Goal: Task Accomplishment & Management: Manage account settings

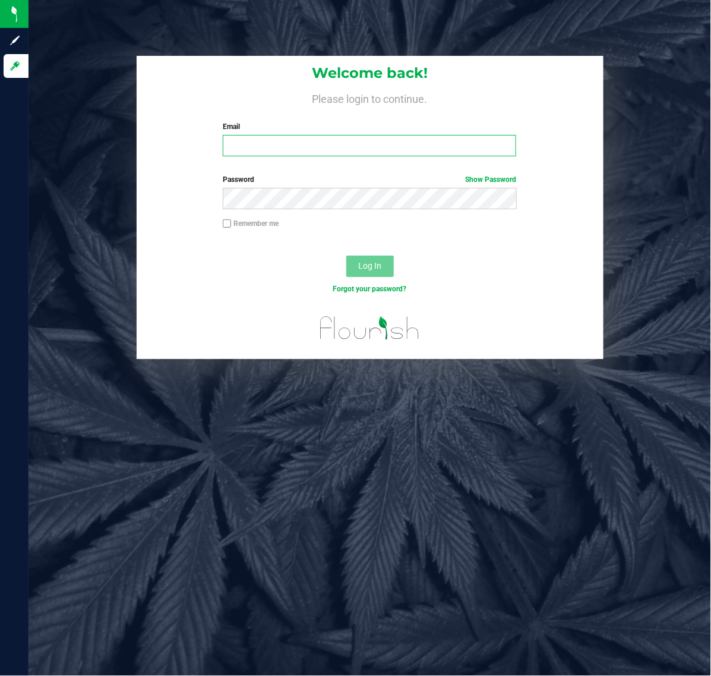
click at [269, 138] on input "Email" at bounding box center [370, 145] width 294 height 21
type input "lschilling@liveparallel.com"
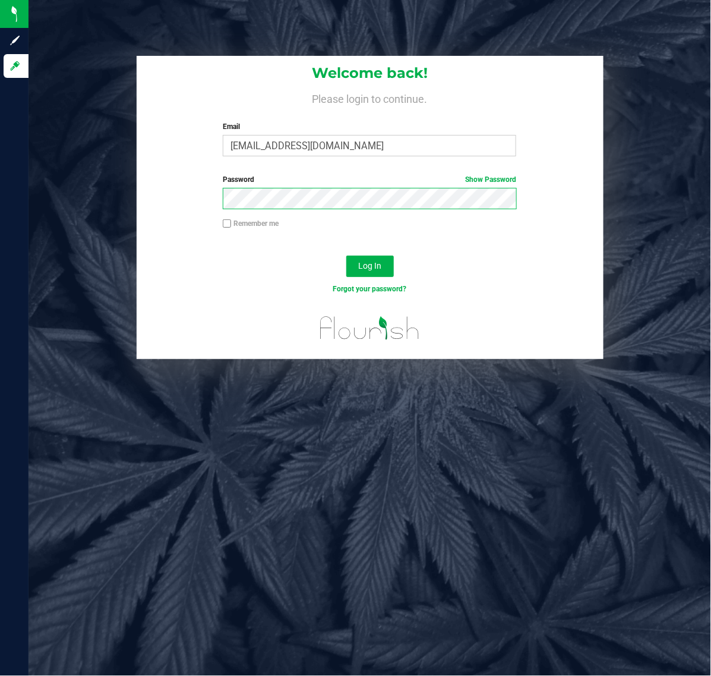
click at [346, 255] on button "Log In" at bounding box center [370, 265] width 48 height 21
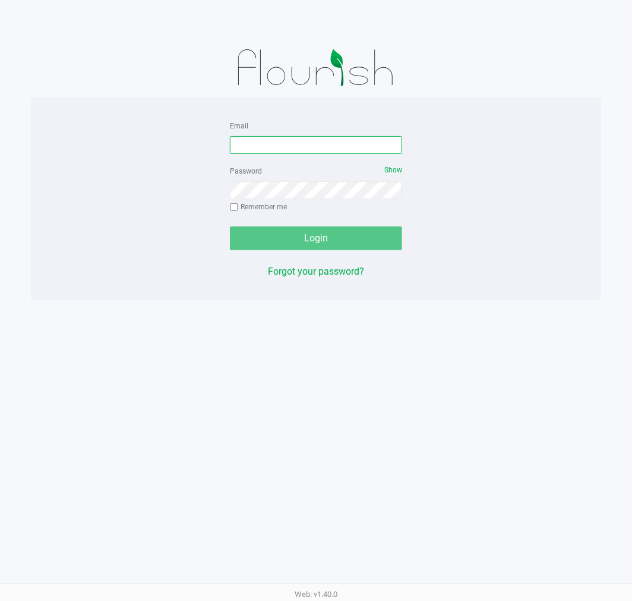
click at [254, 147] on input "Email" at bounding box center [316, 145] width 172 height 18
click at [349, 145] on input "[EMAIL_ADDRESS][DOMAIN_NAME]" at bounding box center [316, 145] width 172 height 18
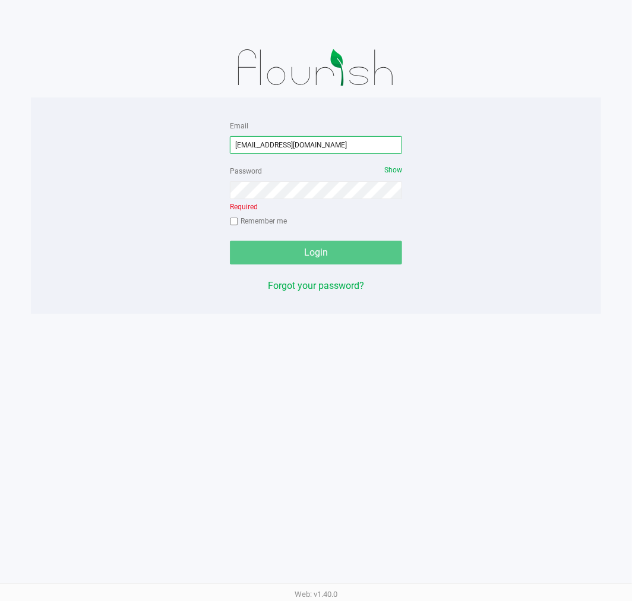
type input "[EMAIL_ADDRESS][DOMAIN_NAME]"
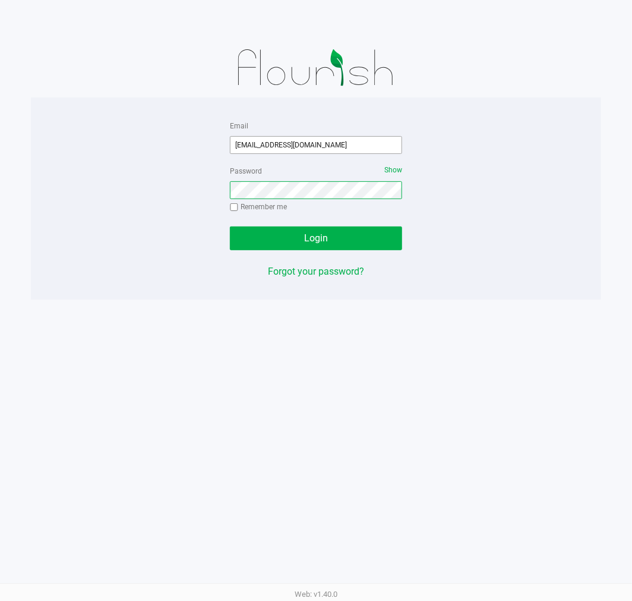
click at [230, 226] on button "Login" at bounding box center [316, 238] width 172 height 24
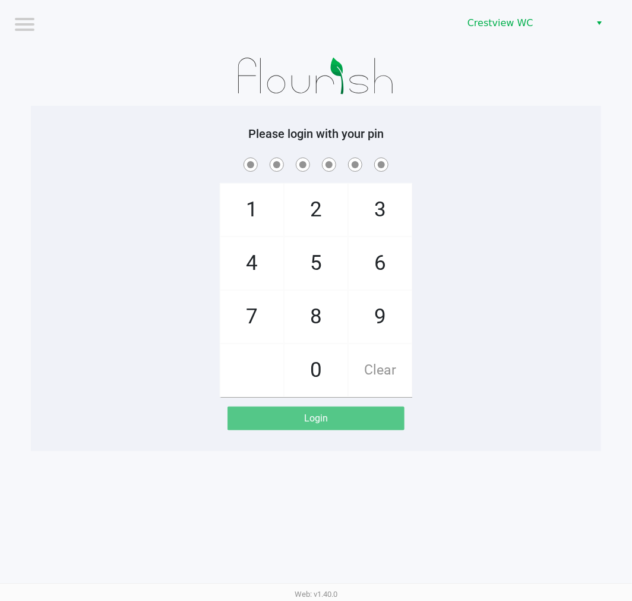
click at [515, 455] on div "Logout Crestview WC Please login with your pin 1 4 7 2 5 8 0 3 6 9 Clear Login …" at bounding box center [316, 300] width 632 height 601
checkbox input "true"
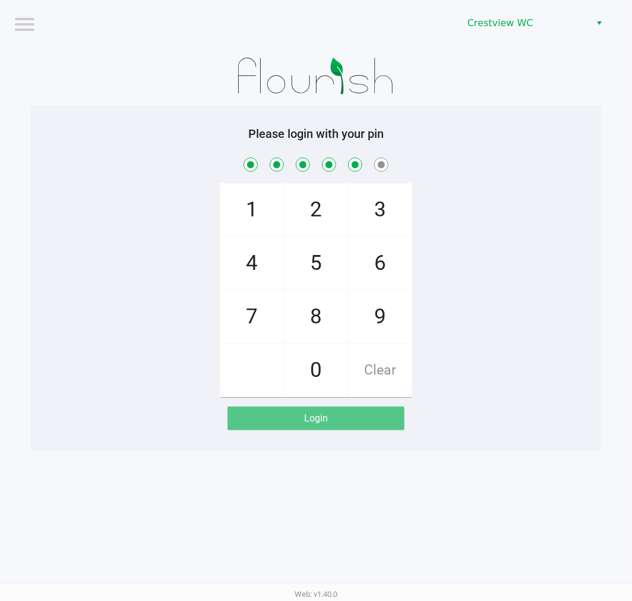
checkbox input "true"
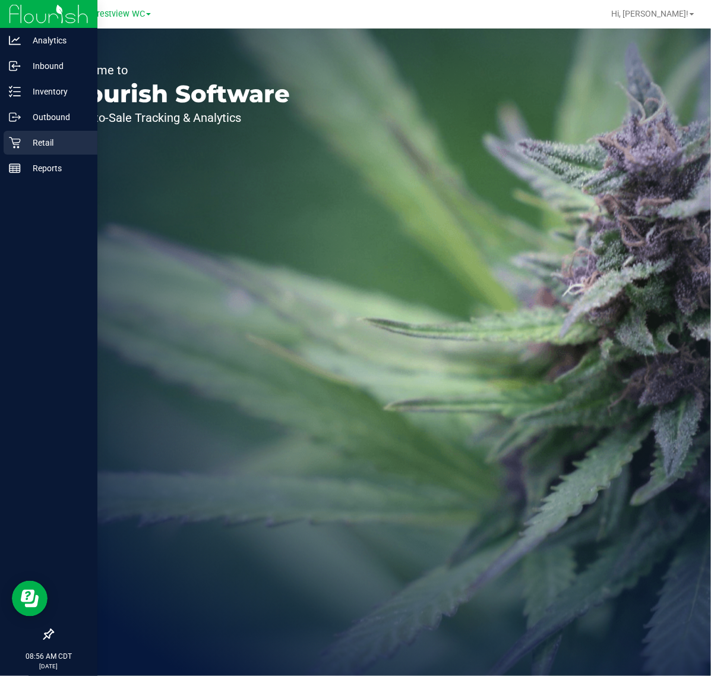
click at [15, 137] on icon at bounding box center [15, 143] width 12 height 12
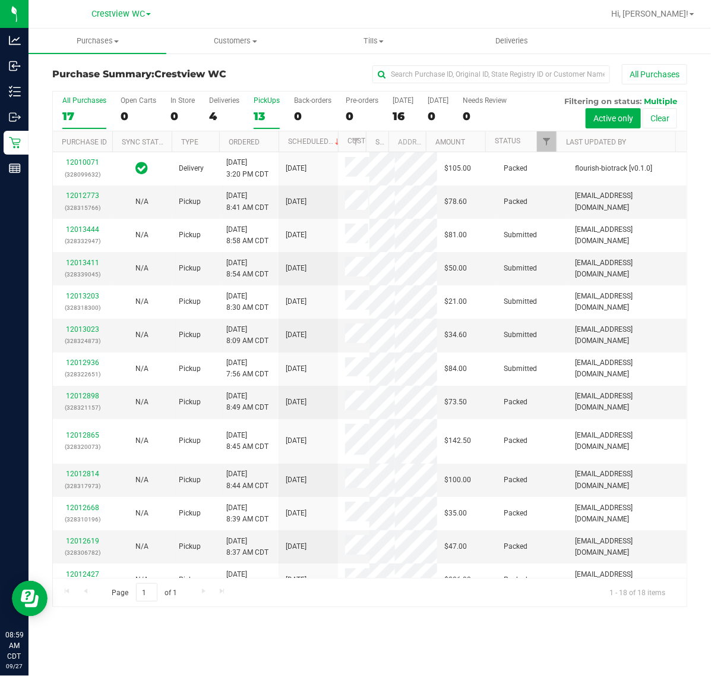
click at [272, 118] on div "13" at bounding box center [267, 116] width 26 height 14
click at [0, 0] on input "PickUps 13" at bounding box center [0, 0] width 0 height 0
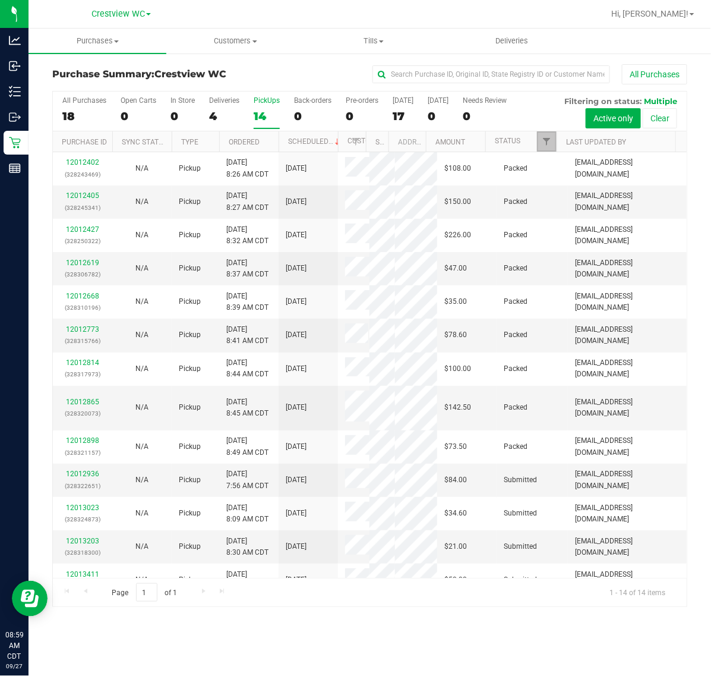
click at [542, 137] on link "Filter" at bounding box center [547, 141] width 20 height 20
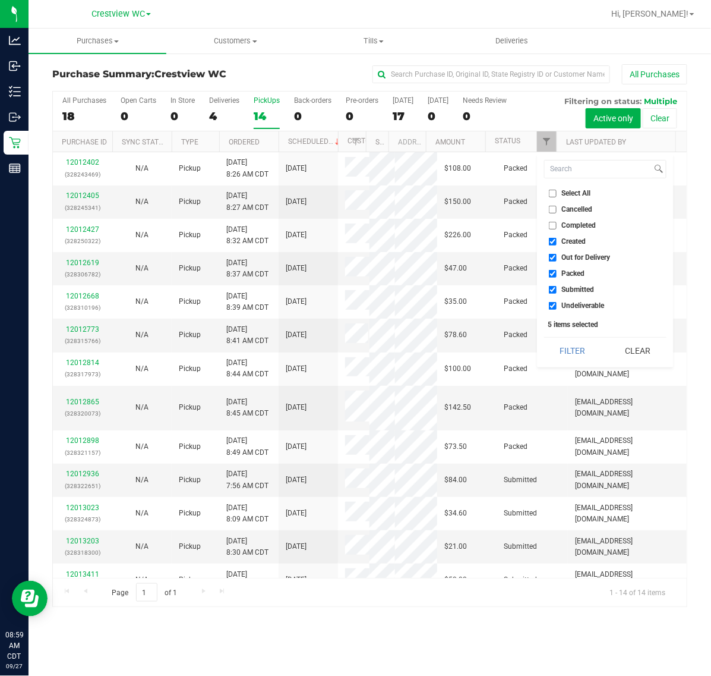
click at [563, 198] on li "Select All" at bounding box center [605, 193] width 122 height 12
click at [549, 194] on input "Select All" at bounding box center [553, 194] width 8 height 8
checkbox input "true"
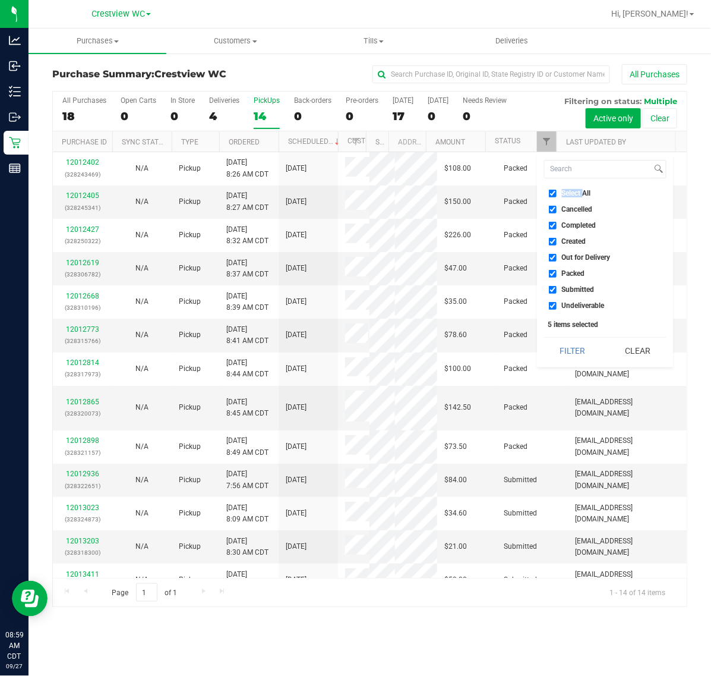
checkbox input "true"
click at [549, 194] on input "Select All" at bounding box center [553, 194] width 8 height 8
checkbox input "false"
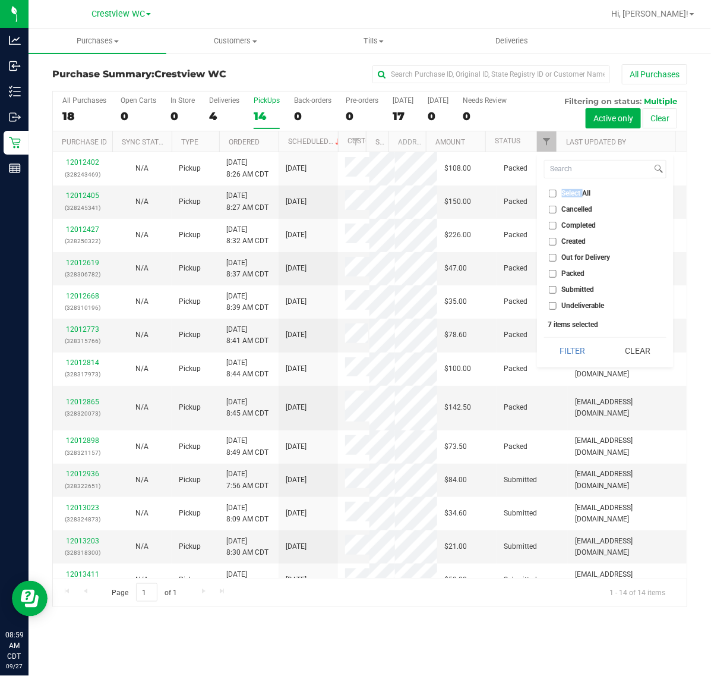
checkbox input "false"
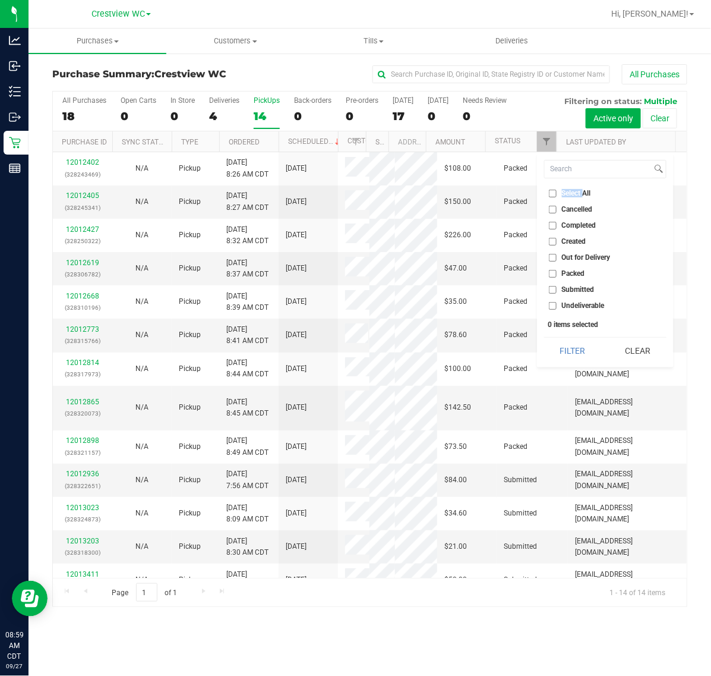
click at [553, 287] on input "Submitted" at bounding box center [553, 290] width 8 height 8
checkbox input "true"
click at [562, 345] on button "Filter" at bounding box center [572, 350] width 57 height 26
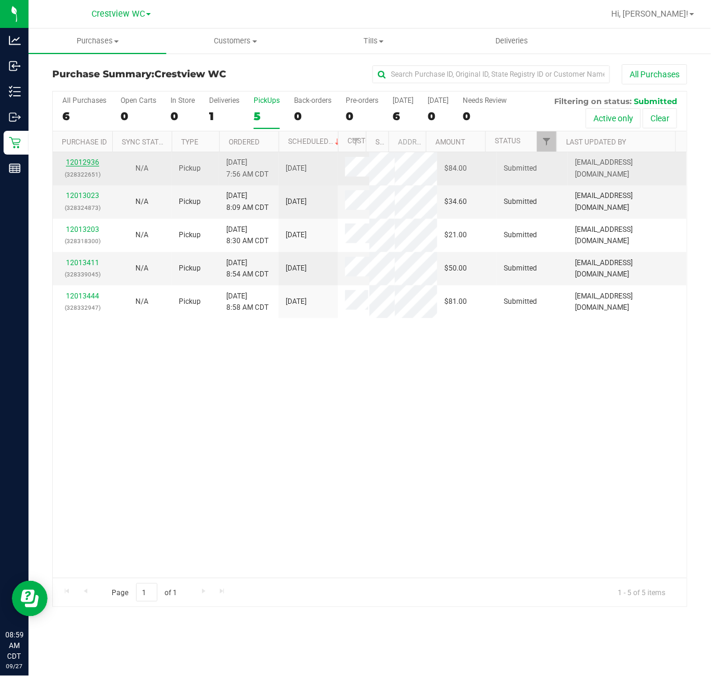
click at [85, 165] on link "12012936" at bounding box center [82, 162] width 33 height 8
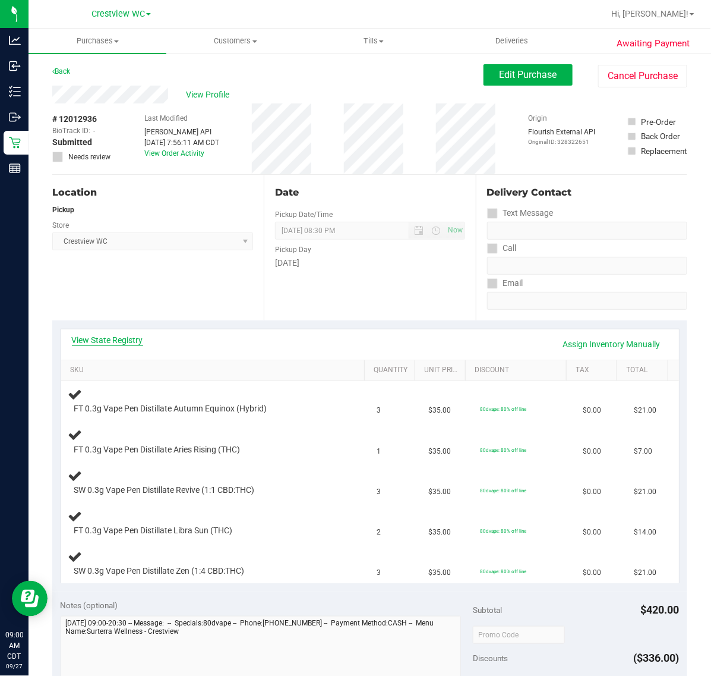
click at [106, 339] on link "View State Registry" at bounding box center [107, 340] width 71 height 12
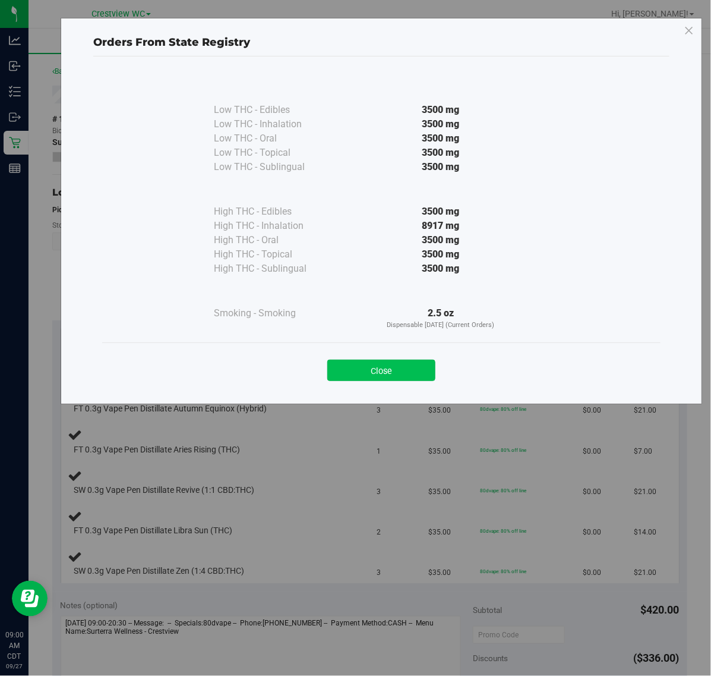
click at [390, 363] on button "Close" at bounding box center [381, 369] width 108 height 21
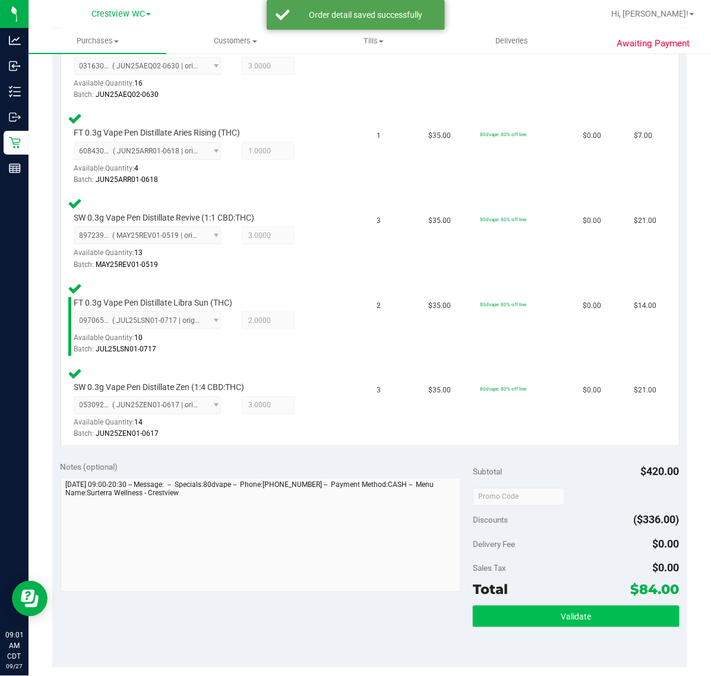
scroll to position [504, 0]
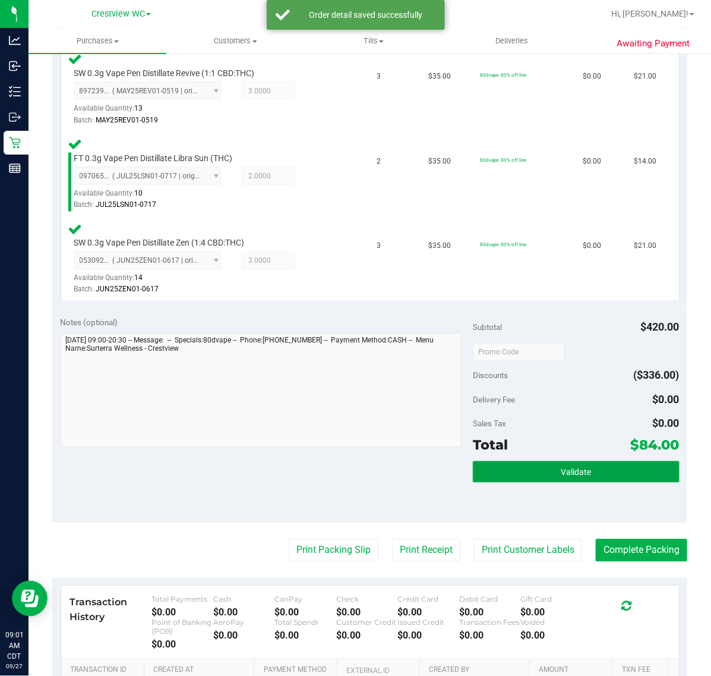
click at [532, 465] on button "Validate" at bounding box center [576, 471] width 206 height 21
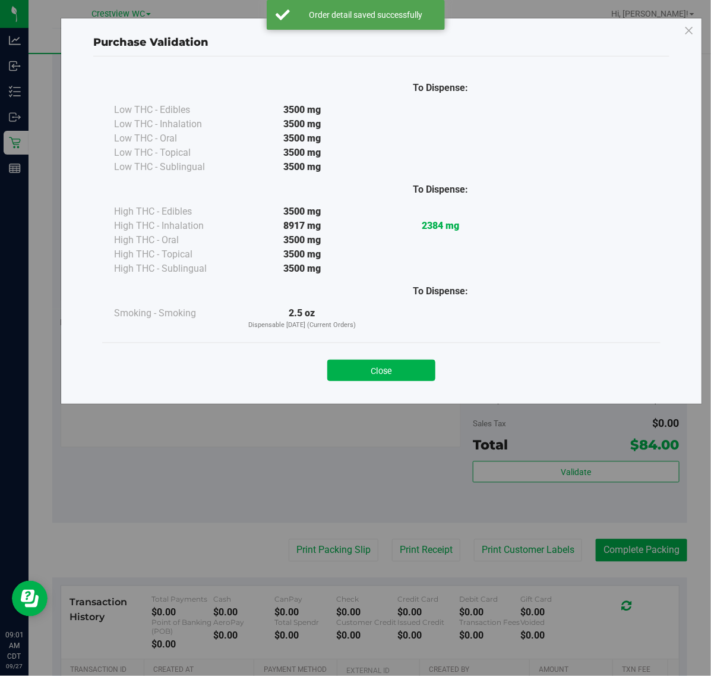
click at [423, 352] on div "Close" at bounding box center [381, 367] width 541 height 30
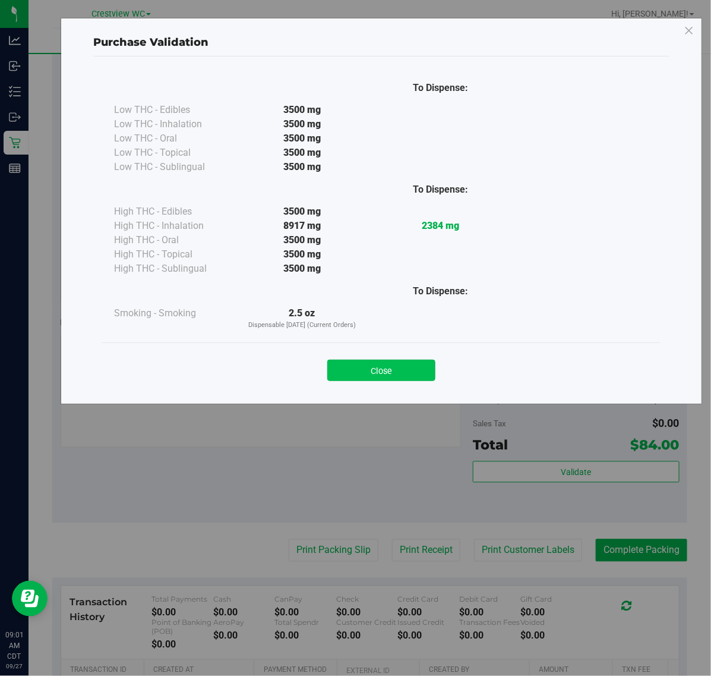
click at [422, 360] on button "Close" at bounding box center [381, 369] width 108 height 21
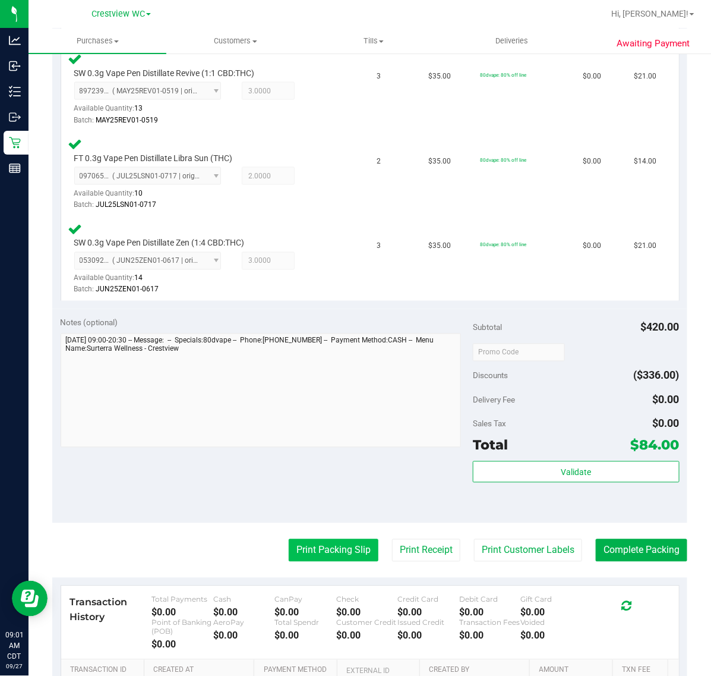
click at [289, 554] on button "Print Packing Slip" at bounding box center [334, 550] width 90 height 23
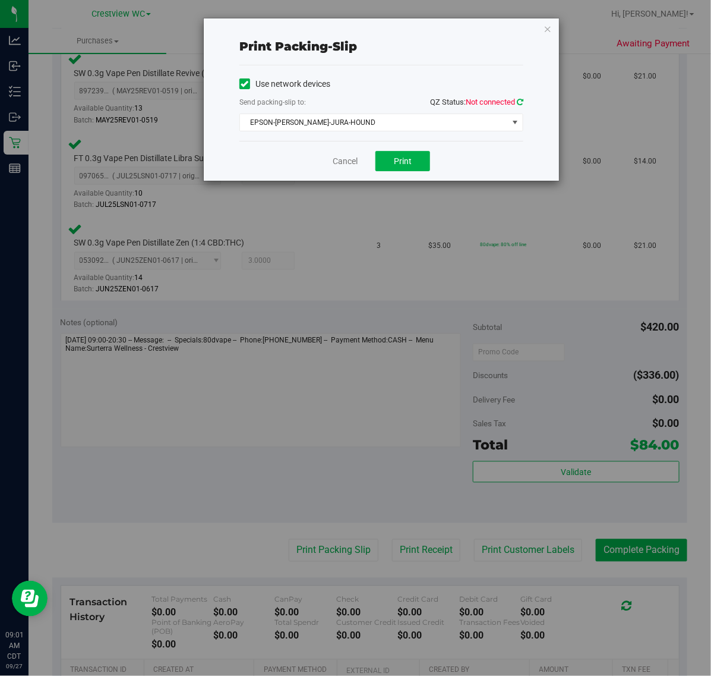
click at [520, 102] on icon at bounding box center [520, 102] width 7 height 8
click at [491, 119] on span "EPSON-[PERSON_NAME]-JURA-HOUND" at bounding box center [374, 122] width 268 height 17
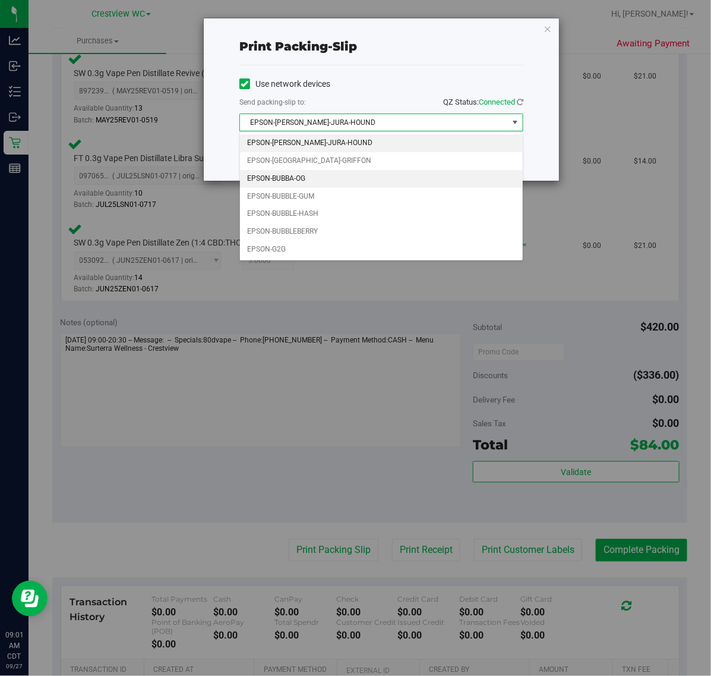
click at [301, 179] on li "EPSON-BUBBA-OG" at bounding box center [381, 179] width 283 height 18
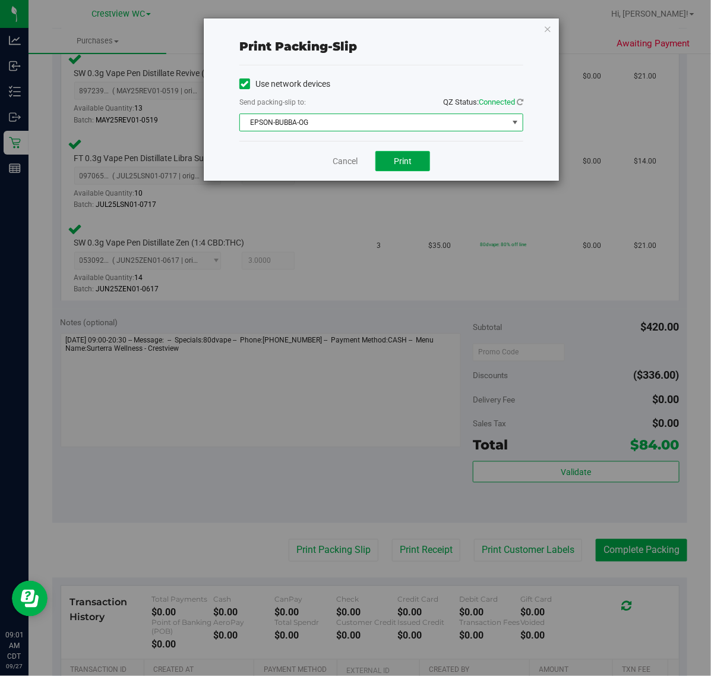
click at [398, 159] on span "Print" at bounding box center [403, 161] width 18 height 10
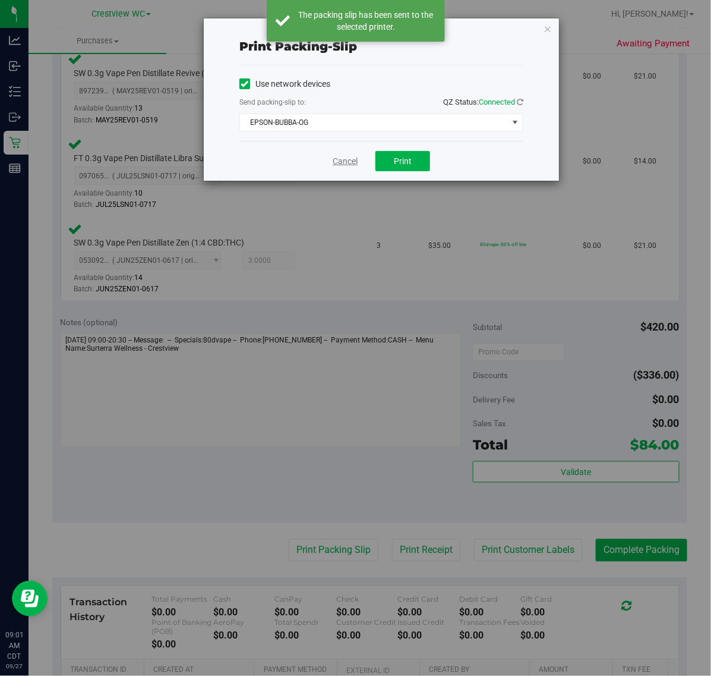
click at [340, 162] on link "Cancel" at bounding box center [345, 161] width 25 height 12
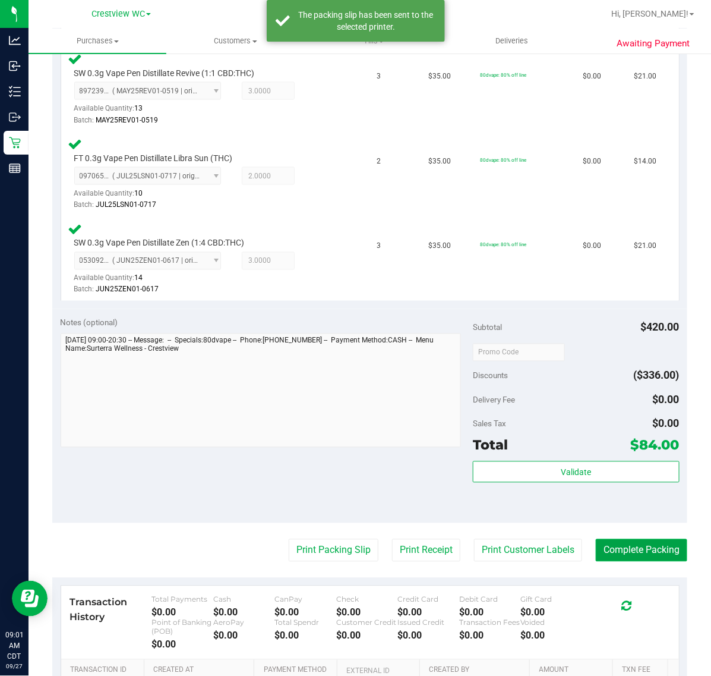
click at [670, 556] on button "Complete Packing" at bounding box center [641, 550] width 91 height 23
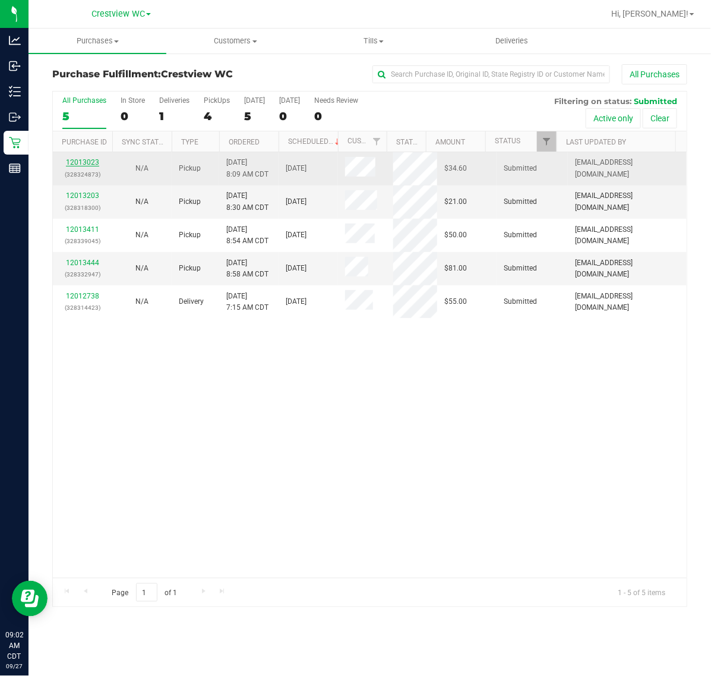
click at [81, 166] on link "12013023" at bounding box center [82, 162] width 33 height 8
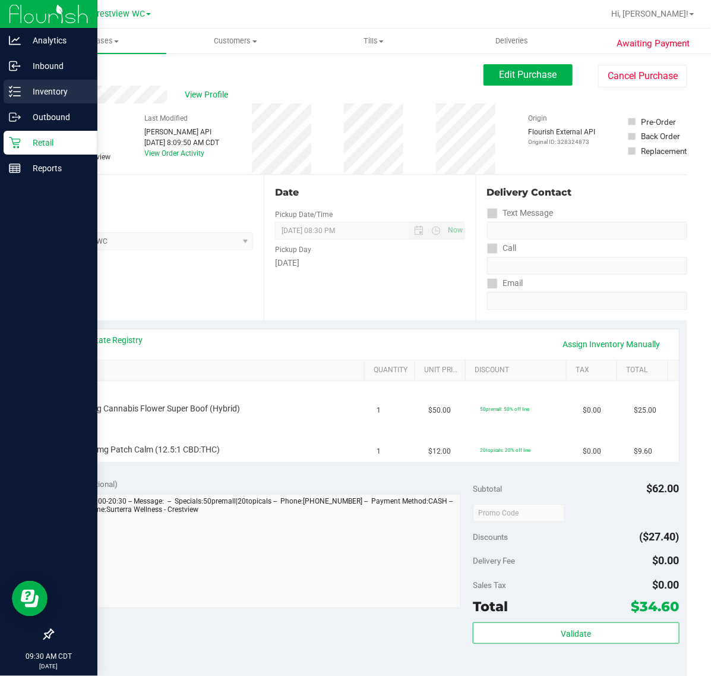
click at [18, 88] on icon at bounding box center [15, 92] width 12 height 12
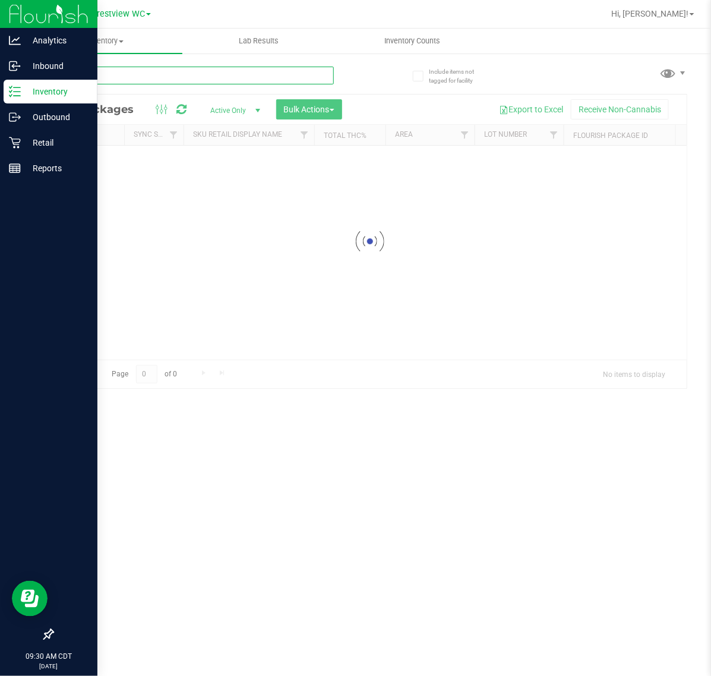
click at [98, 81] on div "Inventory All packages All inventory Waste log Create inventory Lab Results Inv…" at bounding box center [370, 352] width 683 height 647
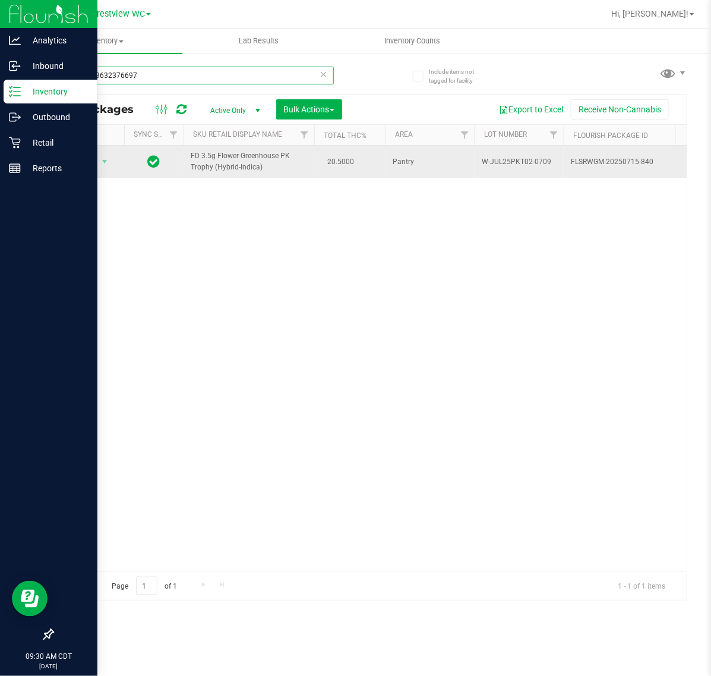
type input "3733403632376697"
click at [72, 165] on span "Action" at bounding box center [81, 161] width 32 height 17
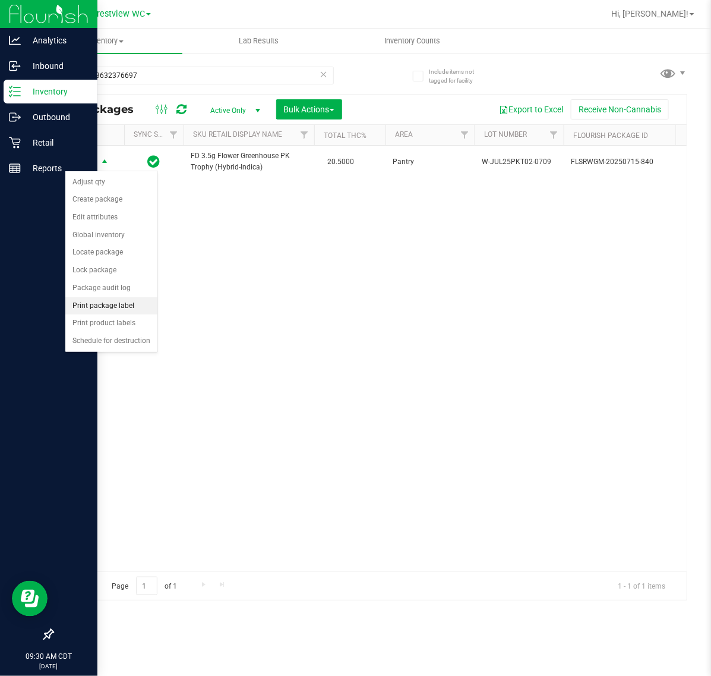
click at [111, 309] on li "Print package label" at bounding box center [111, 306] width 92 height 18
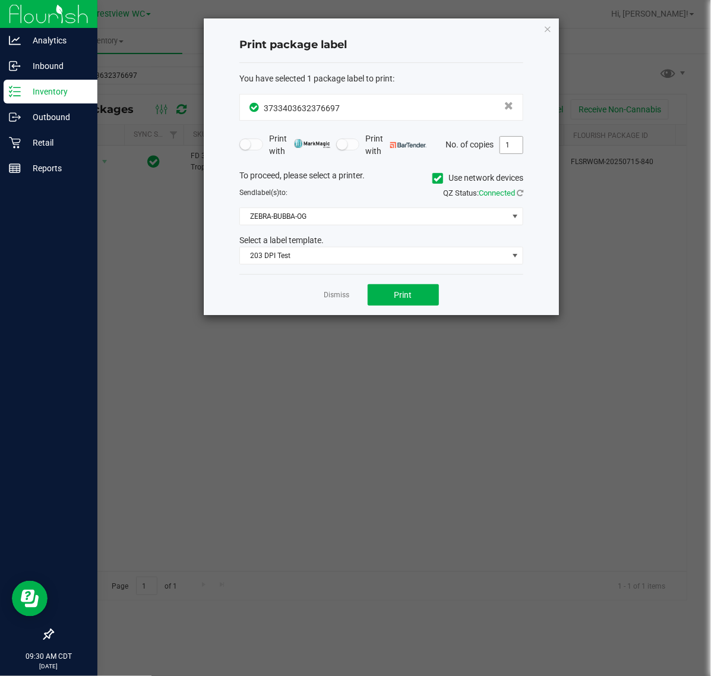
click at [511, 147] on input "1" at bounding box center [511, 145] width 23 height 17
type input "3"
click at [438, 263] on span "203 DPI Test" at bounding box center [374, 255] width 268 height 17
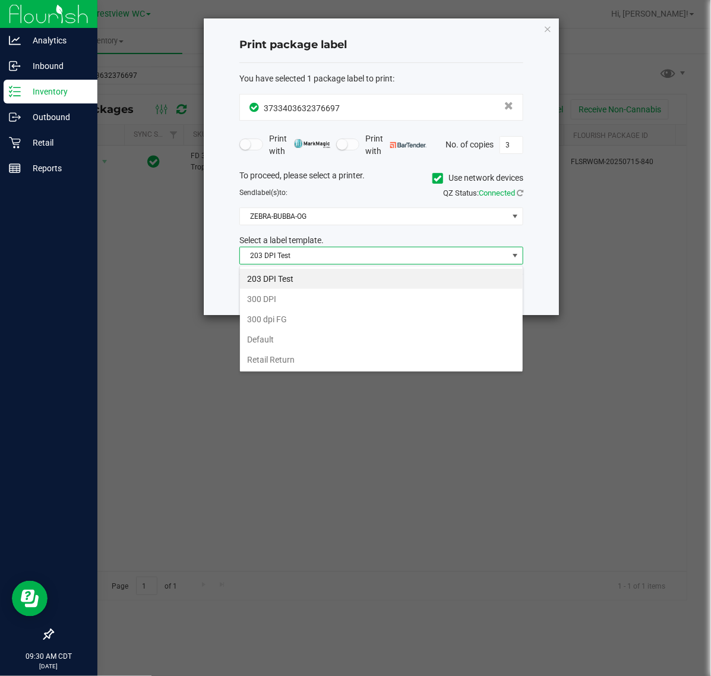
scroll to position [18, 283]
click at [367, 530] on ngb-modal-window "Print package label You have selected 1 package label to print : 37334036323766…" at bounding box center [360, 338] width 720 height 676
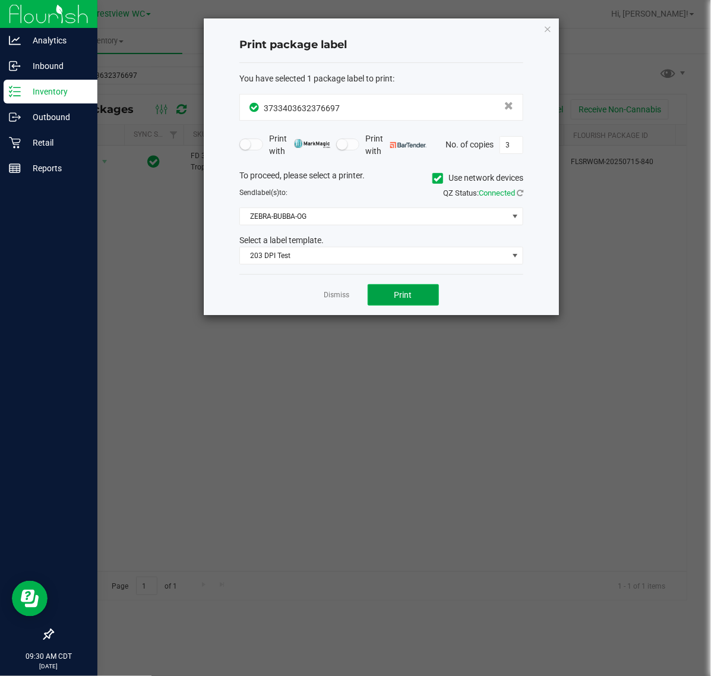
click at [425, 303] on button "Print" at bounding box center [403, 294] width 71 height 21
click at [340, 292] on div "Dismiss Print" at bounding box center [381, 294] width 284 height 41
click at [340, 292] on link "Dismiss" at bounding box center [337, 295] width 26 height 10
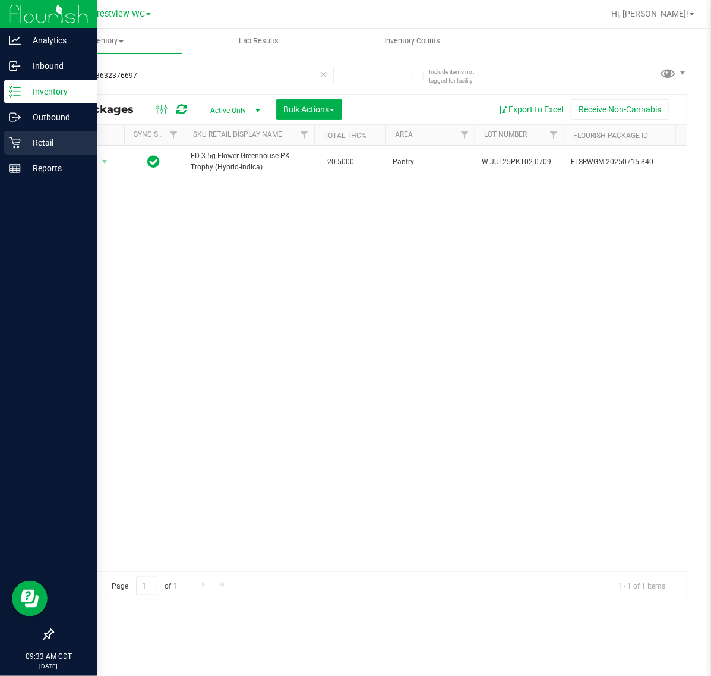
click at [18, 150] on div "Retail" at bounding box center [51, 143] width 94 height 24
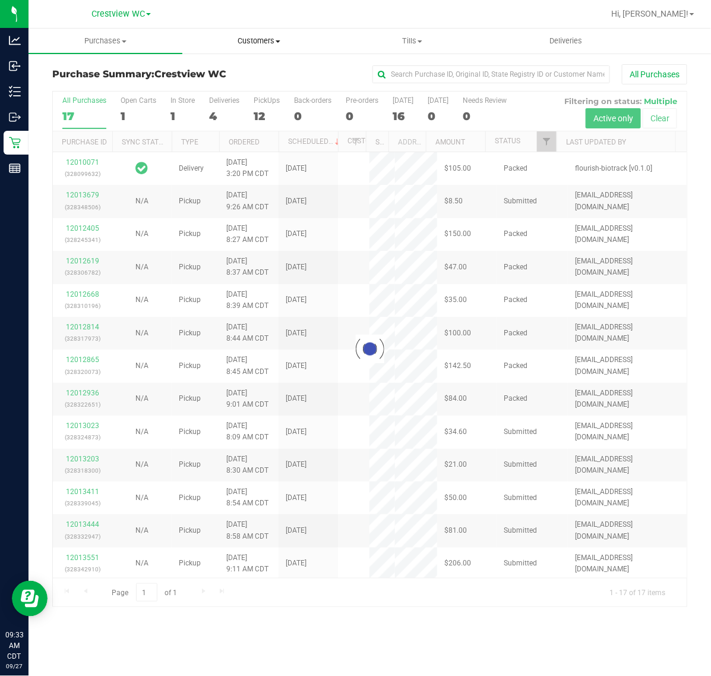
click at [286, 34] on uib-tab-heading "Customers All customers Add a new customer All physicians" at bounding box center [259, 41] width 153 height 24
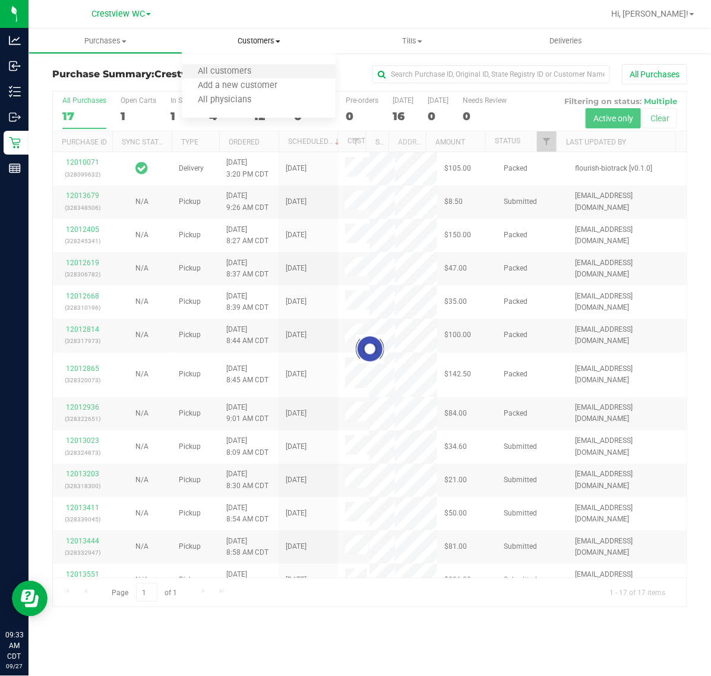
click at [258, 77] on li "All customers" at bounding box center [259, 72] width 154 height 14
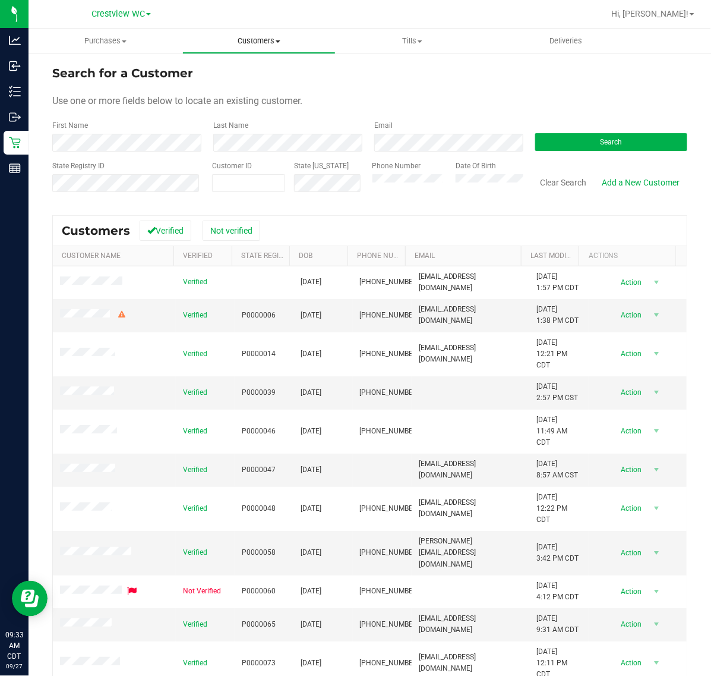
click at [260, 39] on span "Customers" at bounding box center [259, 41] width 153 height 11
click at [264, 71] on span "All customers" at bounding box center [225, 72] width 86 height 10
click at [621, 147] on button "Search" at bounding box center [611, 142] width 152 height 18
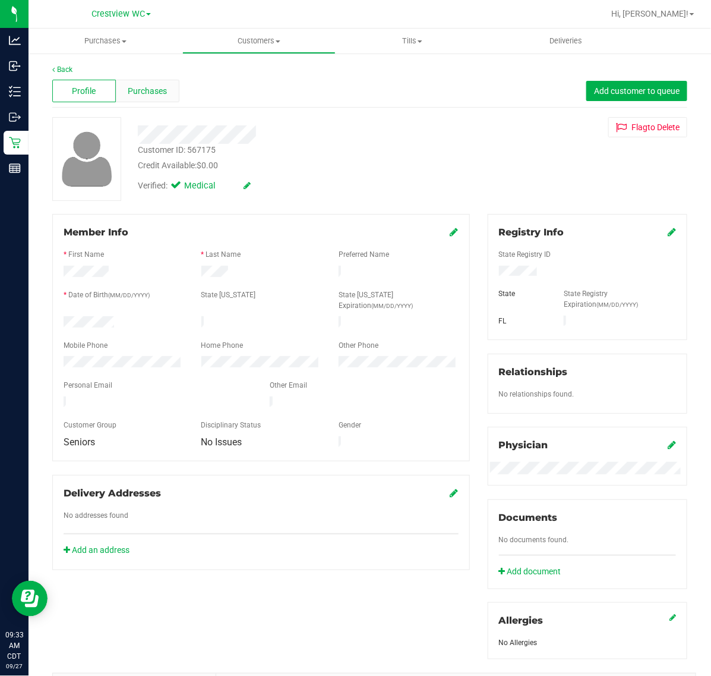
click at [153, 98] on div "Purchases" at bounding box center [148, 91] width 64 height 23
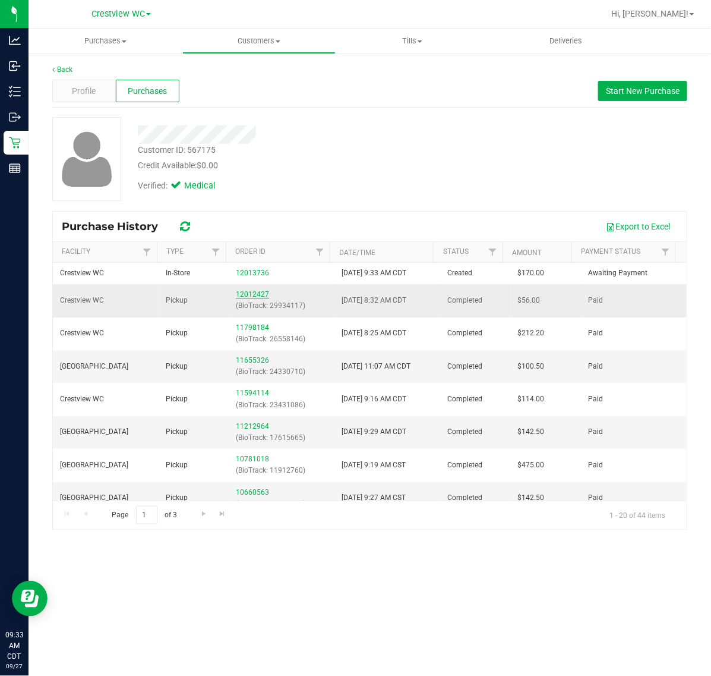
click at [241, 295] on link "12012427" at bounding box center [252, 294] width 33 height 8
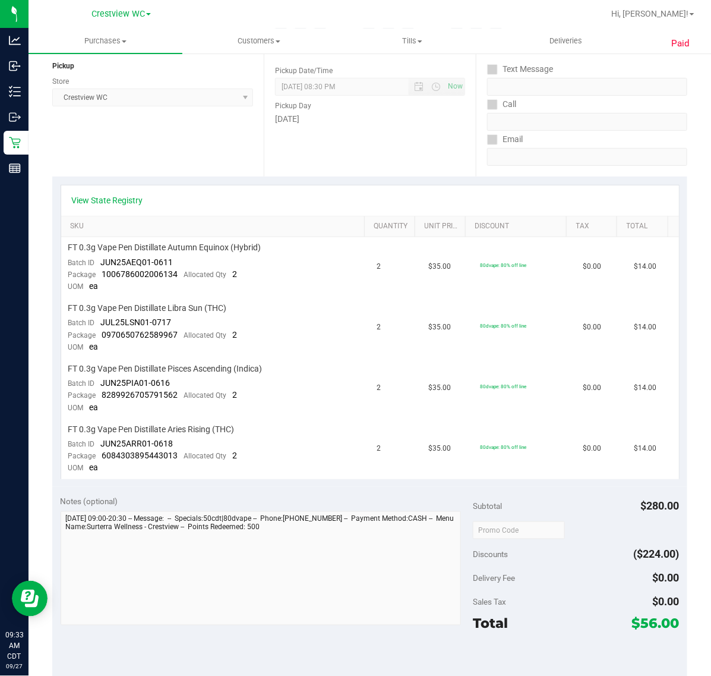
scroll to position [371, 0]
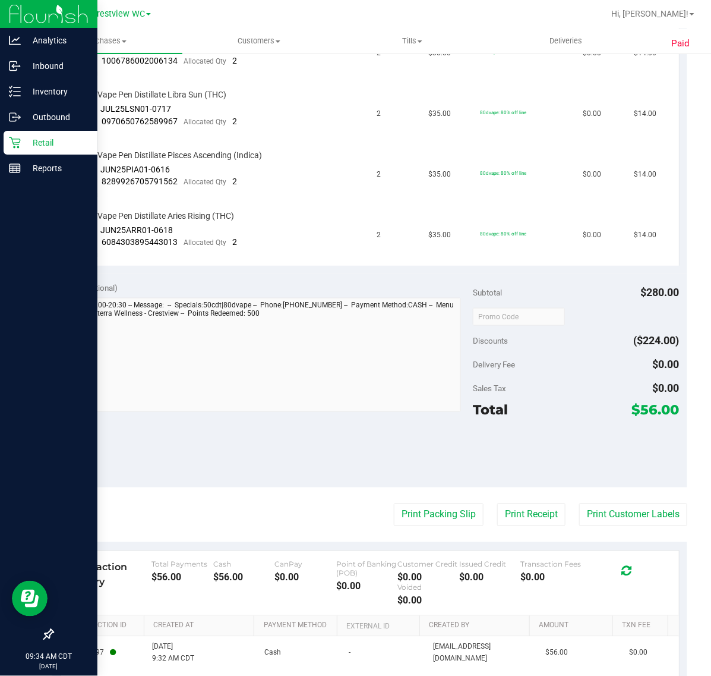
click at [15, 143] on icon at bounding box center [14, 142] width 11 height 11
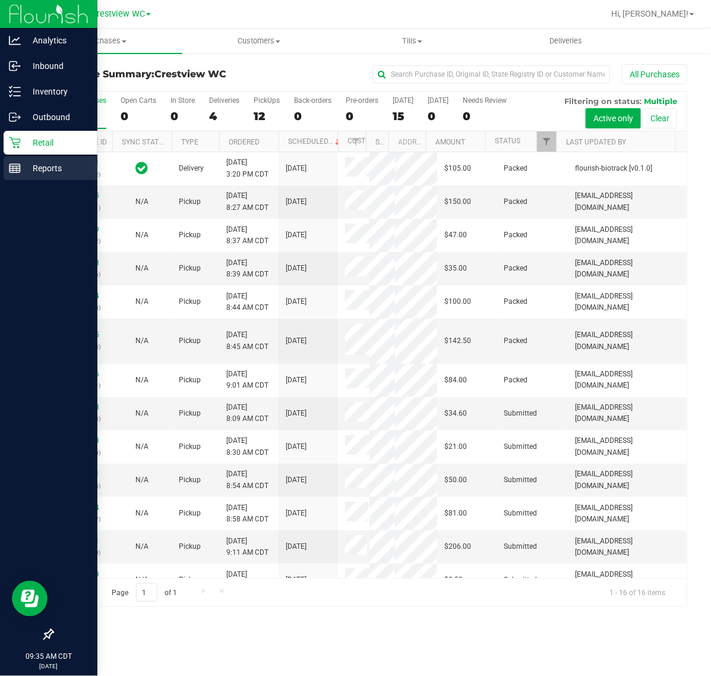
click at [26, 172] on p "Reports" at bounding box center [56, 168] width 71 height 14
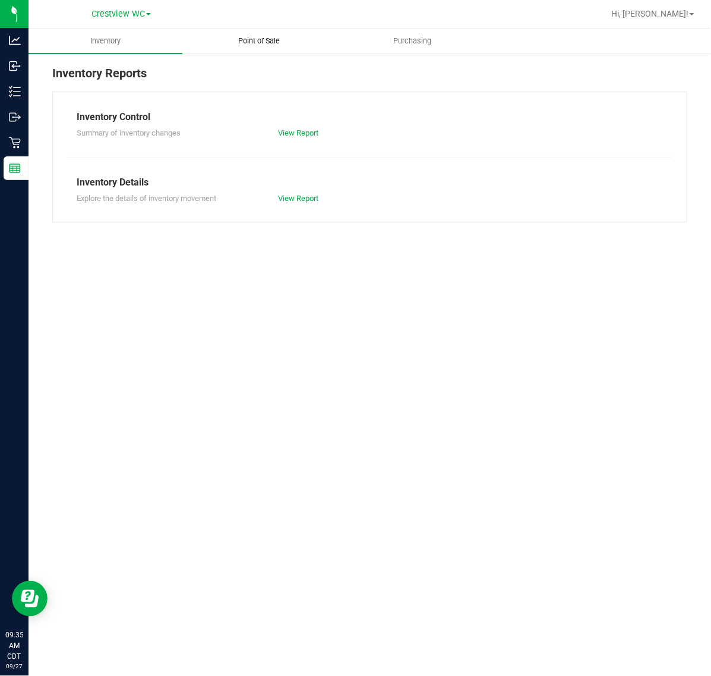
click at [292, 36] on span "Point of Sale" at bounding box center [259, 41] width 74 height 11
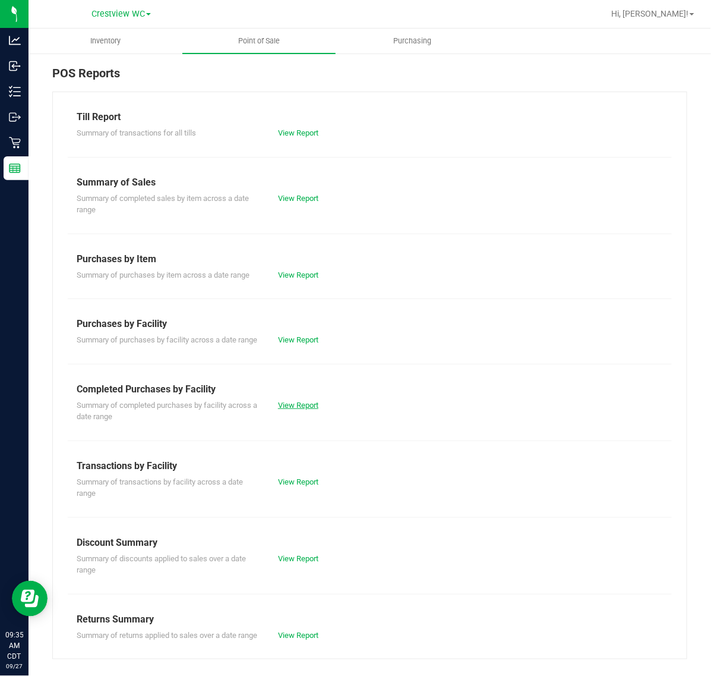
click at [303, 409] on link "View Report" at bounding box center [298, 404] width 40 height 9
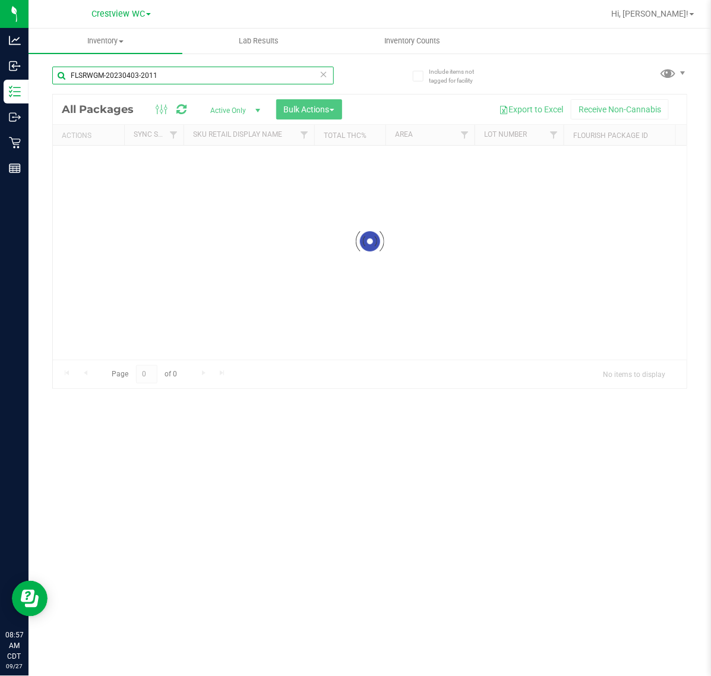
drag, startPoint x: 188, startPoint y: 78, endPoint x: -1, endPoint y: 78, distance: 188.9
click at [0, 78] on html "Analytics Inbound Inventory Outbound Retail Reports 08:57 AM CDT 09/27/2025 09/…" at bounding box center [355, 338] width 711 height 676
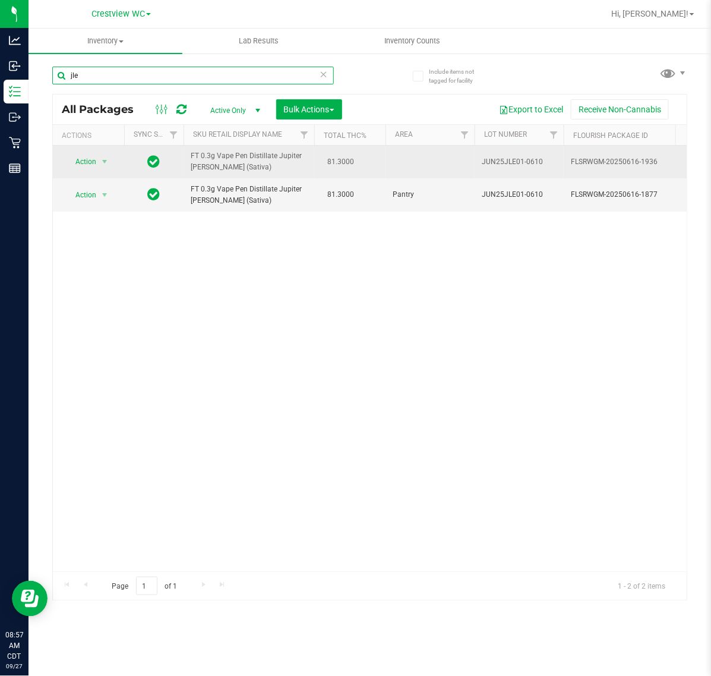
type input "jle"
click at [105, 168] on span "select" at bounding box center [104, 161] width 15 height 17
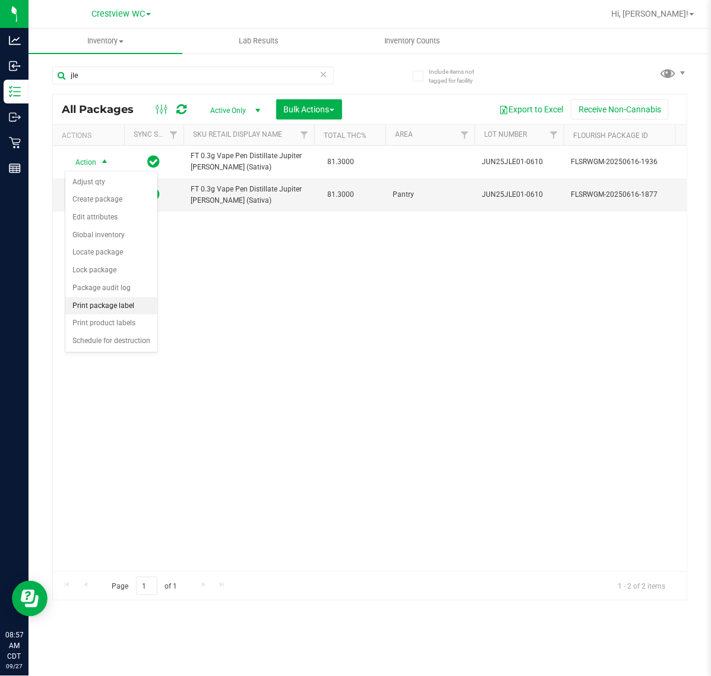
click at [131, 305] on li "Print package label" at bounding box center [111, 306] width 92 height 18
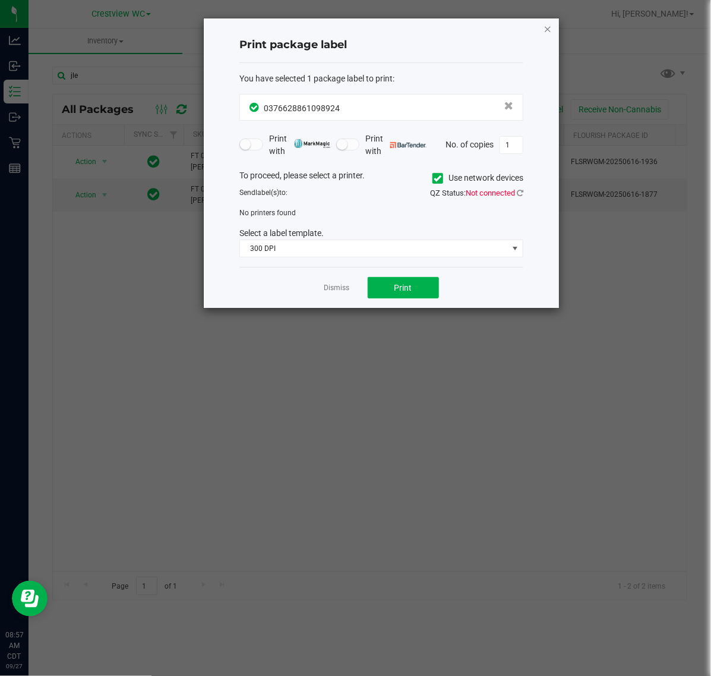
click at [547, 31] on icon "button" at bounding box center [548, 28] width 8 height 14
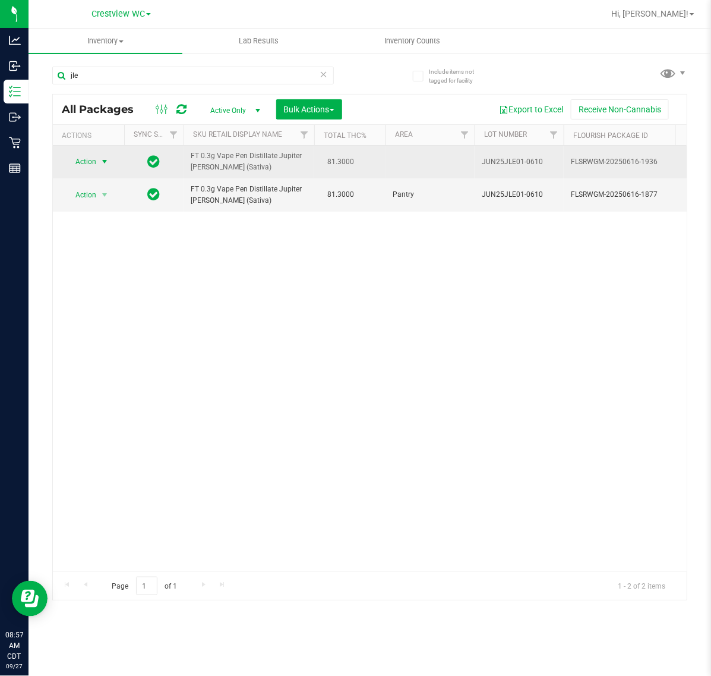
click at [95, 165] on span "Action" at bounding box center [81, 161] width 32 height 17
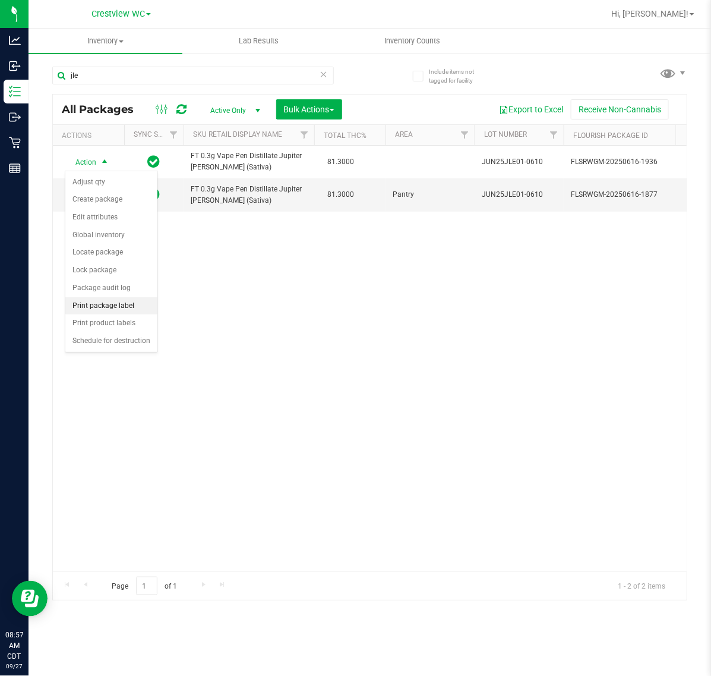
click at [127, 311] on li "Print package label" at bounding box center [111, 306] width 92 height 18
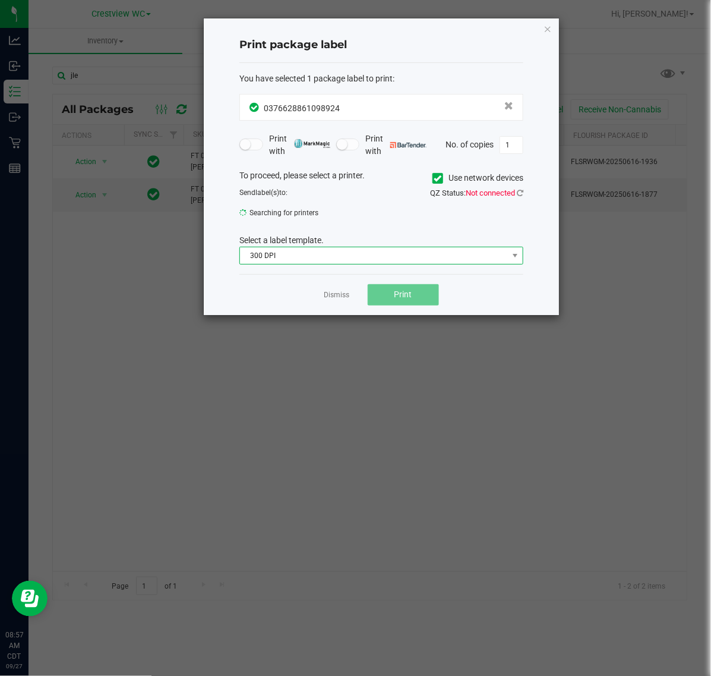
click at [333, 260] on span "300 DPI" at bounding box center [374, 255] width 268 height 17
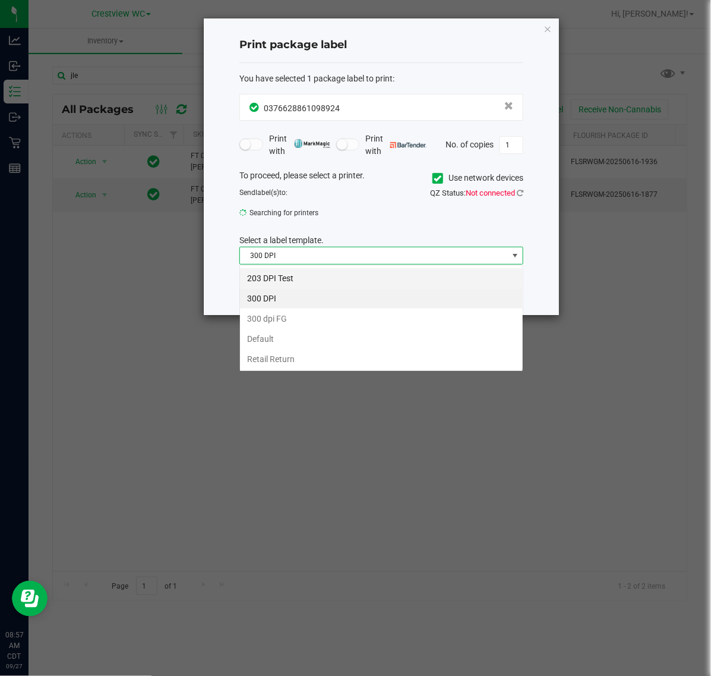
scroll to position [18, 283]
click at [308, 277] on li "203 DPI Test" at bounding box center [381, 278] width 283 height 20
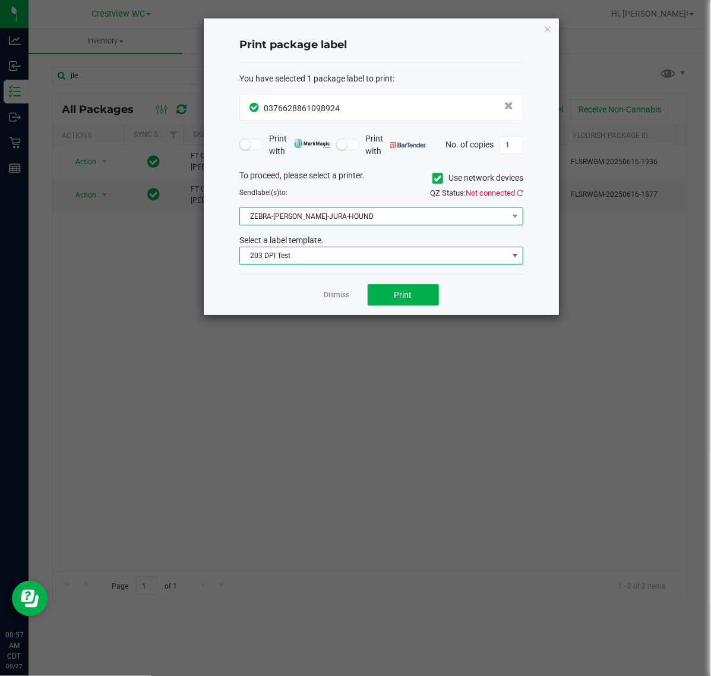
click at [343, 220] on span "ZEBRA-BRUNO-JURA-HOUND" at bounding box center [374, 216] width 268 height 17
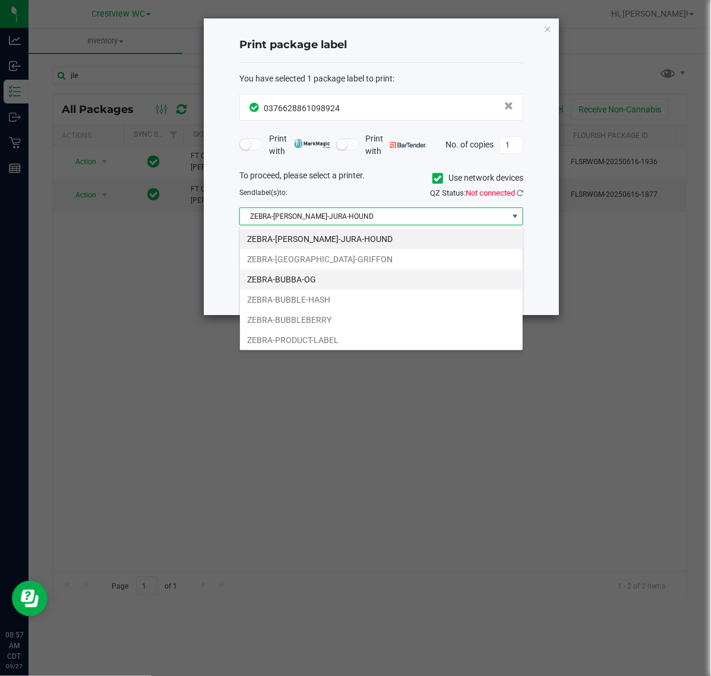
click at [324, 274] on li "ZEBRA-BUBBA-OG" at bounding box center [381, 279] width 283 height 20
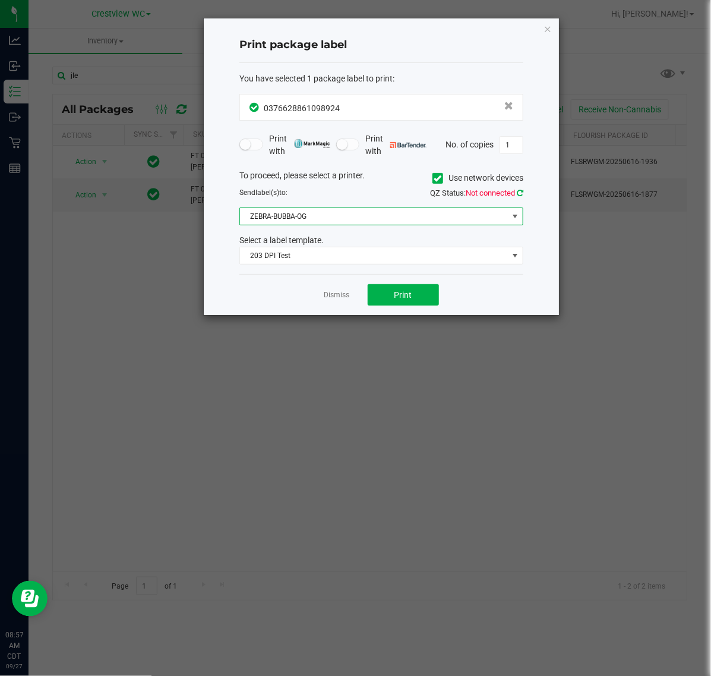
click at [520, 192] on icon at bounding box center [520, 193] width 7 height 8
click at [384, 283] on div "Dismiss Print" at bounding box center [381, 294] width 284 height 41
click at [404, 299] on span "Print" at bounding box center [404, 295] width 18 height 10
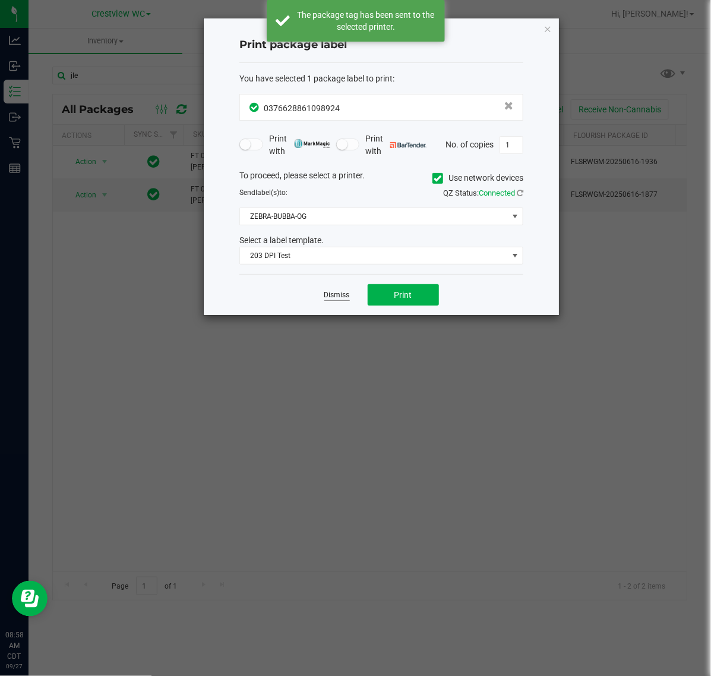
click at [339, 300] on link "Dismiss" at bounding box center [337, 295] width 26 height 10
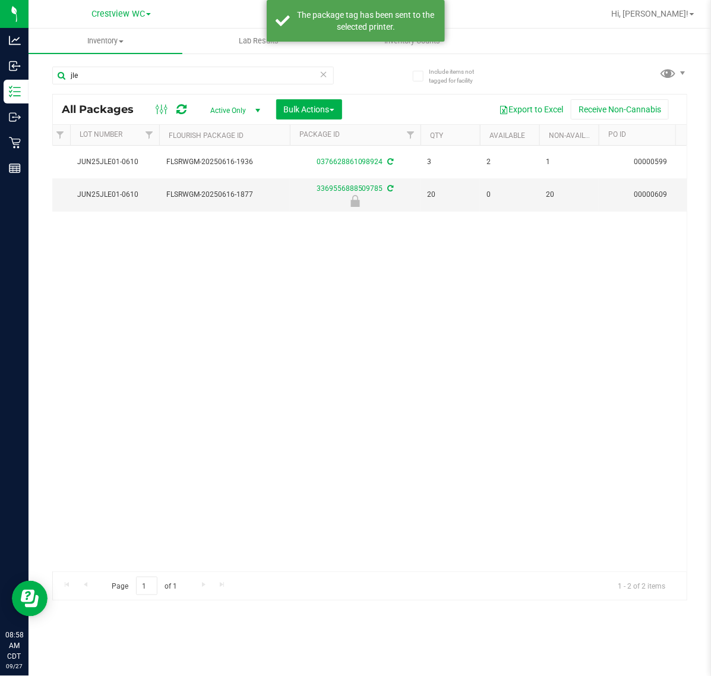
scroll to position [0, 0]
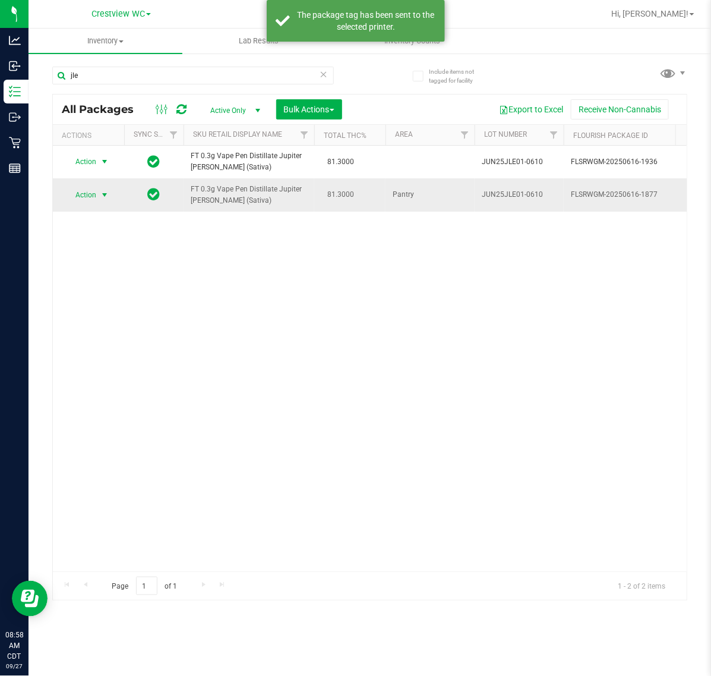
click at [100, 195] on span "select" at bounding box center [105, 195] width 10 height 10
click at [106, 328] on li "Unlock package" at bounding box center [103, 337] width 77 height 18
click at [100, 195] on span "select" at bounding box center [105, 195] width 10 height 10
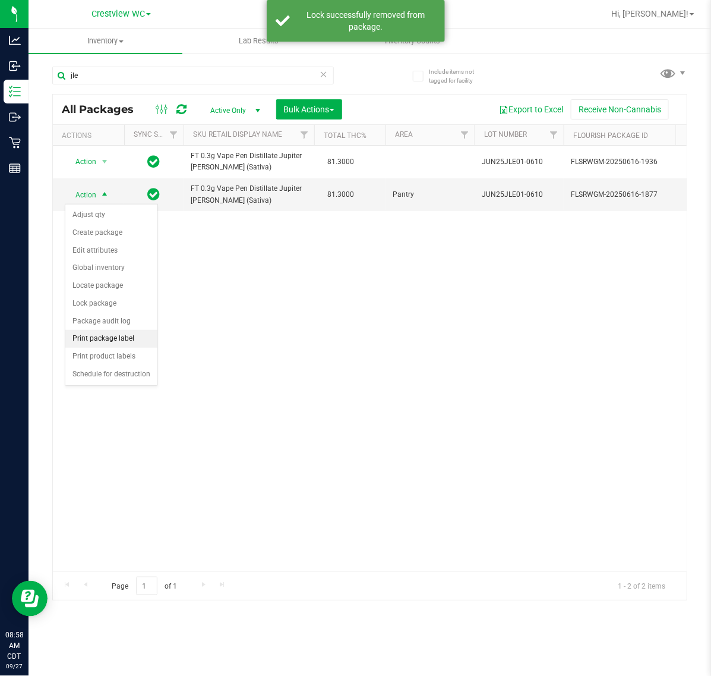
click at [111, 339] on li "Print package label" at bounding box center [111, 339] width 92 height 18
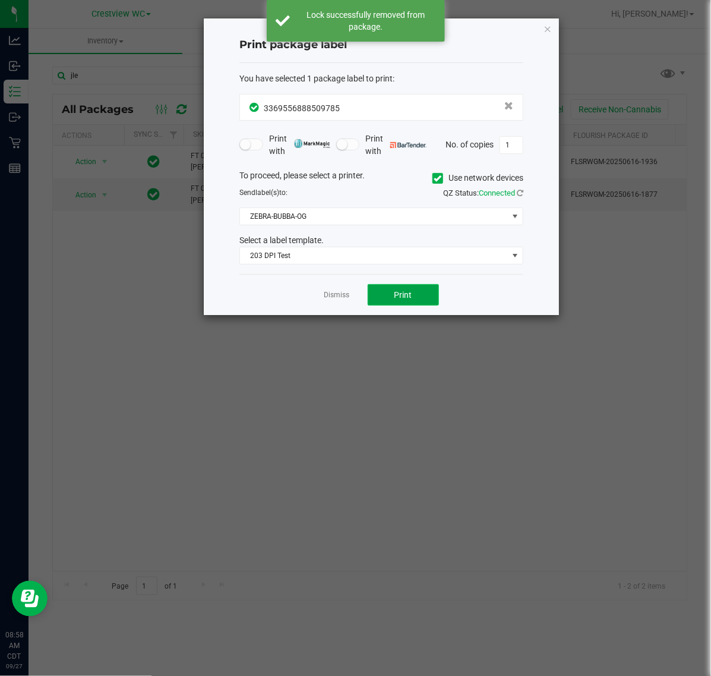
click at [408, 296] on span "Print" at bounding box center [404, 295] width 18 height 10
click at [324, 300] on link "Dismiss" at bounding box center [337, 295] width 26 height 10
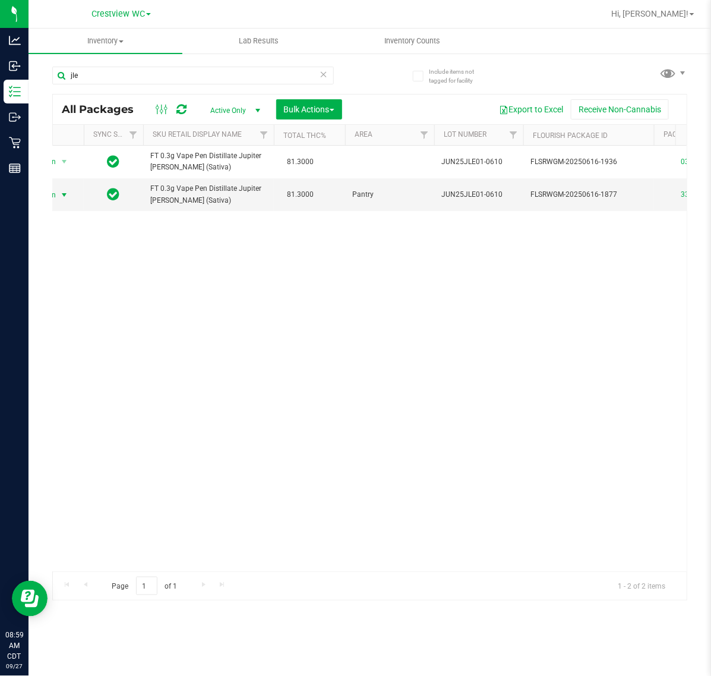
scroll to position [0, 42]
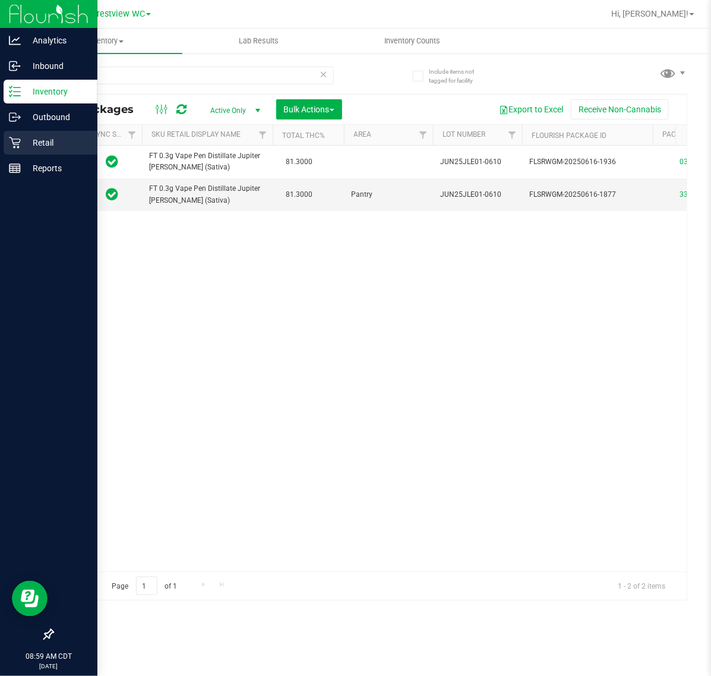
click at [30, 138] on p "Retail" at bounding box center [56, 142] width 71 height 14
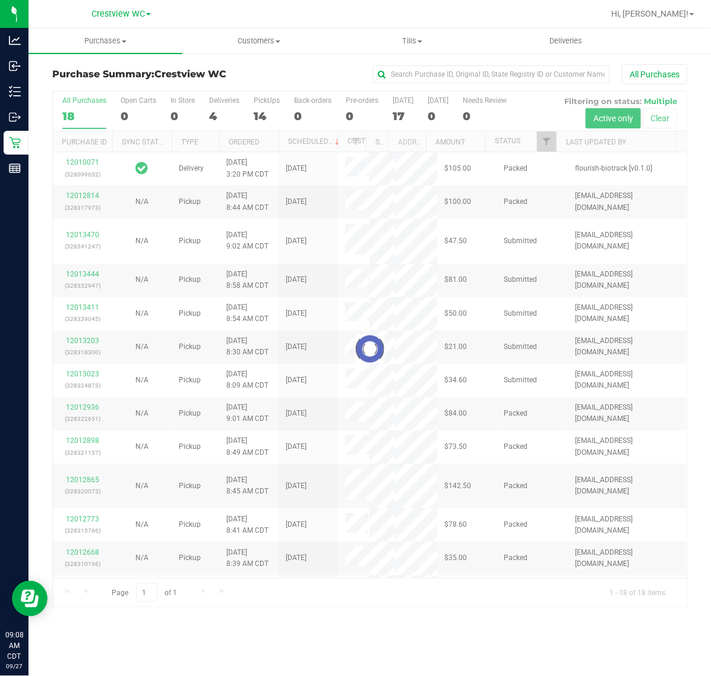
click at [29, 90] on div "Purchase Summary: Crestview WC All Purchases Loading... All Purchases 18 Open C…" at bounding box center [370, 335] width 683 height 566
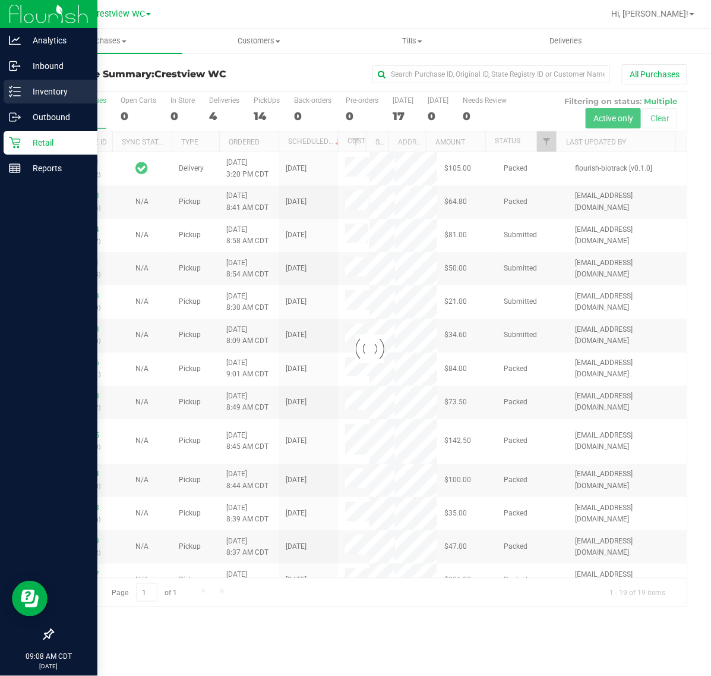
click at [4, 97] on div "Inventory" at bounding box center [51, 92] width 94 height 24
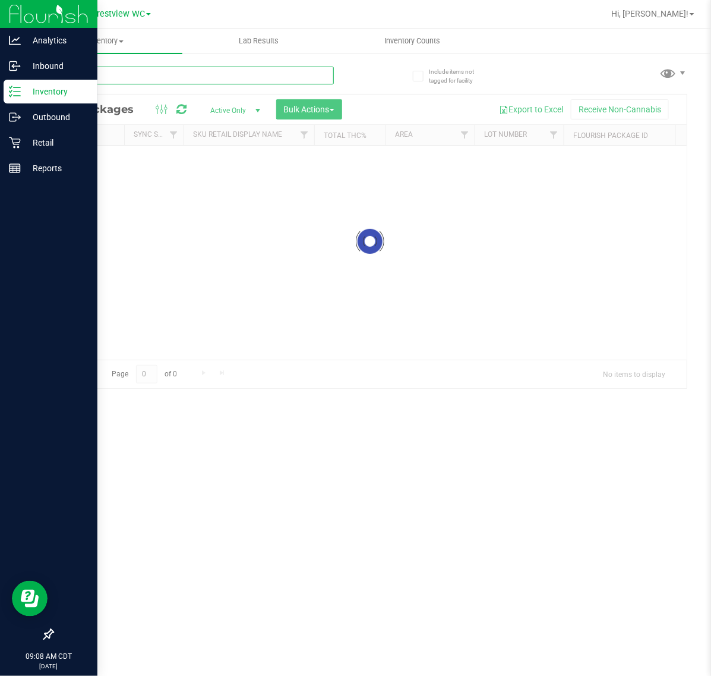
click at [173, 75] on input "text" at bounding box center [193, 76] width 282 height 18
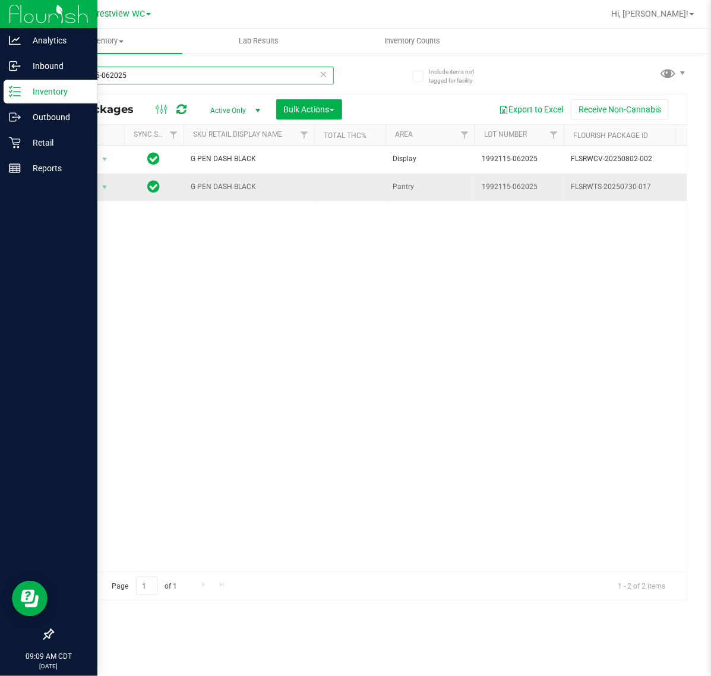
type input "1992115-062025"
drag, startPoint x: 274, startPoint y: 179, endPoint x: 185, endPoint y: 193, distance: 90.3
click at [185, 193] on td "G PEN DASH BLACK" at bounding box center [249, 186] width 131 height 27
copy span "G PEN DASH BLACK"
click at [179, 229] on div "Action Action Adjust qty Create package Edit attributes Global inventory Locate…" at bounding box center [370, 358] width 634 height 425
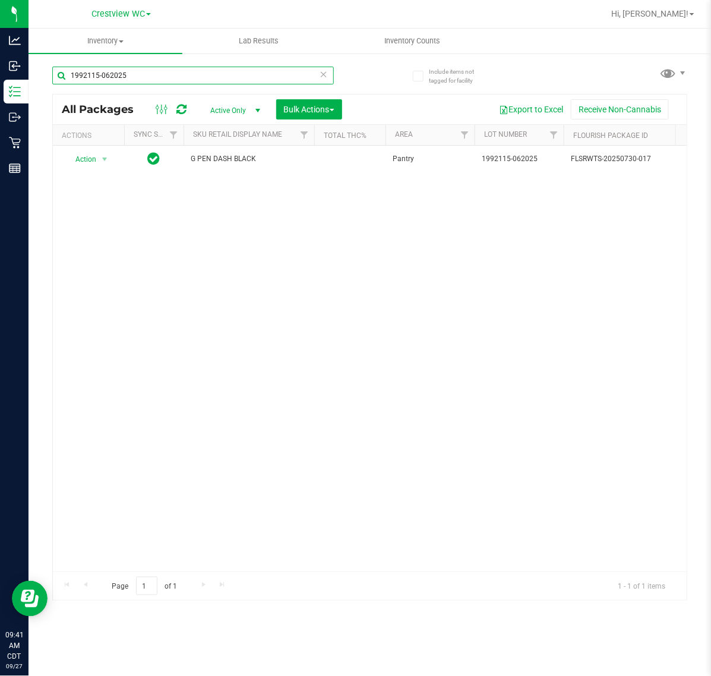
drag, startPoint x: 160, startPoint y: 75, endPoint x: -135, endPoint y: 134, distance: 301.2
click at [0, 134] on html "Analytics Inbound Inventory Outbound Retail Reports 09:41 AM CDT [DATE] 09/27 C…" at bounding box center [355, 338] width 711 height 676
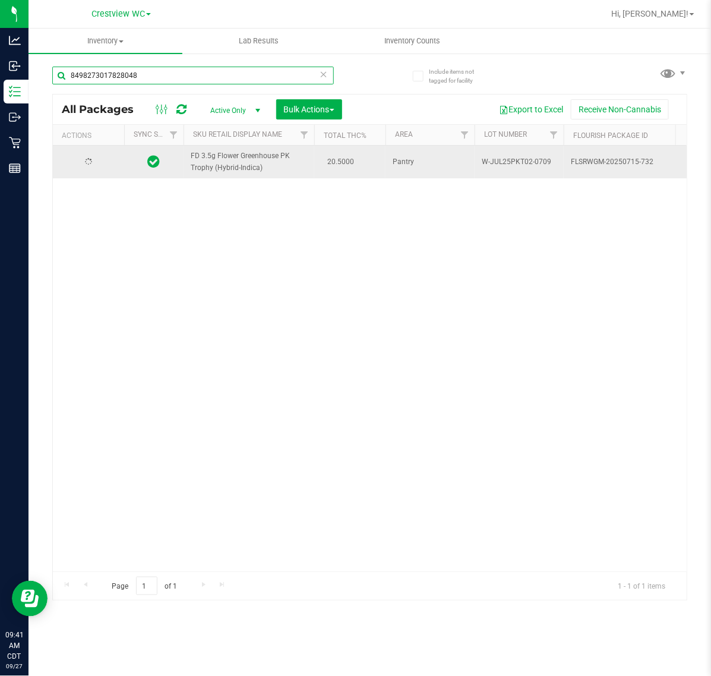
type input "8498273017828048"
click at [81, 165] on span "Action" at bounding box center [81, 162] width 32 height 17
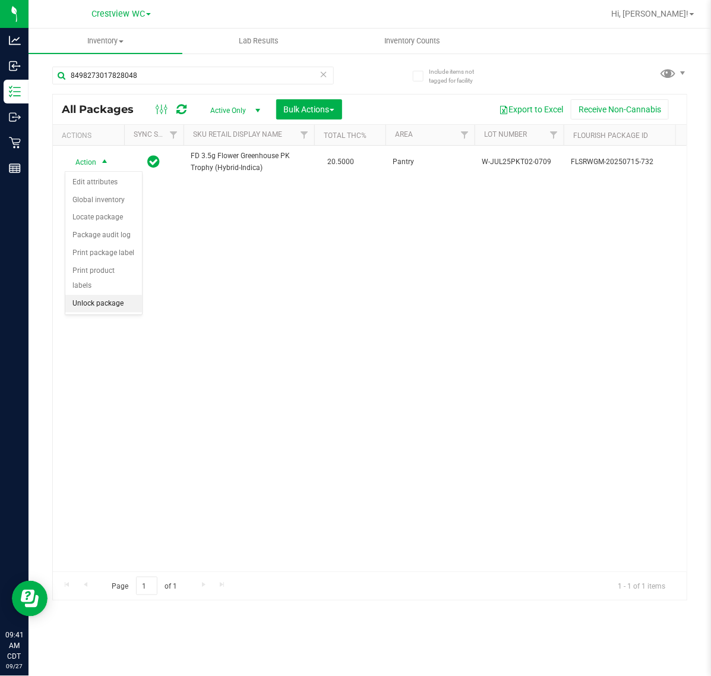
click at [86, 295] on li "Unlock package" at bounding box center [103, 304] width 77 height 18
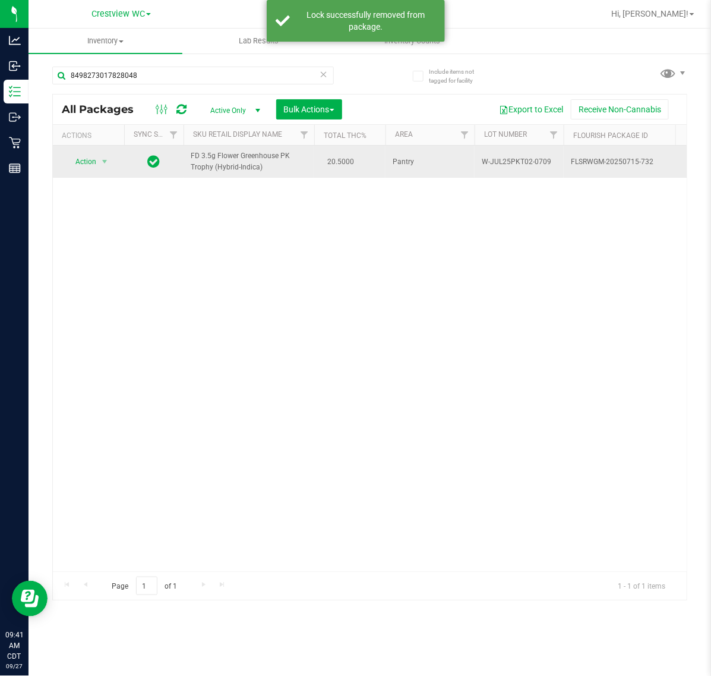
click at [77, 165] on span "Action" at bounding box center [81, 161] width 32 height 17
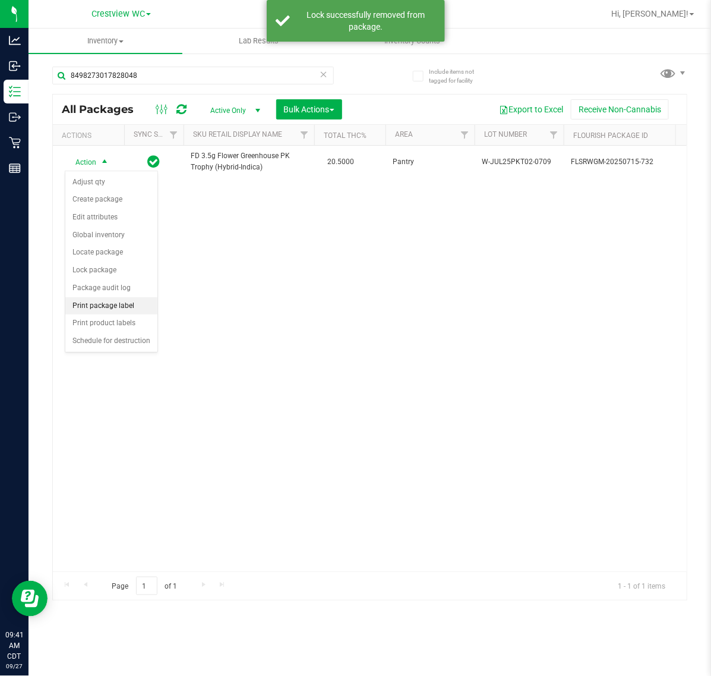
click at [113, 310] on li "Print package label" at bounding box center [111, 306] width 92 height 18
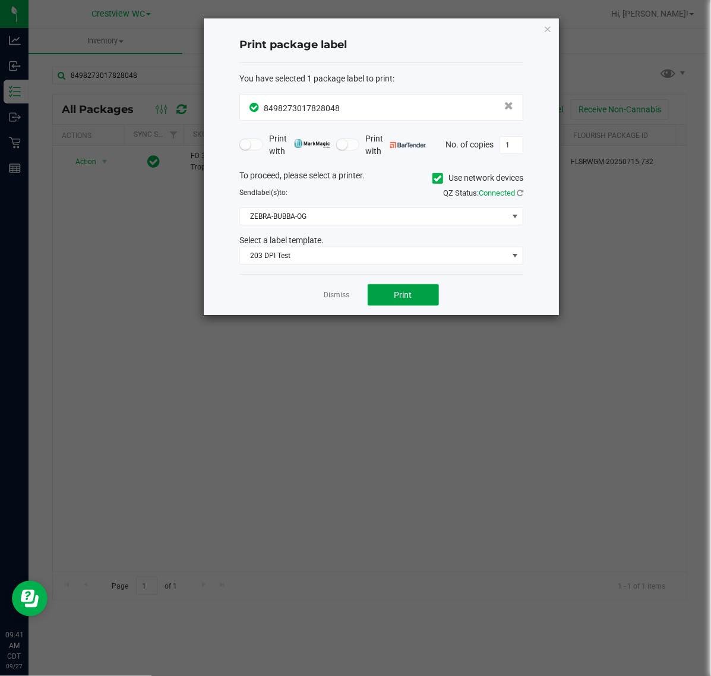
click at [409, 301] on button "Print" at bounding box center [403, 294] width 71 height 21
click at [337, 296] on link "Dismiss" at bounding box center [337, 295] width 26 height 10
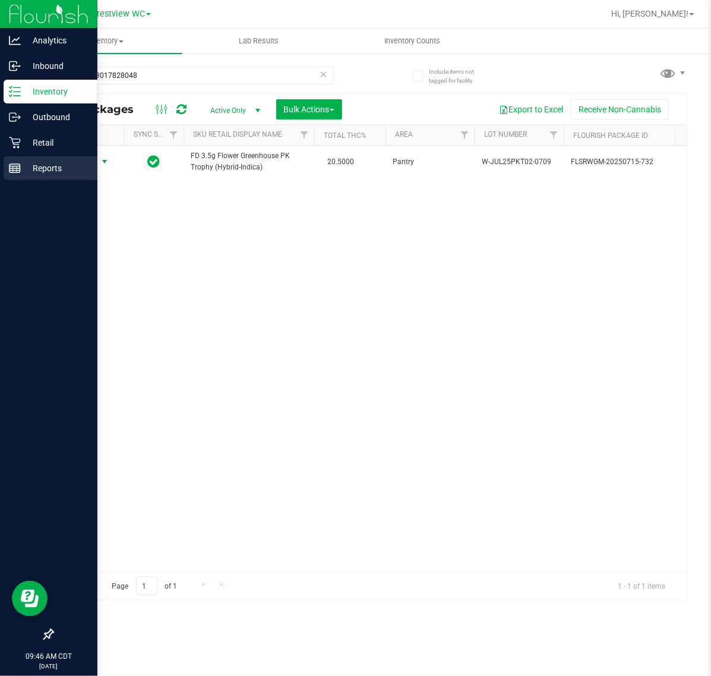
click at [15, 168] on line at bounding box center [15, 168] width 11 height 0
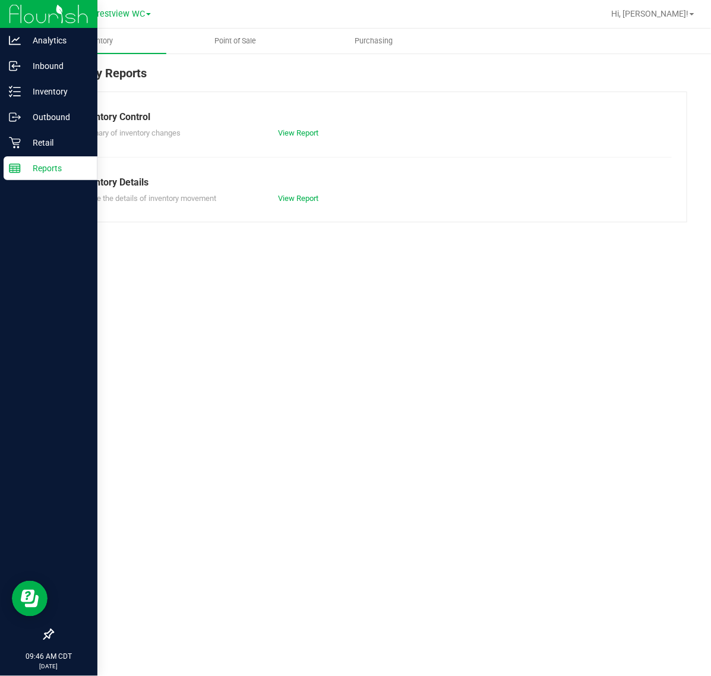
click at [229, 45] on span "Point of Sale" at bounding box center [236, 41] width 74 height 11
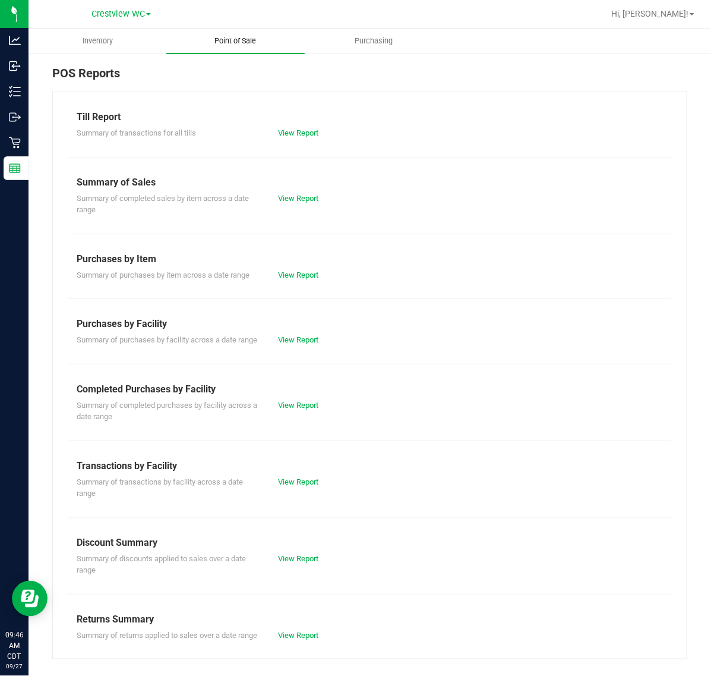
click at [290, 409] on link "View Report" at bounding box center [298, 404] width 40 height 9
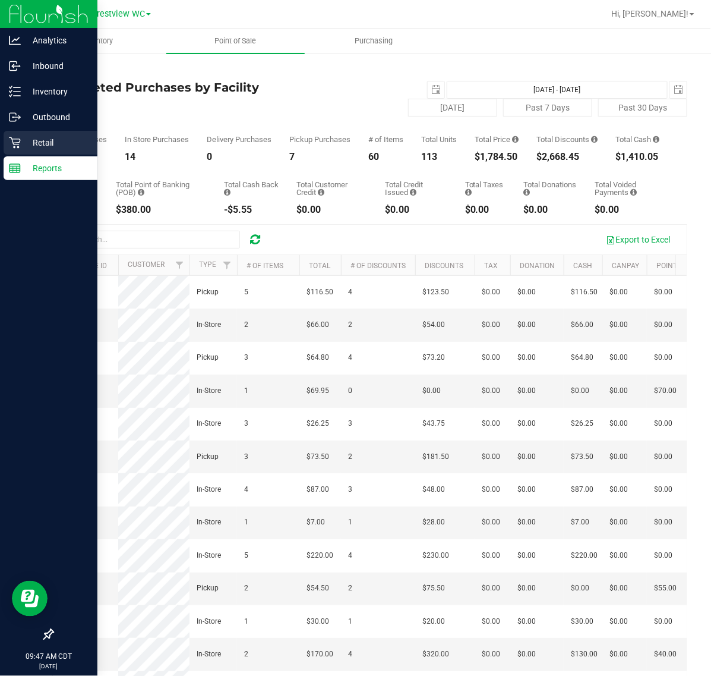
click at [51, 135] on p "Retail" at bounding box center [56, 142] width 71 height 14
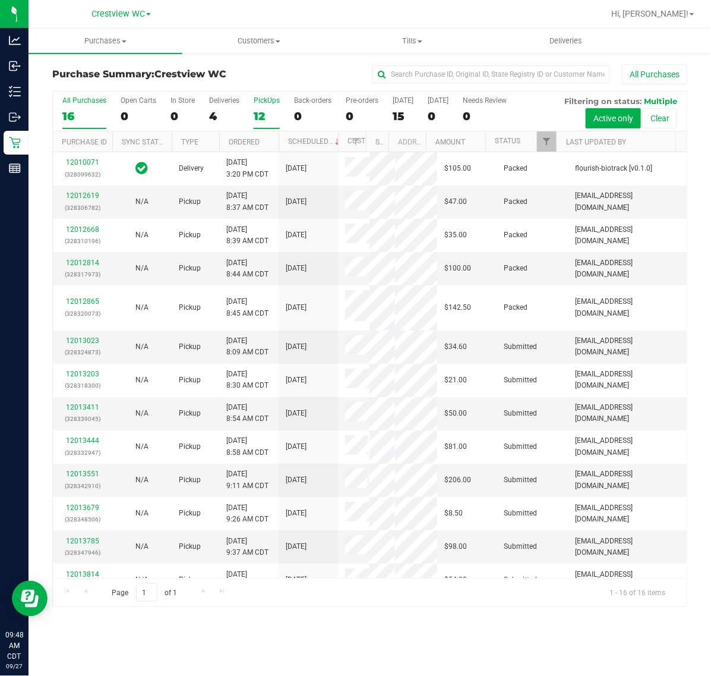
click at [272, 111] on div "12" at bounding box center [267, 116] width 26 height 14
click at [0, 0] on input "PickUps 12" at bounding box center [0, 0] width 0 height 0
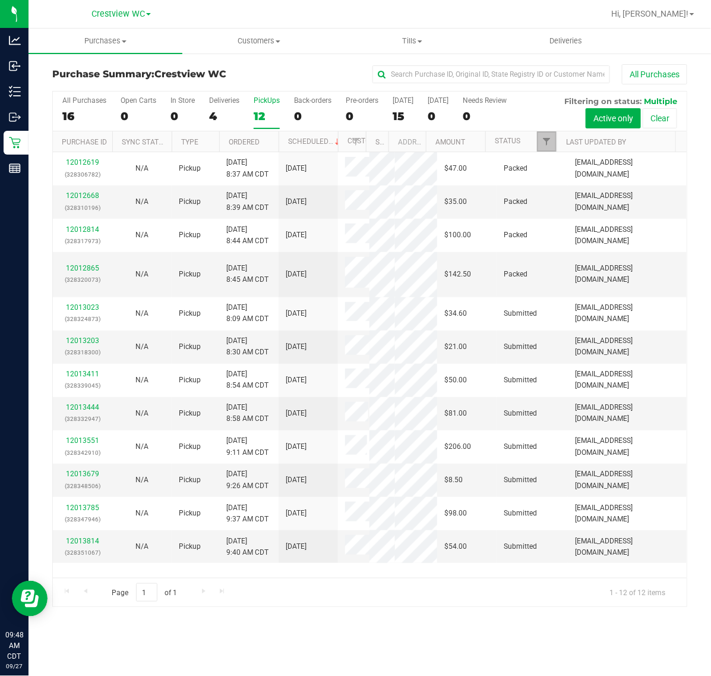
click at [539, 137] on link "Filter" at bounding box center [547, 141] width 20 height 20
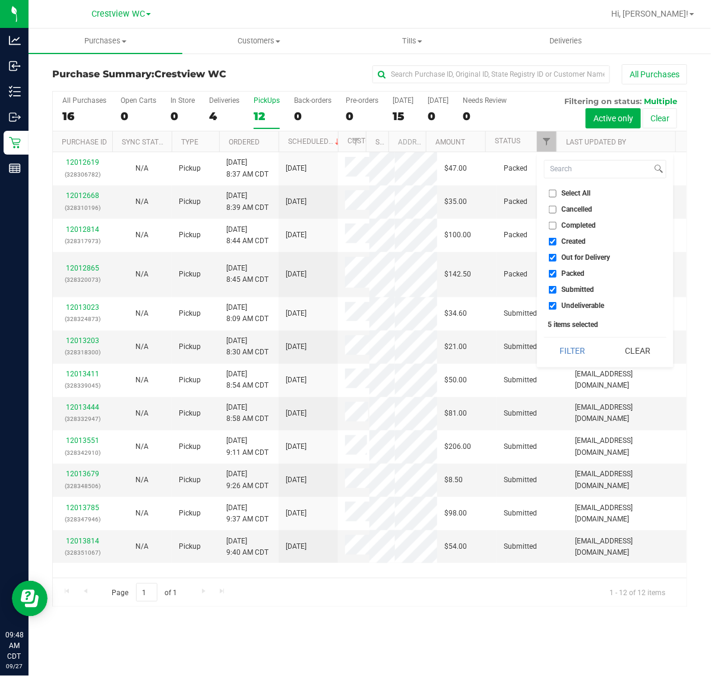
click at [557, 192] on label "Select All" at bounding box center [570, 194] width 42 height 8
click at [557, 192] on input "Select All" at bounding box center [553, 194] width 8 height 8
checkbox input "true"
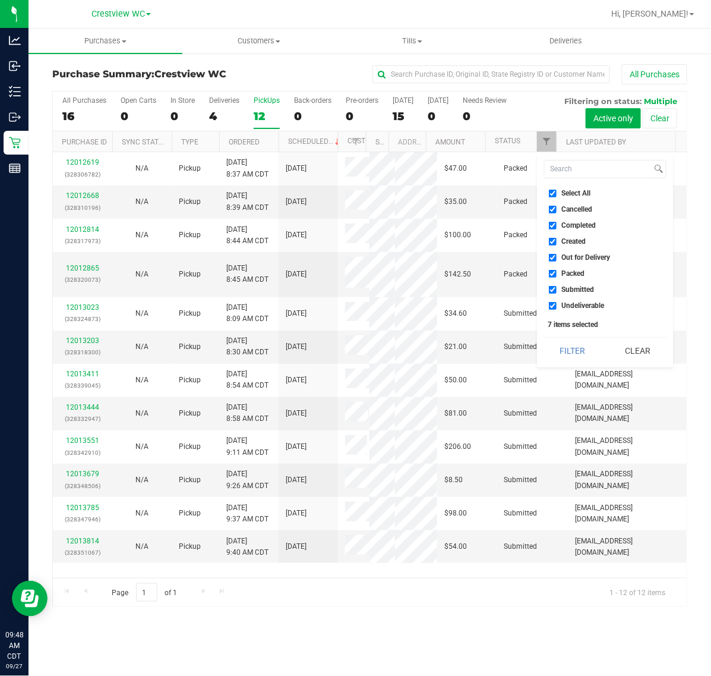
click at [557, 192] on label "Select All" at bounding box center [570, 194] width 42 height 8
click at [557, 192] on input "Select All" at bounding box center [553, 194] width 8 height 8
checkbox input "false"
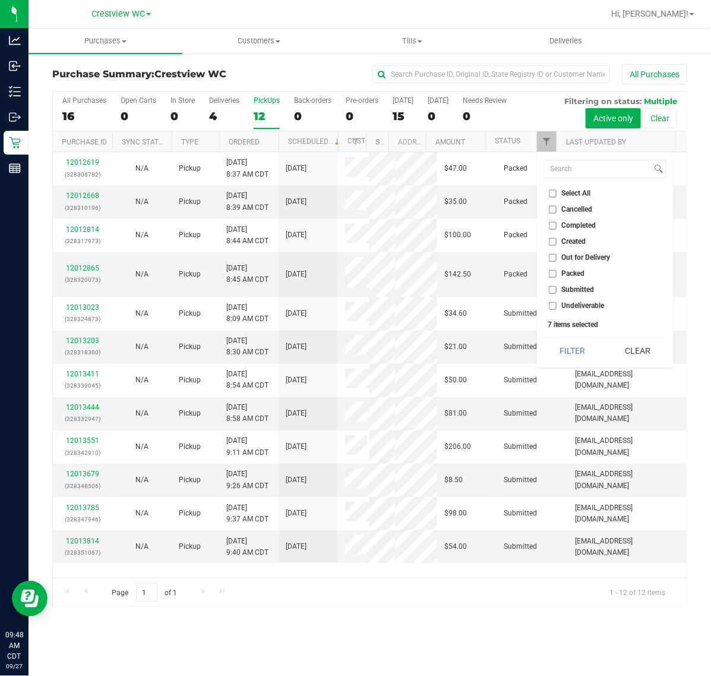
checkbox input "false"
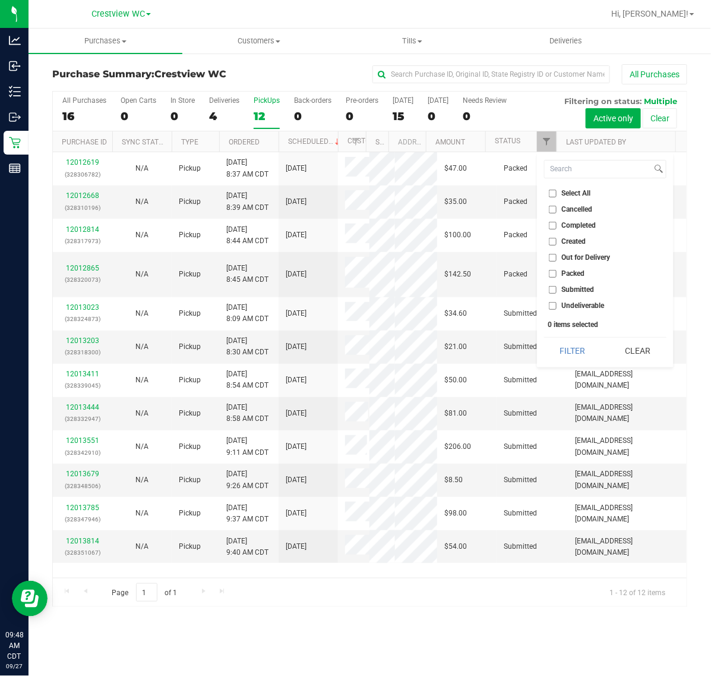
click at [566, 292] on span "Submitted" at bounding box center [578, 289] width 33 height 7
click at [557, 292] on input "Submitted" at bounding box center [553, 290] width 8 height 8
checkbox input "true"
click at [579, 359] on button "Filter" at bounding box center [572, 350] width 57 height 26
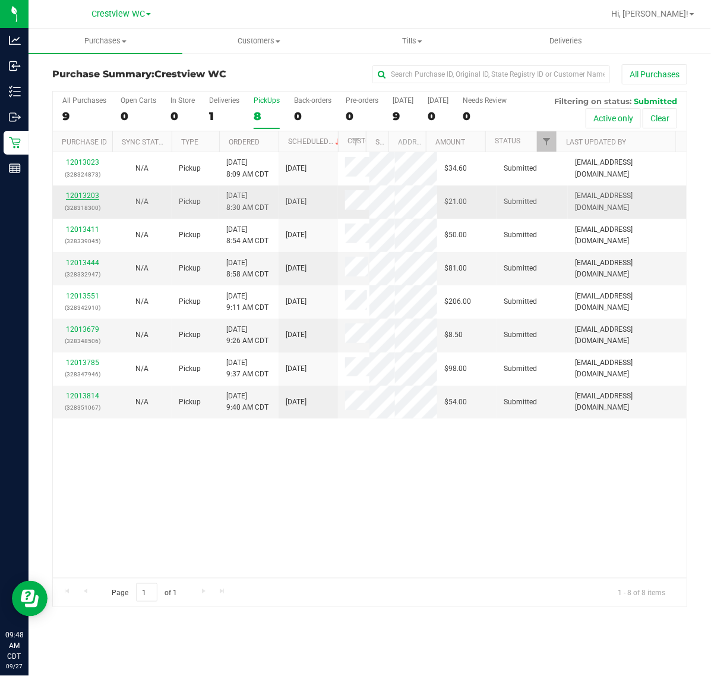
click at [90, 200] on link "12013203" at bounding box center [82, 195] width 33 height 8
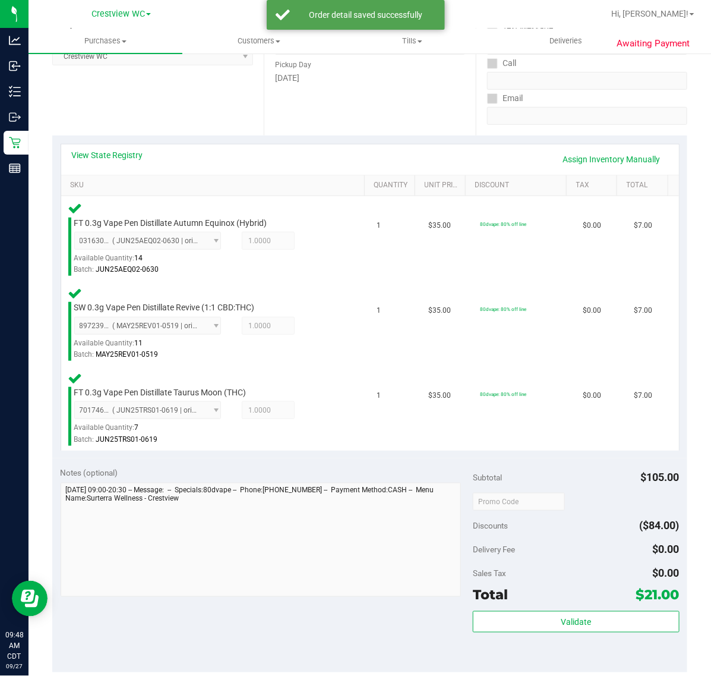
scroll to position [487, 0]
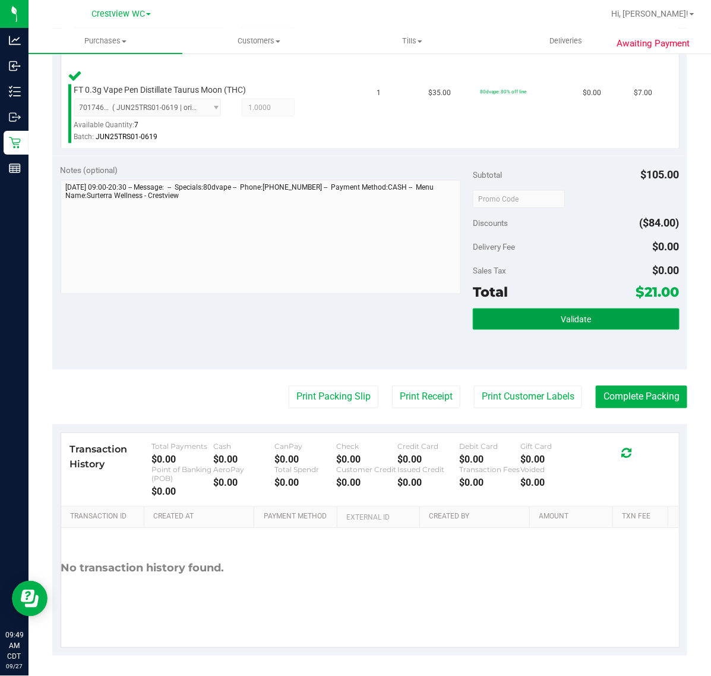
drag, startPoint x: 579, startPoint y: 328, endPoint x: 576, endPoint y: 321, distance: 7.2
click at [580, 328] on button "Validate" at bounding box center [576, 318] width 206 height 21
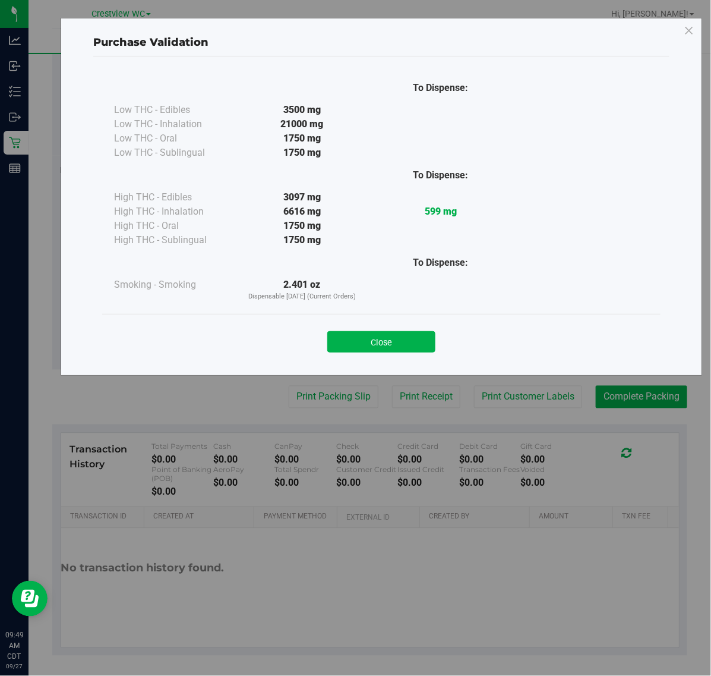
click at [354, 351] on button "Close" at bounding box center [381, 341] width 108 height 21
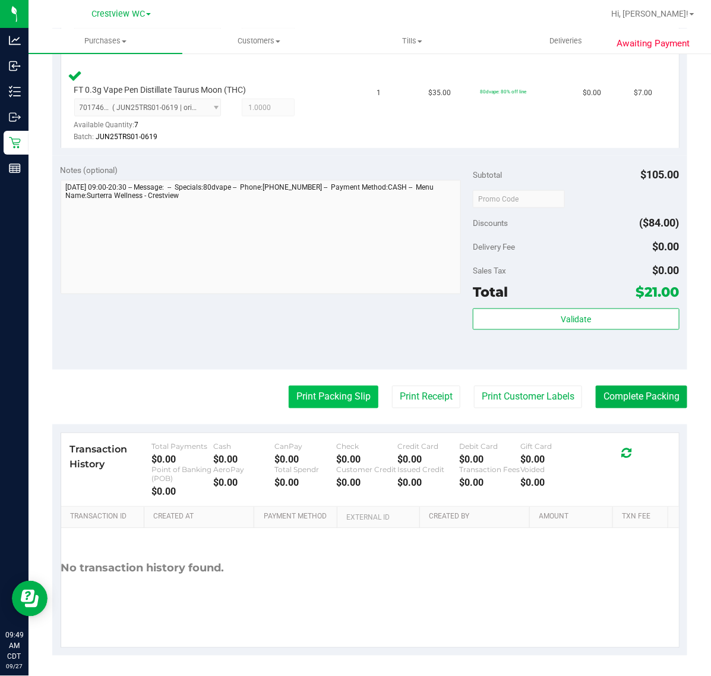
click at [328, 390] on purchase-details "Back Edit Purchase Cancel Purchase View Profile # 12013203 BioTrack ID: - Submi…" at bounding box center [369, 116] width 635 height 1078
click at [328, 390] on button "Print Packing Slip" at bounding box center [334, 397] width 90 height 23
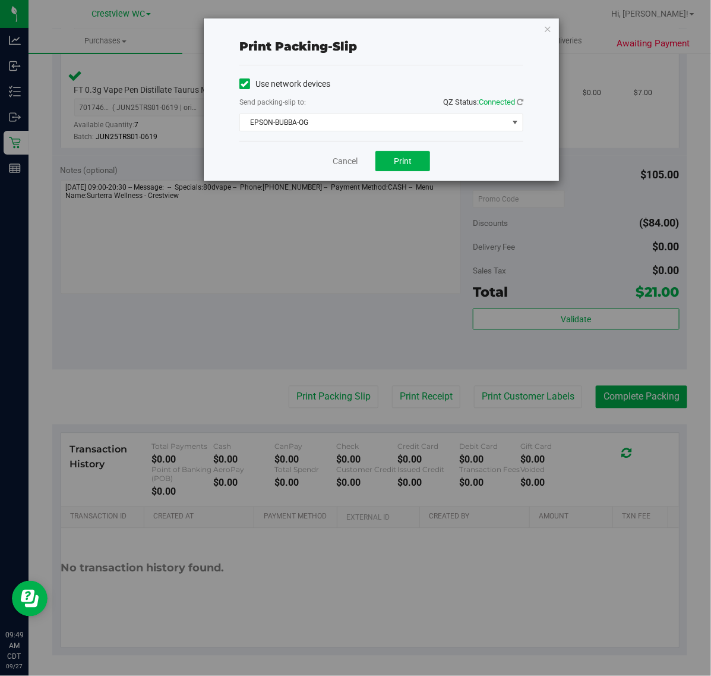
click at [397, 147] on div "Cancel Print" at bounding box center [381, 161] width 284 height 40
click at [395, 156] on span "Print" at bounding box center [403, 161] width 18 height 10
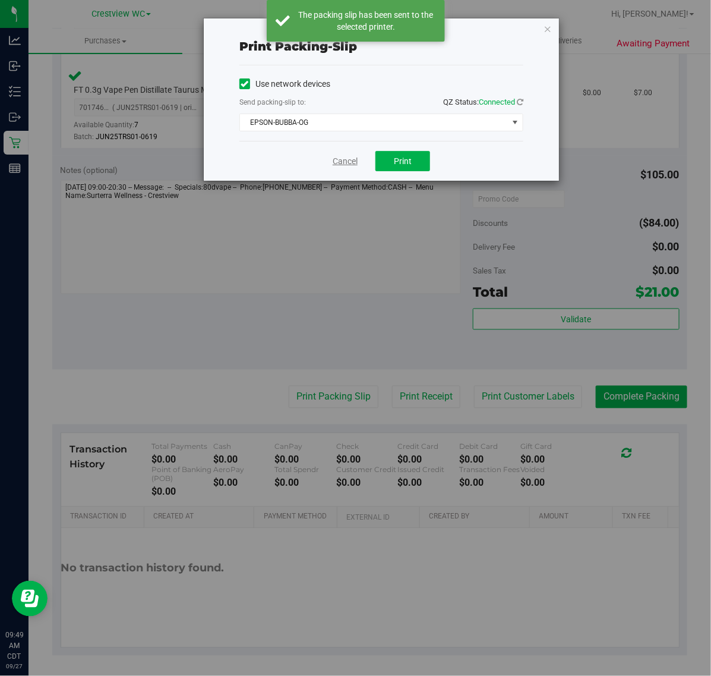
click at [340, 162] on link "Cancel" at bounding box center [345, 161] width 25 height 12
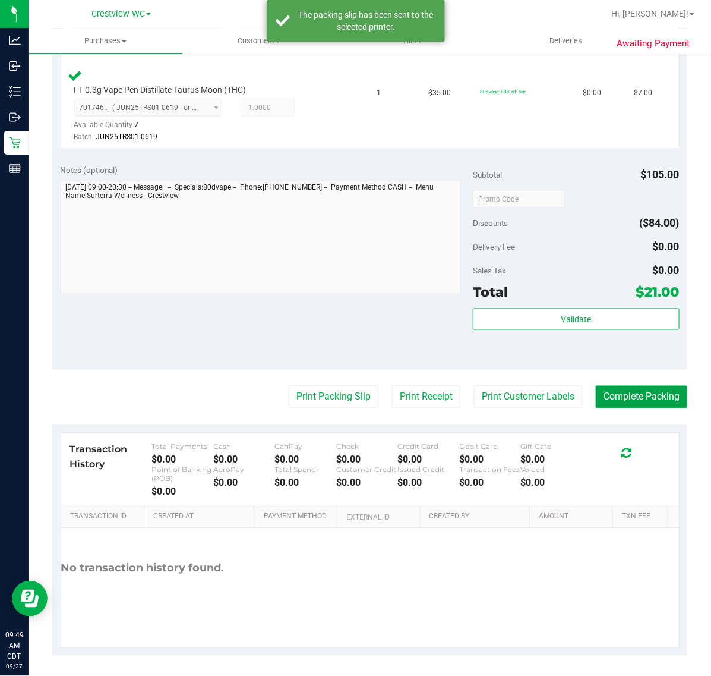
click at [635, 398] on button "Complete Packing" at bounding box center [641, 397] width 91 height 23
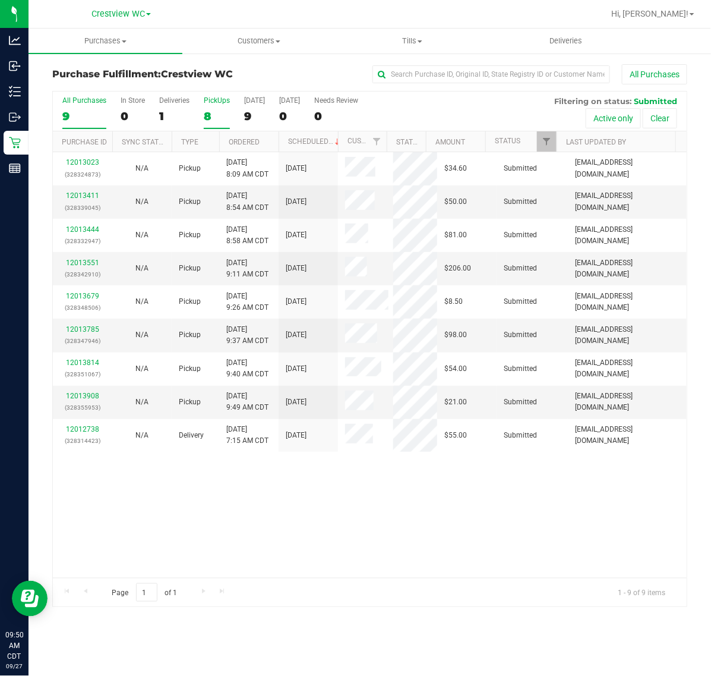
click at [226, 107] on label "PickUps 8" at bounding box center [217, 112] width 26 height 33
click at [0, 0] on input "PickUps 8" at bounding box center [0, 0] width 0 height 0
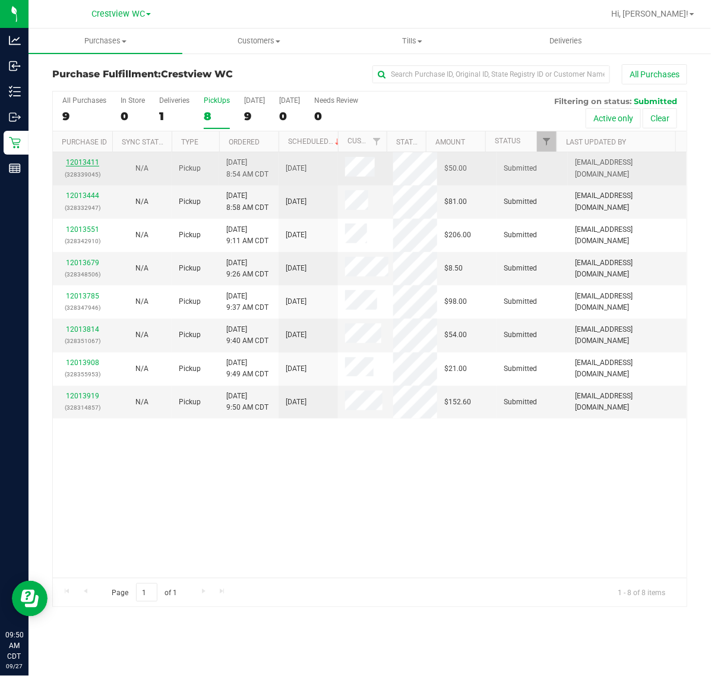
click at [85, 164] on link "12013411" at bounding box center [82, 162] width 33 height 8
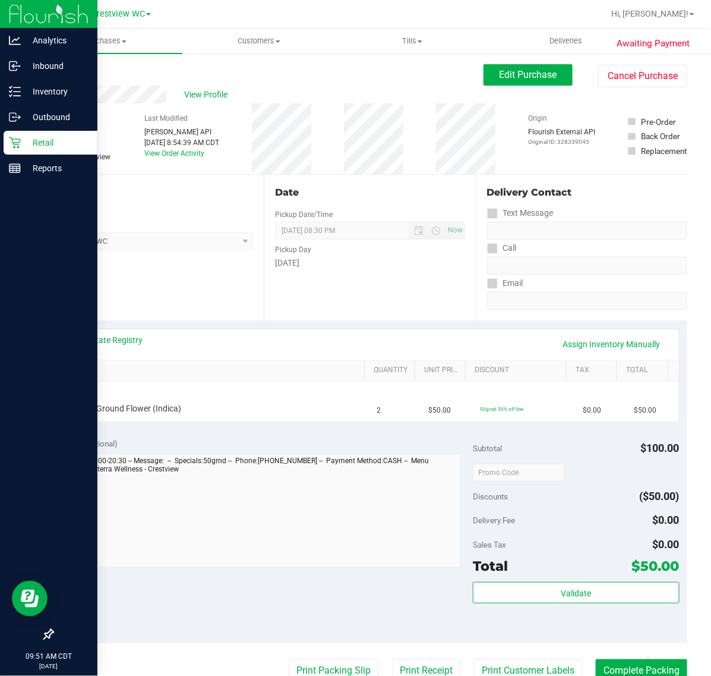
drag, startPoint x: 20, startPoint y: 140, endPoint x: 13, endPoint y: 140, distance: 6.5
click at [21, 140] on p "Retail" at bounding box center [56, 142] width 71 height 14
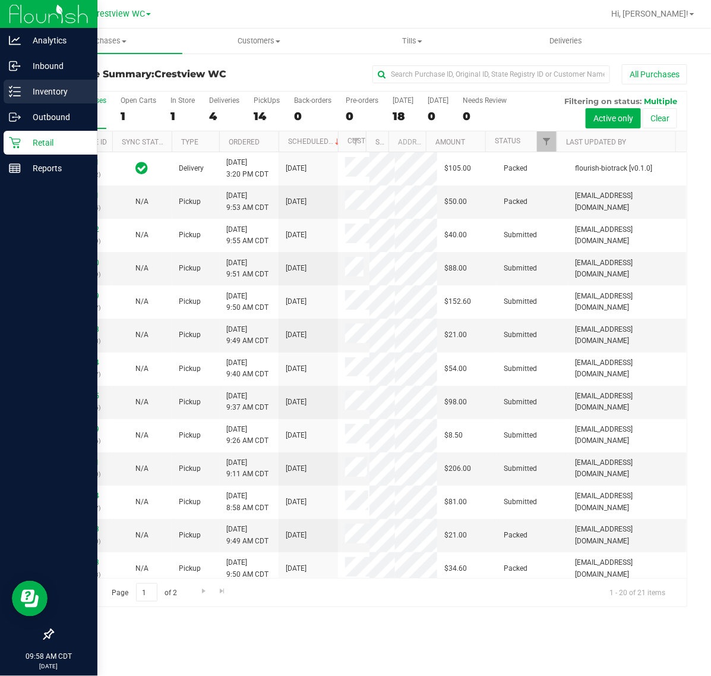
click at [27, 93] on p "Inventory" at bounding box center [56, 91] width 71 height 14
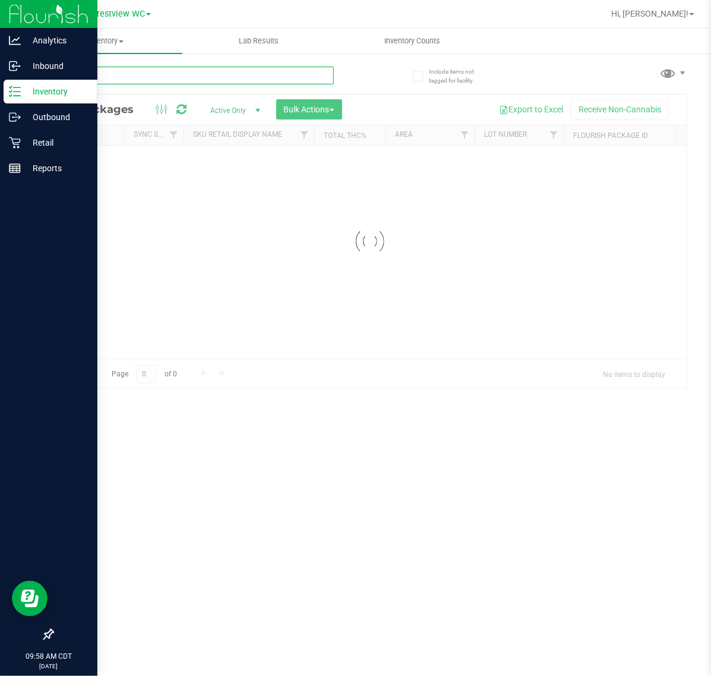
click at [164, 73] on input "text" at bounding box center [193, 76] width 282 height 18
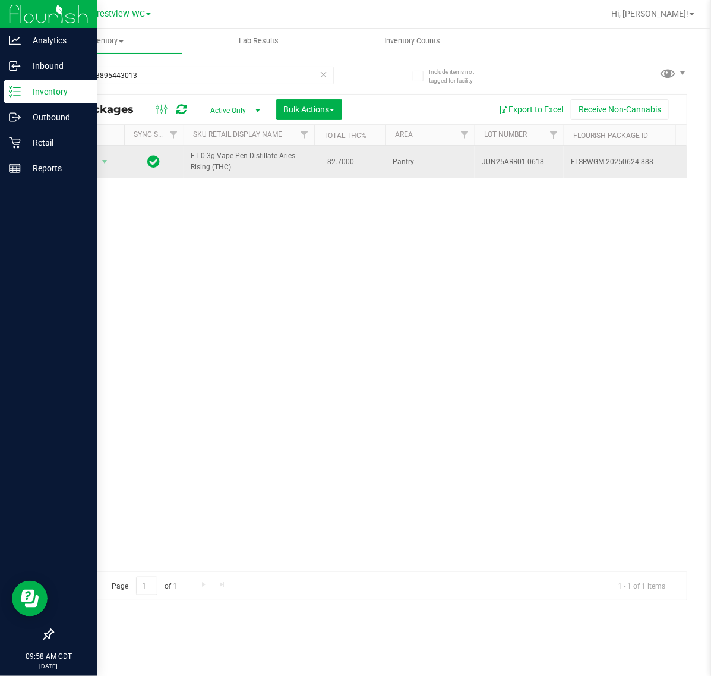
click at [90, 173] on td "Action Action Adjust qty Create package Edit attributes Global inventory Locate…" at bounding box center [88, 162] width 71 height 32
click at [91, 171] on td "Action Action Adjust qty Create package Edit attributes Global inventory Locate…" at bounding box center [88, 162] width 71 height 32
click at [93, 169] on span "Action" at bounding box center [81, 161] width 32 height 17
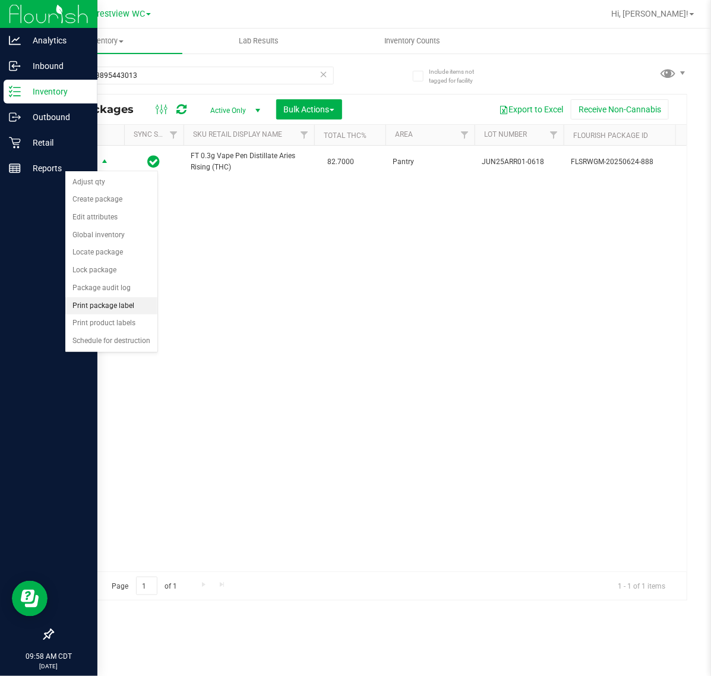
click at [105, 306] on li "Print package label" at bounding box center [111, 306] width 92 height 18
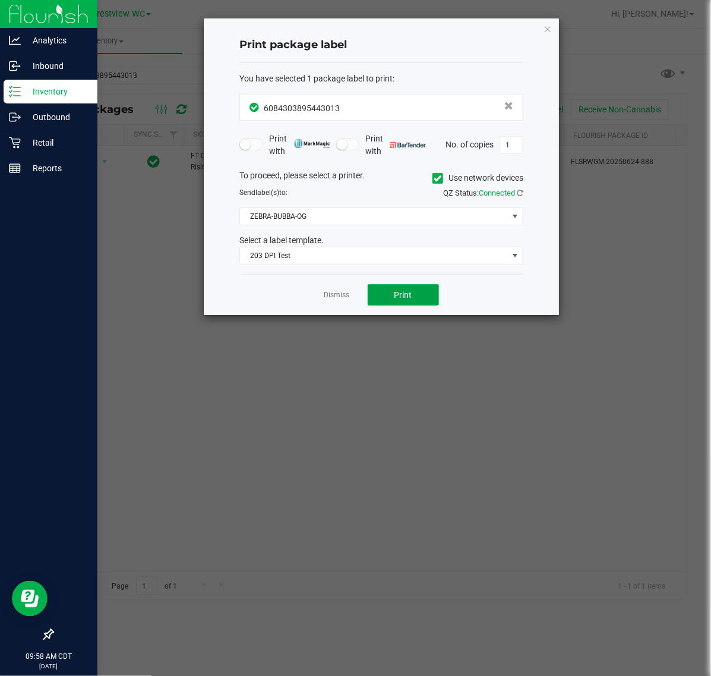
click at [417, 295] on button "Print" at bounding box center [403, 294] width 71 height 21
click at [331, 295] on link "Dismiss" at bounding box center [337, 295] width 26 height 10
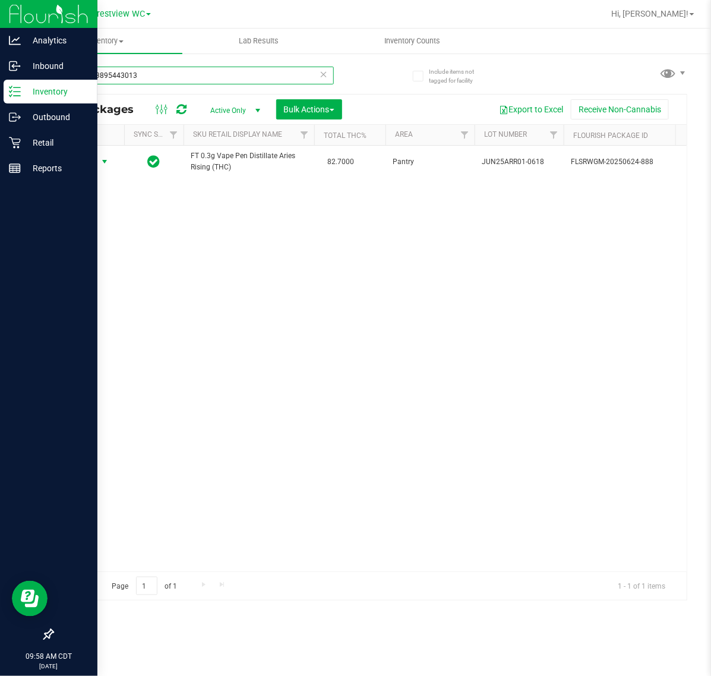
click at [169, 80] on input "6084303895443013" at bounding box center [193, 76] width 282 height 18
click at [170, 79] on input "6084303895443013" at bounding box center [193, 76] width 282 height 18
type input "9319231952922690"
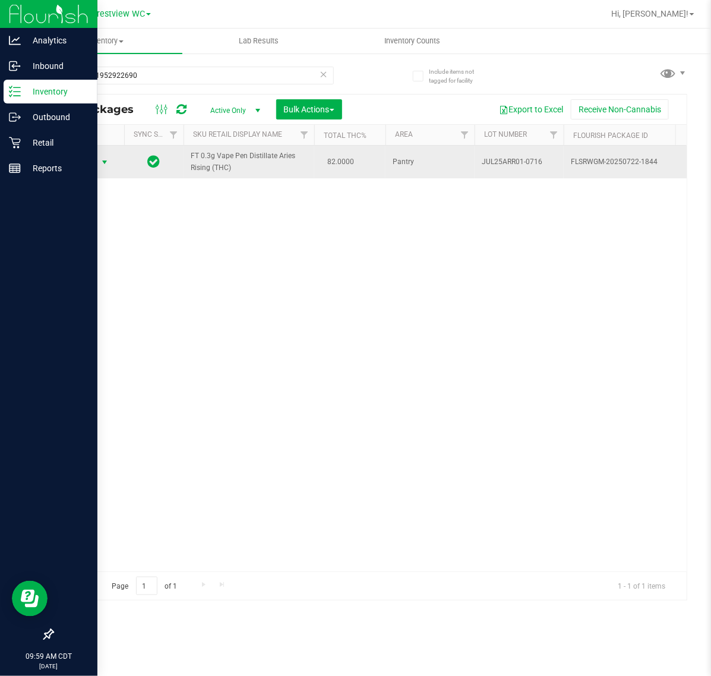
click at [100, 162] on span "select" at bounding box center [105, 162] width 10 height 10
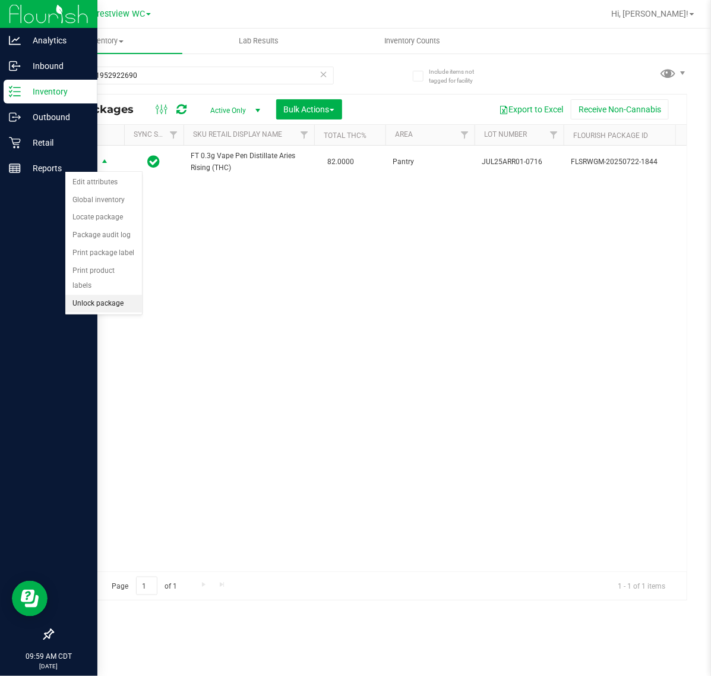
click at [96, 295] on li "Unlock package" at bounding box center [103, 304] width 77 height 18
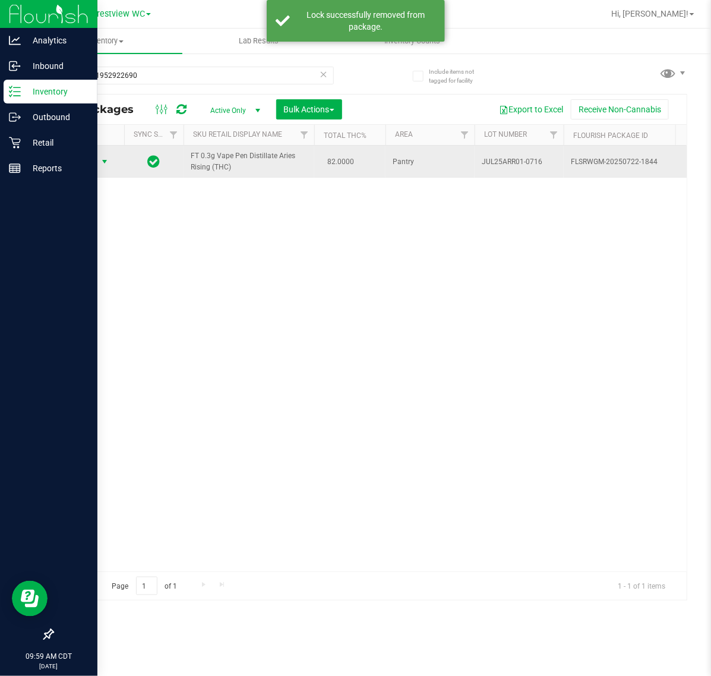
click at [89, 168] on span "Action" at bounding box center [81, 161] width 32 height 17
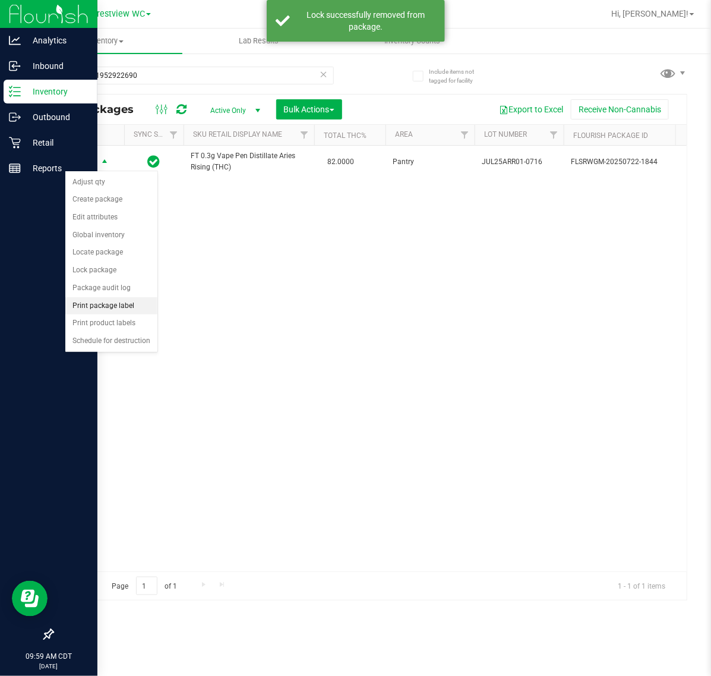
click at [108, 307] on li "Print package label" at bounding box center [111, 306] width 92 height 18
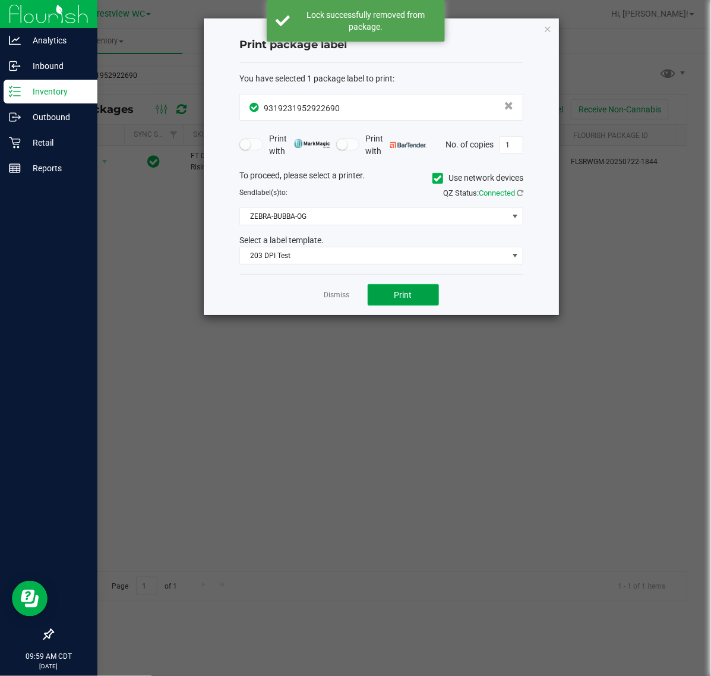
click at [396, 292] on span "Print" at bounding box center [404, 295] width 18 height 10
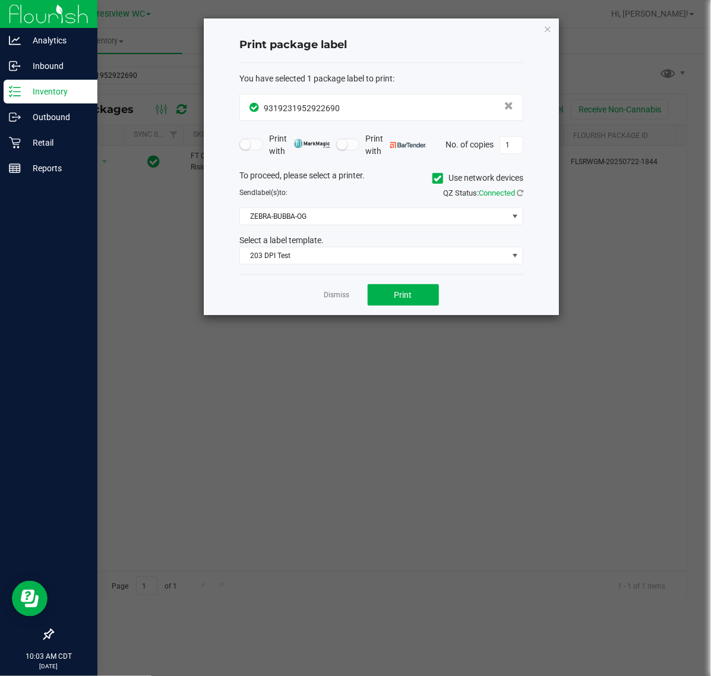
click at [348, 289] on app-cancel-button "Dismiss" at bounding box center [337, 295] width 26 height 12
click at [349, 293] on link "Dismiss" at bounding box center [337, 295] width 26 height 10
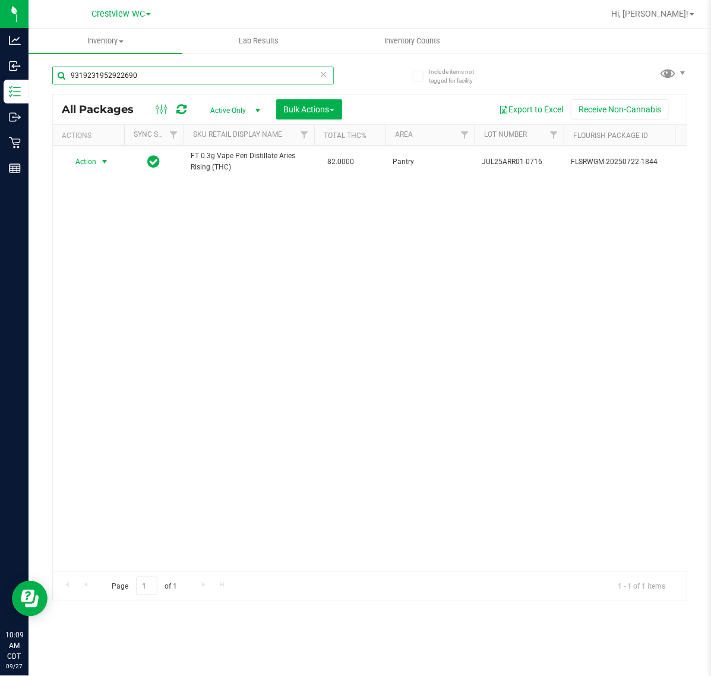
click at [185, 68] on input "9319231952922690" at bounding box center [193, 76] width 282 height 18
type input "8470764085704732"
click at [98, 167] on span "select" at bounding box center [104, 162] width 15 height 17
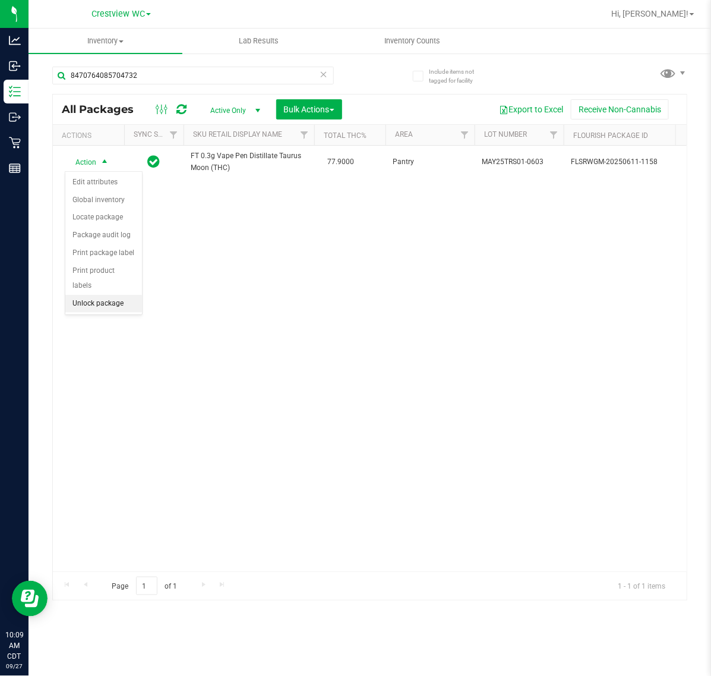
click at [96, 297] on li "Unlock package" at bounding box center [103, 304] width 77 height 18
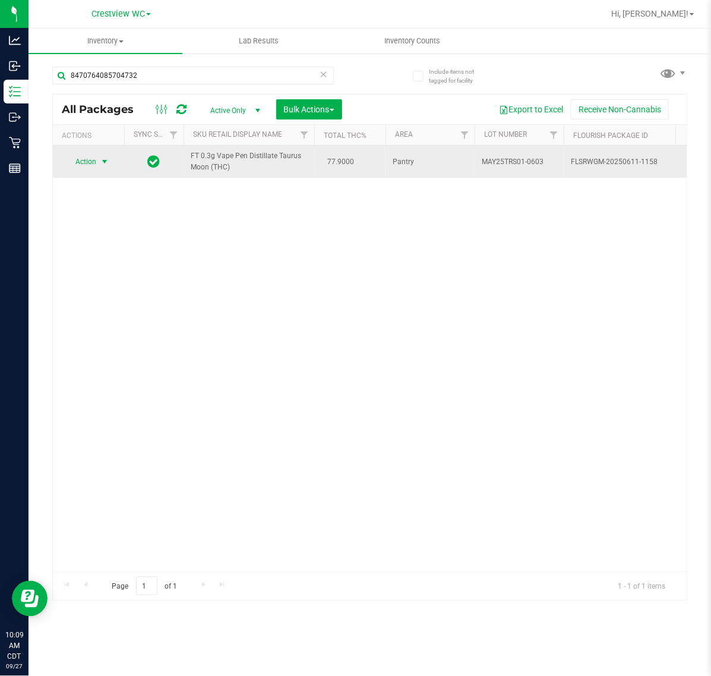
click at [105, 162] on span "select" at bounding box center [105, 162] width 10 height 10
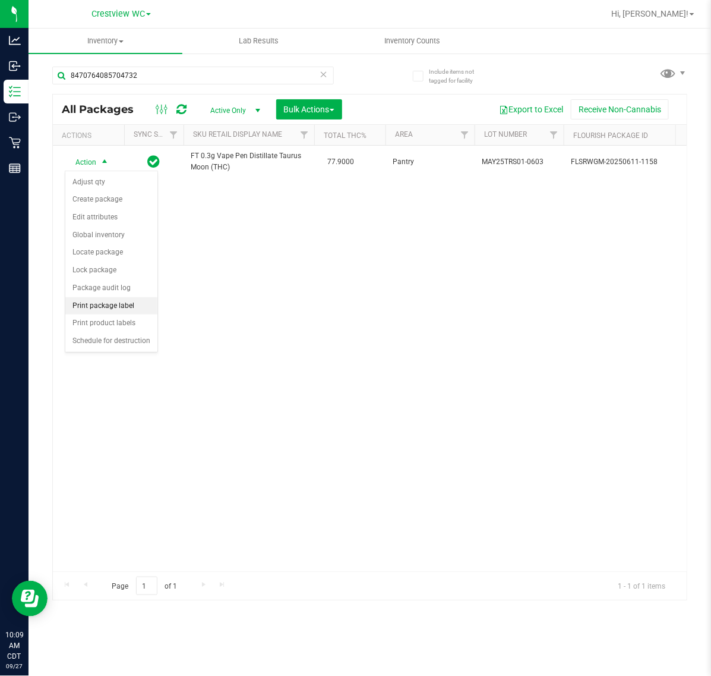
click at [127, 302] on li "Print package label" at bounding box center [111, 306] width 92 height 18
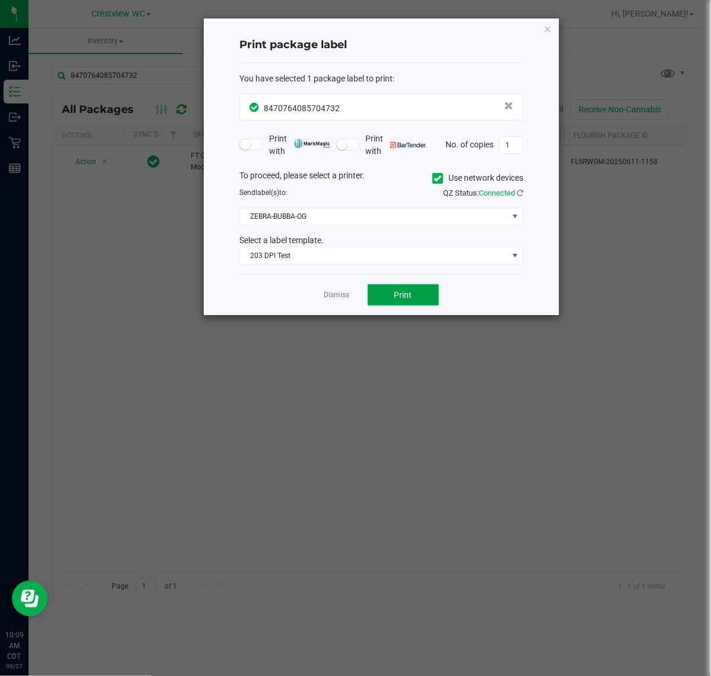
click at [408, 302] on button "Print" at bounding box center [403, 294] width 71 height 21
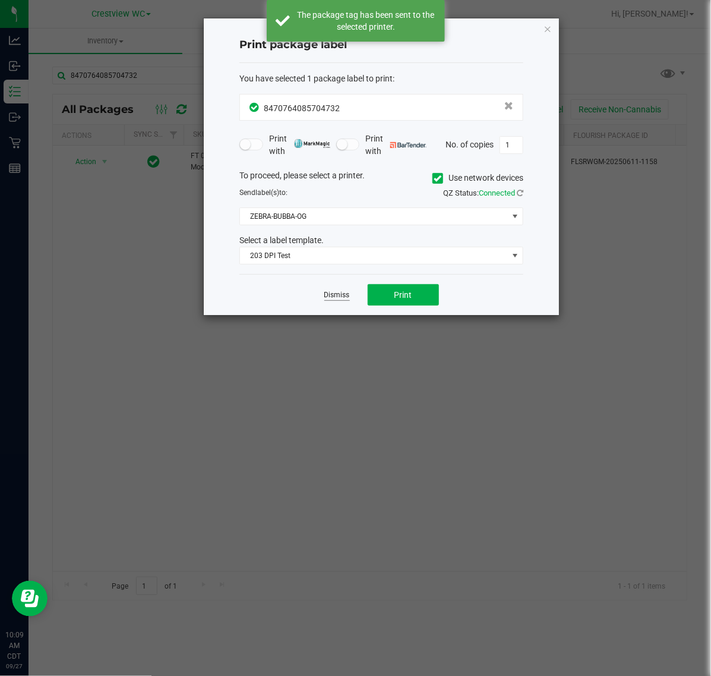
click at [340, 299] on link "Dismiss" at bounding box center [337, 295] width 26 height 10
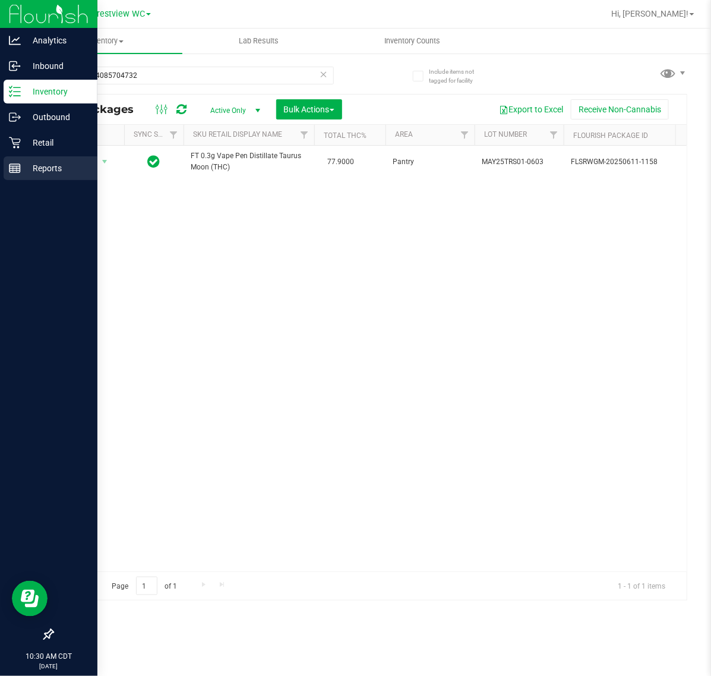
click at [11, 172] on rect at bounding box center [15, 168] width 11 height 8
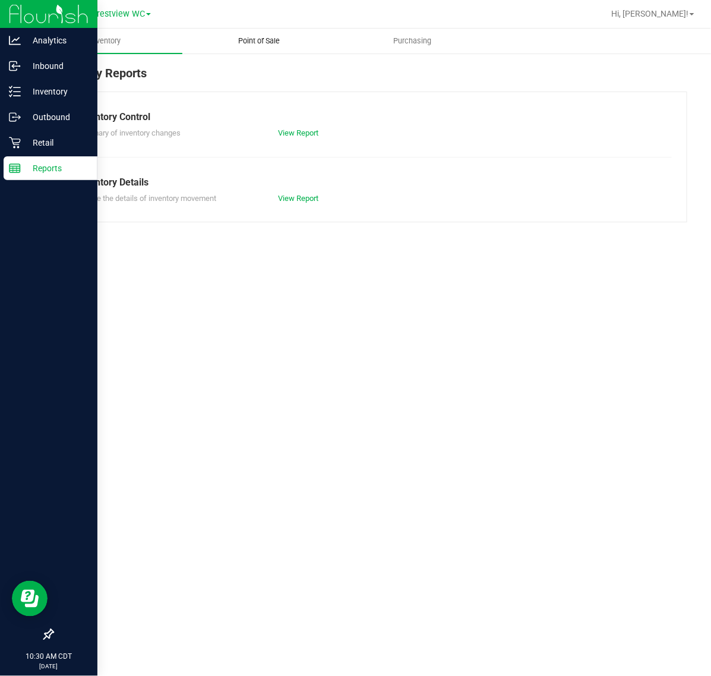
click at [295, 40] on span "Point of Sale" at bounding box center [259, 41] width 74 height 11
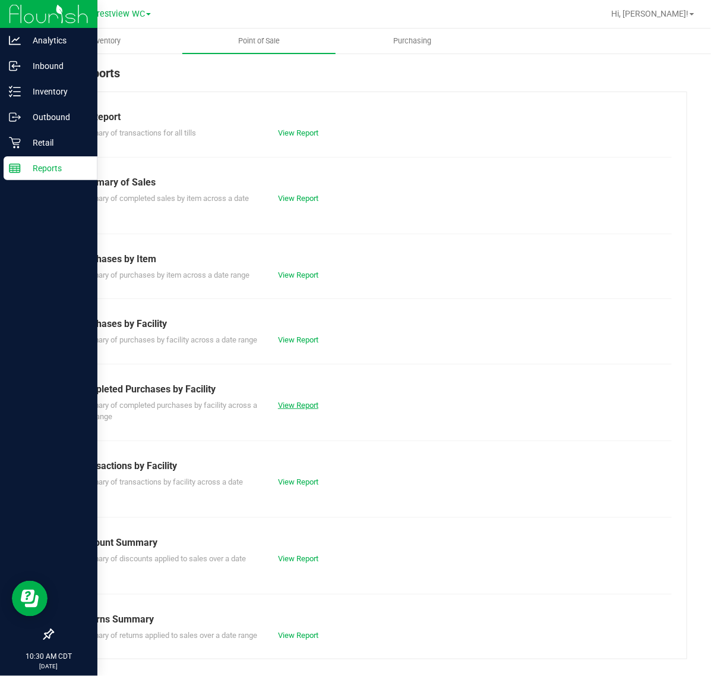
click at [308, 409] on link "View Report" at bounding box center [298, 404] width 40 height 9
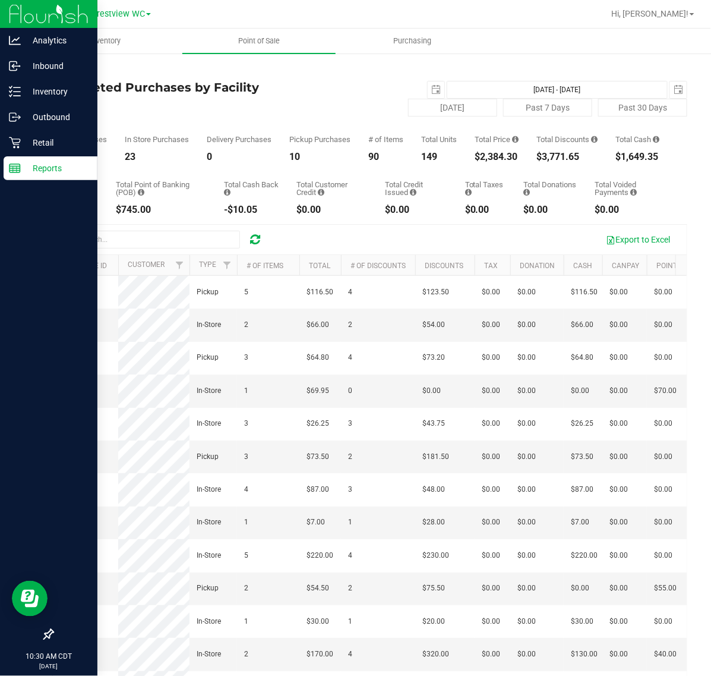
click at [504, 157] on div "Total Price $2,384.30" at bounding box center [497, 148] width 44 height 26
click at [165, 248] on input "text" at bounding box center [151, 240] width 178 height 18
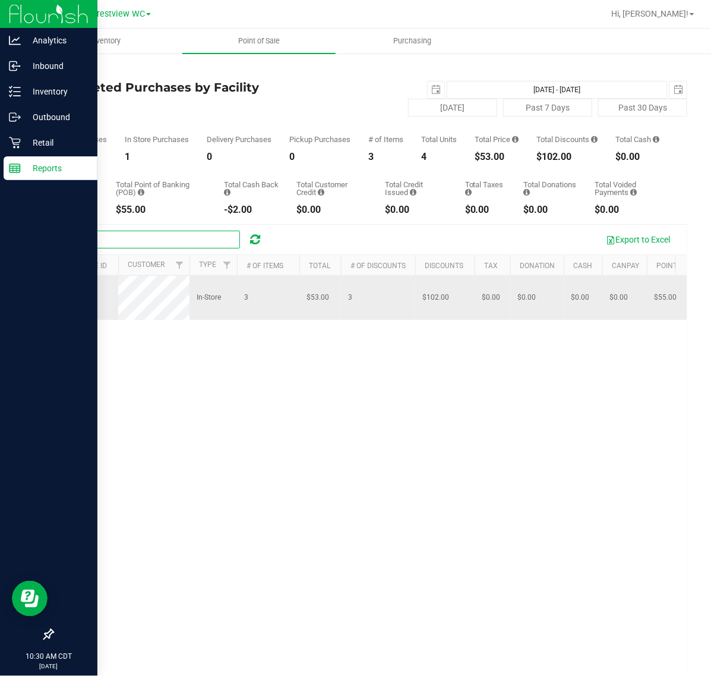
type input "stac"
click at [79, 301] on span "12014207" at bounding box center [76, 297] width 33 height 8
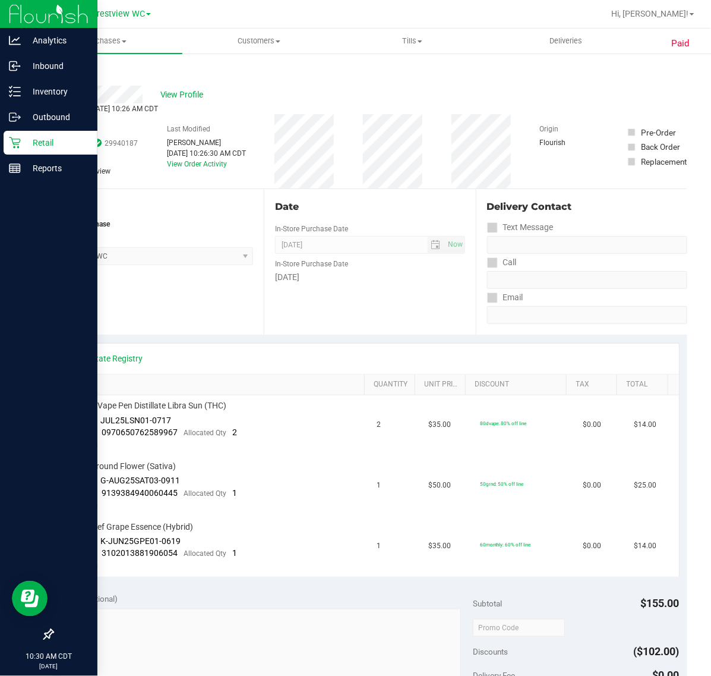
drag, startPoint x: 31, startPoint y: 137, endPoint x: 8, endPoint y: 140, distance: 23.3
click at [31, 137] on p "Retail" at bounding box center [56, 142] width 71 height 14
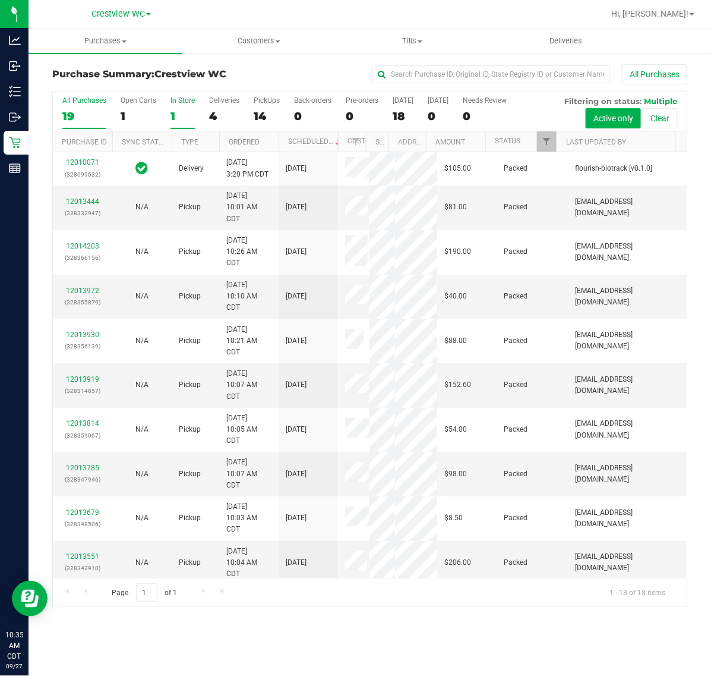
click at [191, 111] on div "1" at bounding box center [183, 116] width 24 height 14
click at [0, 0] on input "In Store 1" at bounding box center [0, 0] width 0 height 0
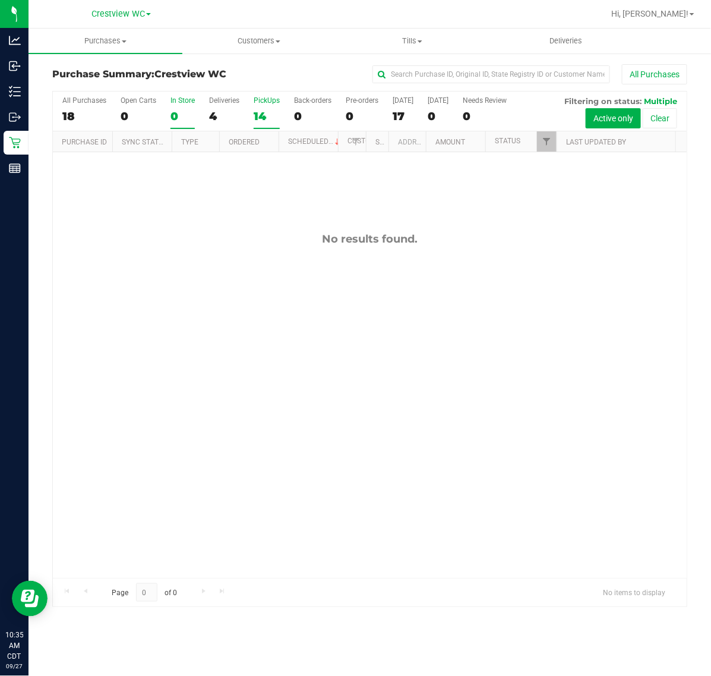
click at [263, 105] on label "PickUps 14" at bounding box center [267, 112] width 26 height 33
click at [0, 0] on input "PickUps 14" at bounding box center [0, 0] width 0 height 0
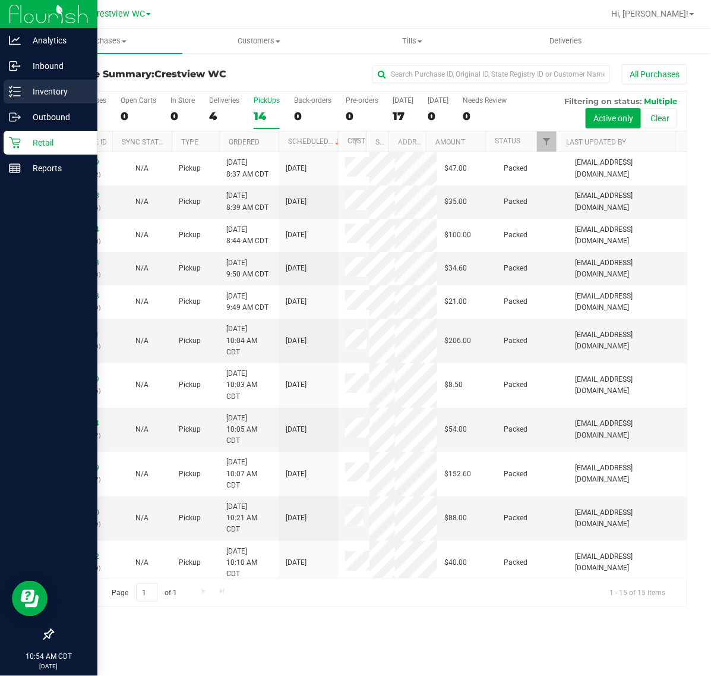
drag, startPoint x: 24, startPoint y: 98, endPoint x: 53, endPoint y: 99, distance: 29.1
click at [24, 98] on p "Inventory" at bounding box center [56, 91] width 71 height 14
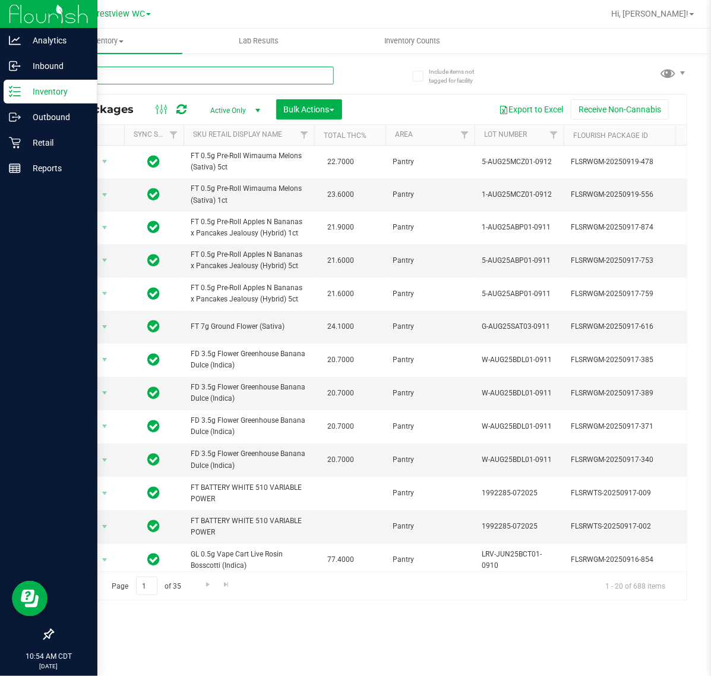
click at [185, 68] on input "text" at bounding box center [193, 76] width 282 height 18
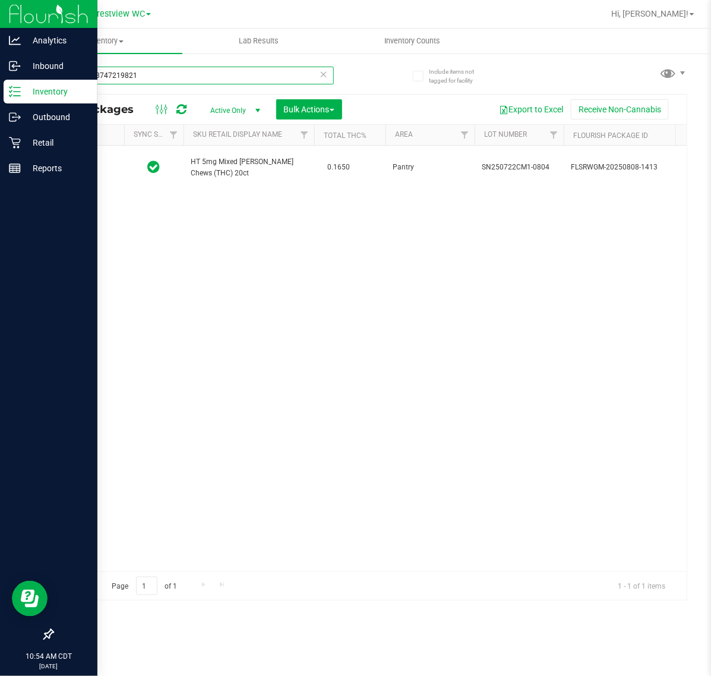
type input "3014418747219821"
click at [99, 161] on span "select" at bounding box center [104, 167] width 15 height 17
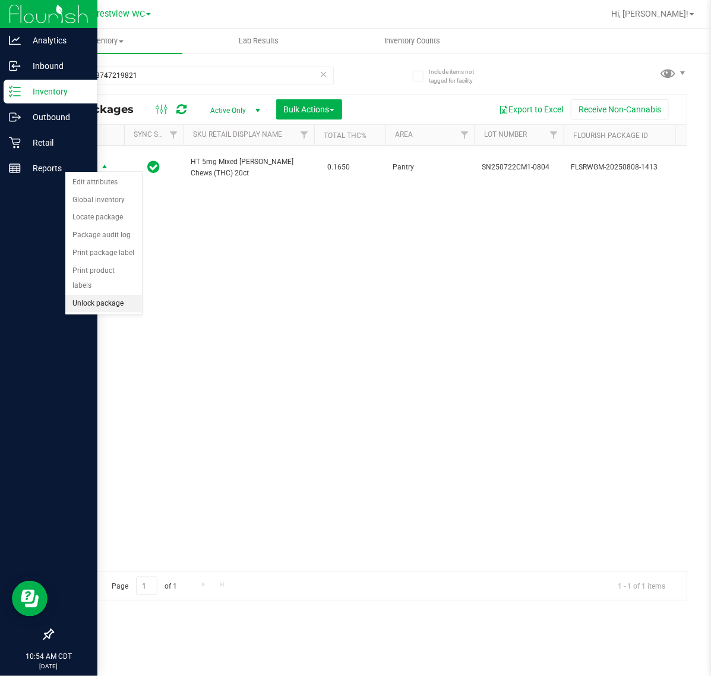
click at [102, 295] on li "Unlock package" at bounding box center [103, 304] width 77 height 18
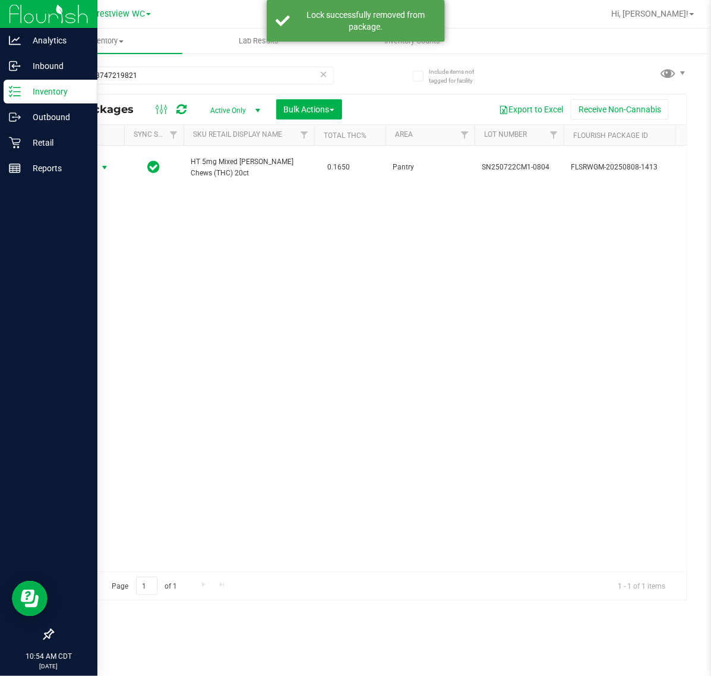
click at [90, 167] on span "Action" at bounding box center [81, 167] width 32 height 17
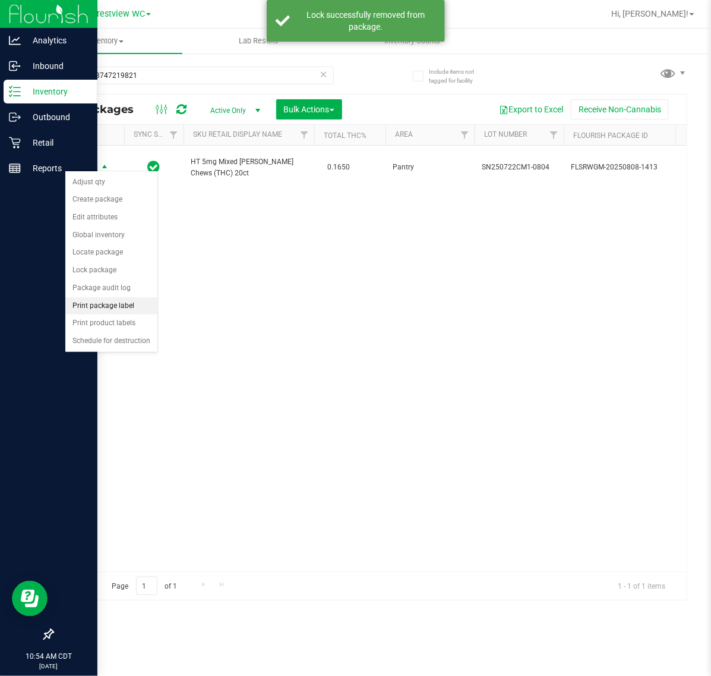
click at [103, 307] on li "Print package label" at bounding box center [111, 306] width 92 height 18
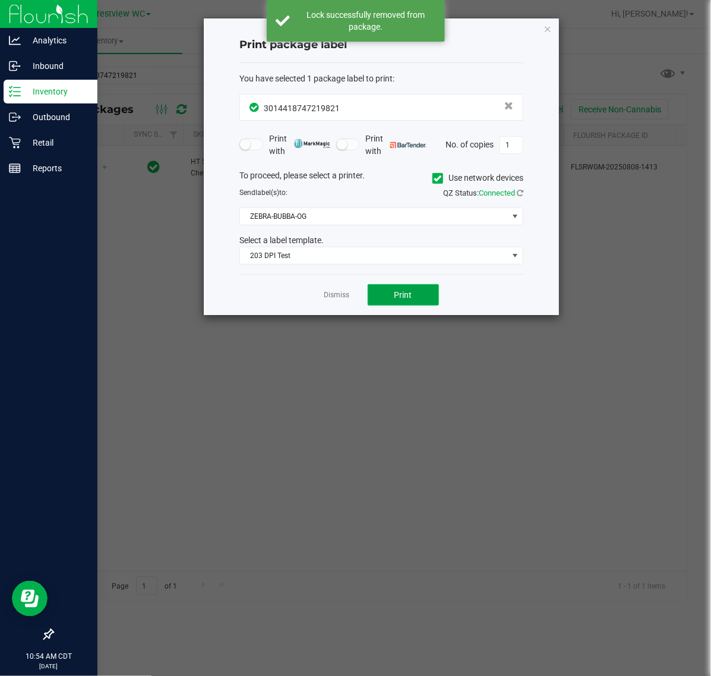
click at [402, 301] on button "Print" at bounding box center [403, 294] width 71 height 21
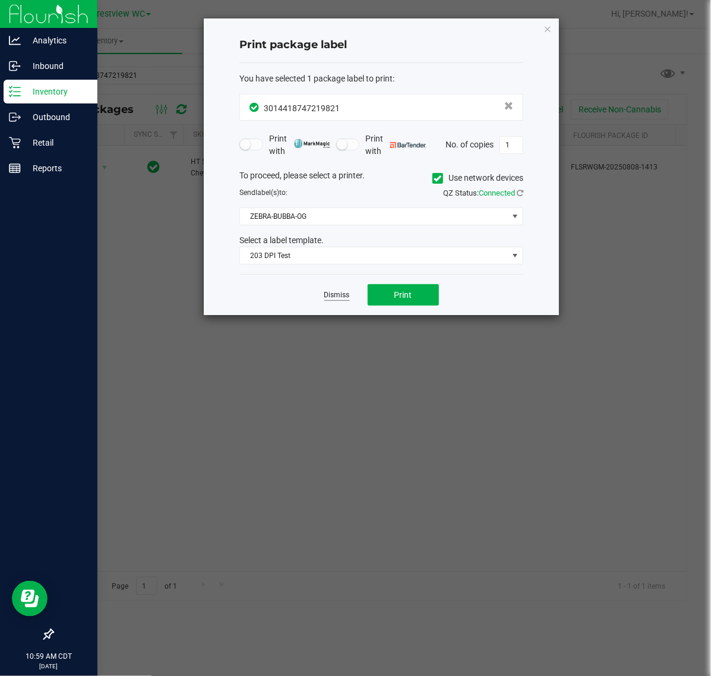
click at [336, 301] on div "Dismiss Print" at bounding box center [381, 294] width 284 height 41
click at [336, 300] on link "Dismiss" at bounding box center [337, 295] width 26 height 10
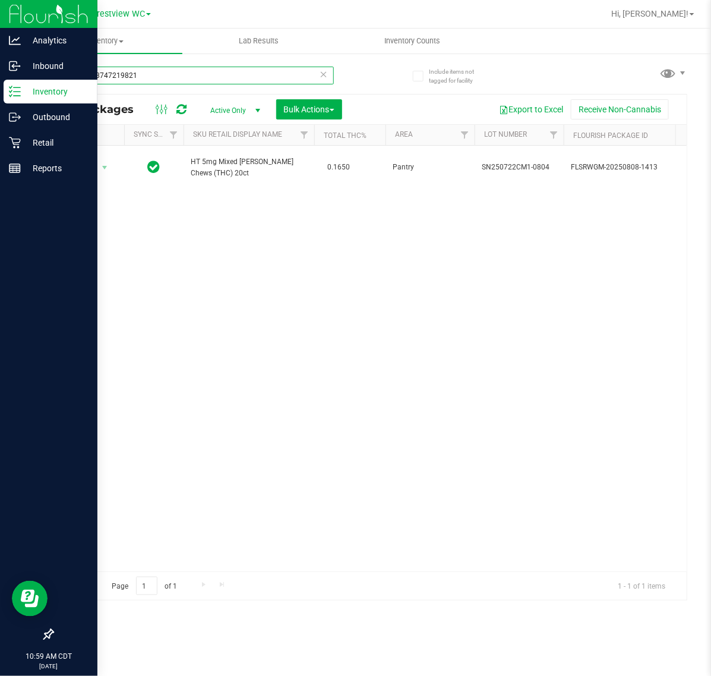
drag, startPoint x: -59, startPoint y: 65, endPoint x: -284, endPoint y: 53, distance: 225.5
click at [0, 53] on html "Analytics Inbound Inventory Outbound Retail Reports 10:59 AM CDT 09/27/2025 09/…" at bounding box center [355, 338] width 711 height 676
type input "mcz"
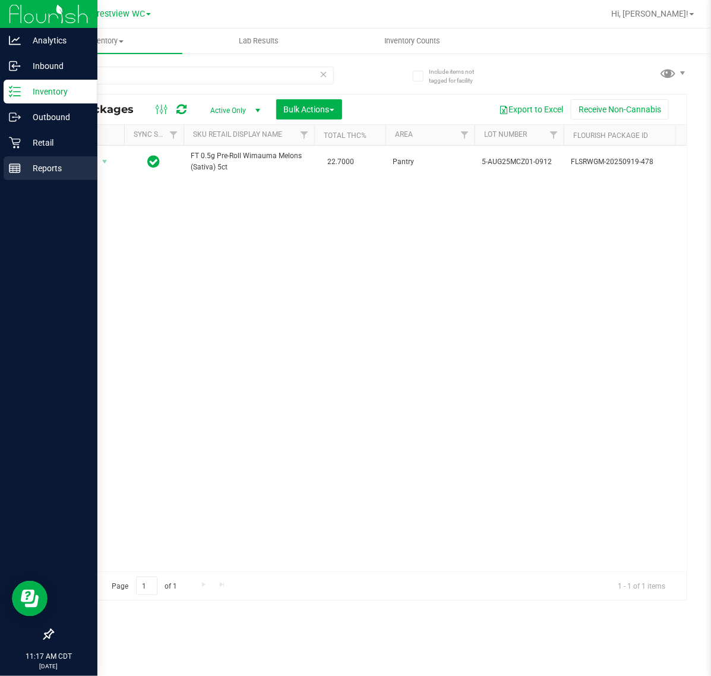
click at [11, 172] on rect at bounding box center [15, 168] width 11 height 8
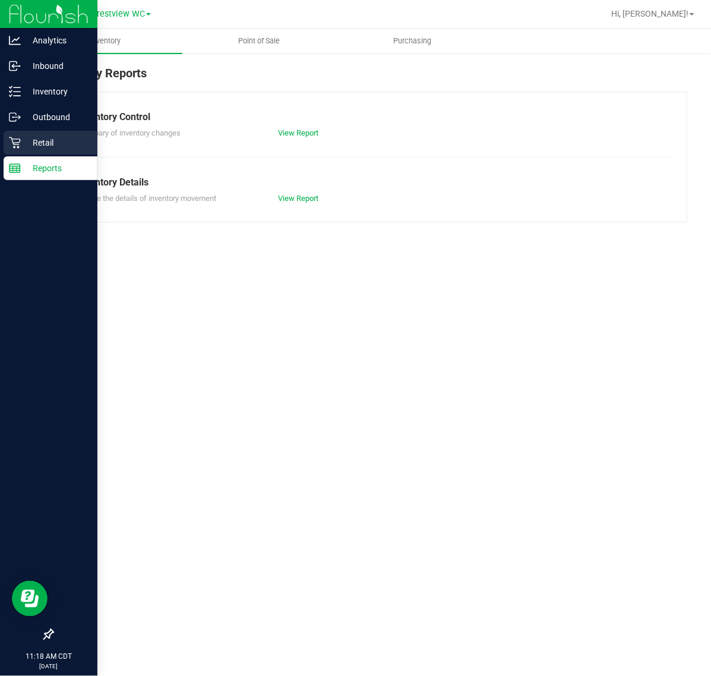
click at [23, 144] on p "Retail" at bounding box center [56, 142] width 71 height 14
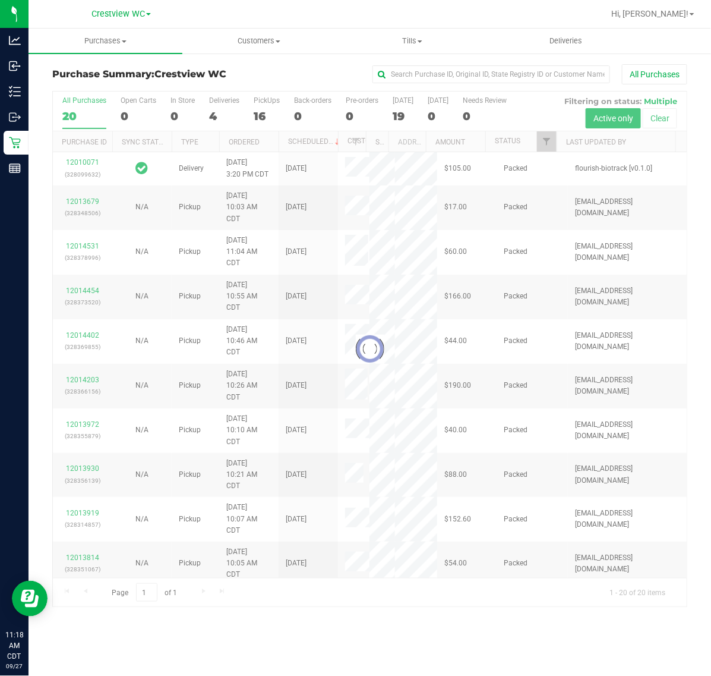
click at [268, 104] on div at bounding box center [370, 348] width 634 height 515
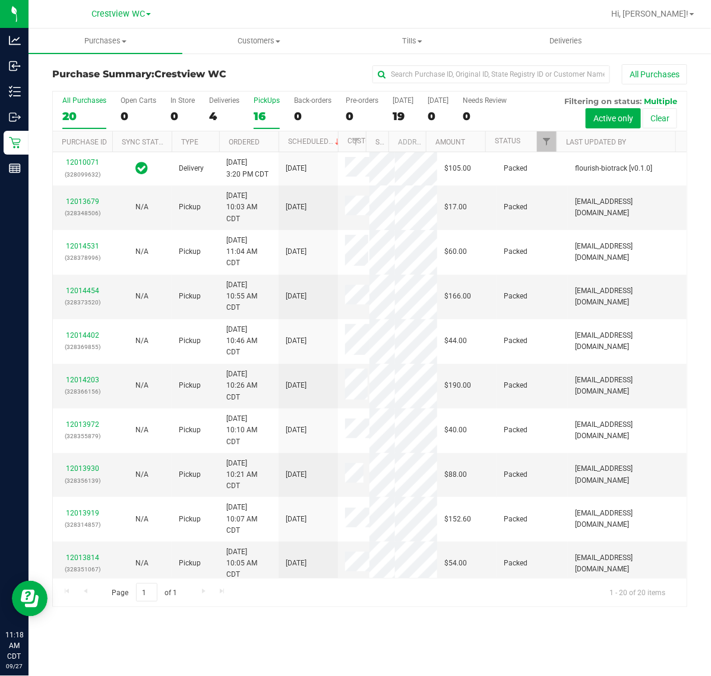
click at [260, 108] on label "PickUps 16" at bounding box center [267, 112] width 26 height 33
click at [0, 0] on input "PickUps 16" at bounding box center [0, 0] width 0 height 0
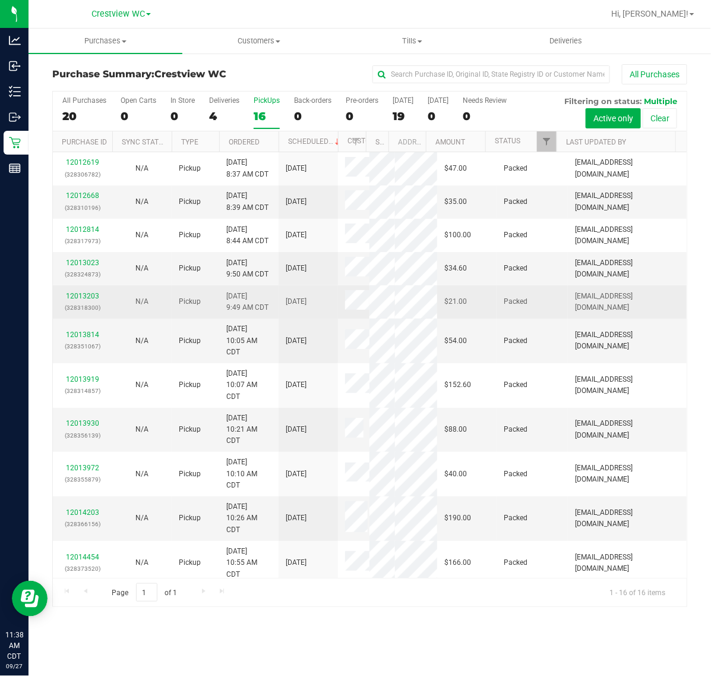
scroll to position [262, 0]
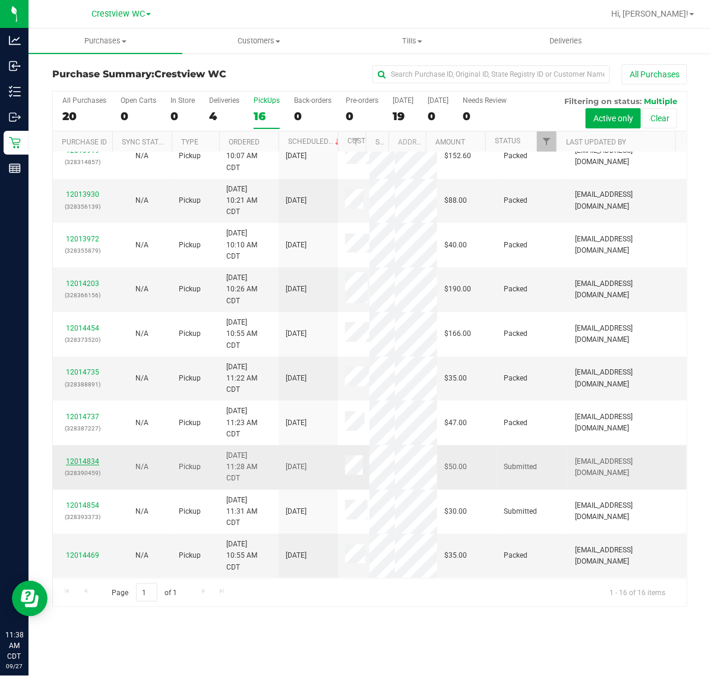
click at [79, 458] on div "12014834 (328390459)" at bounding box center [82, 467] width 45 height 23
click at [79, 461] on link "12014834" at bounding box center [82, 461] width 33 height 8
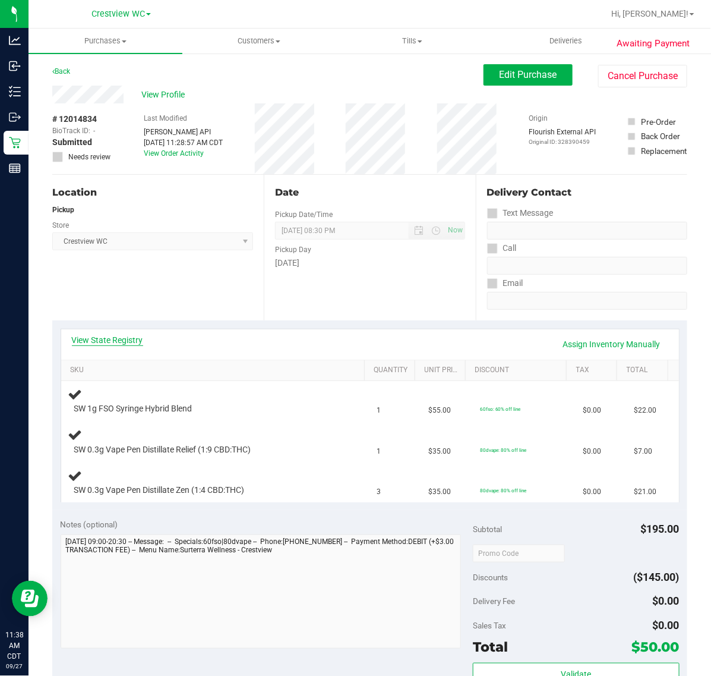
click at [135, 335] on link "View State Registry" at bounding box center [107, 340] width 71 height 12
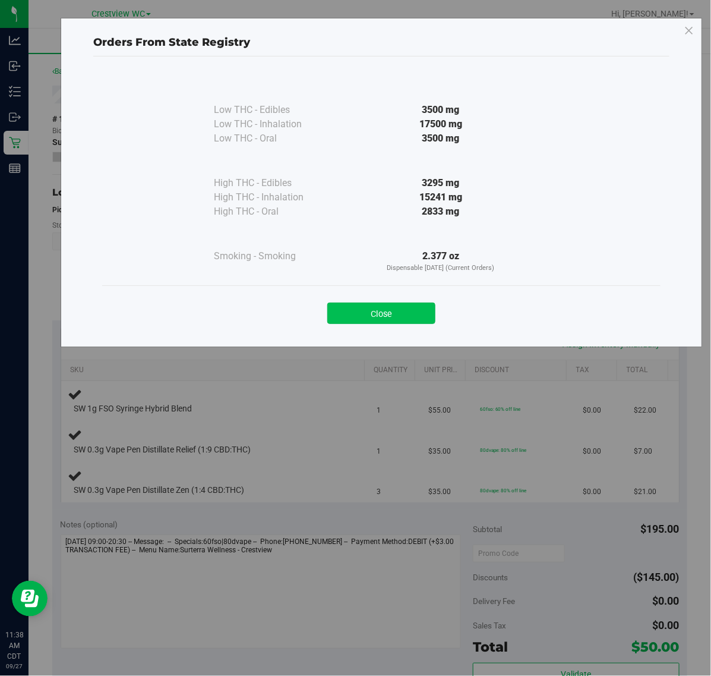
click at [414, 310] on button "Close" at bounding box center [381, 312] width 108 height 21
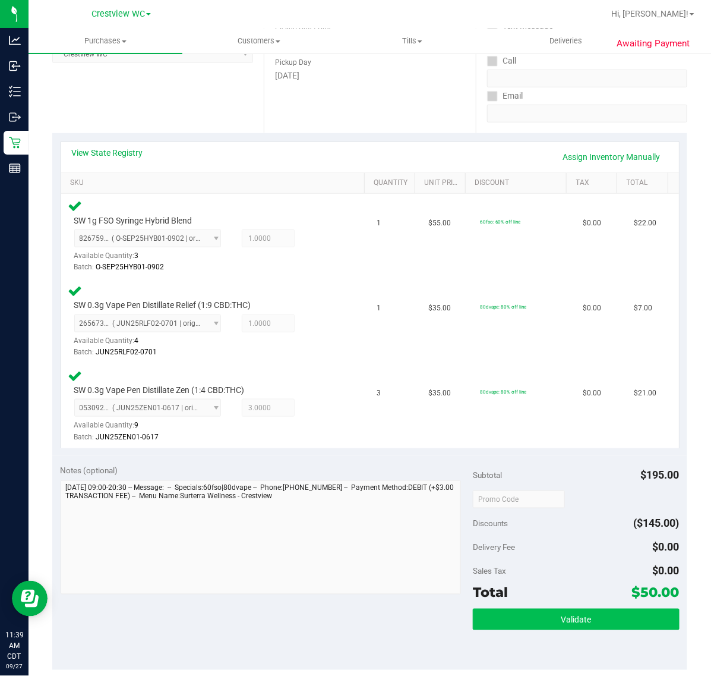
scroll to position [297, 0]
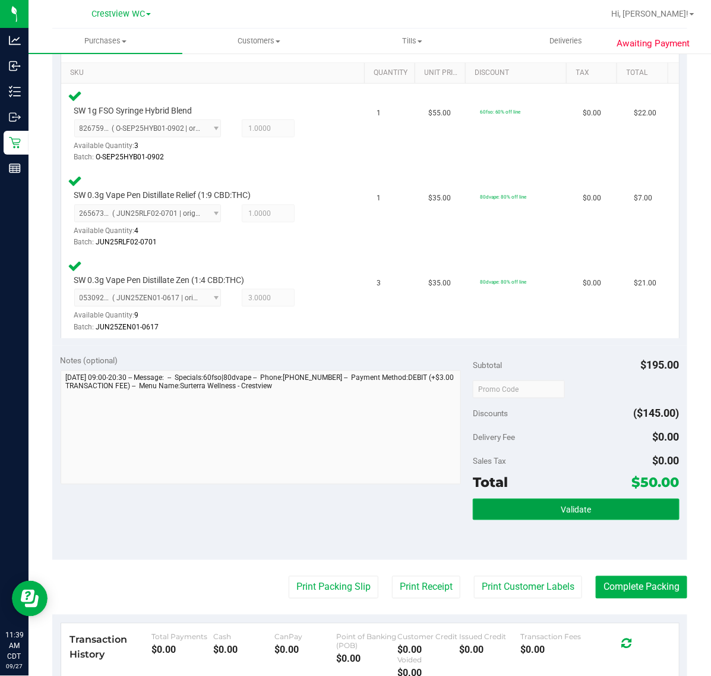
click at [623, 512] on button "Validate" at bounding box center [576, 508] width 206 height 21
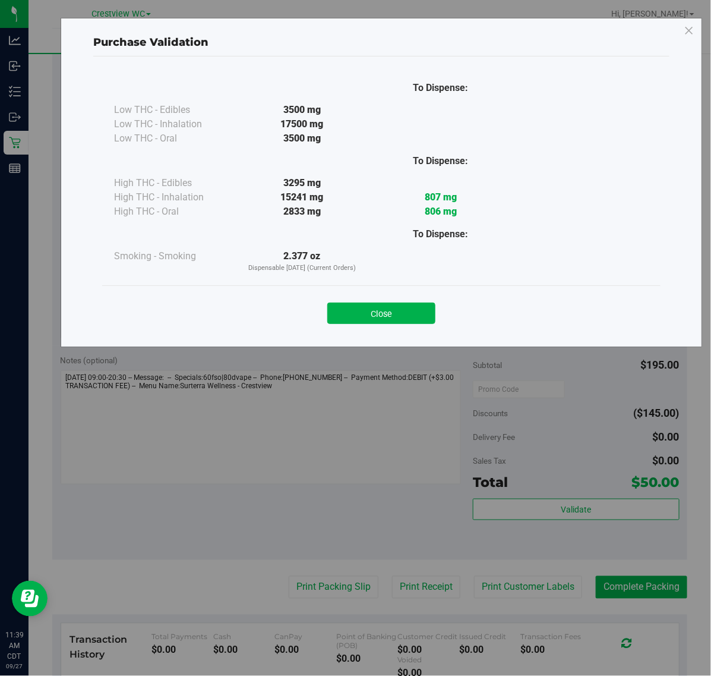
click at [372, 301] on div "Close" at bounding box center [381, 310] width 541 height 30
click at [372, 309] on button "Close" at bounding box center [381, 312] width 108 height 21
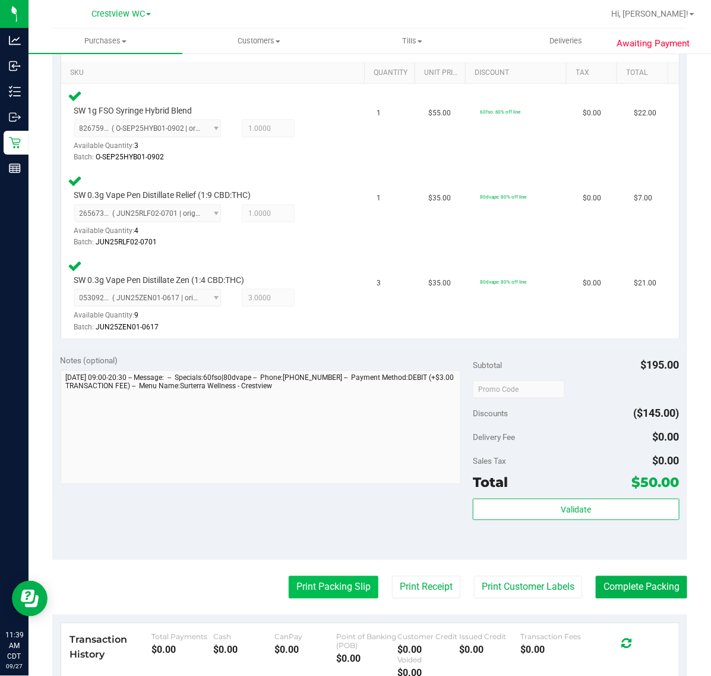
click at [317, 592] on button "Print Packing Slip" at bounding box center [334, 587] width 90 height 23
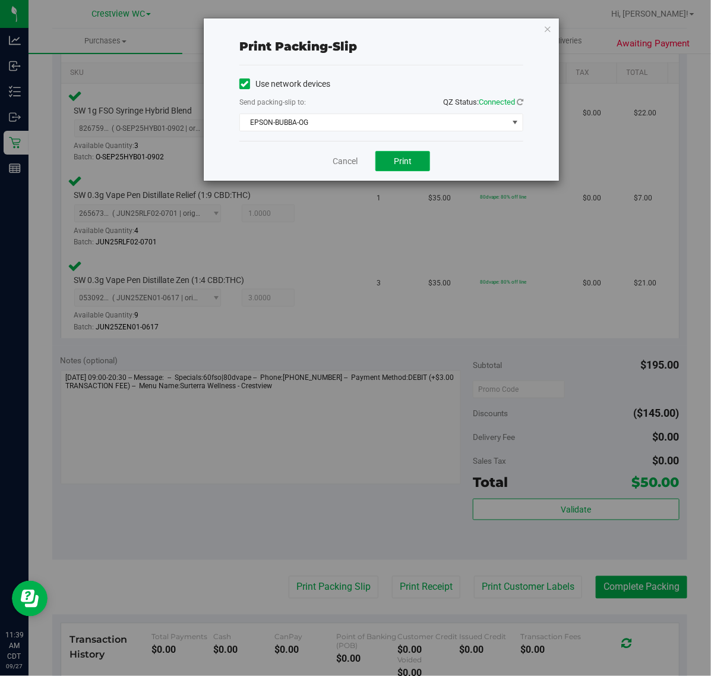
click at [405, 160] on span "Print" at bounding box center [403, 161] width 18 height 10
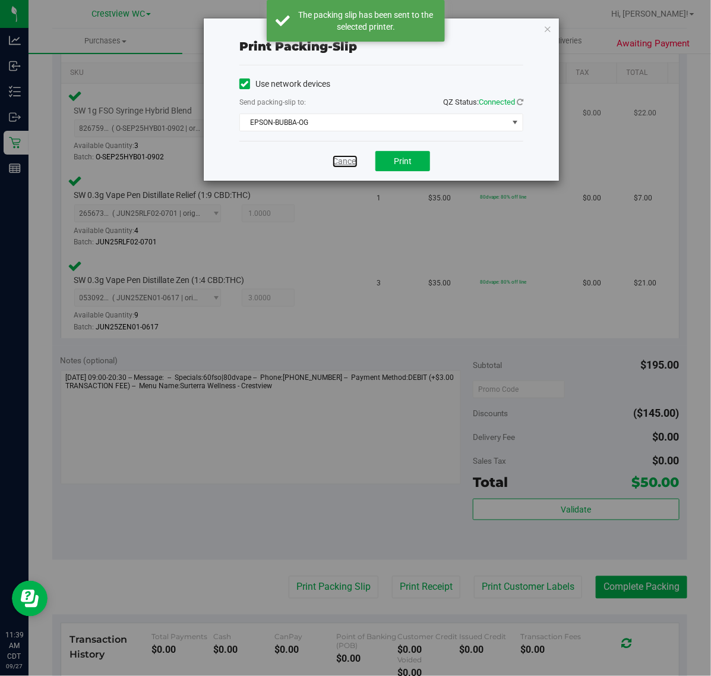
click at [343, 157] on link "Cancel" at bounding box center [345, 161] width 25 height 12
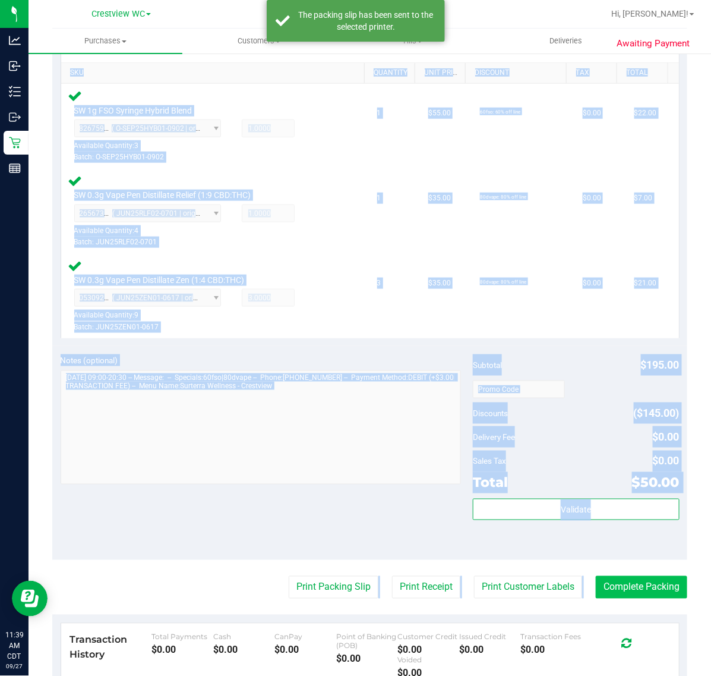
drag, startPoint x: 592, startPoint y: 573, endPoint x: 608, endPoint y: 592, distance: 24.9
click at [607, 592] on purchase-details "Back Edit Purchase Cancel Purchase View Profile # 12014834 BioTrack ID: - Submi…" at bounding box center [369, 301] width 635 height 1069
click at [608, 592] on button "Complete Packing" at bounding box center [641, 587] width 91 height 23
click at [378, 529] on div "Notes (optional) Subtotal $195.00 Discounts ($145.00) Delivery Fee $0.00 Sales …" at bounding box center [369, 453] width 635 height 214
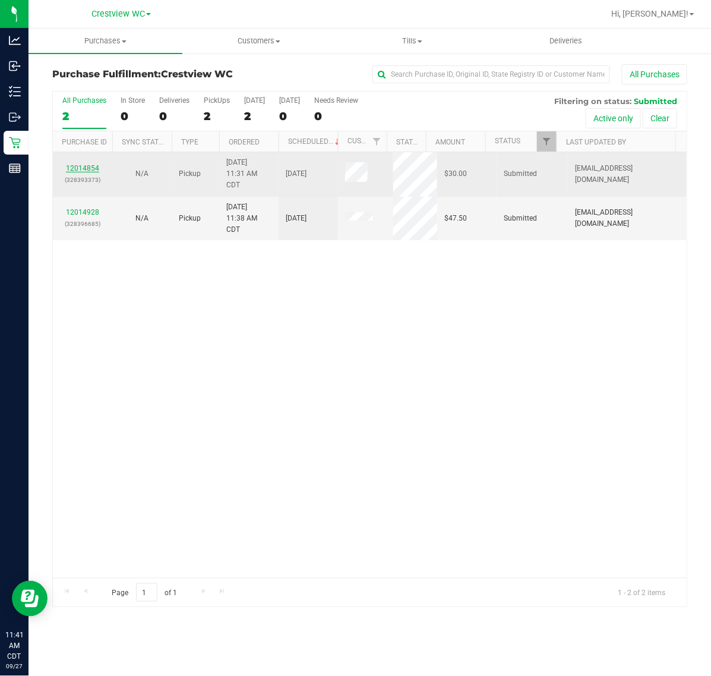
click at [90, 167] on link "12014854" at bounding box center [82, 168] width 33 height 8
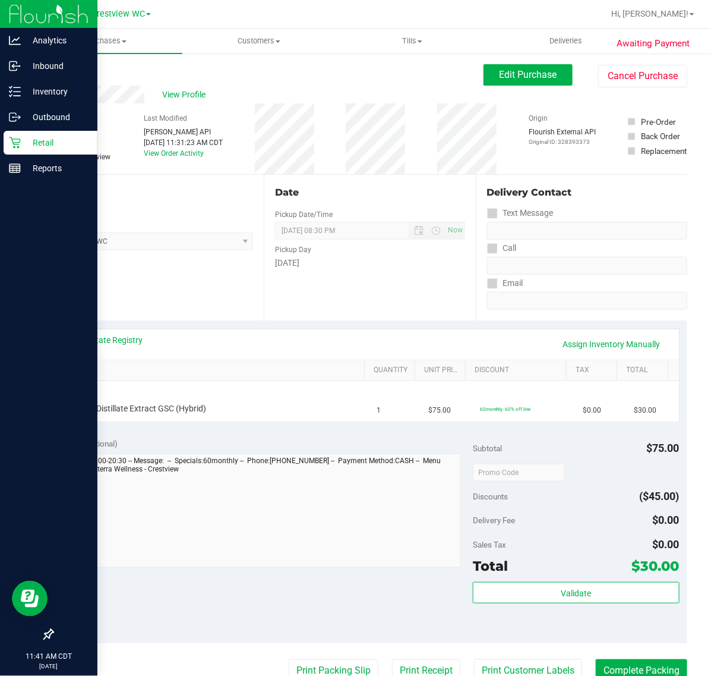
click at [15, 146] on icon at bounding box center [15, 143] width 12 height 12
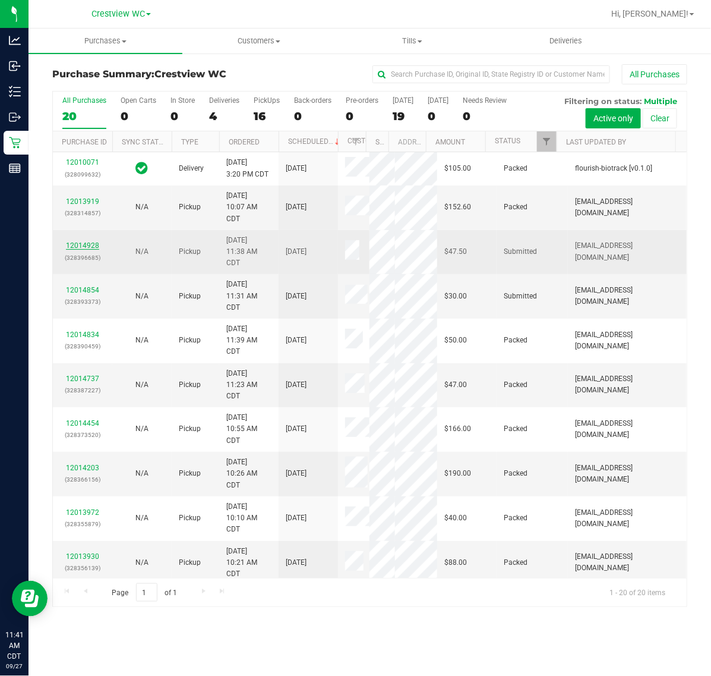
click at [77, 250] on link "12014928" at bounding box center [82, 245] width 33 height 8
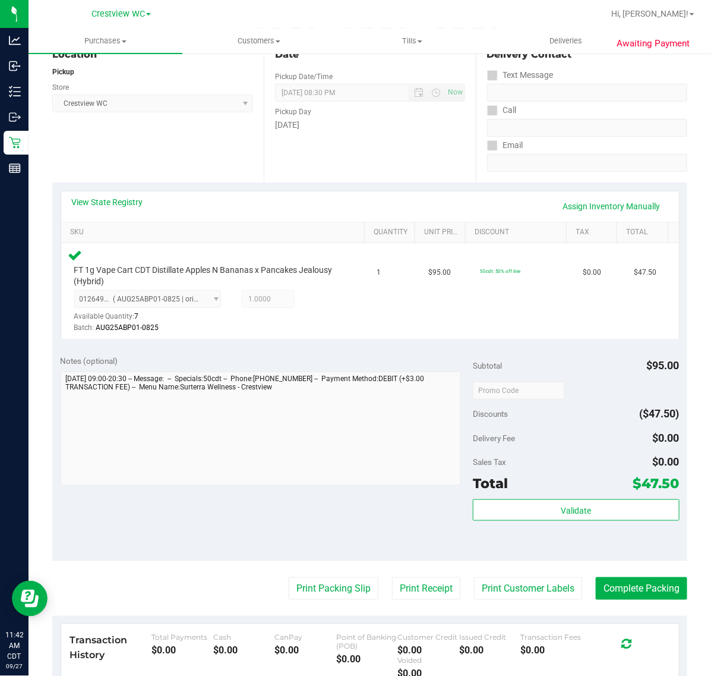
scroll to position [297, 0]
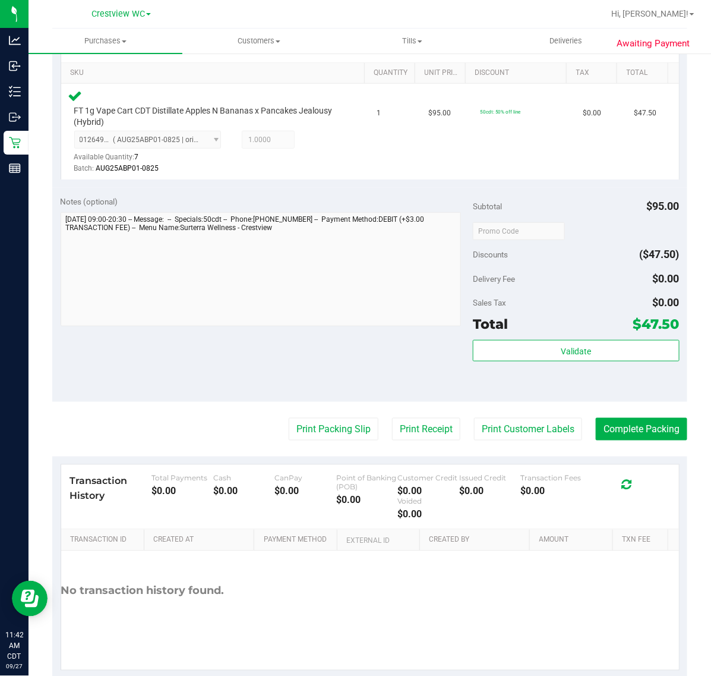
click at [539, 335] on div "Subtotal $95.00 Discounts ($47.50) Delivery Fee $0.00 Sales Tax $0.00 Total $47…" at bounding box center [576, 294] width 206 height 198
click at [536, 352] on button "Validate" at bounding box center [576, 350] width 206 height 21
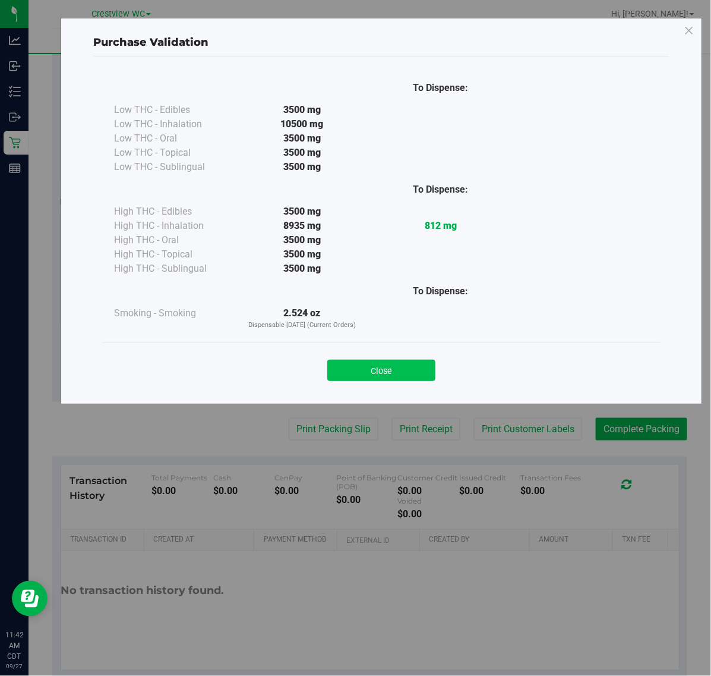
click at [369, 368] on button "Close" at bounding box center [381, 369] width 108 height 21
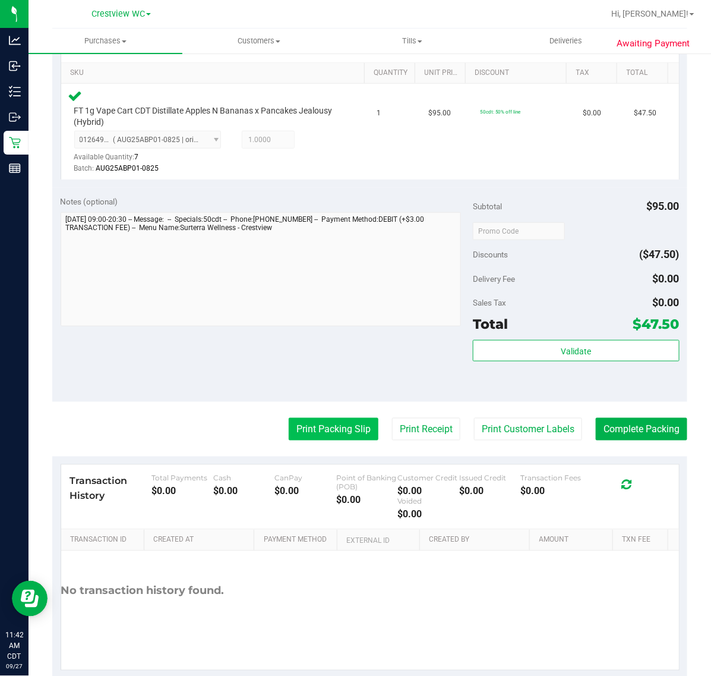
click at [330, 431] on button "Print Packing Slip" at bounding box center [334, 429] width 90 height 23
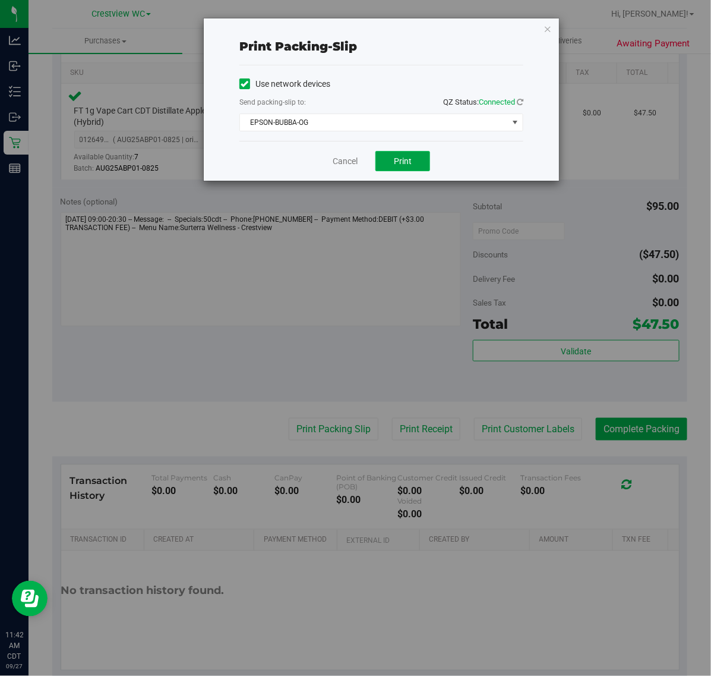
click at [416, 168] on button "Print" at bounding box center [403, 161] width 55 height 20
click at [349, 161] on link "Cancel" at bounding box center [345, 161] width 25 height 12
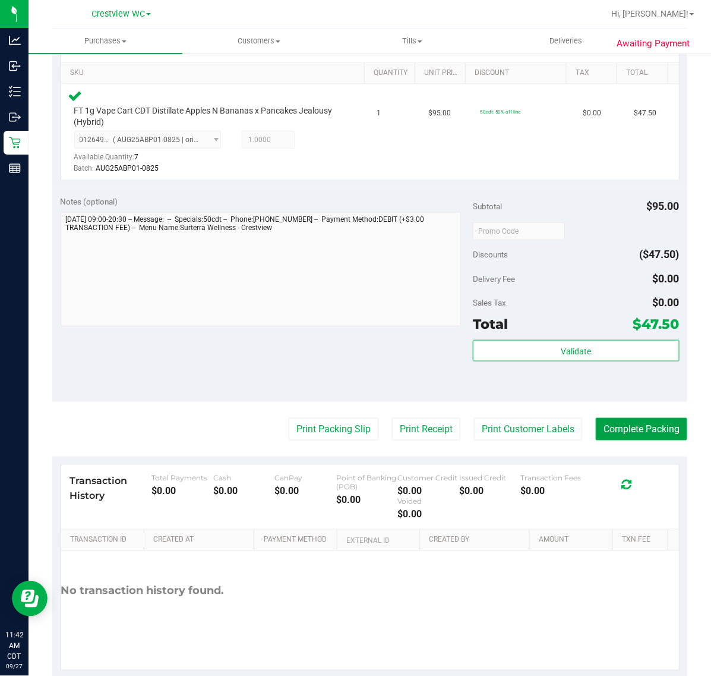
click at [625, 424] on button "Complete Packing" at bounding box center [641, 429] width 91 height 23
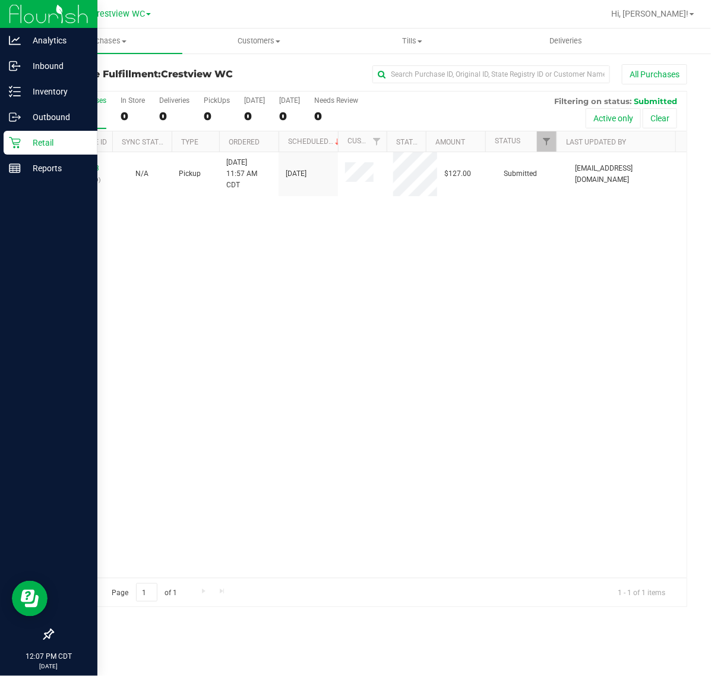
click at [34, 137] on p "Retail" at bounding box center [56, 142] width 71 height 14
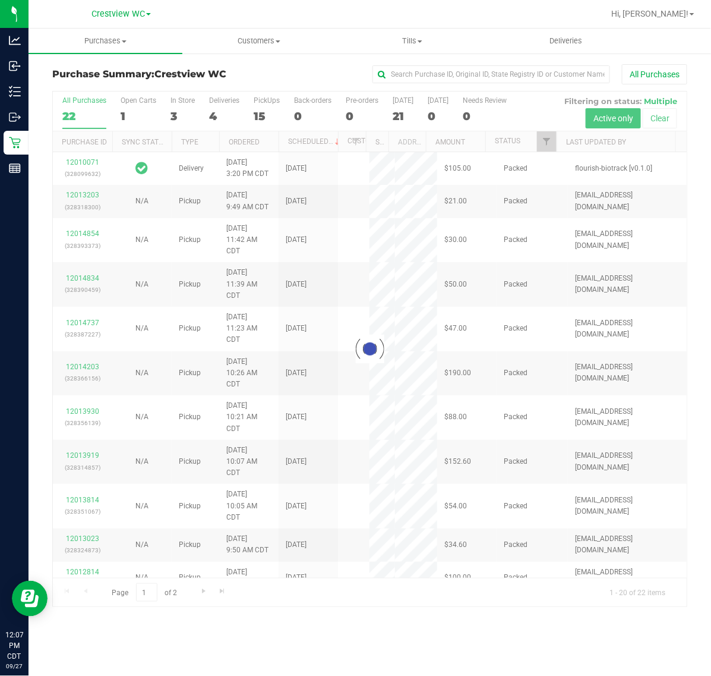
click at [263, 115] on div at bounding box center [370, 348] width 634 height 515
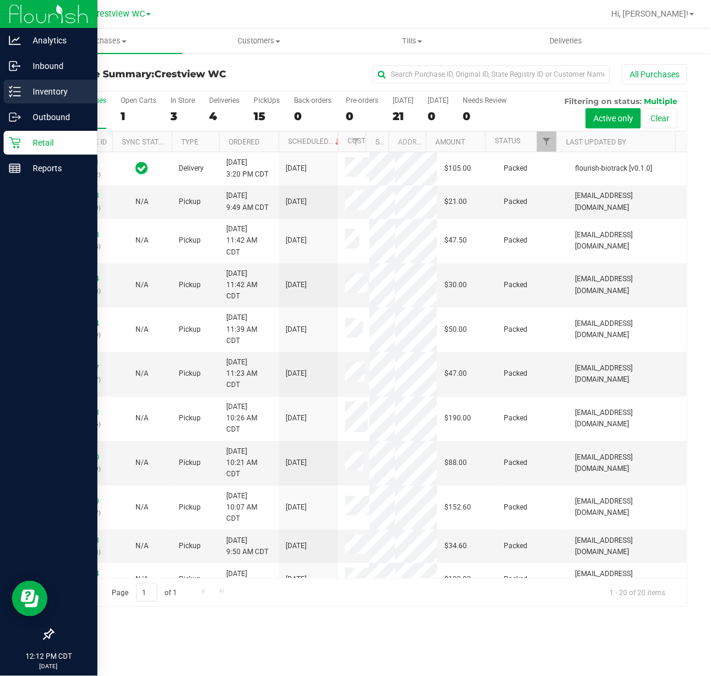
click at [19, 93] on icon at bounding box center [15, 92] width 12 height 12
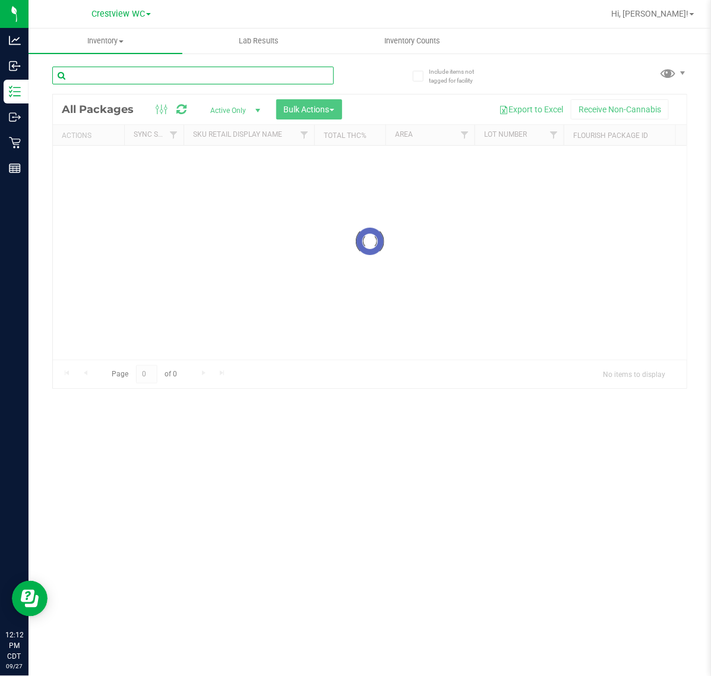
click at [116, 73] on input "text" at bounding box center [193, 76] width 282 height 18
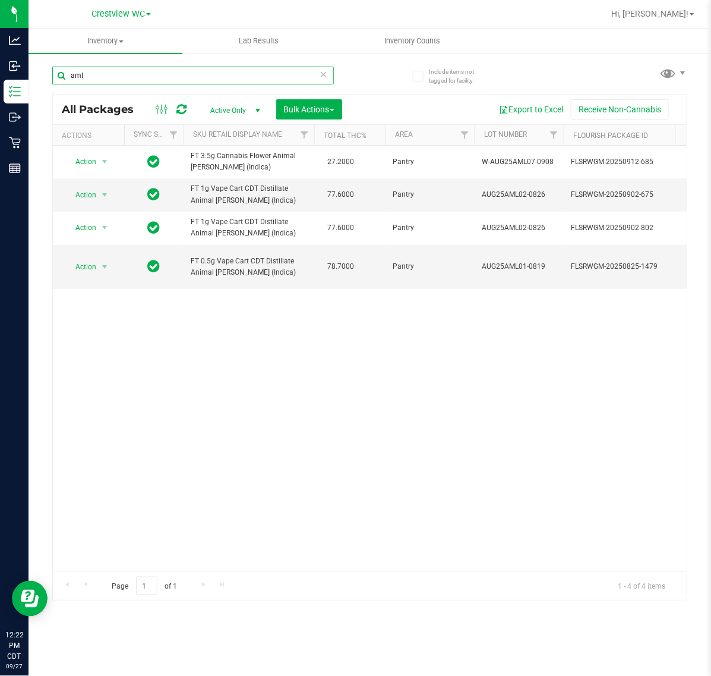
click at [165, 76] on input "aml" at bounding box center [193, 76] width 282 height 18
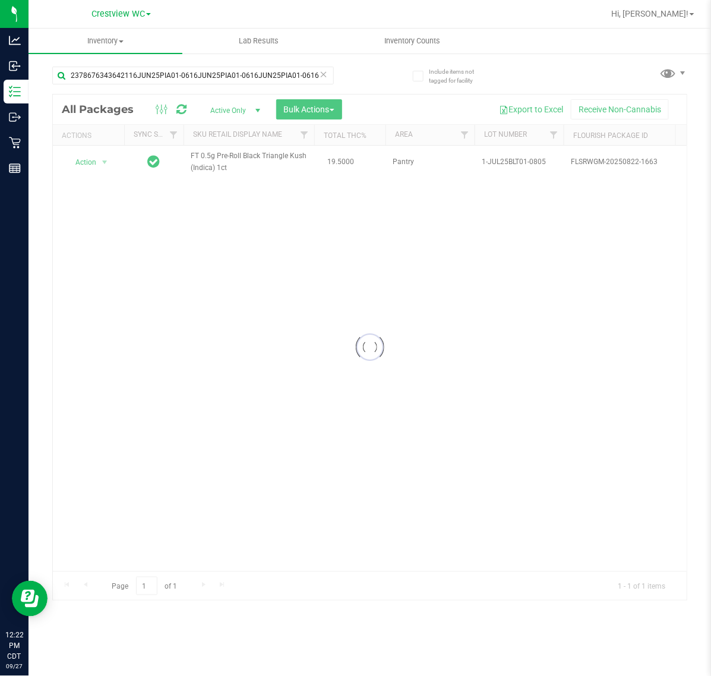
click at [94, 166] on div at bounding box center [370, 346] width 634 height 505
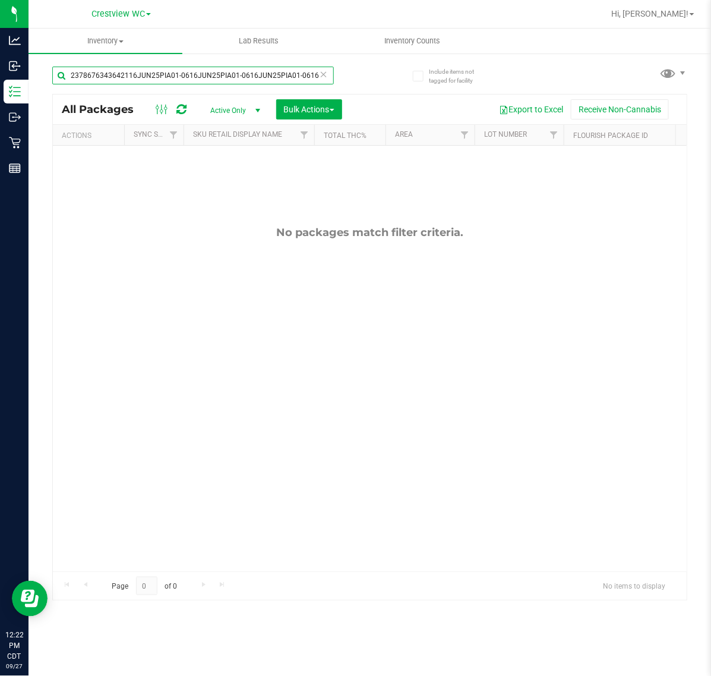
drag, startPoint x: 310, startPoint y: 78, endPoint x: 134, endPoint y: 88, distance: 176.2
click at [134, 88] on div "2378676343642116JUN25PIA01-0616JUN25PIA01-0616JUN25PIA01-0616" at bounding box center [193, 80] width 282 height 27
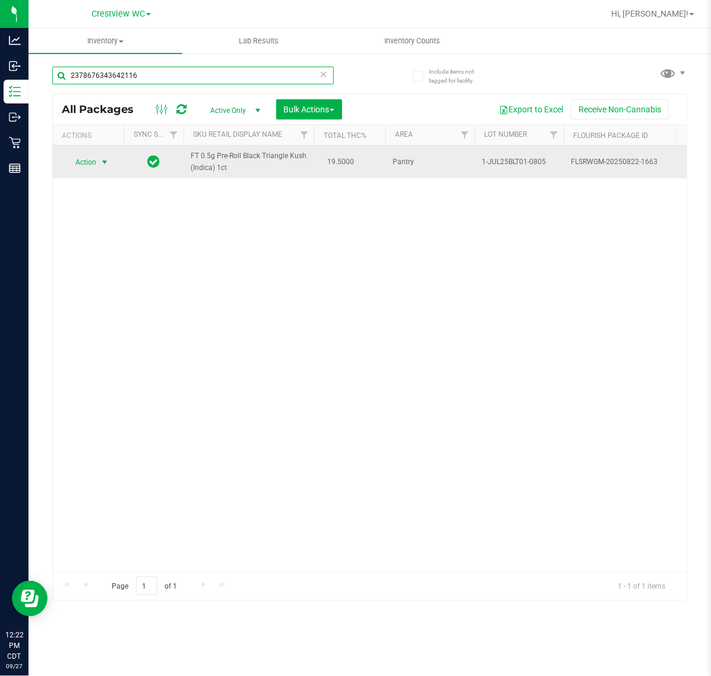
type input "2378676343642116"
click at [87, 168] on span "Action" at bounding box center [81, 162] width 32 height 17
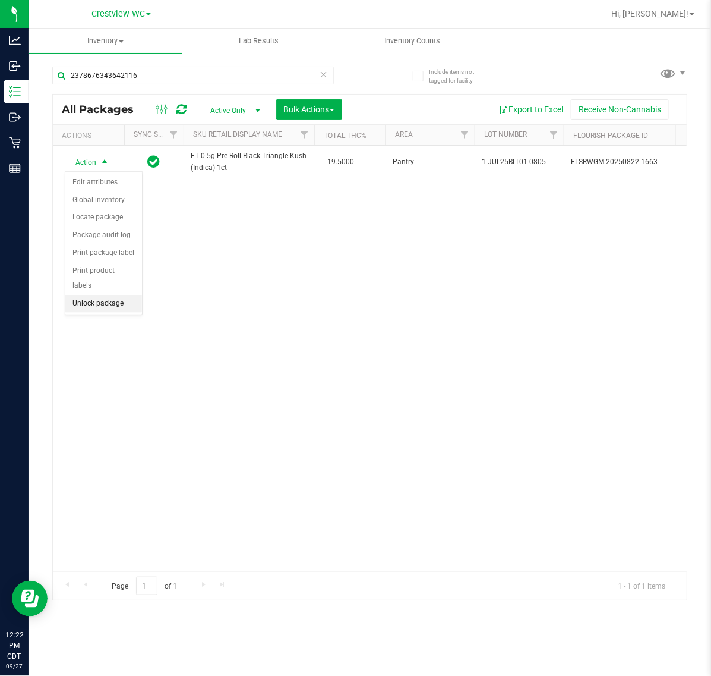
click at [99, 295] on li "Unlock package" at bounding box center [103, 304] width 77 height 18
click at [225, 85] on div "2378676343642116" at bounding box center [193, 80] width 282 height 27
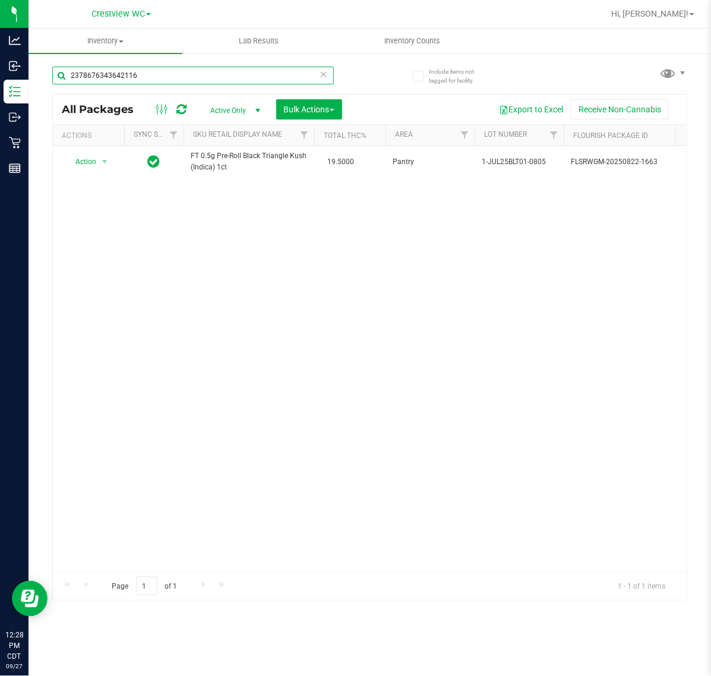
click at [221, 83] on input "2378676343642116" at bounding box center [193, 76] width 282 height 18
type input "1132574443992180"
click at [87, 159] on span "Action" at bounding box center [81, 161] width 32 height 17
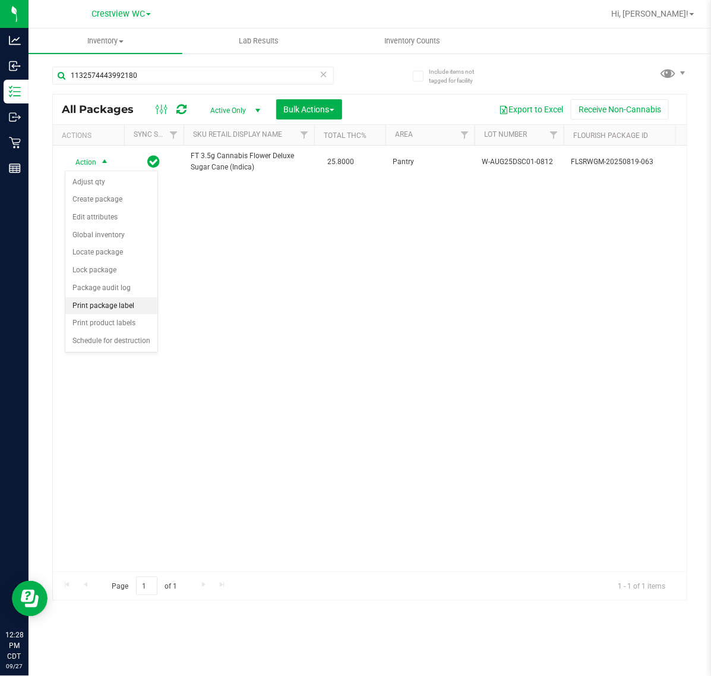
click at [129, 306] on li "Print package label" at bounding box center [111, 306] width 92 height 18
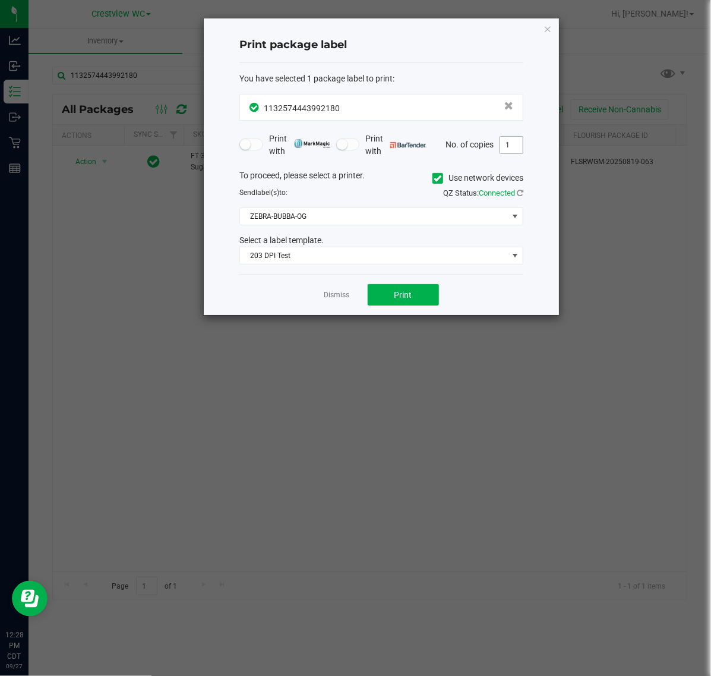
click at [515, 149] on input "1" at bounding box center [511, 145] width 23 height 17
type input "2"
click at [408, 298] on span "Print" at bounding box center [404, 295] width 18 height 10
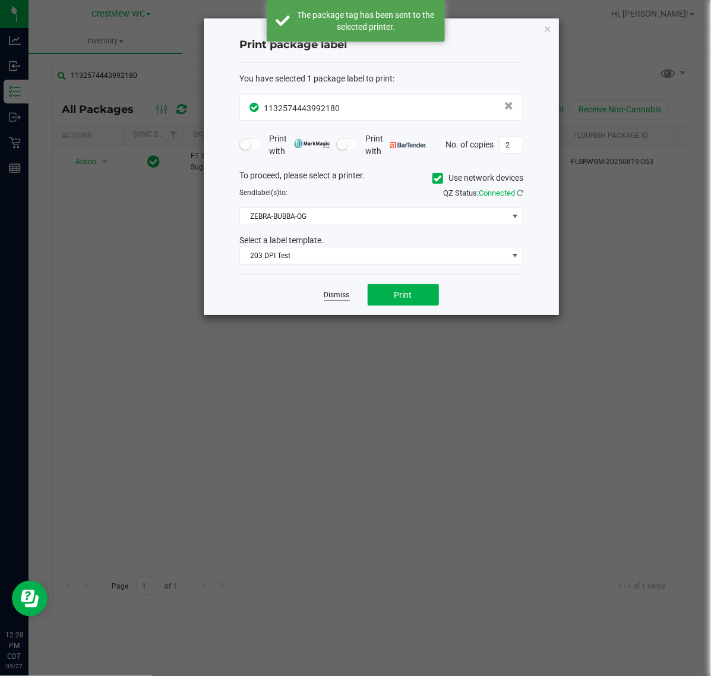
click at [346, 298] on link "Dismiss" at bounding box center [337, 295] width 26 height 10
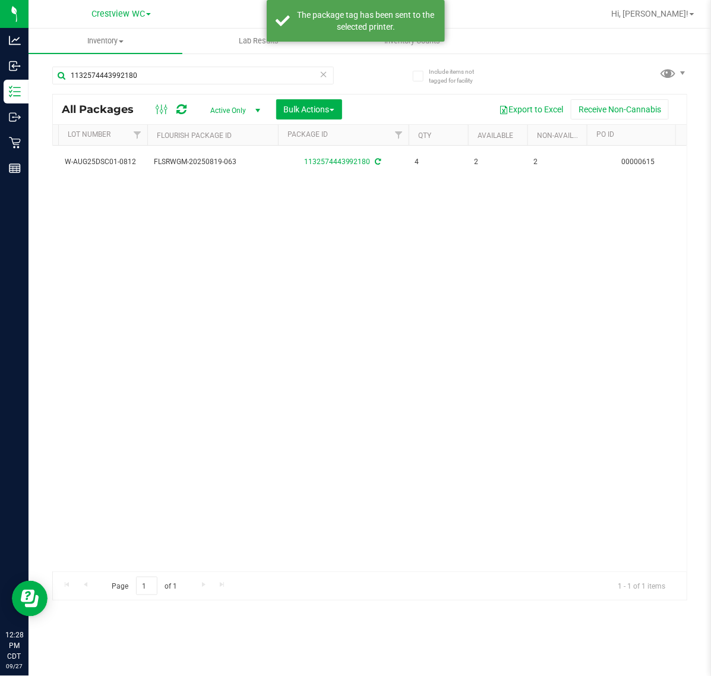
scroll to position [0, 417]
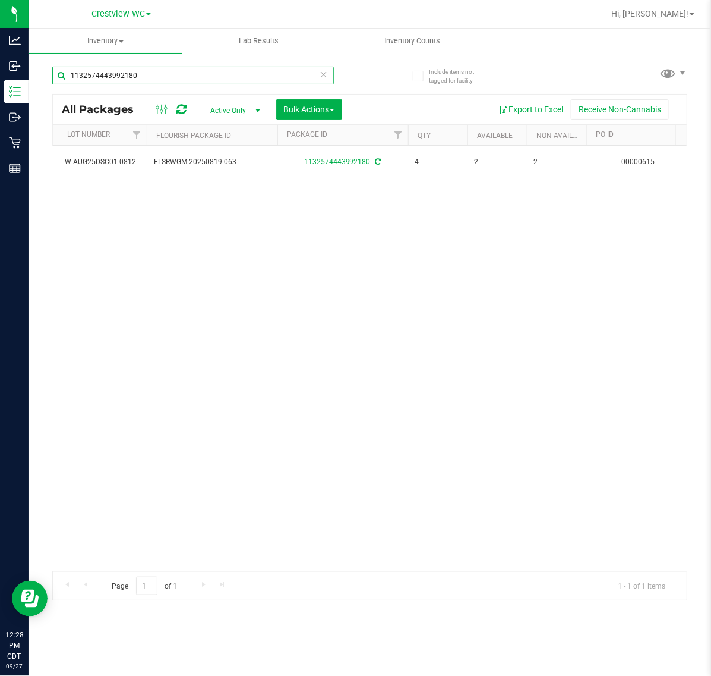
click at [200, 67] on input "1132574443992180" at bounding box center [193, 76] width 282 height 18
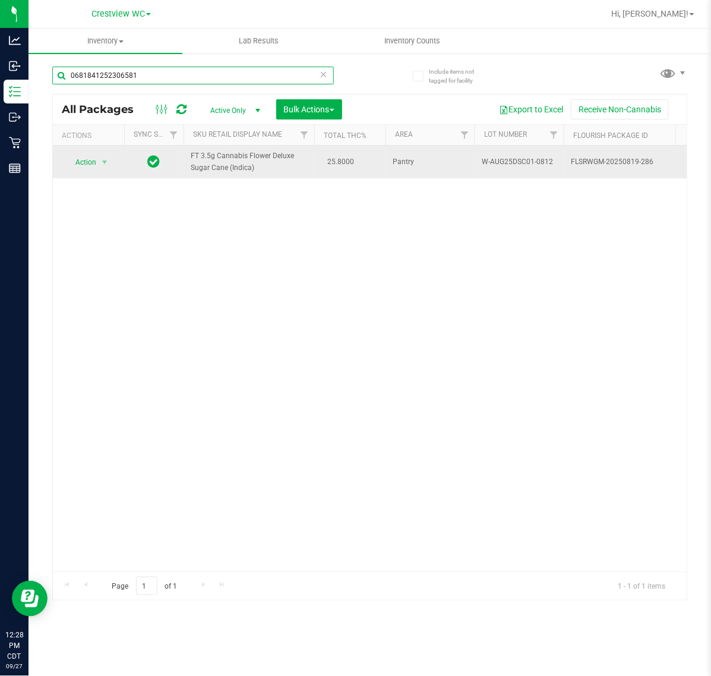
type input "0681841252306581"
click at [83, 168] on span "Action" at bounding box center [81, 162] width 32 height 17
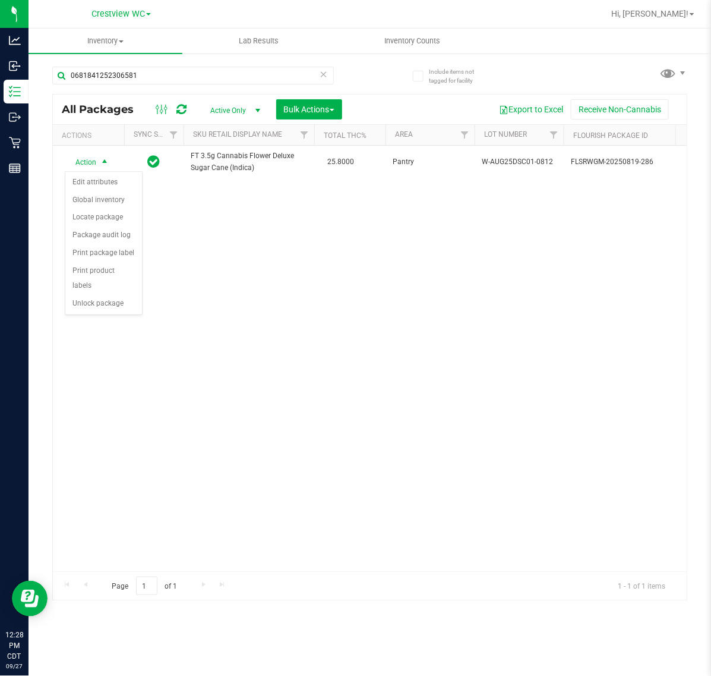
click at [121, 304] on div "Action Action Edit attributes Global inventory Locate package Package audit log…" at bounding box center [370, 358] width 634 height 425
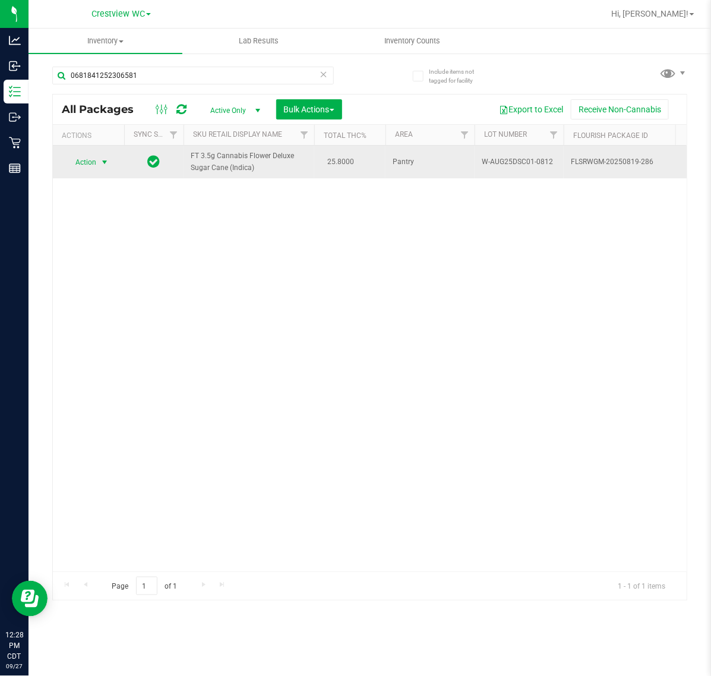
click at [105, 162] on span "select" at bounding box center [105, 162] width 10 height 10
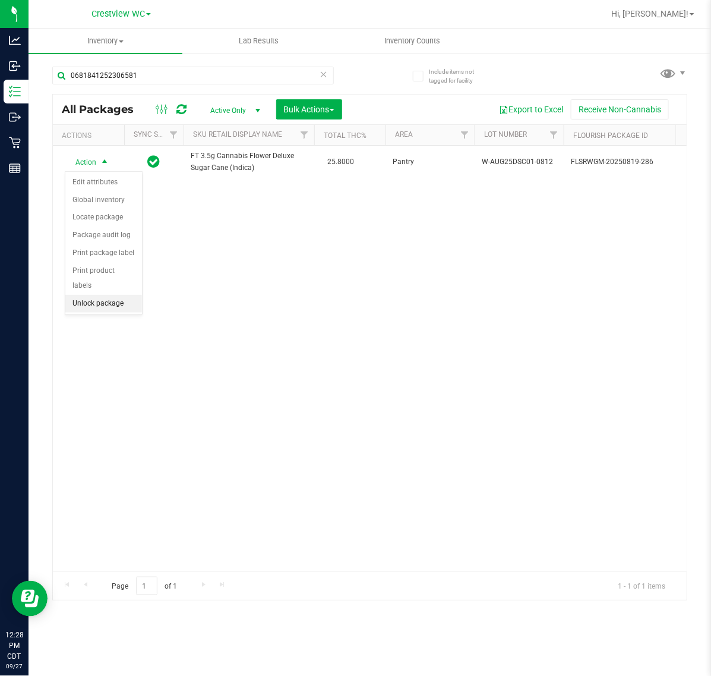
click at [98, 295] on li "Unlock package" at bounding box center [103, 304] width 77 height 18
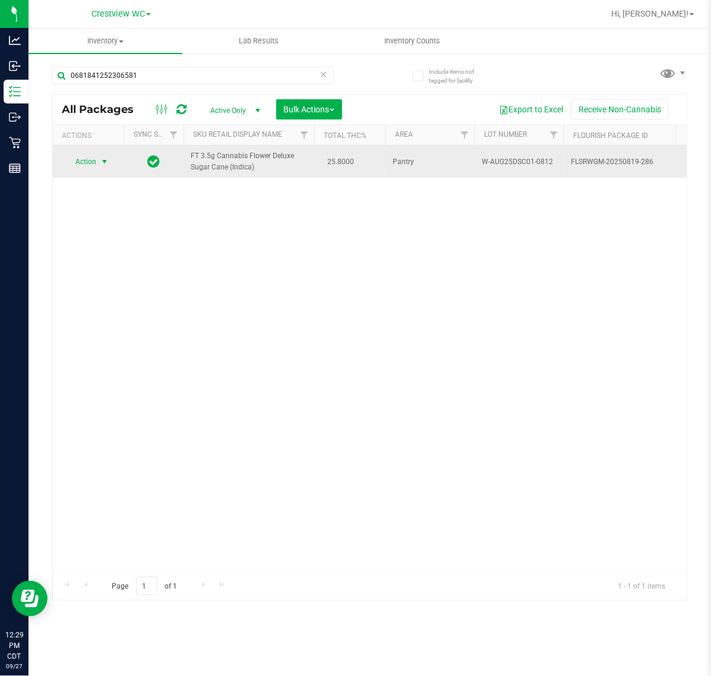
click at [100, 162] on span "select" at bounding box center [105, 162] width 10 height 10
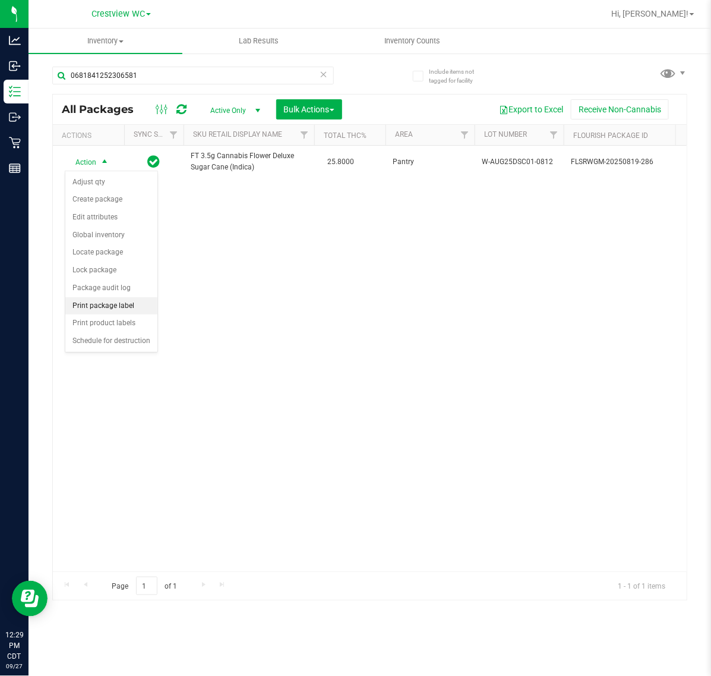
click at [112, 307] on li "Print package label" at bounding box center [111, 306] width 92 height 18
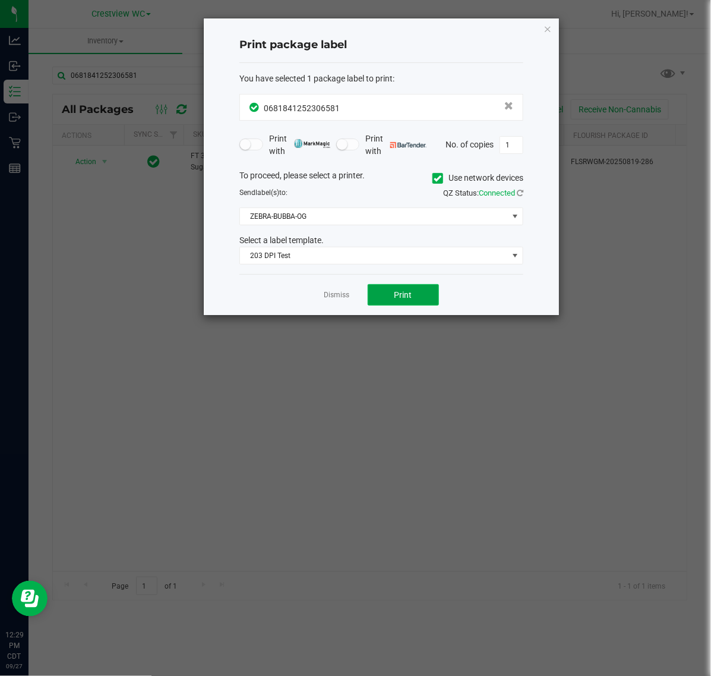
click at [411, 302] on button "Print" at bounding box center [403, 294] width 71 height 21
click at [337, 300] on link "Dismiss" at bounding box center [337, 295] width 26 height 10
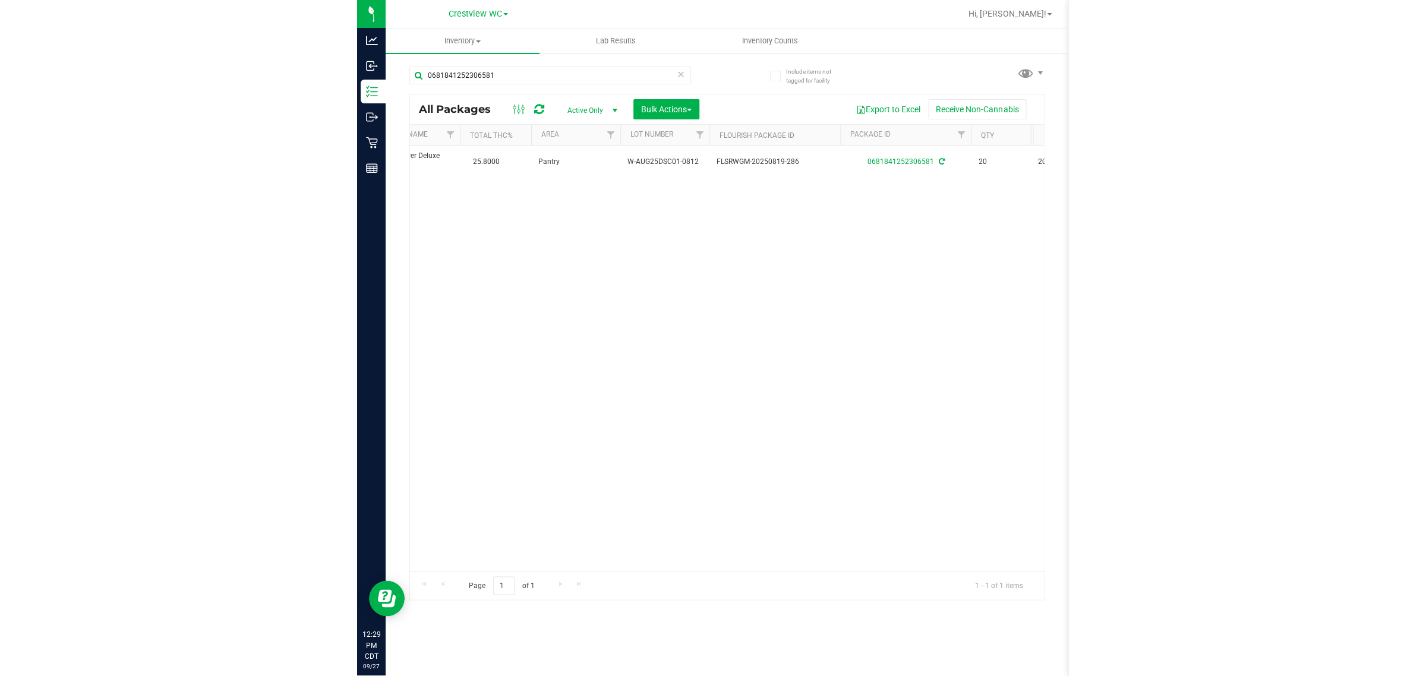
scroll to position [0, 209]
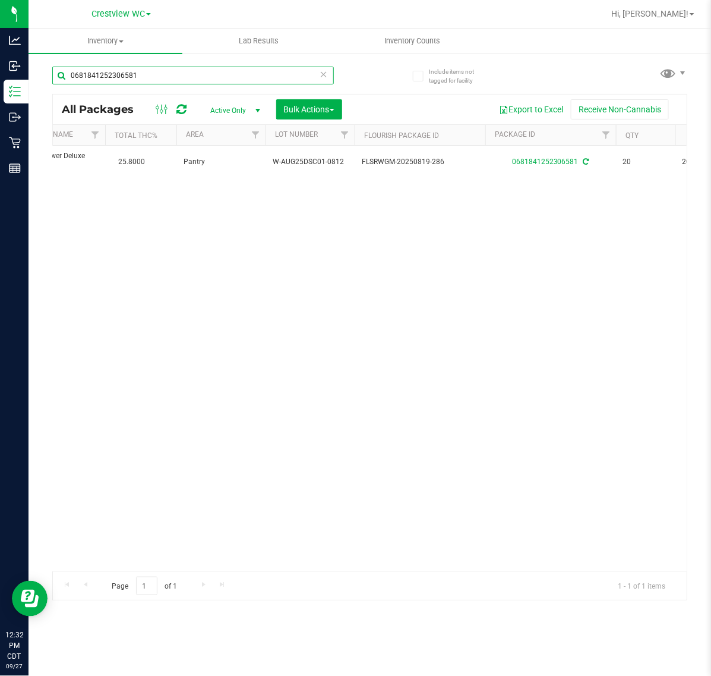
drag, startPoint x: 159, startPoint y: 81, endPoint x: -317, endPoint y: 109, distance: 476.7
click at [0, 109] on html "Analytics Inbound Inventory Outbound Retail Reports 12:32 PM CDT 09/27/2025 09/…" at bounding box center [355, 338] width 711 height 676
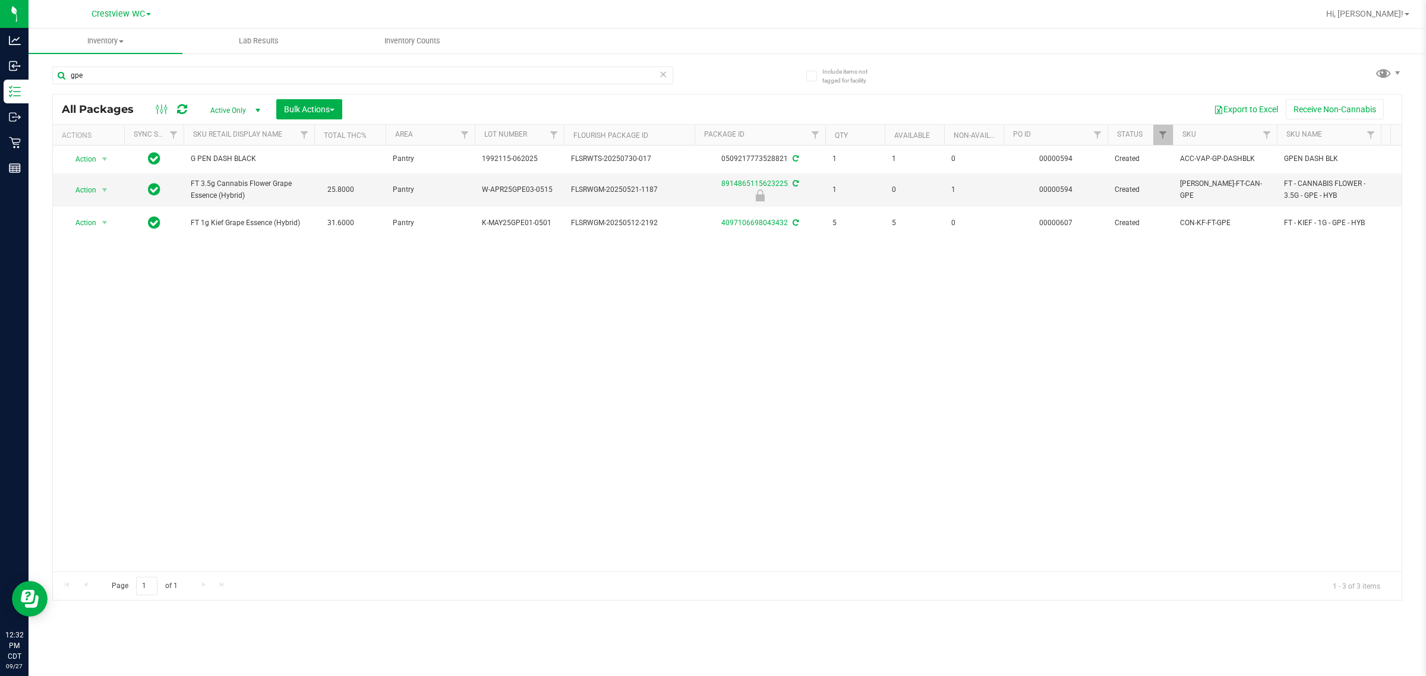
click at [289, 556] on div "Action Action Adjust qty Create package Edit attributes Global inventory Locate…" at bounding box center [727, 359] width 1349 height 426
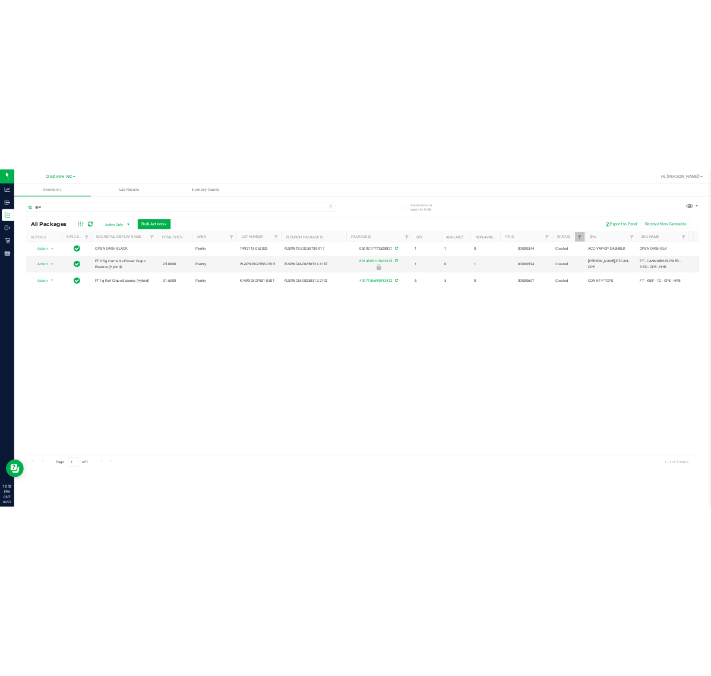
scroll to position [0, 1]
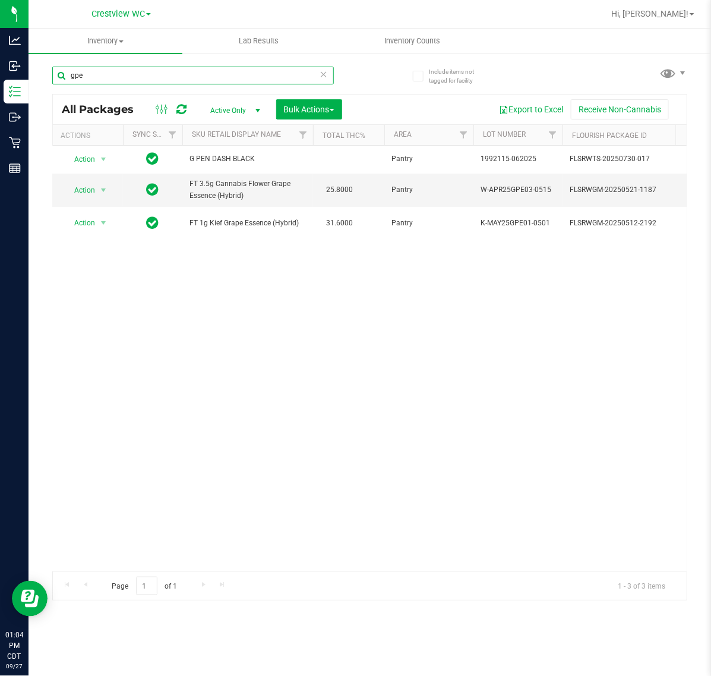
click at [102, 75] on input "gpe" at bounding box center [193, 76] width 282 height 18
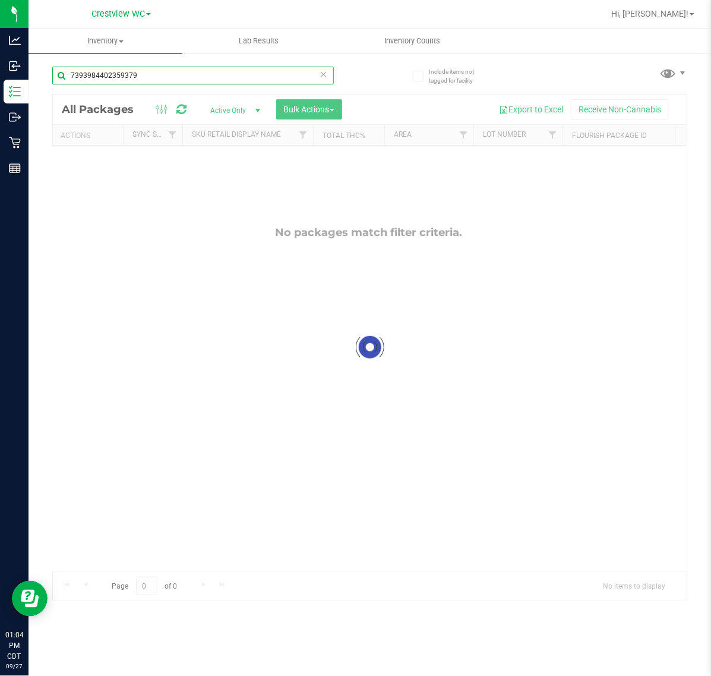
drag, startPoint x: 158, startPoint y: 73, endPoint x: -169, endPoint y: 78, distance: 327.4
click at [0, 78] on html "Analytics Inbound Inventory Outbound Retail Reports 01:04 PM CDT 09/27/2025 09/…" at bounding box center [355, 338] width 711 height 676
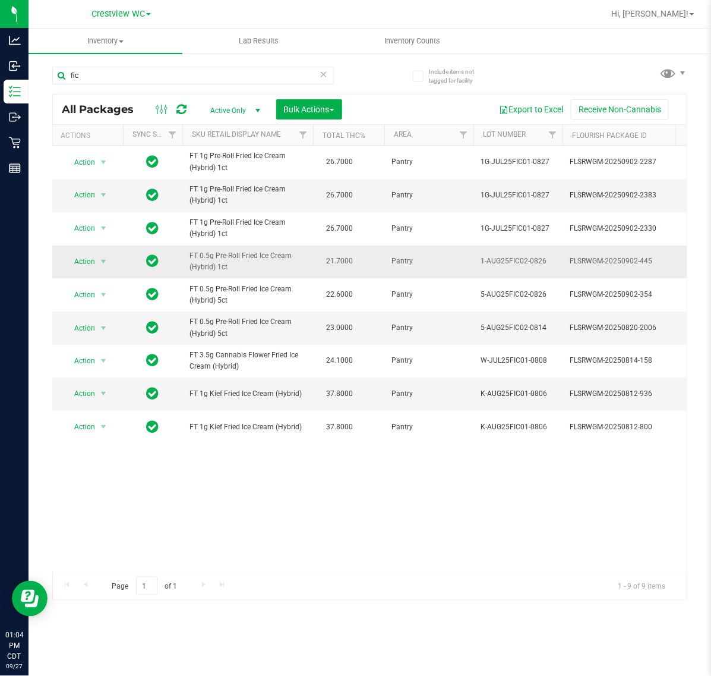
drag, startPoint x: 245, startPoint y: 266, endPoint x: 149, endPoint y: 251, distance: 97.4
copy tr "FT 0.5g Pre-Roll Fried Ice Cream (Hybrid) 1ct"
click at [109, 78] on input "fic" at bounding box center [193, 76] width 282 height 18
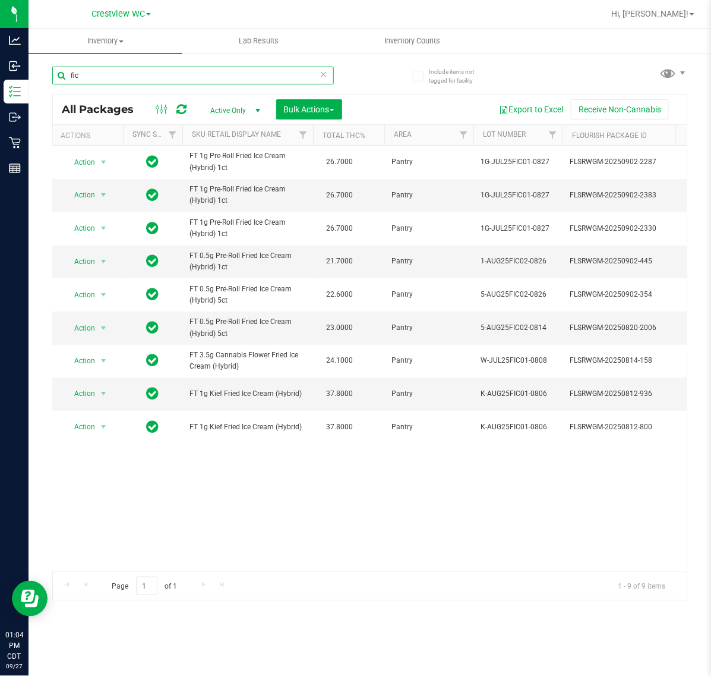
paste input "FT 0.5g Pre-Roll Fried Ice Cream (Hybrid) 1ct"
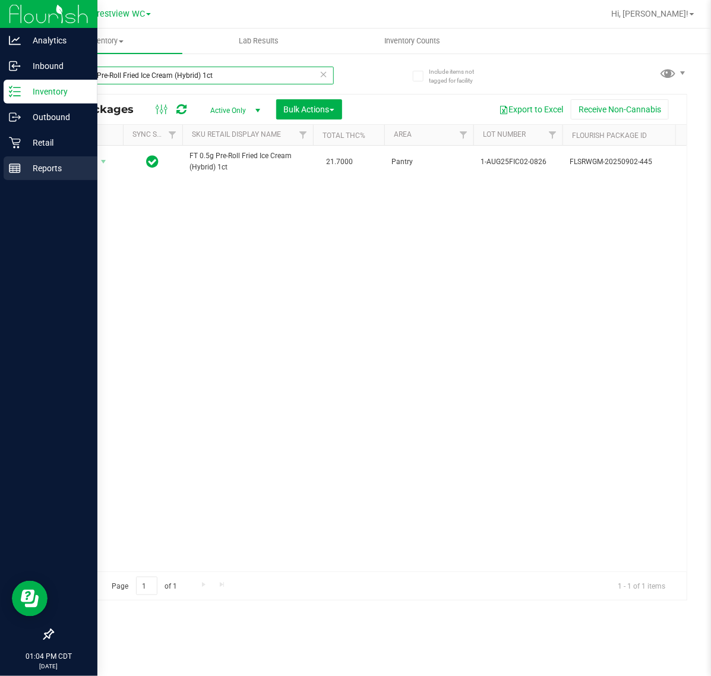
type input "FT 0.5g Pre-Roll Fried Ice Cream (Hybrid) 1ct"
drag, startPoint x: 31, startPoint y: 182, endPoint x: 39, endPoint y: 179, distance: 8.5
click at [34, 182] on div at bounding box center [48, 402] width 97 height 441
click at [39, 179] on div "Reports" at bounding box center [51, 168] width 94 height 24
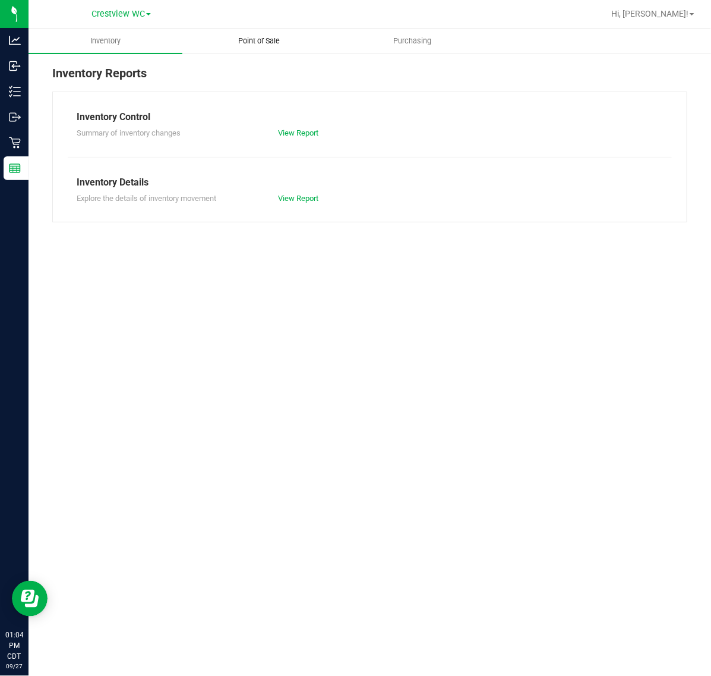
click at [212, 42] on uib-tab-heading "Point of Sale" at bounding box center [259, 41] width 153 height 24
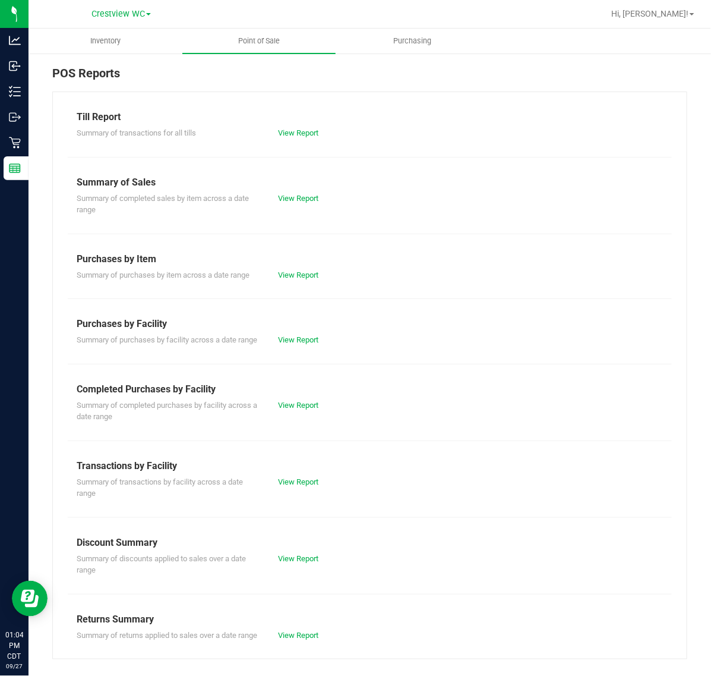
click at [291, 409] on div "Summary of completed purchases by facility across a date range View Report" at bounding box center [370, 409] width 604 height 26
click at [292, 409] on link "View Report" at bounding box center [298, 404] width 40 height 9
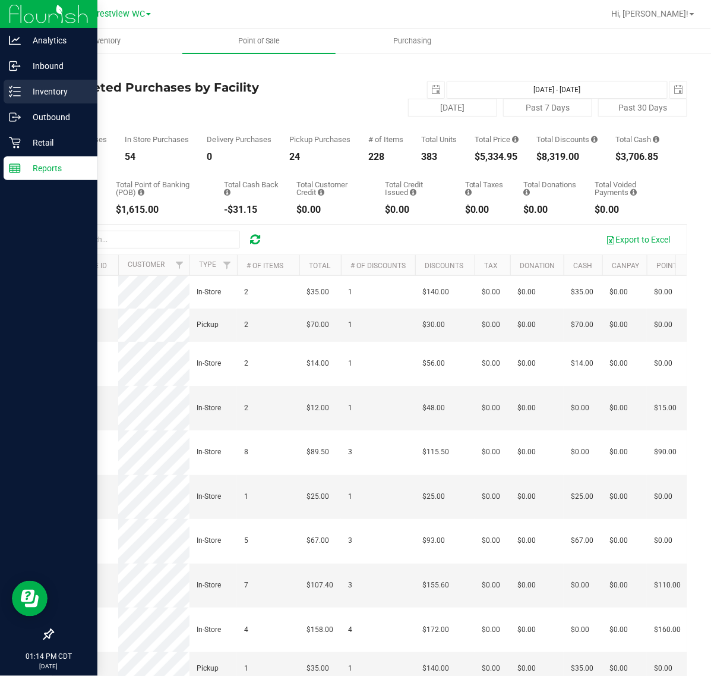
click at [18, 91] on line at bounding box center [17, 91] width 7 height 0
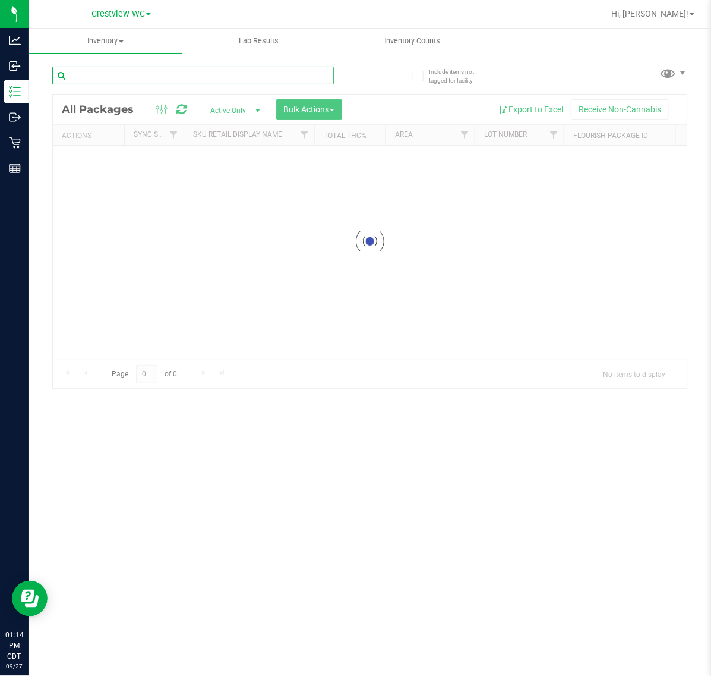
click at [131, 81] on input "text" at bounding box center [193, 76] width 282 height 18
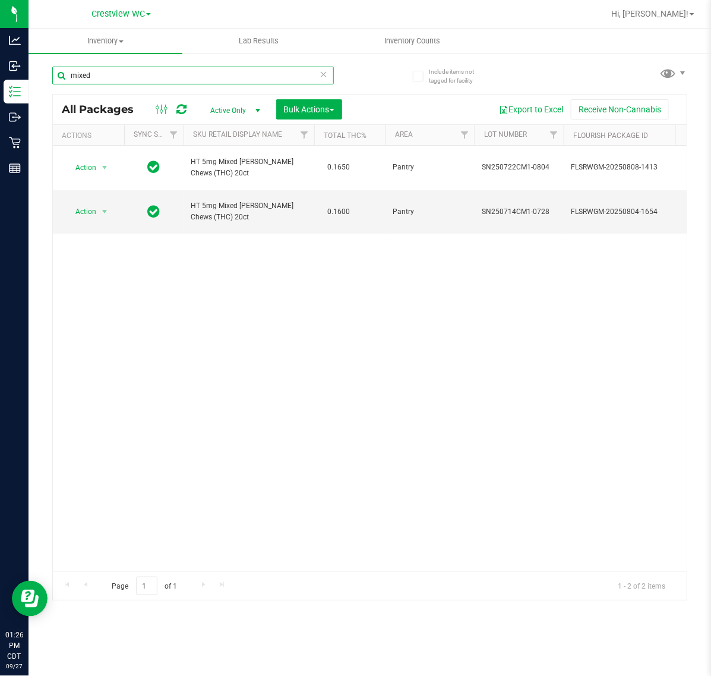
drag, startPoint x: 126, startPoint y: 68, endPoint x: -495, endPoint y: 147, distance: 625.8
click at [0, 147] on html "Analytics Inbound Inventory Outbound Retail Reports 01:26 PM CDT 09/27/2025 09/…" at bounding box center [355, 338] width 711 height 676
paste input "FT 7g Ground Flower"
click at [113, 78] on input "FT 7g Ground Flower" at bounding box center [193, 76] width 282 height 18
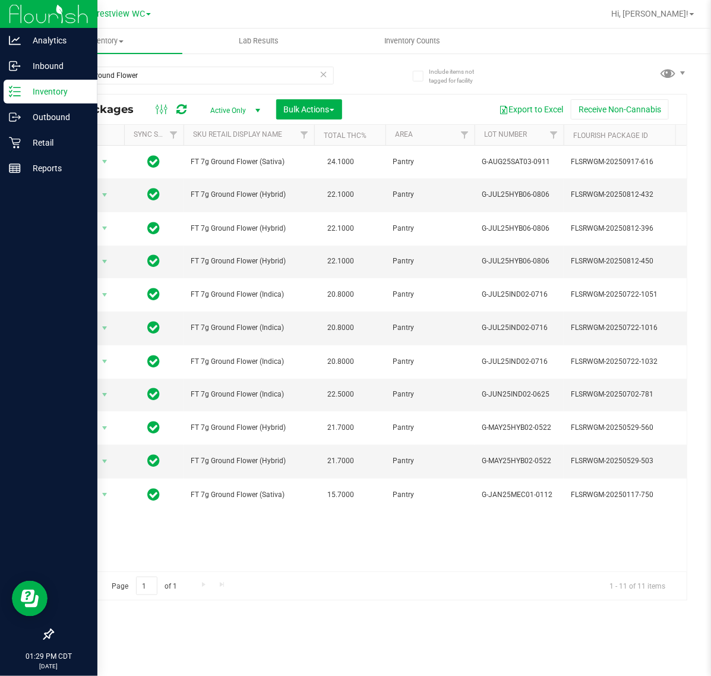
drag, startPoint x: 4, startPoint y: 94, endPoint x: 11, endPoint y: 90, distance: 7.4
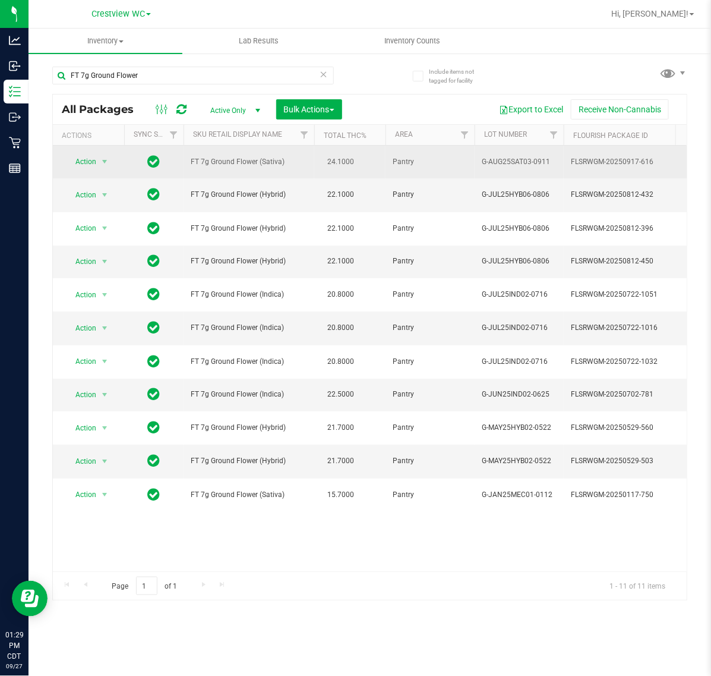
drag, startPoint x: 295, startPoint y: 158, endPoint x: 200, endPoint y: 172, distance: 96.7
click at [200, 172] on td "FT 7g Ground Flower (Sativa)" at bounding box center [249, 162] width 131 height 33
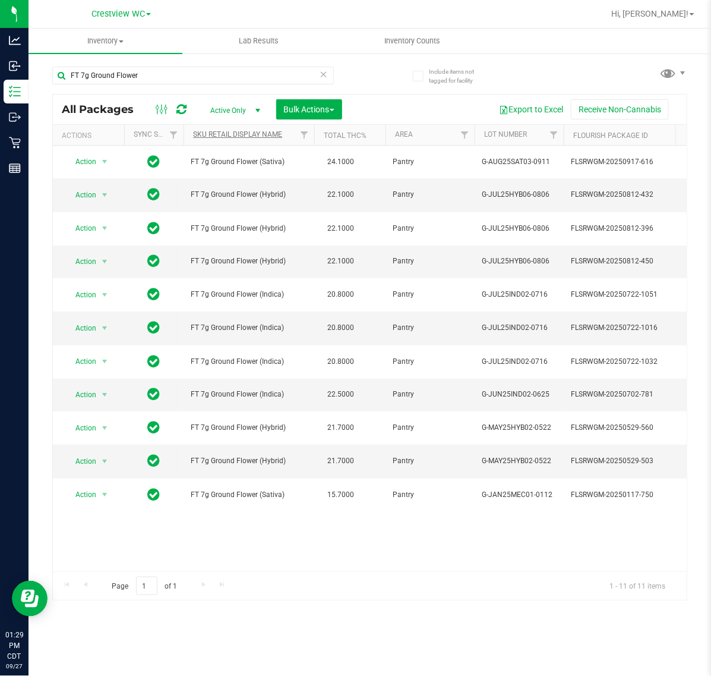
copy span "FT 7g Ground Flower (Sativa)"
drag, startPoint x: 186, startPoint y: 86, endPoint x: 178, endPoint y: 84, distance: 8.1
click at [178, 84] on div "FT 7g Ground Flower" at bounding box center [193, 80] width 282 height 27
drag, startPoint x: 179, startPoint y: 78, endPoint x: -329, endPoint y: 87, distance: 508.1
click at [0, 87] on html "Analytics Inbound Inventory Outbound Retail Reports 01:29 PM CDT 09/27/2025 09/…" at bounding box center [355, 338] width 711 height 676
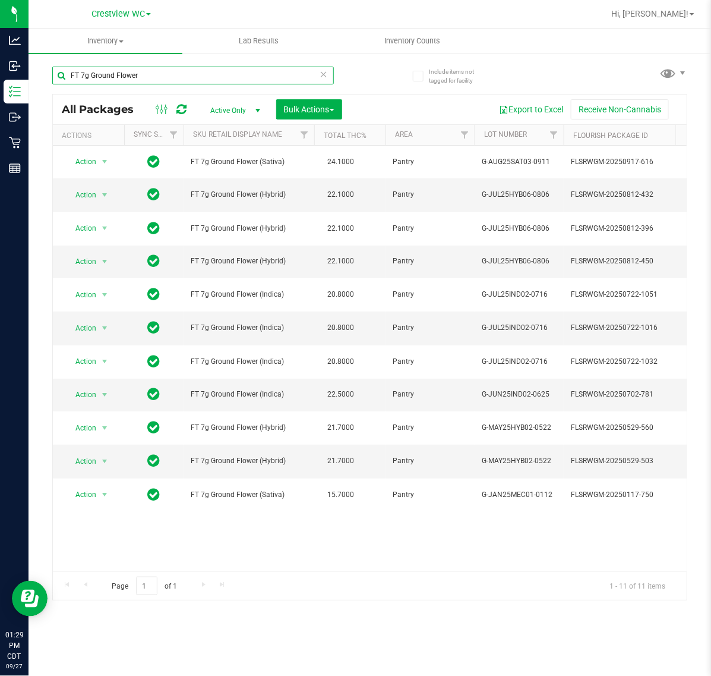
paste input "(Sativa)"
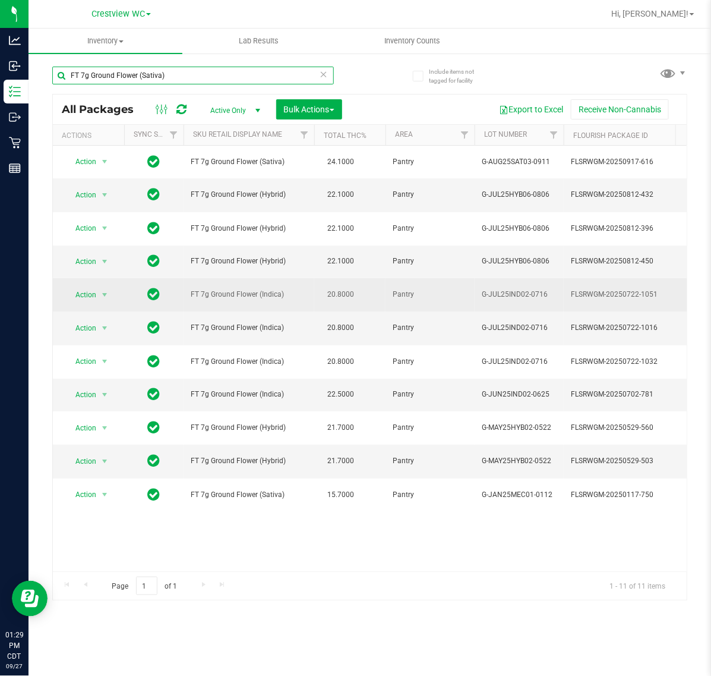
type input "FT 7g Ground Flower (Sativa)"
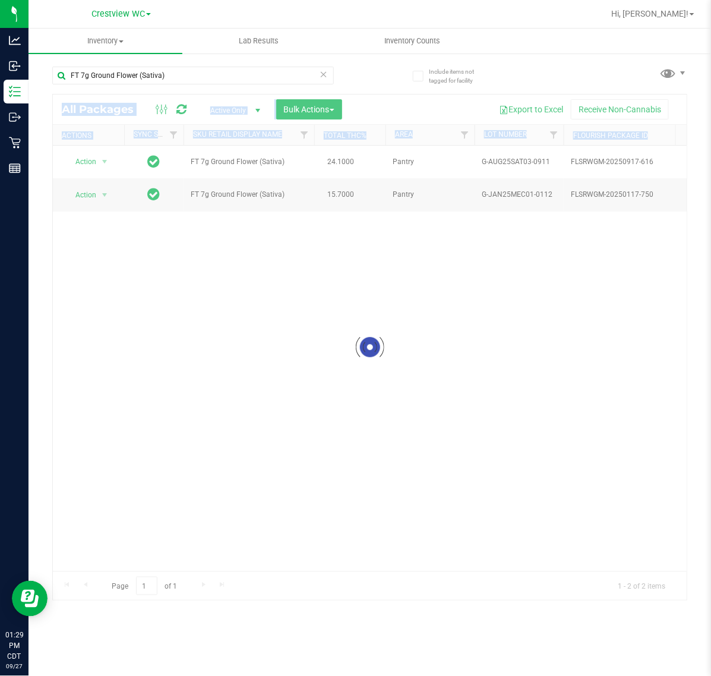
drag, startPoint x: 303, startPoint y: 295, endPoint x: 195, endPoint y: 297, distance: 108.1
click at [242, 235] on div at bounding box center [370, 346] width 634 height 505
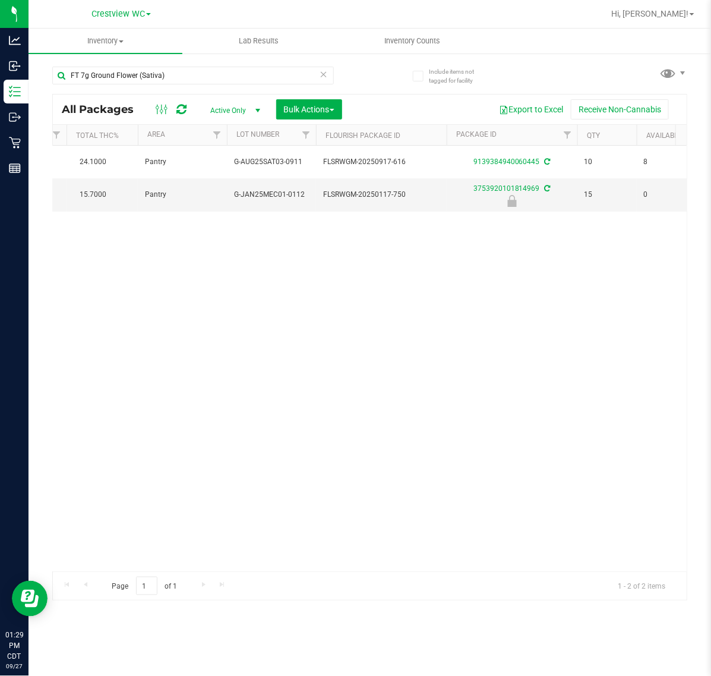
scroll to position [0, 327]
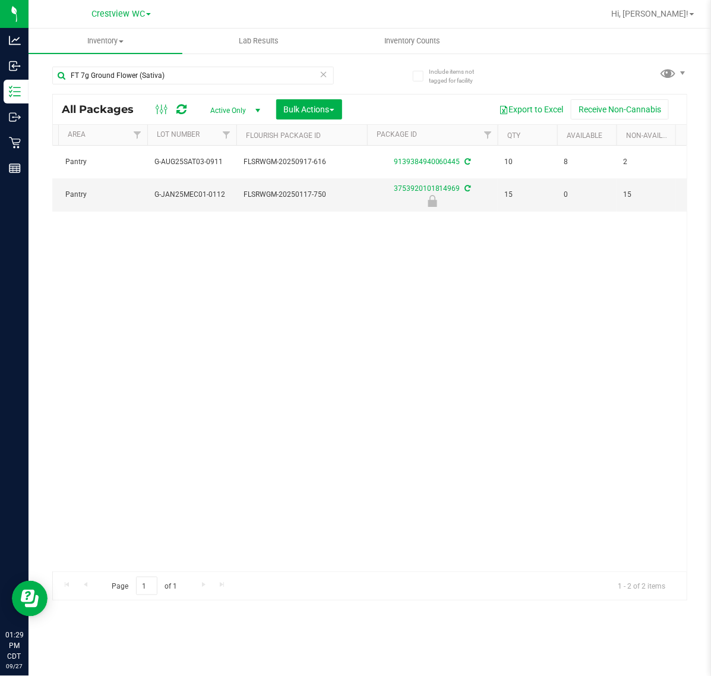
click at [411, 458] on div "Action Action Adjust qty Create package Edit attributes Global inventory Locate…" at bounding box center [370, 358] width 634 height 425
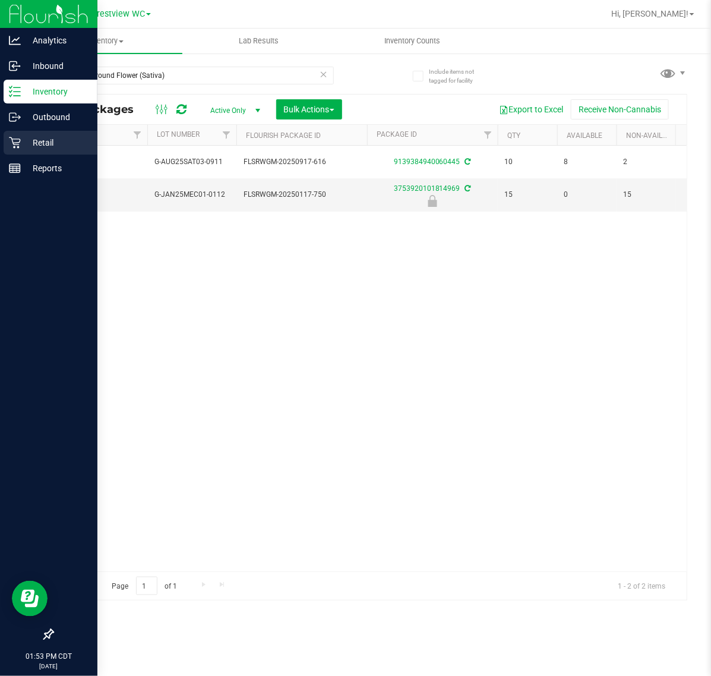
click at [39, 144] on p "Retail" at bounding box center [56, 142] width 71 height 14
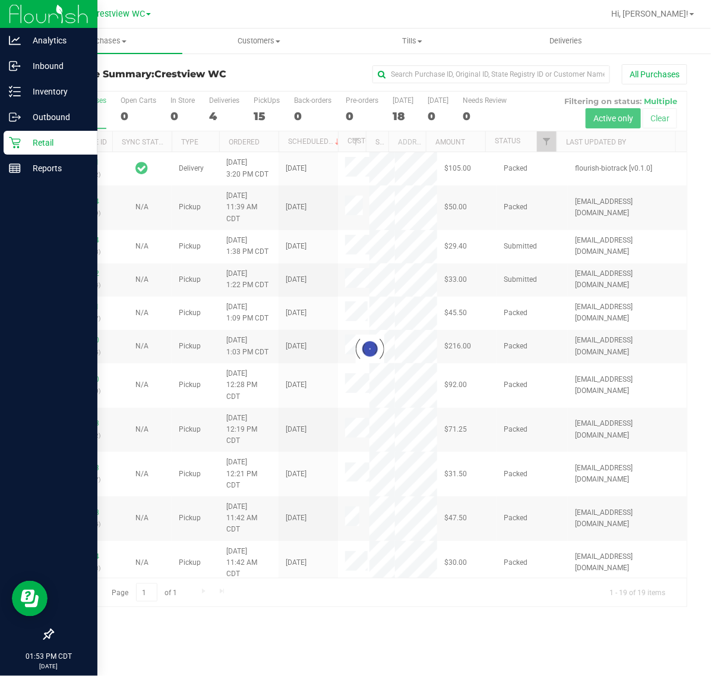
click at [266, 109] on div at bounding box center [370, 348] width 634 height 515
click at [273, 110] on div at bounding box center [370, 348] width 634 height 515
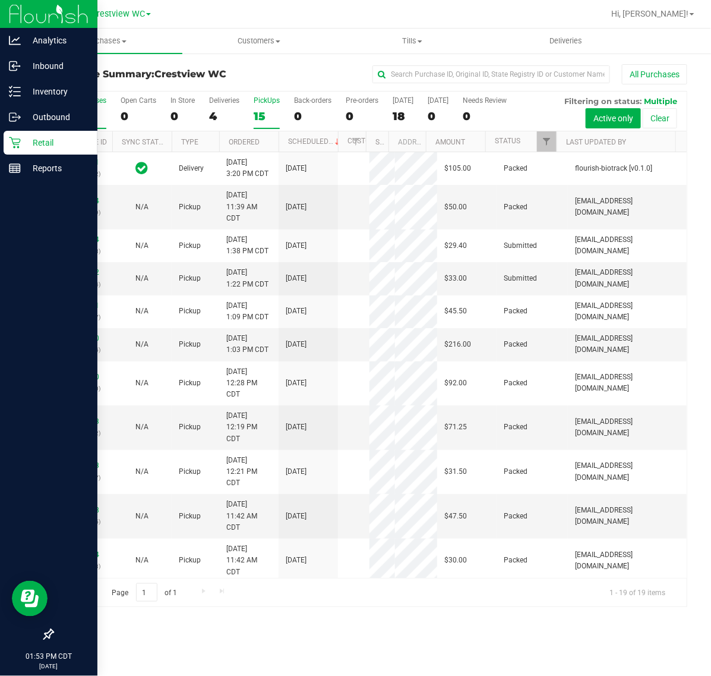
click at [269, 110] on div "15" at bounding box center [267, 116] width 26 height 14
click at [0, 0] on input "PickUps 15" at bounding box center [0, 0] width 0 height 0
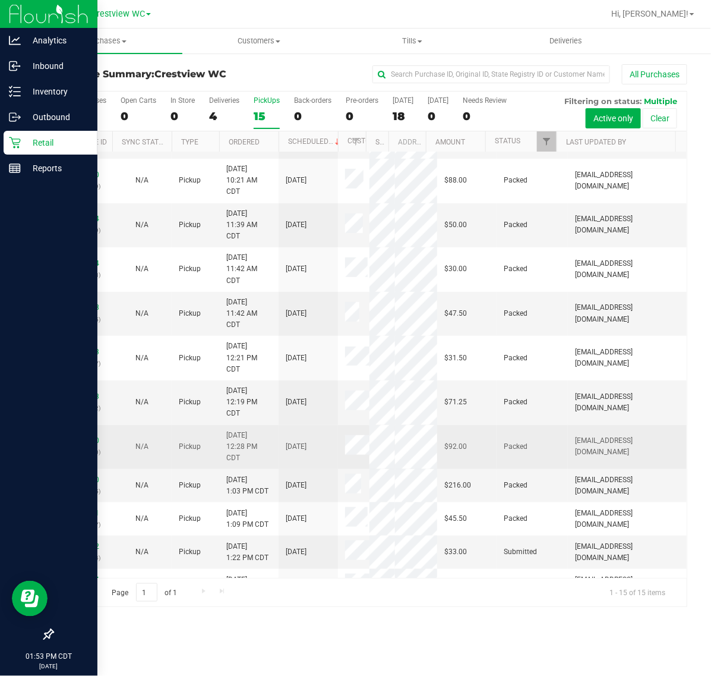
scroll to position [274, 0]
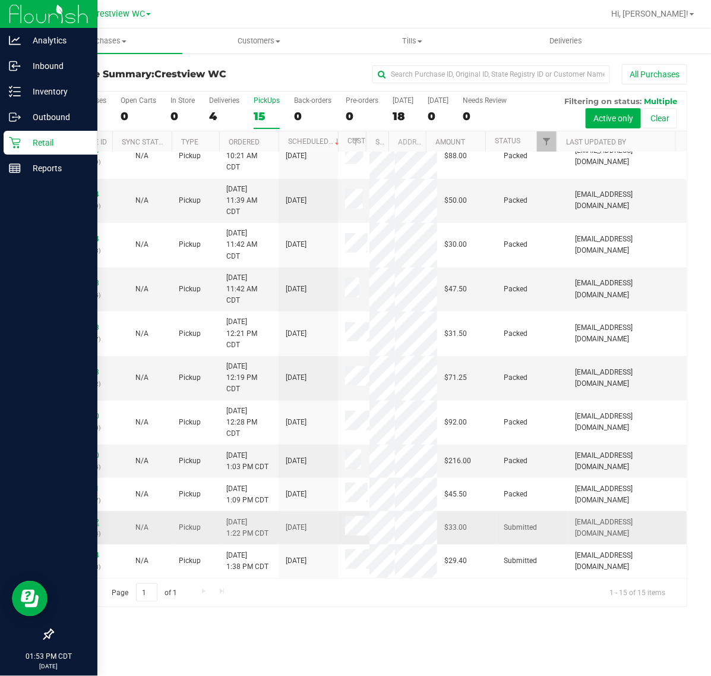
click at [81, 526] on link "12015882" at bounding box center [82, 522] width 33 height 8
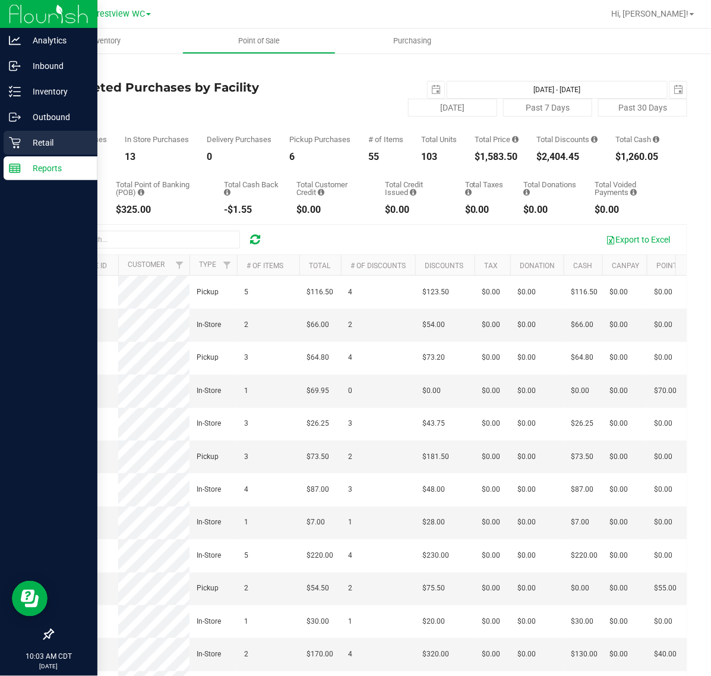
click at [10, 152] on div "Retail" at bounding box center [51, 143] width 94 height 24
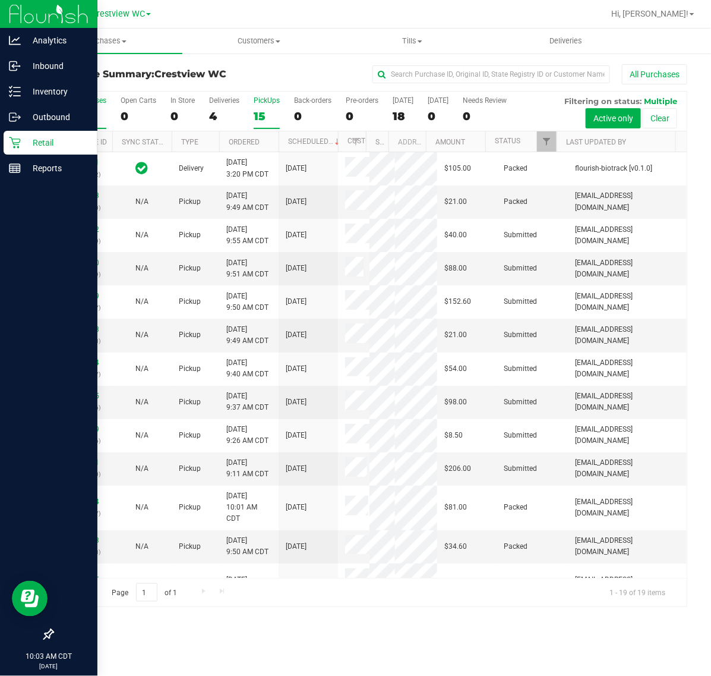
click at [274, 108] on label "PickUps 15" at bounding box center [267, 112] width 26 height 33
click at [0, 0] on input "PickUps 15" at bounding box center [0, 0] width 0 height 0
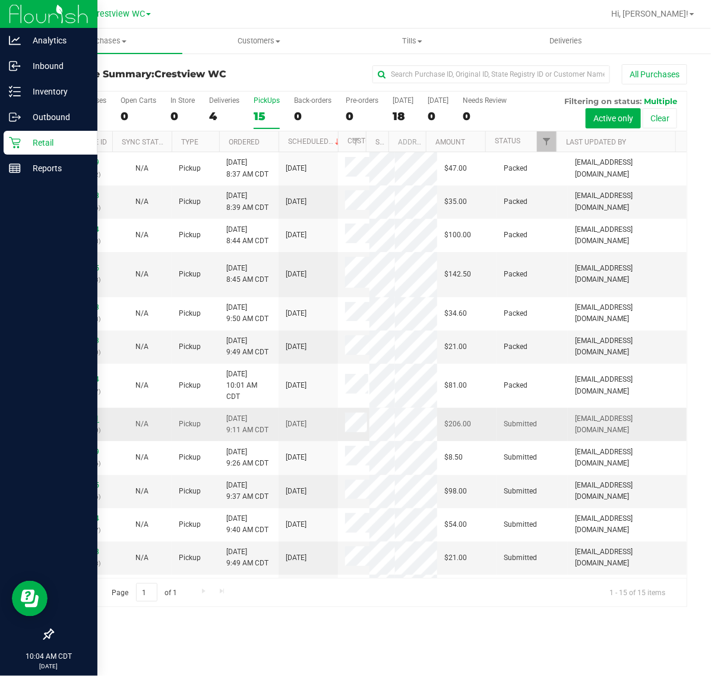
click at [87, 422] on link "12013551" at bounding box center [82, 418] width 33 height 8
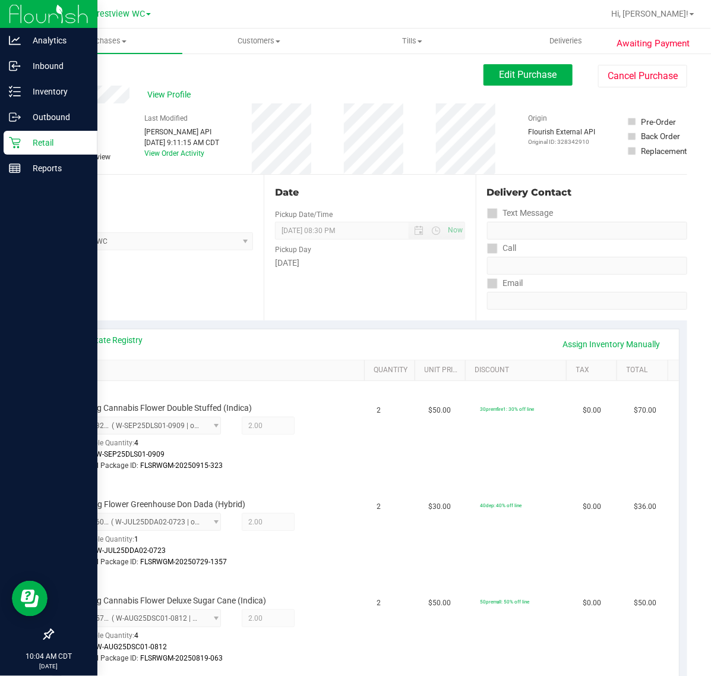
click at [70, 76] on div "Back" at bounding box center [61, 71] width 18 height 14
click at [69, 74] on link "Back" at bounding box center [61, 71] width 18 height 8
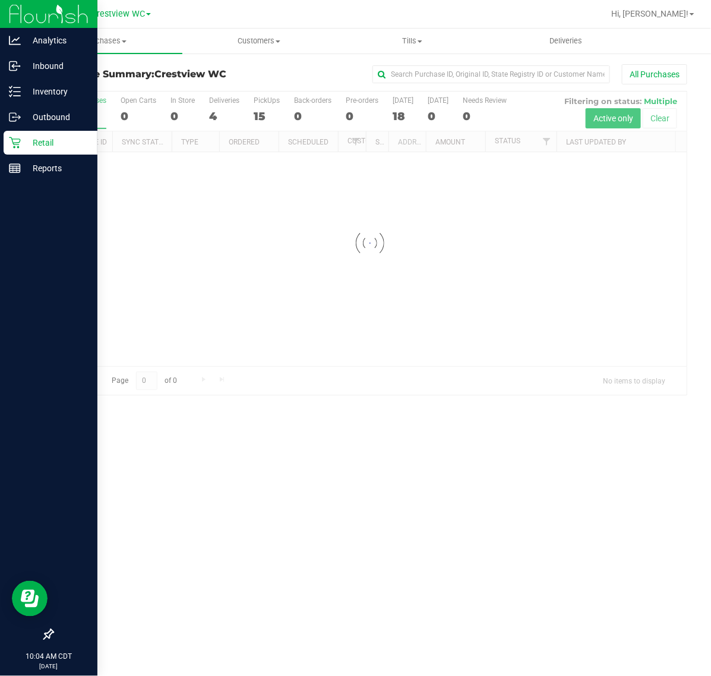
click at [264, 114] on div at bounding box center [370, 242] width 634 height 303
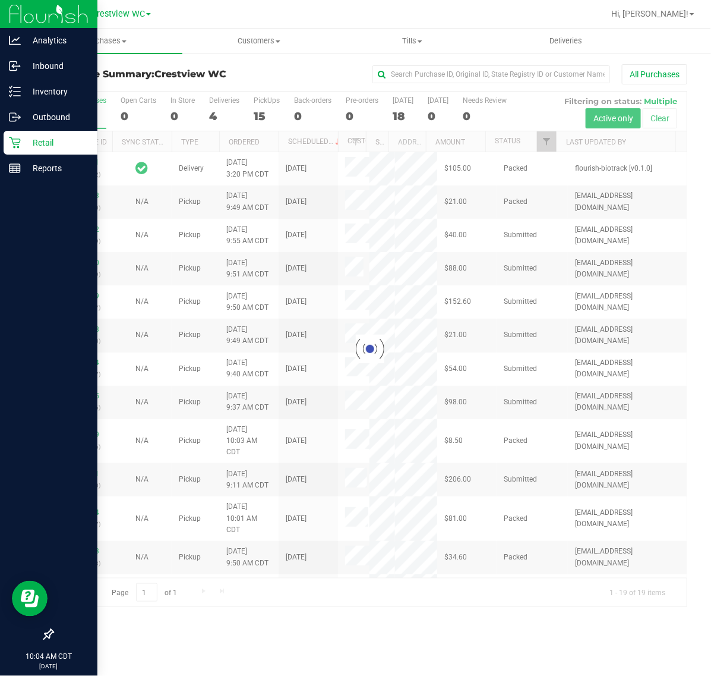
click at [266, 111] on div at bounding box center [370, 348] width 634 height 515
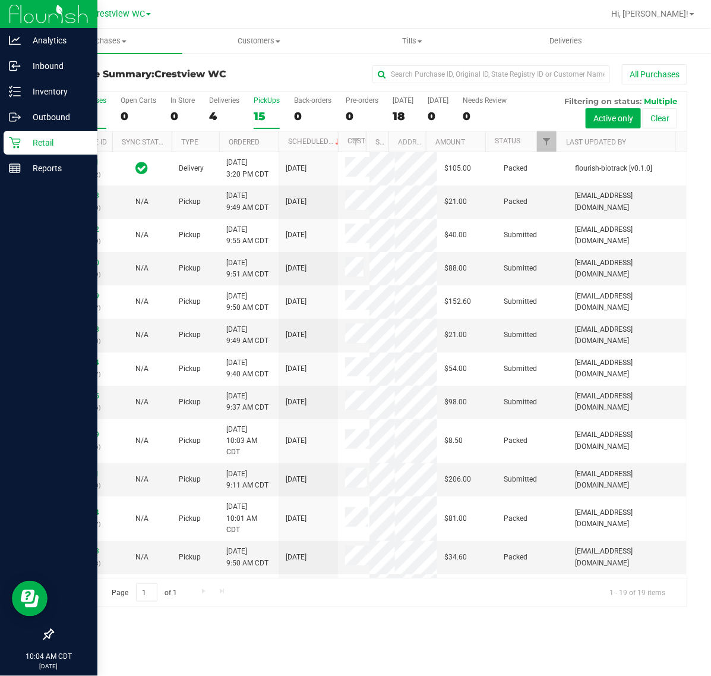
click at [265, 116] on div "15" at bounding box center [267, 116] width 26 height 14
click at [0, 0] on input "PickUps 15" at bounding box center [0, 0] width 0 height 0
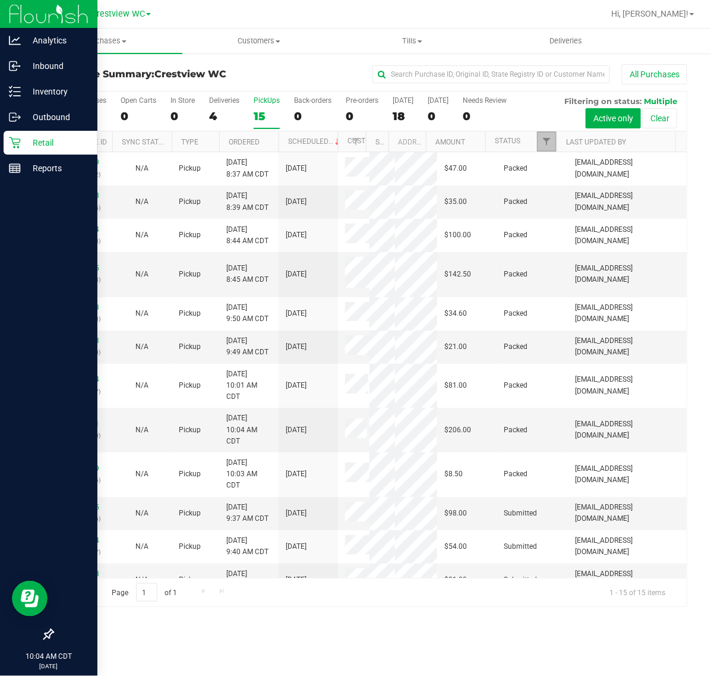
click at [544, 149] on link "Filter" at bounding box center [547, 141] width 20 height 20
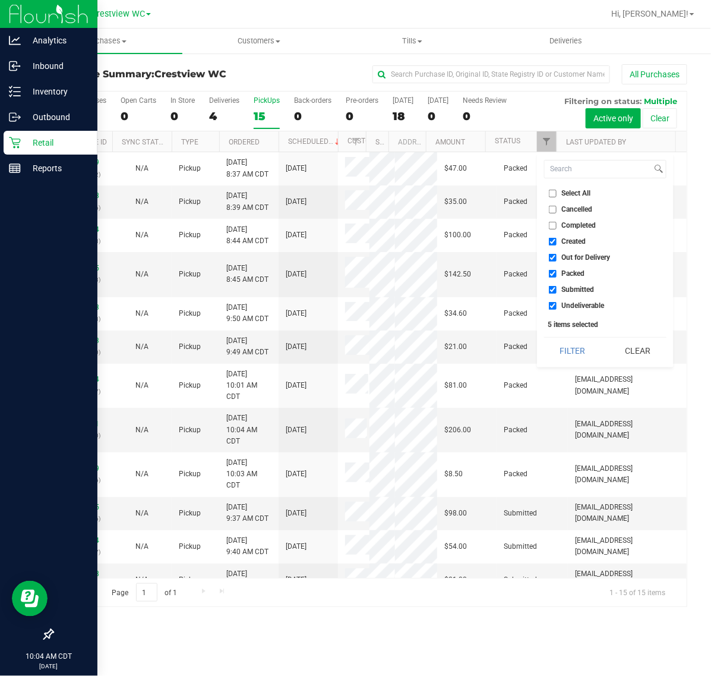
click at [547, 195] on li "Select All" at bounding box center [605, 193] width 122 height 12
click at [559, 191] on label "Select All" at bounding box center [570, 194] width 42 height 8
click at [557, 191] on input "Select All" at bounding box center [553, 194] width 8 height 8
checkbox input "true"
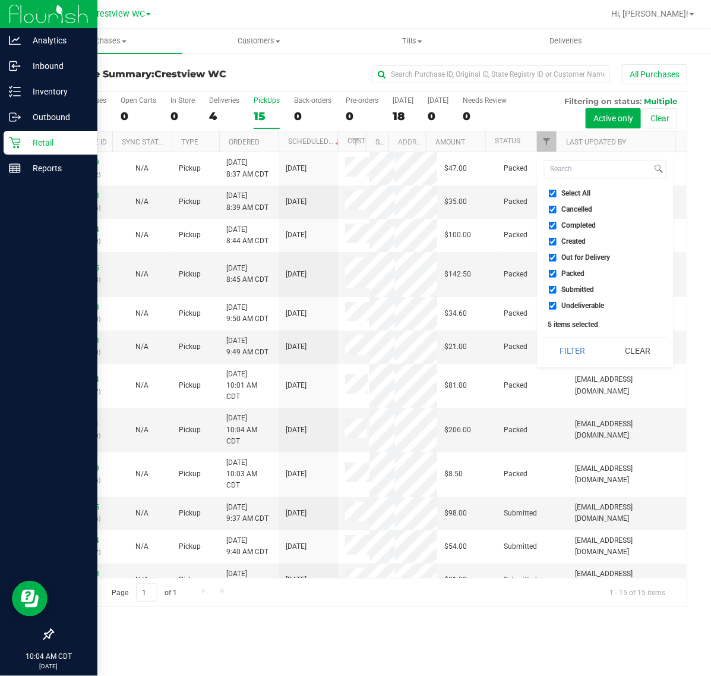
checkbox input "true"
click at [559, 191] on label "Select All" at bounding box center [570, 194] width 42 height 8
click at [557, 191] on input "Select All" at bounding box center [553, 194] width 8 height 8
checkbox input "false"
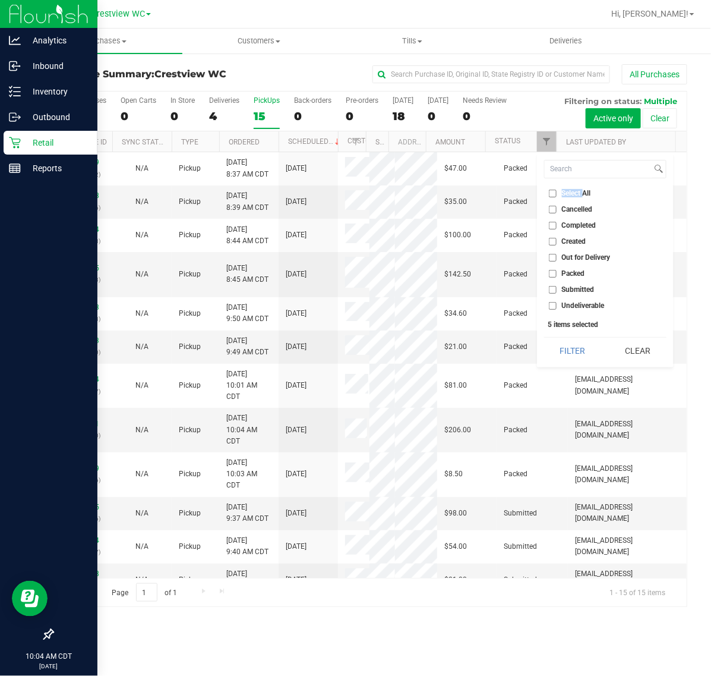
checkbox input "false"
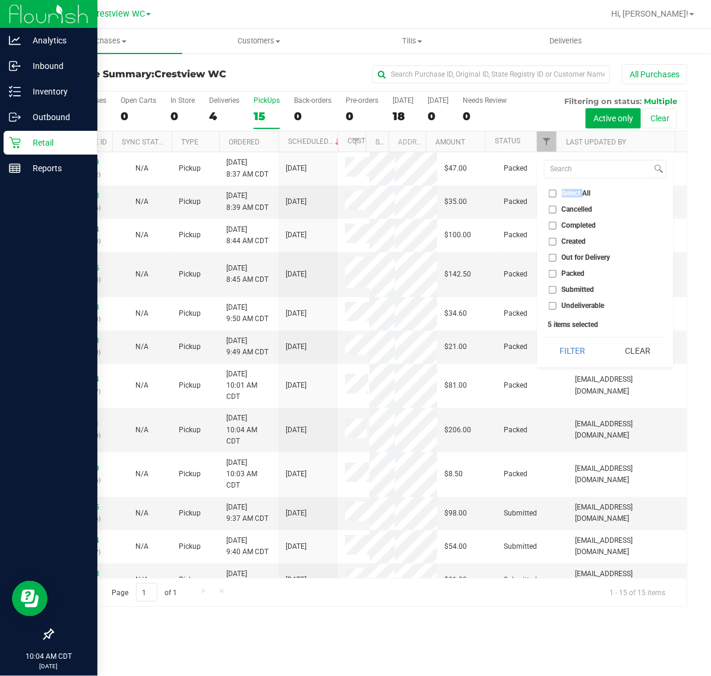
checkbox input "false"
click at [592, 292] on span "Submitted" at bounding box center [578, 289] width 33 height 7
click at [557, 292] on input "Submitted" at bounding box center [553, 290] width 8 height 8
checkbox input "true"
click at [580, 367] on div "Select All Cancelled Completed Created Out for Delivery Packed Submitted Undeli…" at bounding box center [605, 260] width 137 height 214
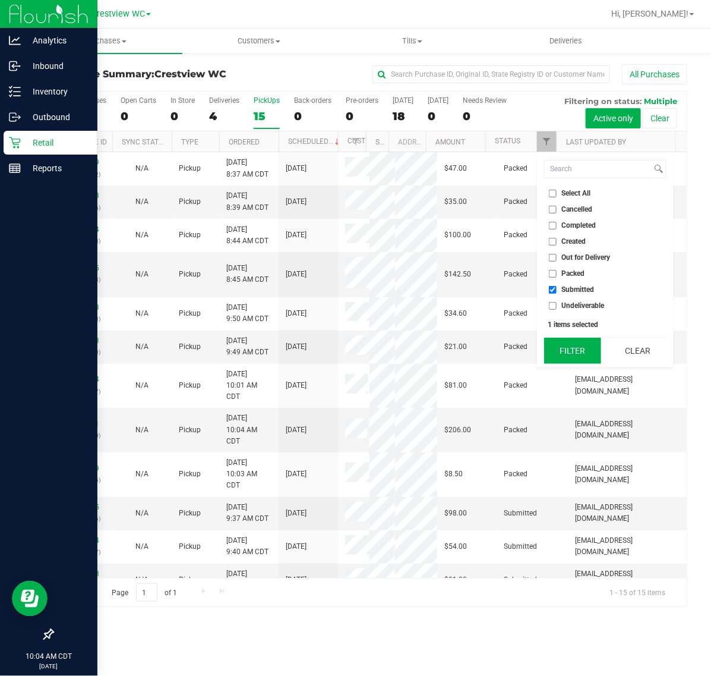
click at [575, 360] on button "Filter" at bounding box center [572, 350] width 57 height 26
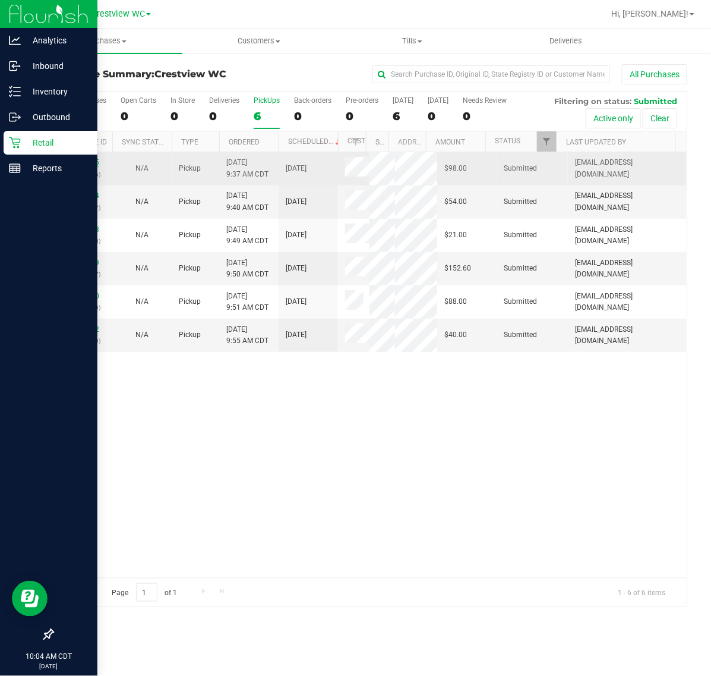
click at [75, 162] on link "12013785" at bounding box center [82, 162] width 33 height 8
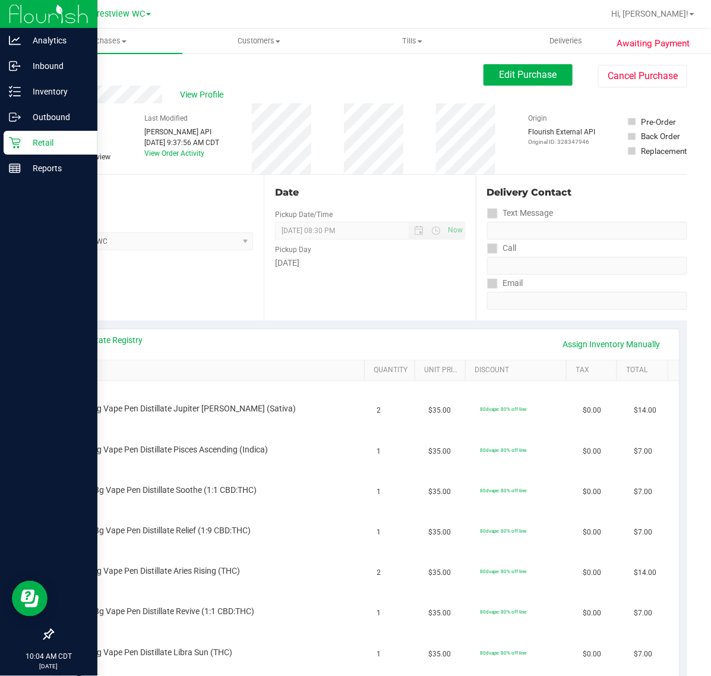
click at [75, 66] on div "Back Edit Purchase Cancel Purchase" at bounding box center [369, 74] width 635 height 21
click at [62, 70] on link "Back" at bounding box center [61, 71] width 18 height 8
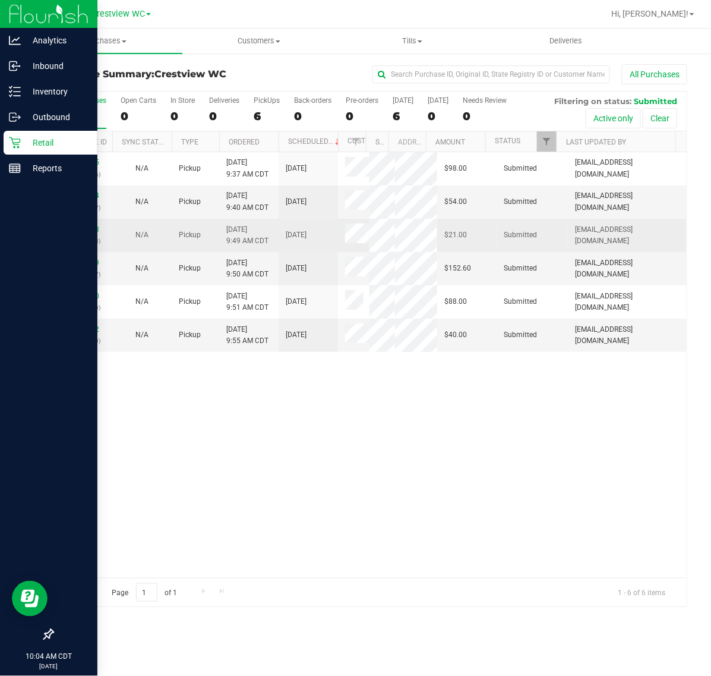
click at [66, 235] on div "12013908 (328355953)" at bounding box center [82, 235] width 45 height 23
click at [73, 231] on link "12013908" at bounding box center [82, 229] width 33 height 8
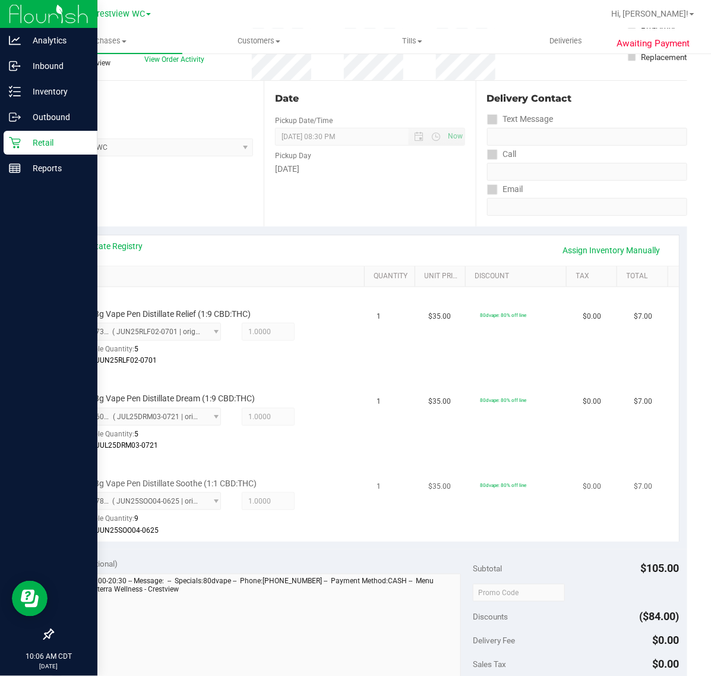
scroll to position [149, 0]
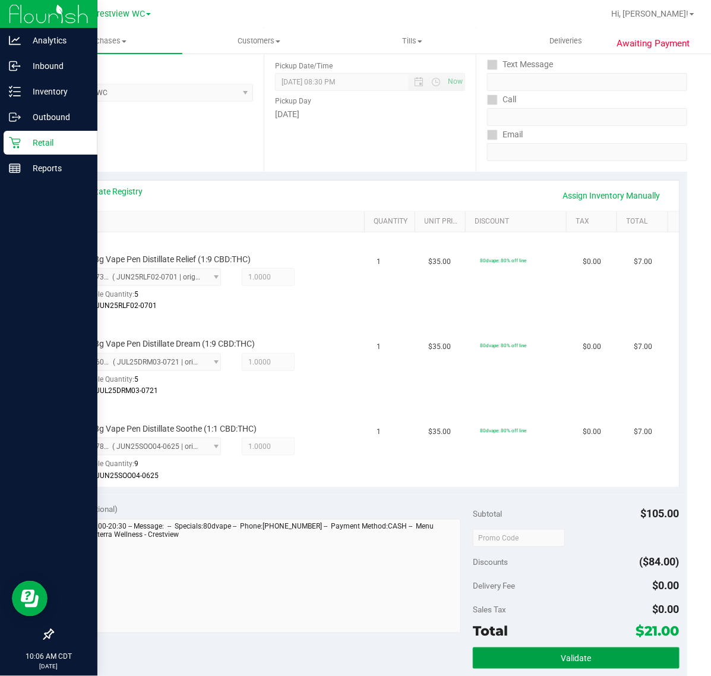
drag, startPoint x: 569, startPoint y: 652, endPoint x: 434, endPoint y: 560, distance: 163.8
click at [569, 651] on button "Validate" at bounding box center [576, 657] width 206 height 21
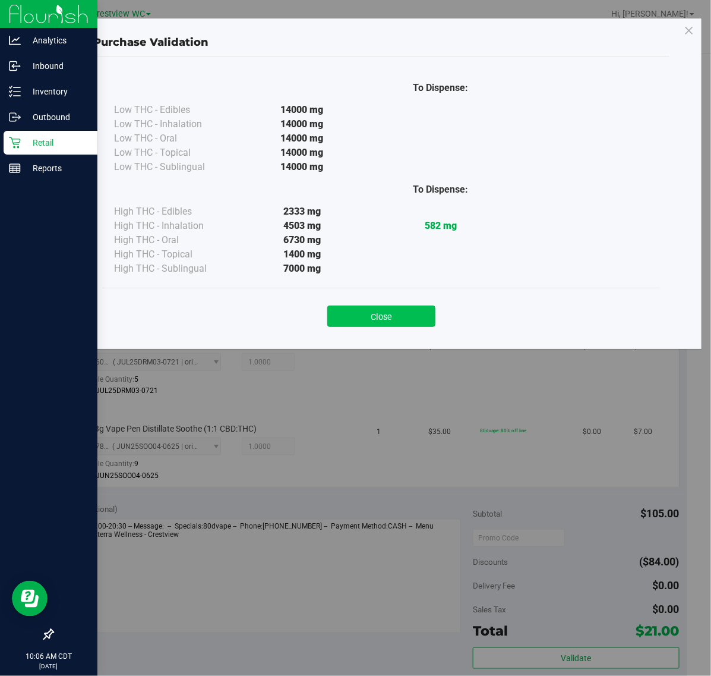
click at [411, 322] on button "Close" at bounding box center [381, 315] width 108 height 21
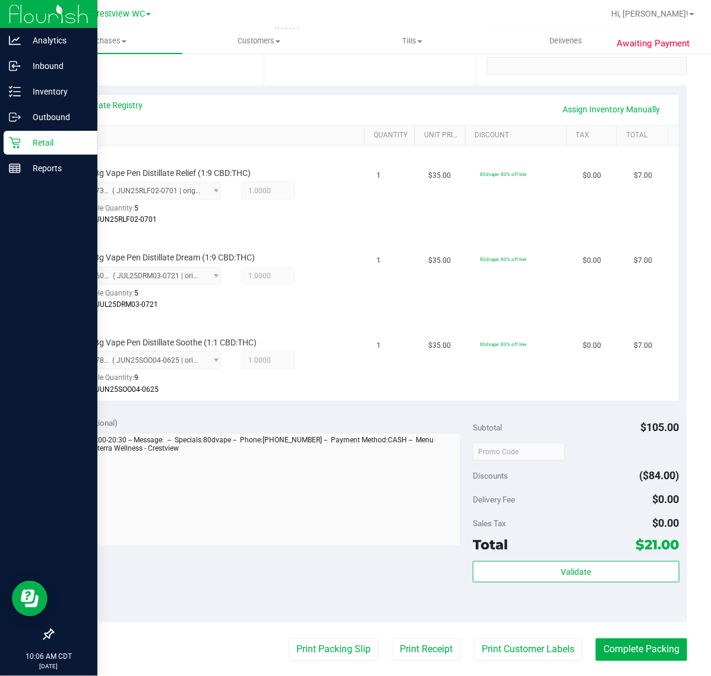
scroll to position [446, 0]
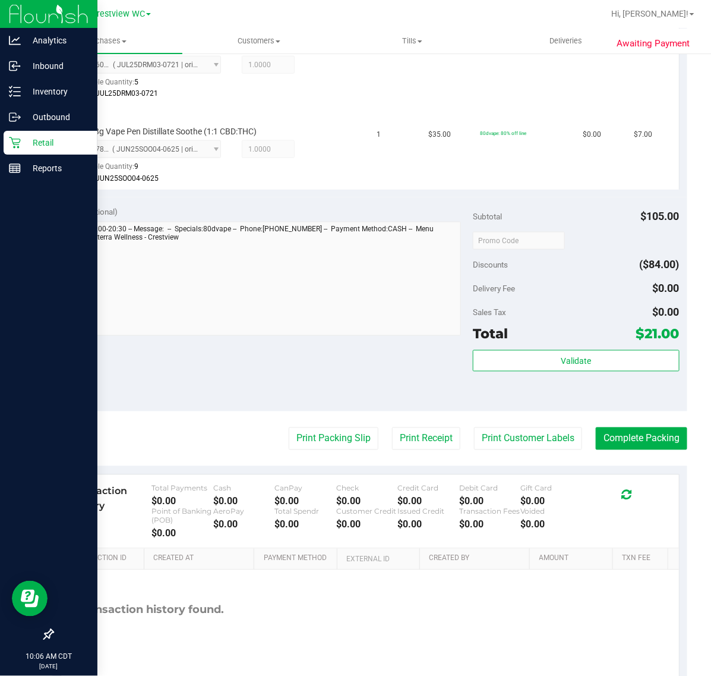
click at [290, 416] on purchase-details "Back Edit Purchase Cancel Purchase View Profile # 12013908 BioTrack ID: - Submi…" at bounding box center [369, 158] width 635 height 1078
click at [292, 416] on purchase-details "Back Edit Purchase Cancel Purchase View Profile # 12013908 BioTrack ID: - Submi…" at bounding box center [369, 158] width 635 height 1078
click at [300, 427] on button "Print Packing Slip" at bounding box center [334, 438] width 90 height 23
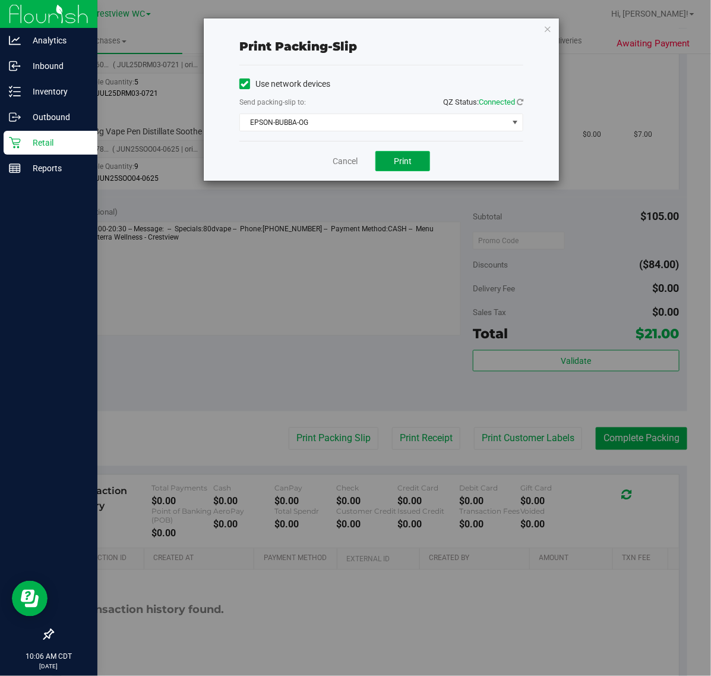
click at [419, 156] on button "Print" at bounding box center [403, 161] width 55 height 20
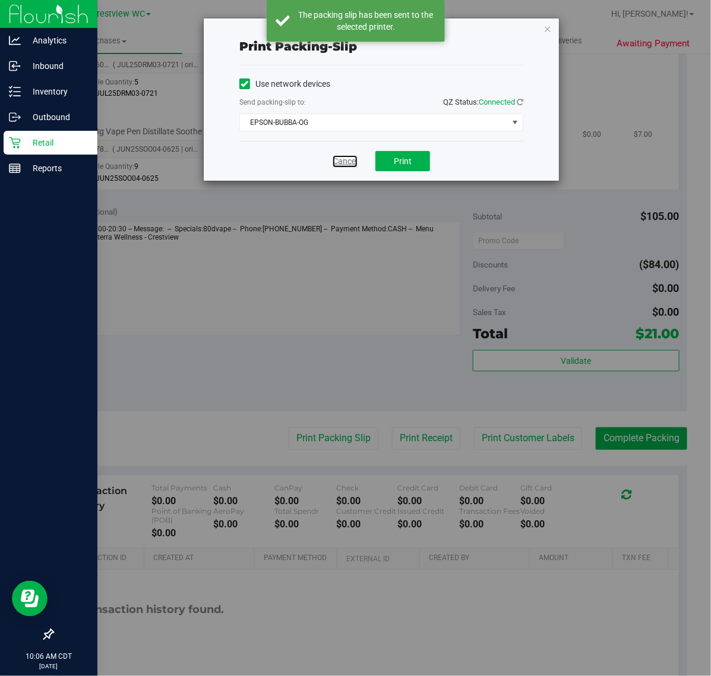
click at [354, 158] on link "Cancel" at bounding box center [345, 161] width 25 height 12
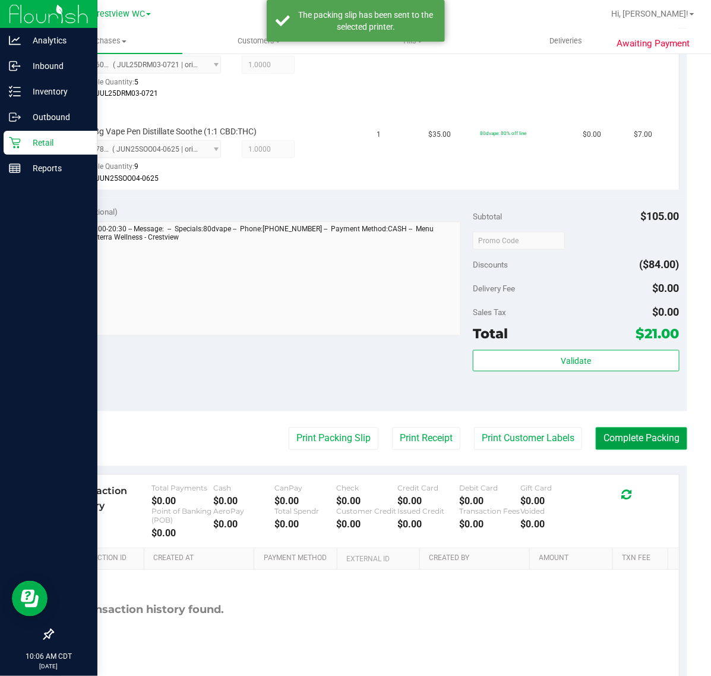
click at [613, 438] on button "Complete Packing" at bounding box center [641, 438] width 91 height 23
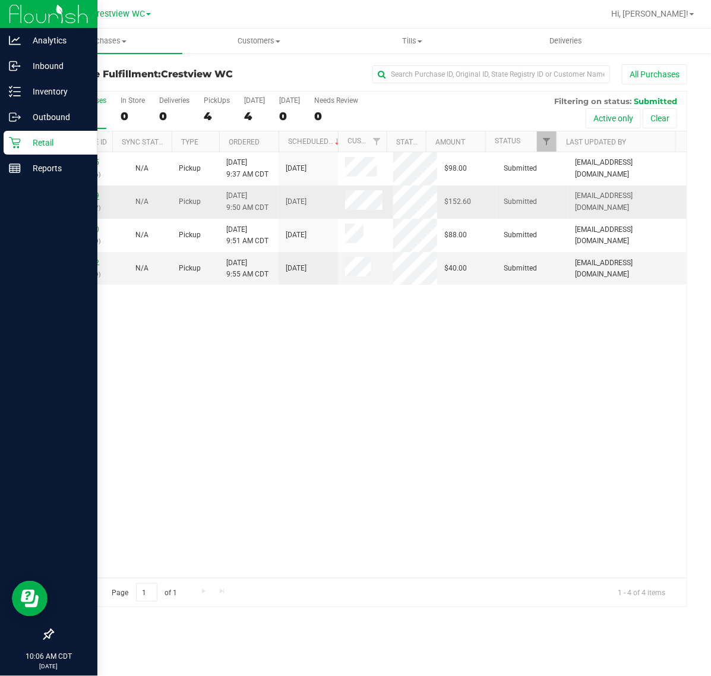
click at [96, 195] on link "12013919" at bounding box center [82, 195] width 33 height 8
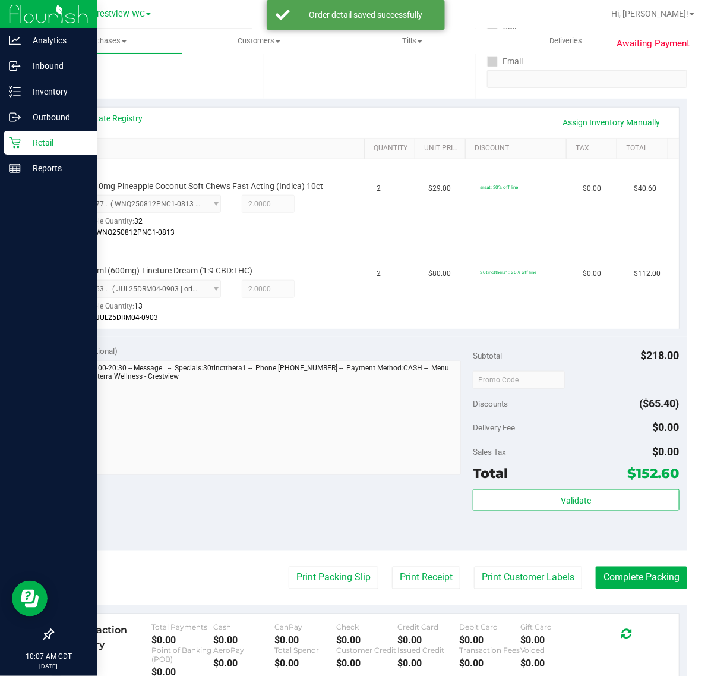
scroll to position [371, 0]
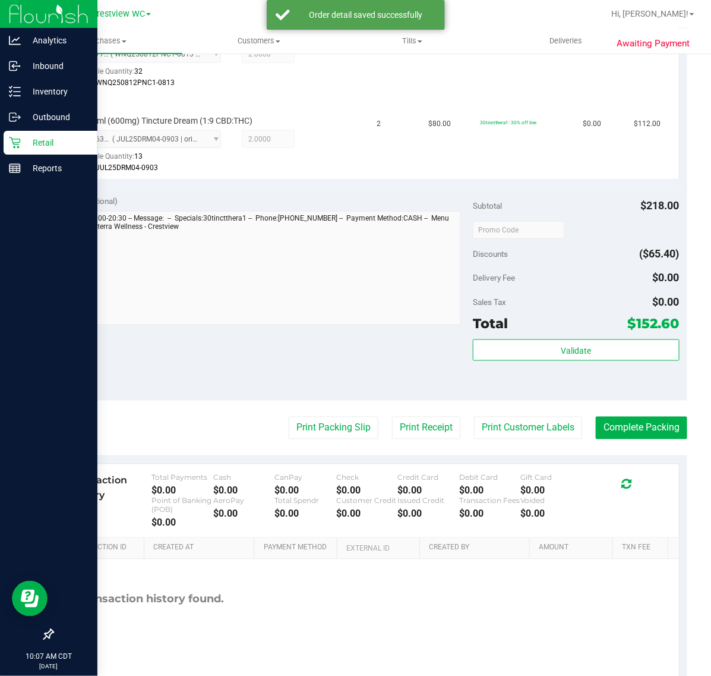
click at [553, 336] on div "Subtotal $218.00 Discounts ($65.40) Delivery Fee $0.00 Sales Tax $0.00 Total $1…" at bounding box center [576, 294] width 206 height 198
click at [553, 342] on button "Validate" at bounding box center [576, 349] width 206 height 21
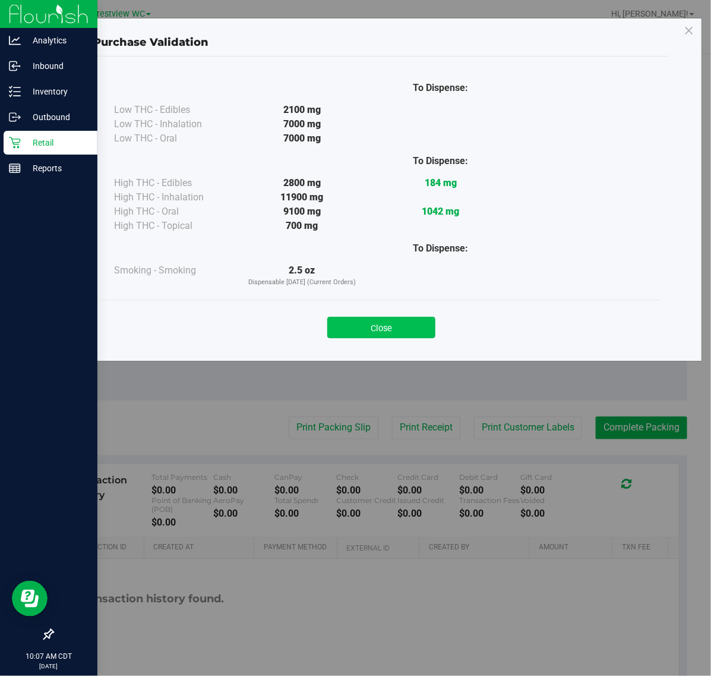
click at [371, 330] on button "Close" at bounding box center [381, 327] width 108 height 21
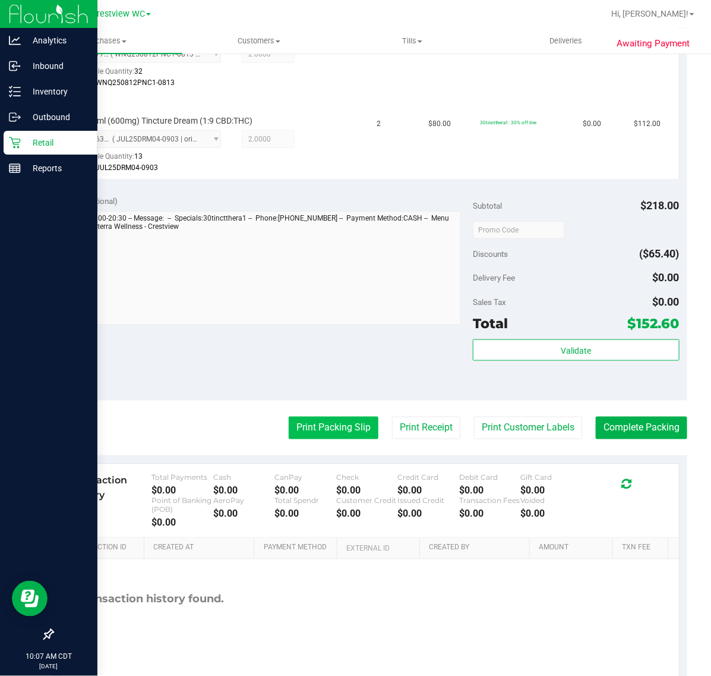
click at [346, 419] on button "Print Packing Slip" at bounding box center [334, 427] width 90 height 23
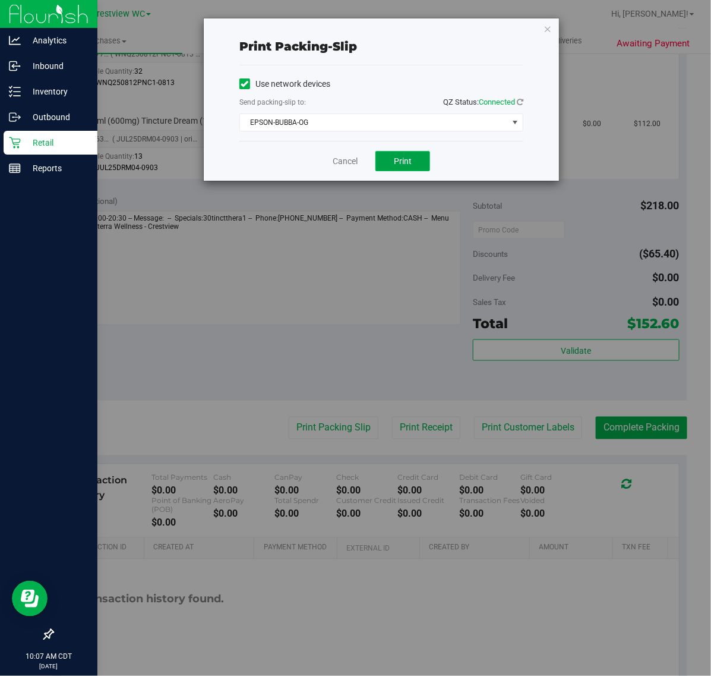
click at [399, 162] on span "Print" at bounding box center [403, 161] width 18 height 10
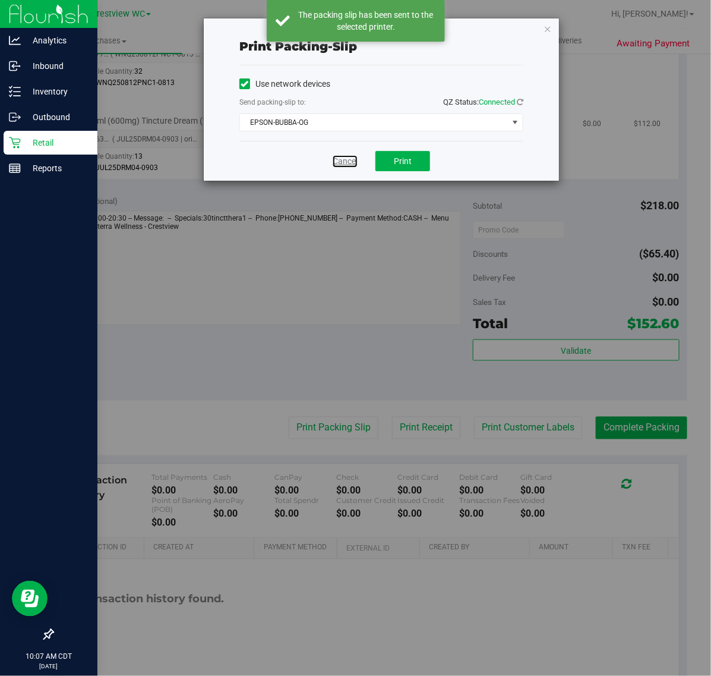
click at [340, 164] on link "Cancel" at bounding box center [345, 161] width 25 height 12
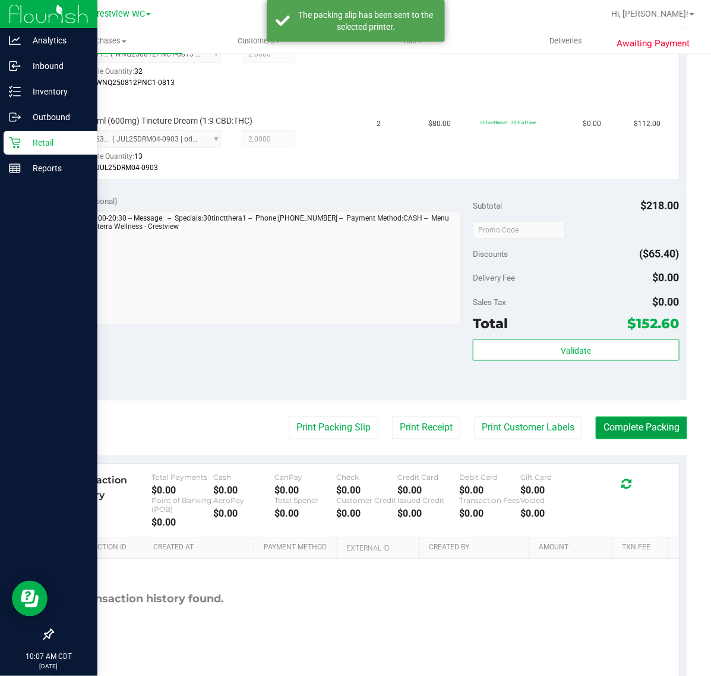
click at [654, 433] on button "Complete Packing" at bounding box center [641, 427] width 91 height 23
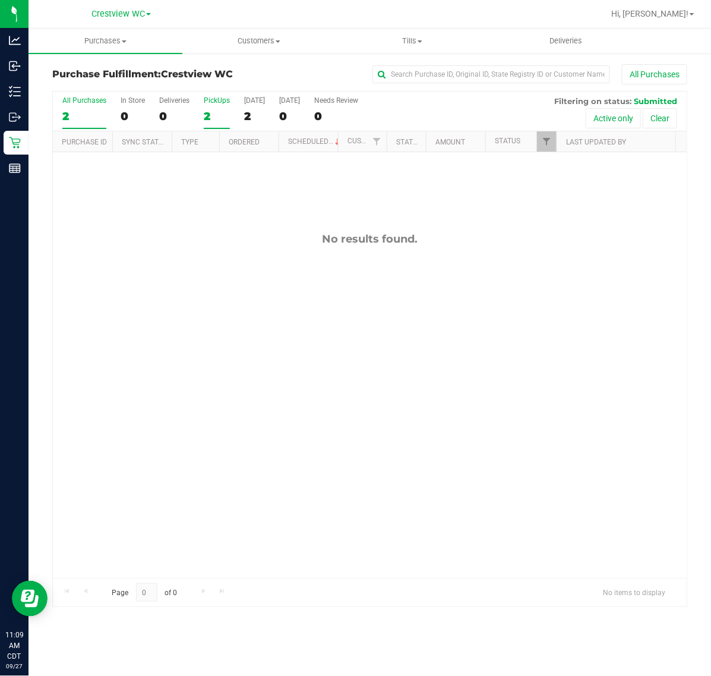
click at [221, 117] on div "2" at bounding box center [217, 116] width 26 height 14
click at [0, 0] on input "PickUps 2" at bounding box center [0, 0] width 0 height 0
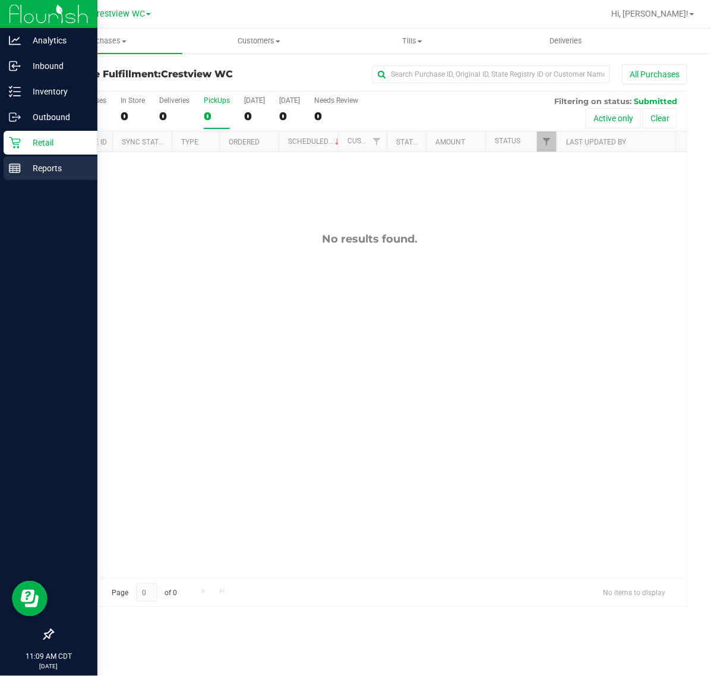
click at [21, 177] on div "Reports" at bounding box center [51, 168] width 94 height 24
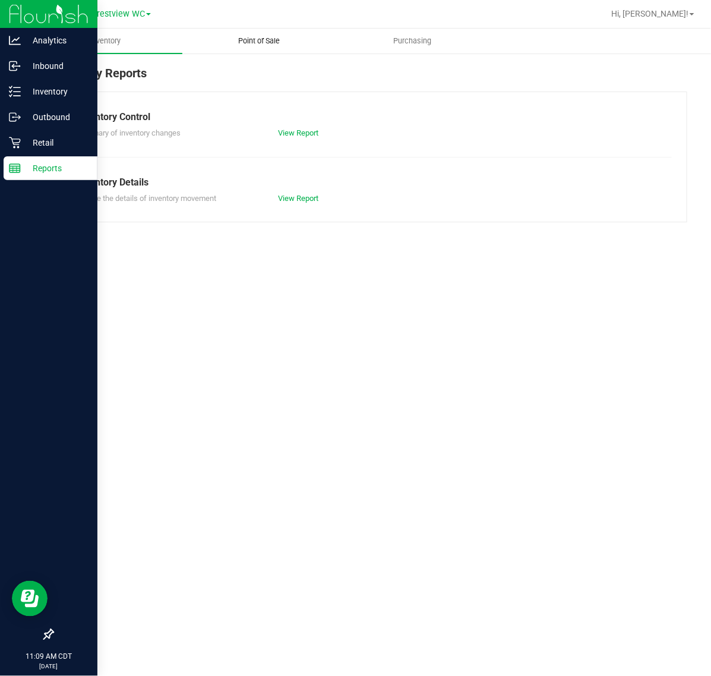
click at [286, 31] on uib-tab-heading "Point of Sale" at bounding box center [259, 41] width 153 height 24
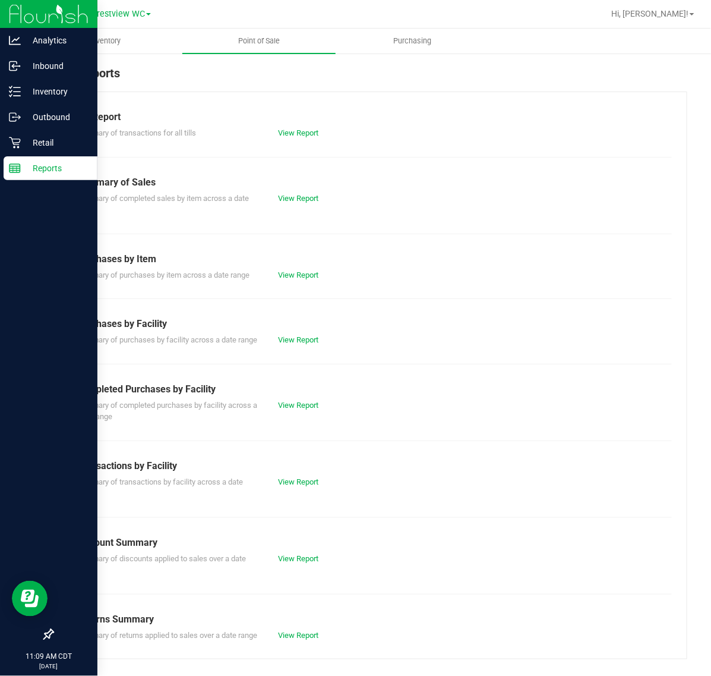
drag, startPoint x: 292, startPoint y: 333, endPoint x: 292, endPoint y: 369, distance: 36.2
click at [292, 333] on div "Summary of purchases by facility across a date range View Report" at bounding box center [370, 338] width 604 height 15
click at [283, 411] on div "View Report" at bounding box center [319, 405] width 101 height 12
click at [283, 409] on link "View Report" at bounding box center [298, 404] width 40 height 9
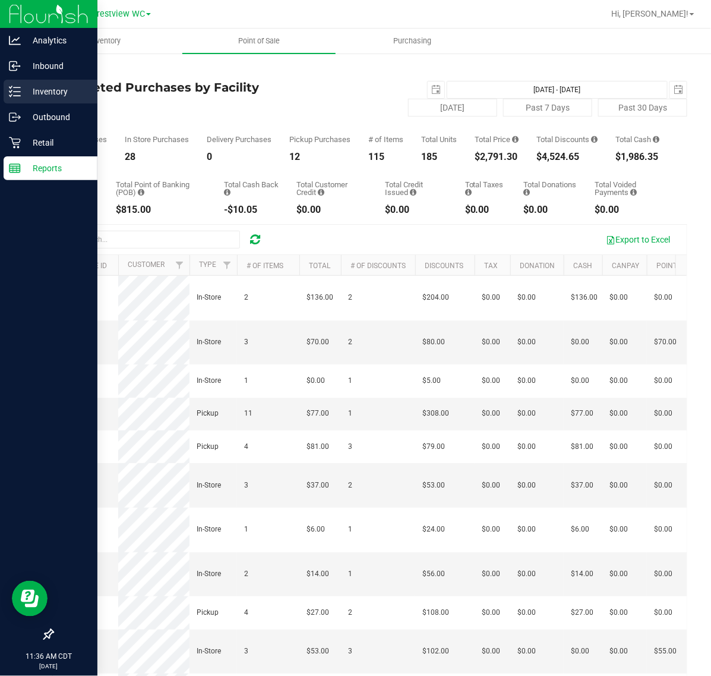
click at [20, 101] on div "Inventory" at bounding box center [51, 92] width 94 height 24
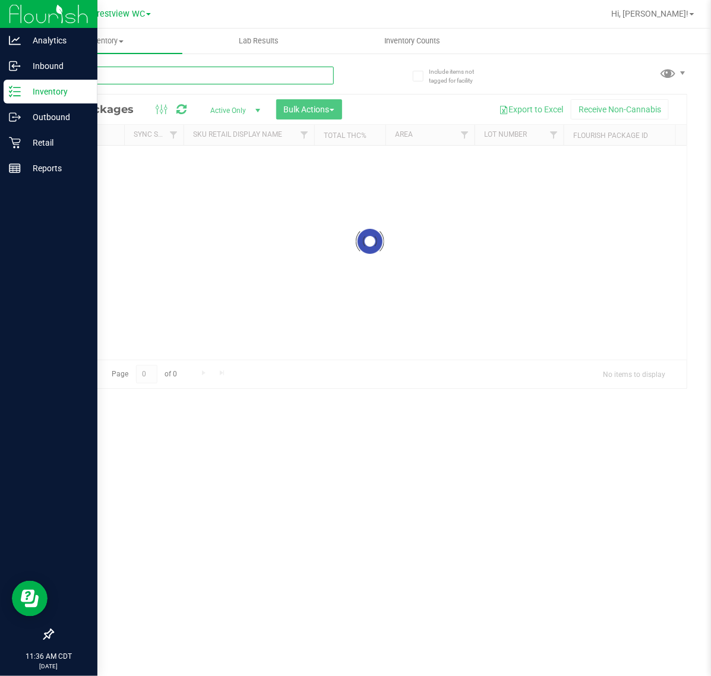
click at [149, 74] on input "text" at bounding box center [193, 76] width 282 height 18
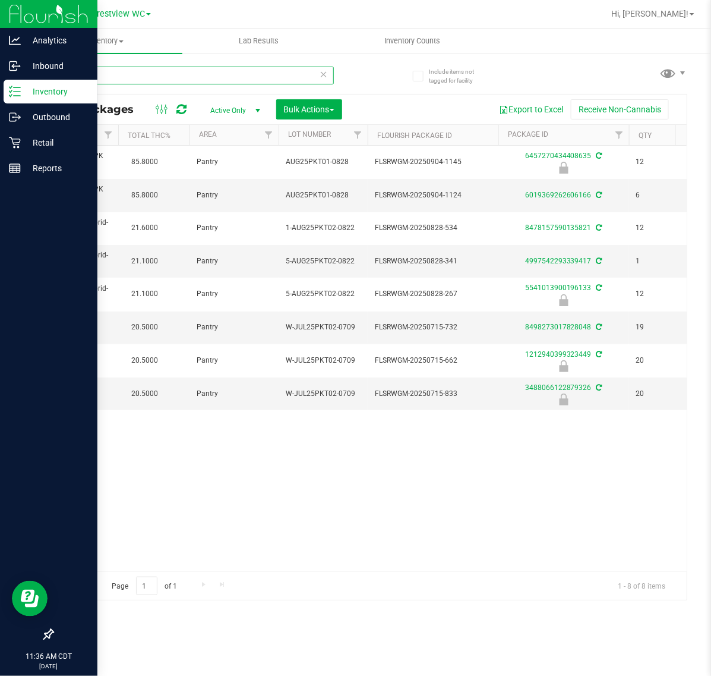
scroll to position [0, 91]
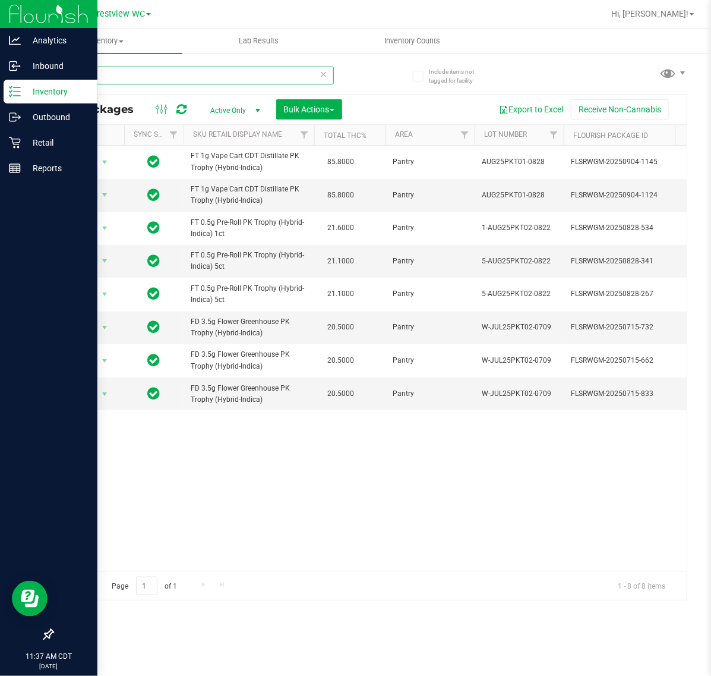
click at [115, 81] on input "pkt" at bounding box center [193, 76] width 282 height 18
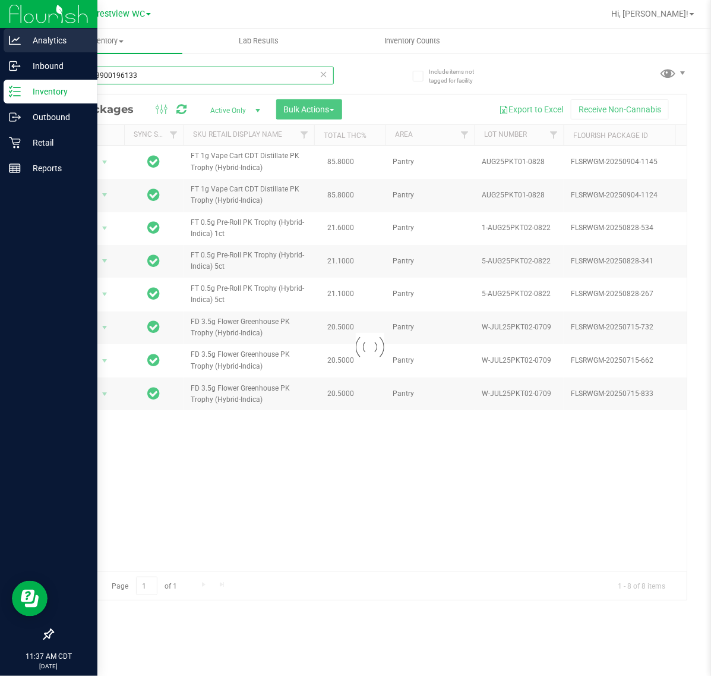
type input "5541013900196133"
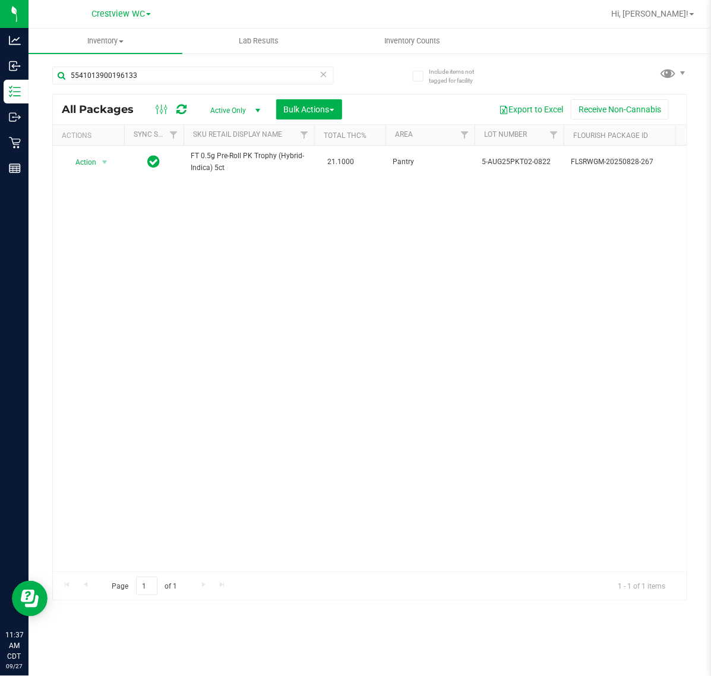
click at [150, 205] on div "Action Action Edit attributes Global inventory Locate package Package audit log…" at bounding box center [370, 358] width 634 height 425
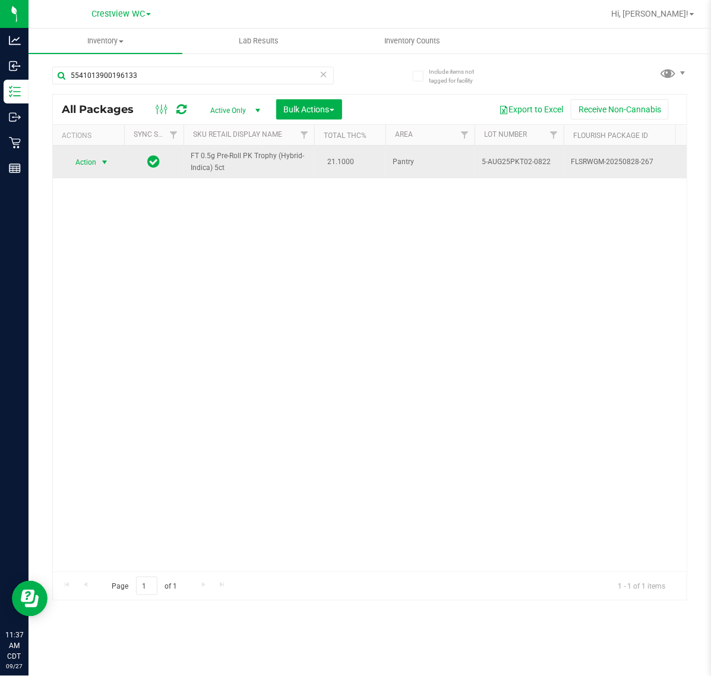
click at [103, 162] on span "select" at bounding box center [105, 162] width 10 height 10
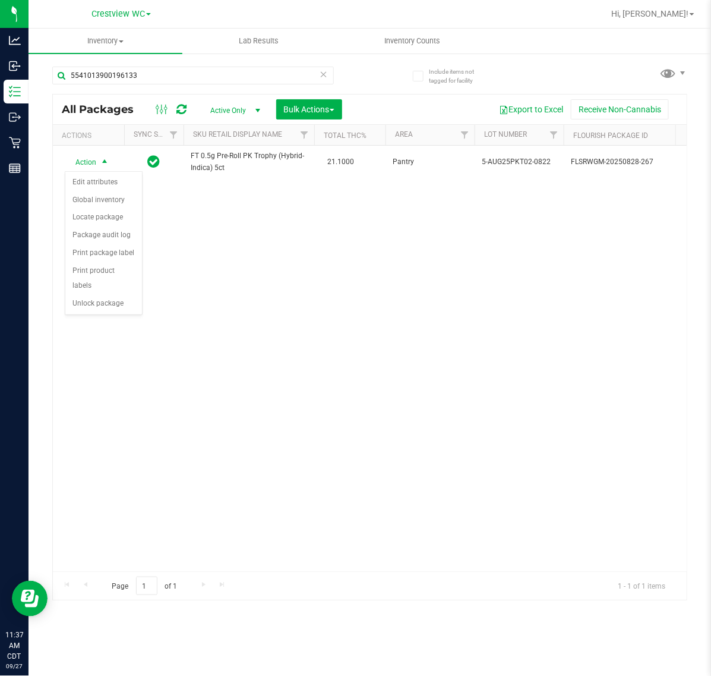
click at [101, 303] on div "Action Action Edit attributes Global inventory Locate package Package audit log…" at bounding box center [370, 358] width 634 height 425
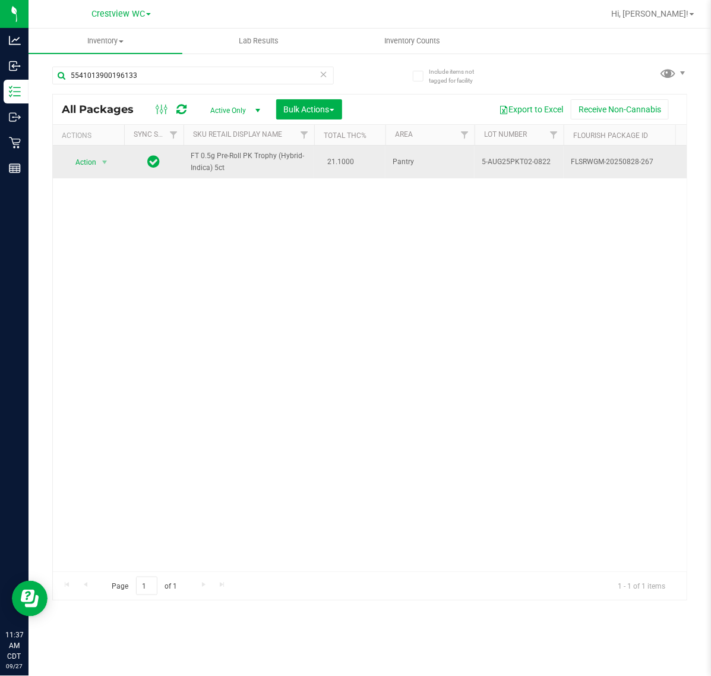
click at [67, 167] on span "Action" at bounding box center [81, 162] width 32 height 17
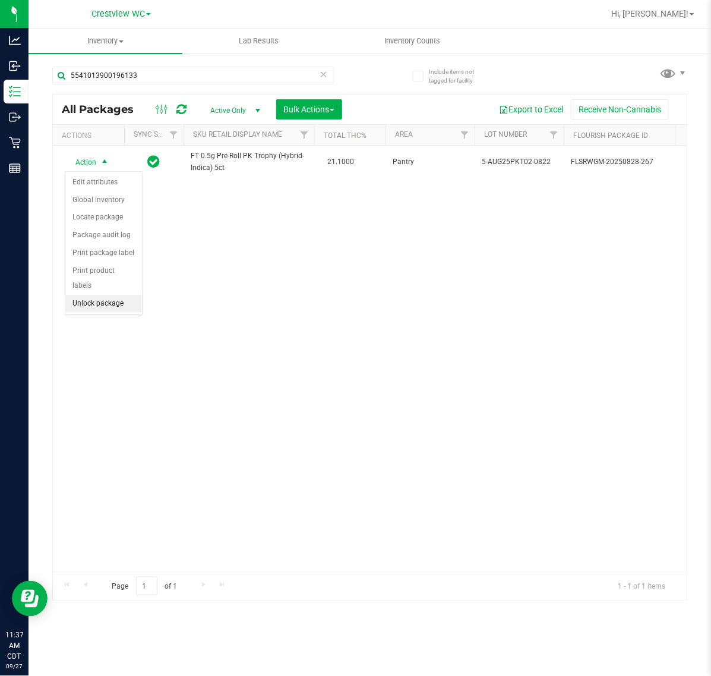
click at [96, 295] on li "Unlock package" at bounding box center [103, 304] width 77 height 18
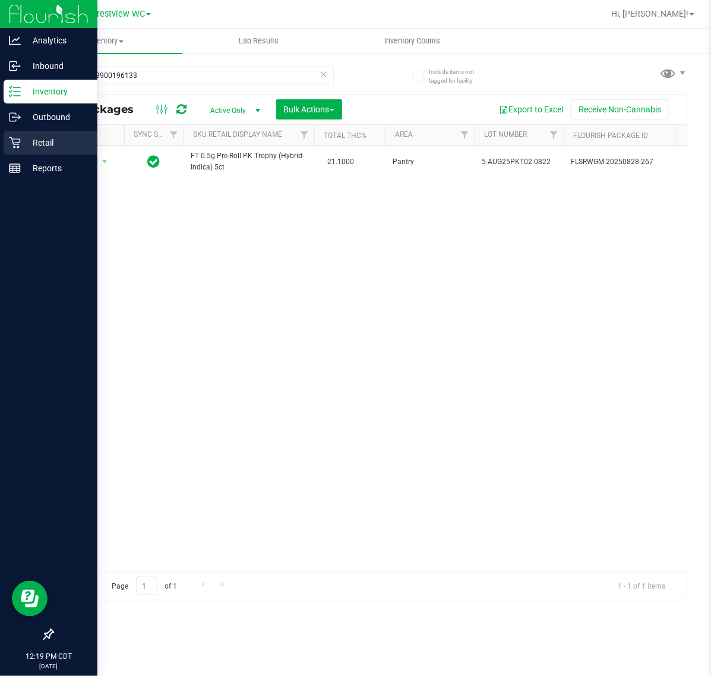
click at [29, 141] on p "Retail" at bounding box center [56, 142] width 71 height 14
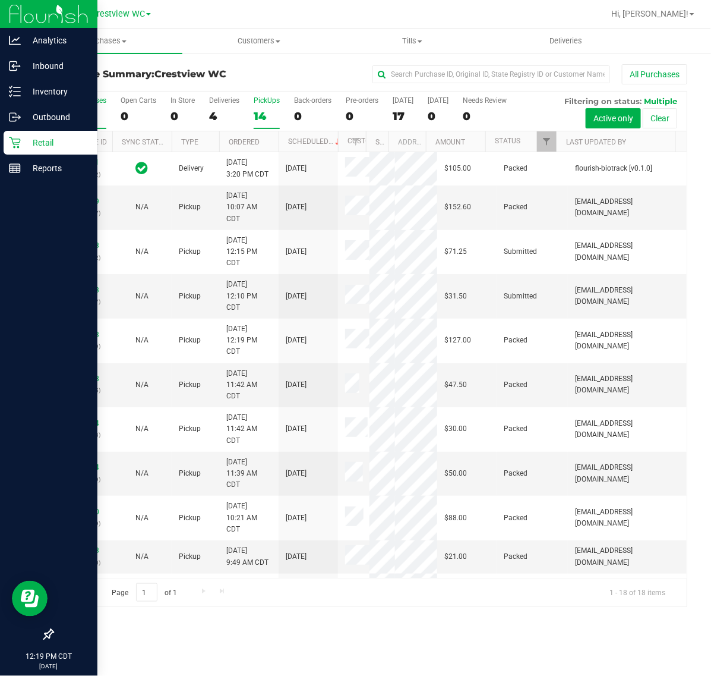
click at [257, 109] on div "14" at bounding box center [267, 116] width 26 height 14
click at [0, 0] on input "PickUps 14" at bounding box center [0, 0] width 0 height 0
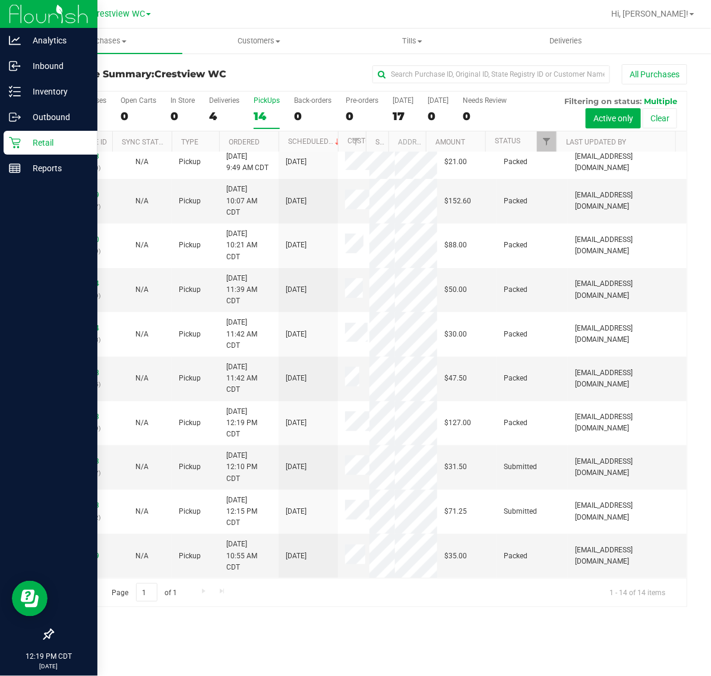
scroll to position [218, 0]
click at [96, 463] on link "12015233" at bounding box center [82, 461] width 33 height 8
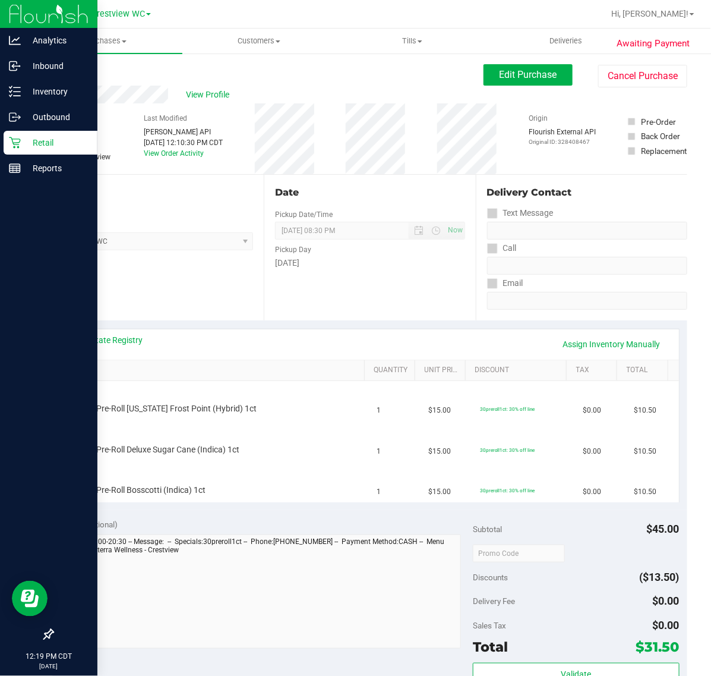
click at [67, 72] on link "Back" at bounding box center [61, 71] width 18 height 8
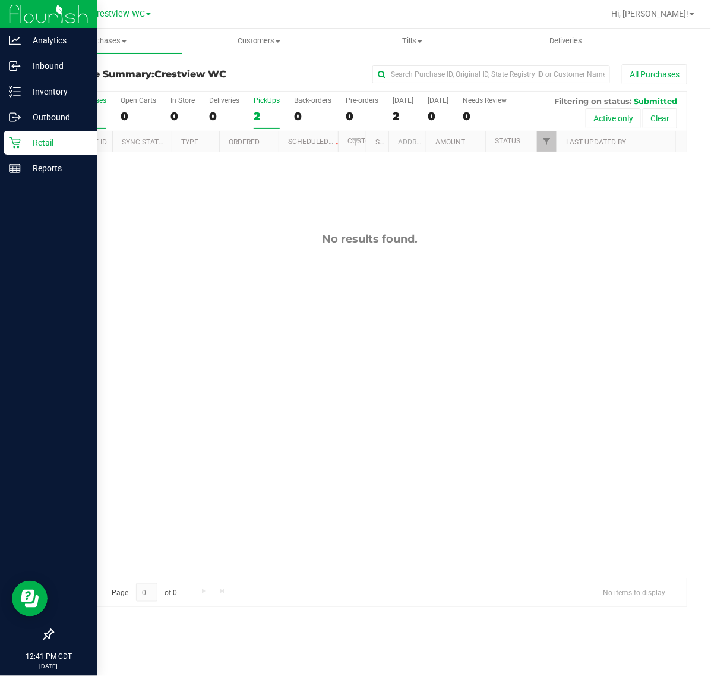
click at [267, 127] on label "PickUps 2" at bounding box center [267, 112] width 26 height 33
click at [0, 0] on input "PickUps 2" at bounding box center [0, 0] width 0 height 0
click at [36, 164] on p "Reports" at bounding box center [56, 168] width 71 height 14
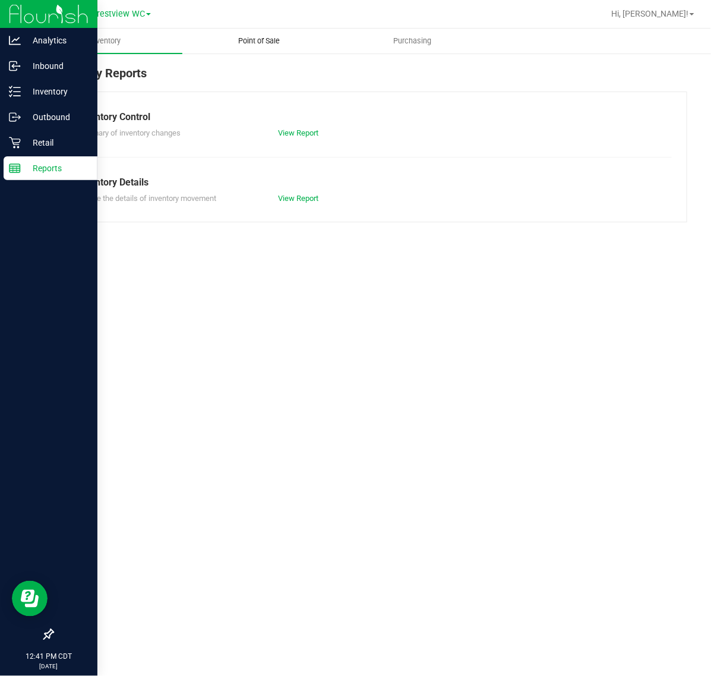
click at [296, 36] on uib-tab-heading "Point of Sale" at bounding box center [259, 41] width 153 height 24
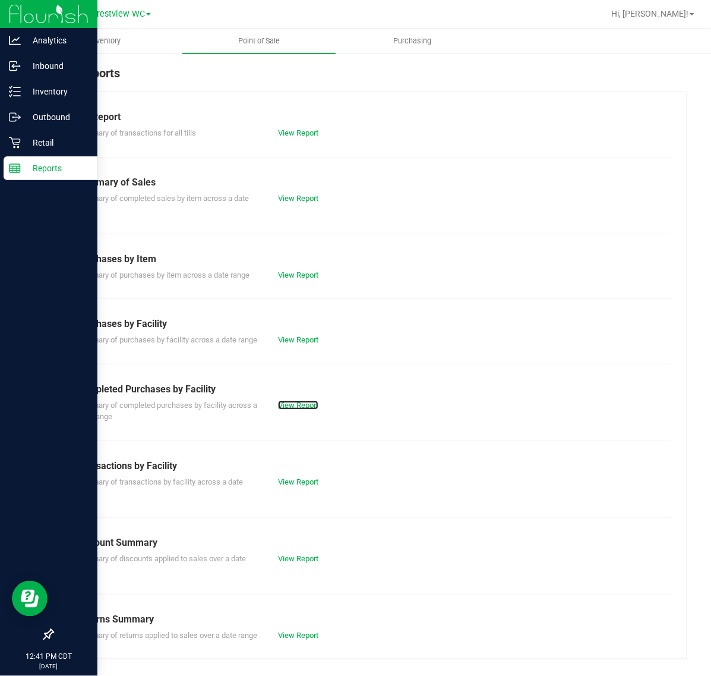
click at [278, 409] on link "View Report" at bounding box center [298, 404] width 40 height 9
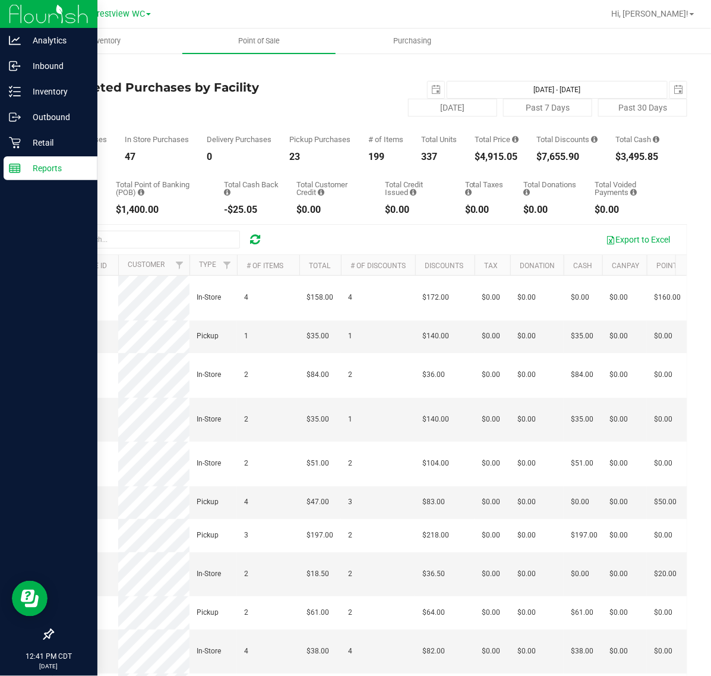
drag, startPoint x: 447, startPoint y: 170, endPoint x: 681, endPoint y: 170, distance: 234.1
click at [681, 170] on div "Back Completed Purchases by Facility Report 2025-09-27 Sep 27, 2025 - Sep 27, 2…" at bounding box center [370, 397] width 683 height 690
click at [657, 174] on div "Total CanPay $44.25 Total Point of Banking (POB) $1,400.00 Total Cash Back -$25…" at bounding box center [369, 188] width 635 height 53
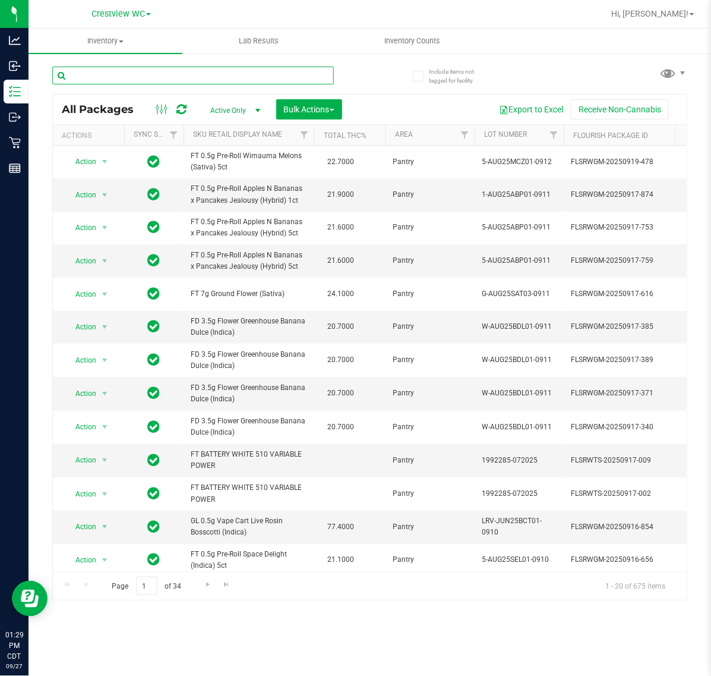
click at [114, 77] on input "text" at bounding box center [193, 76] width 282 height 18
paste input "FT 7g Ground Flower (Sativa)"
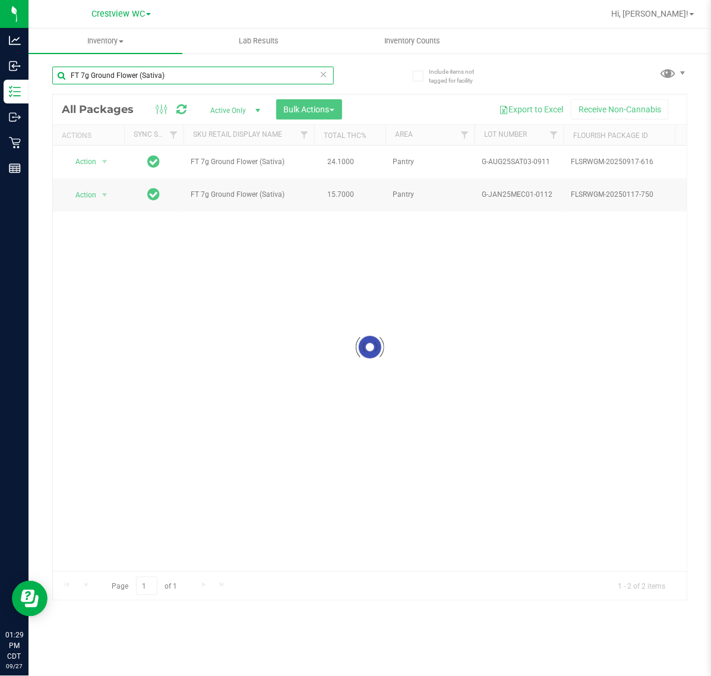
drag, startPoint x: 160, startPoint y: 71, endPoint x: 143, endPoint y: 73, distance: 17.9
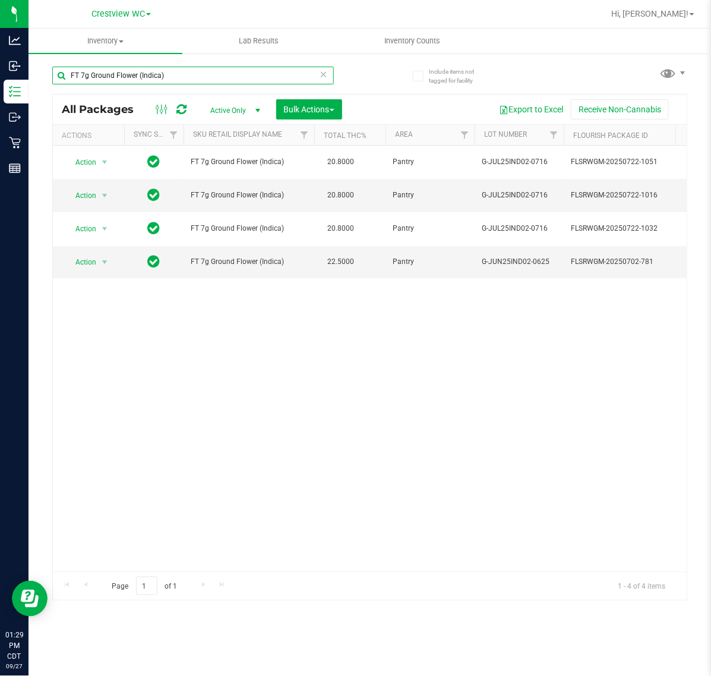
type input "FT 7g Ground Flower (Indica)"
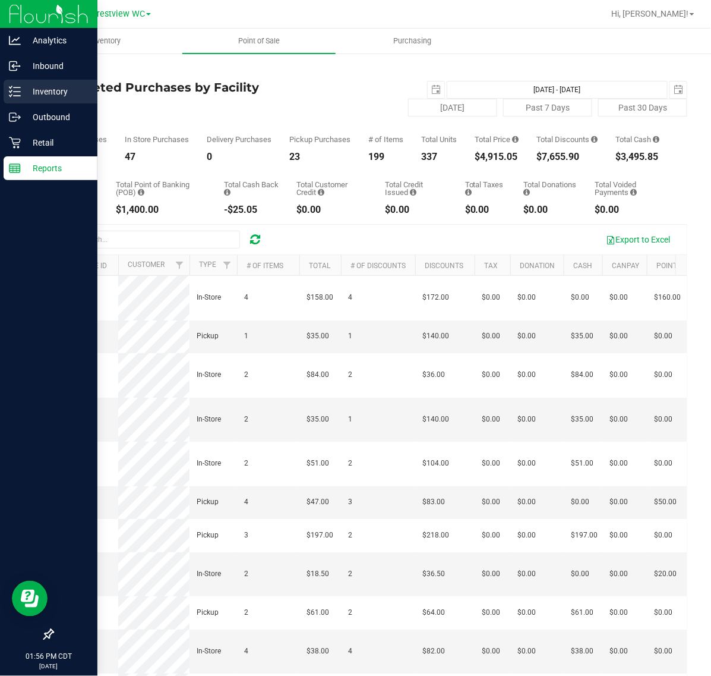
click at [15, 90] on icon at bounding box center [15, 92] width 12 height 12
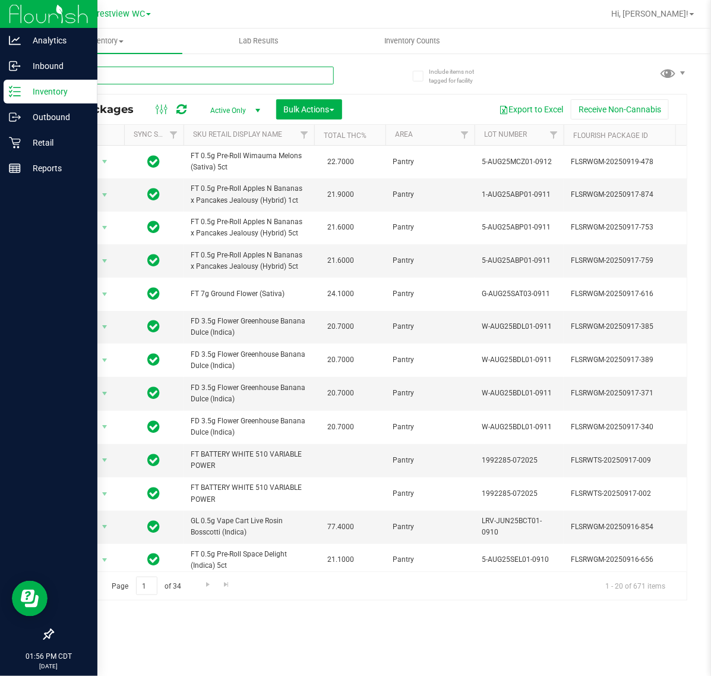
click at [110, 75] on input "text" at bounding box center [193, 76] width 282 height 18
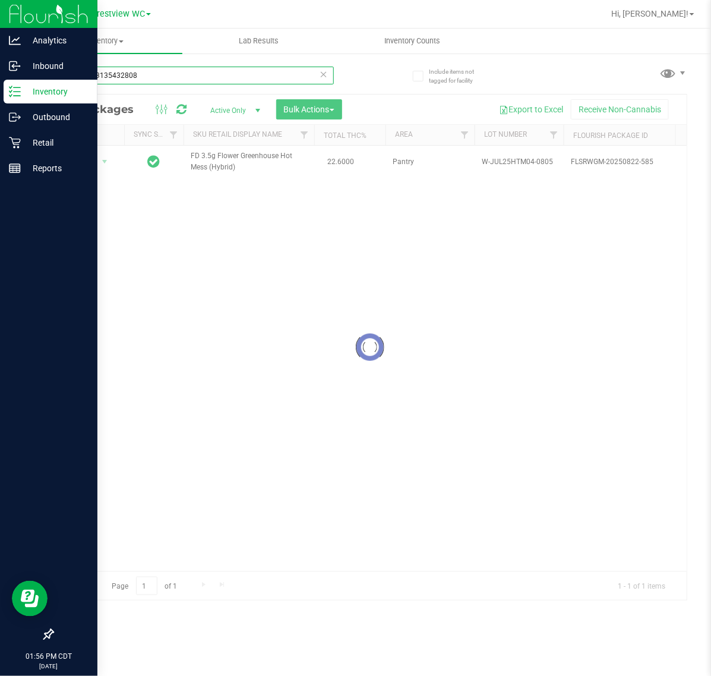
type input "6572733135432808"
click at [99, 164] on div at bounding box center [370, 346] width 634 height 505
click at [91, 162] on div at bounding box center [370, 346] width 634 height 505
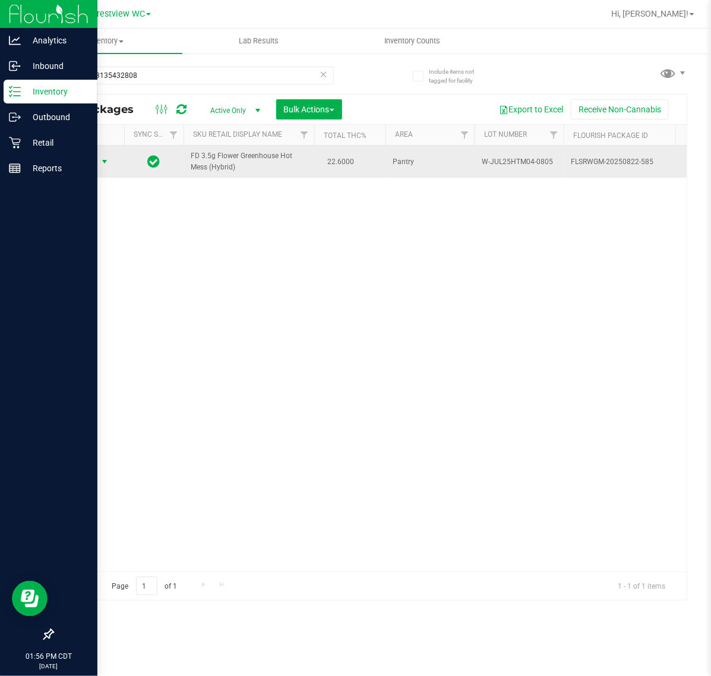
click at [103, 166] on span "select" at bounding box center [105, 162] width 10 height 10
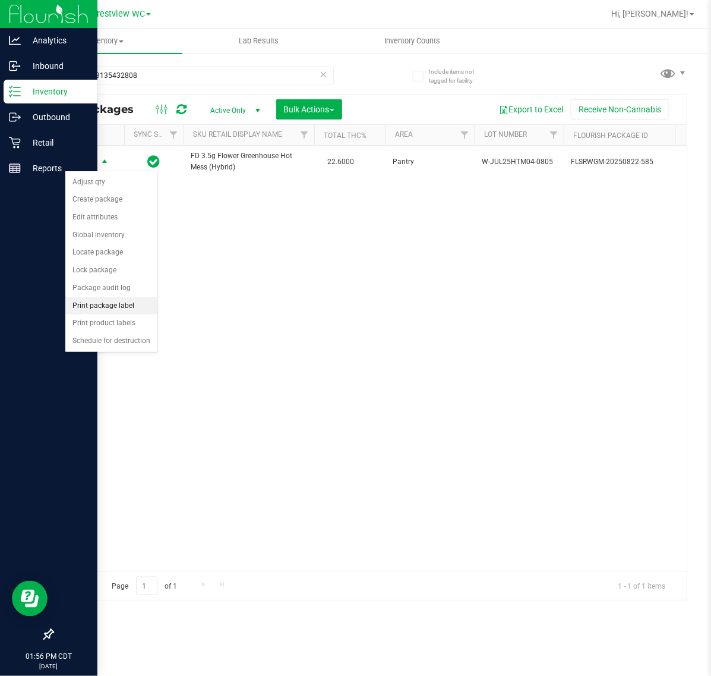
click at [102, 303] on li "Print package label" at bounding box center [111, 306] width 92 height 18
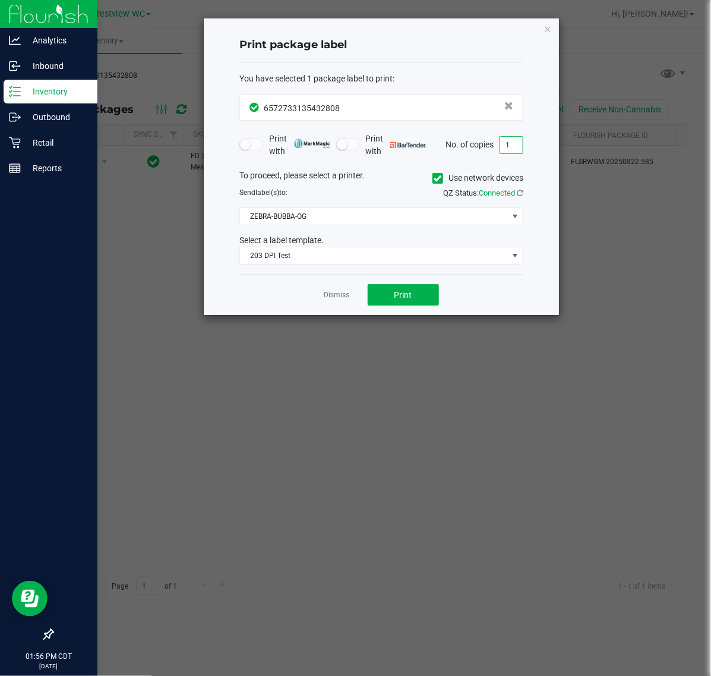
click at [515, 144] on input "1" at bounding box center [511, 145] width 23 height 17
type input "2"
click at [422, 298] on button "Print" at bounding box center [403, 294] width 71 height 21
click at [330, 299] on link "Dismiss" at bounding box center [337, 295] width 26 height 10
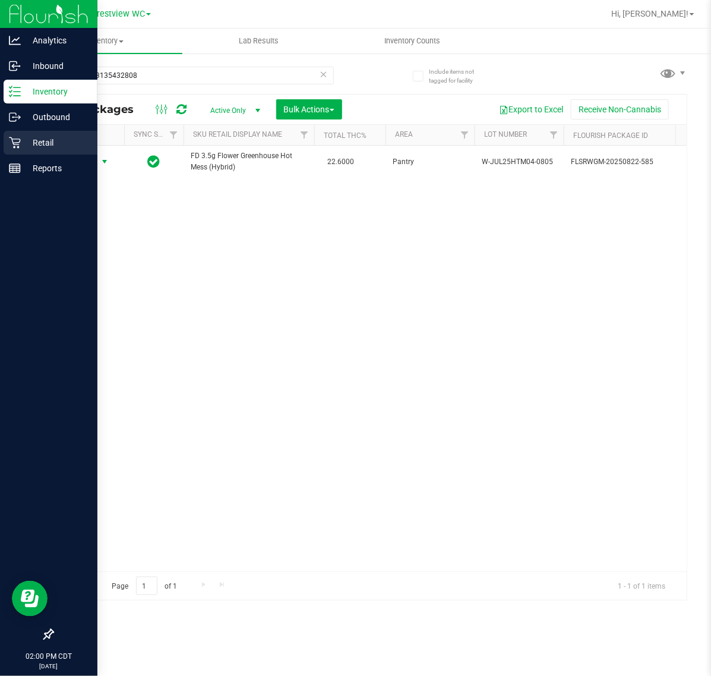
click at [18, 153] on div "Retail" at bounding box center [51, 143] width 94 height 24
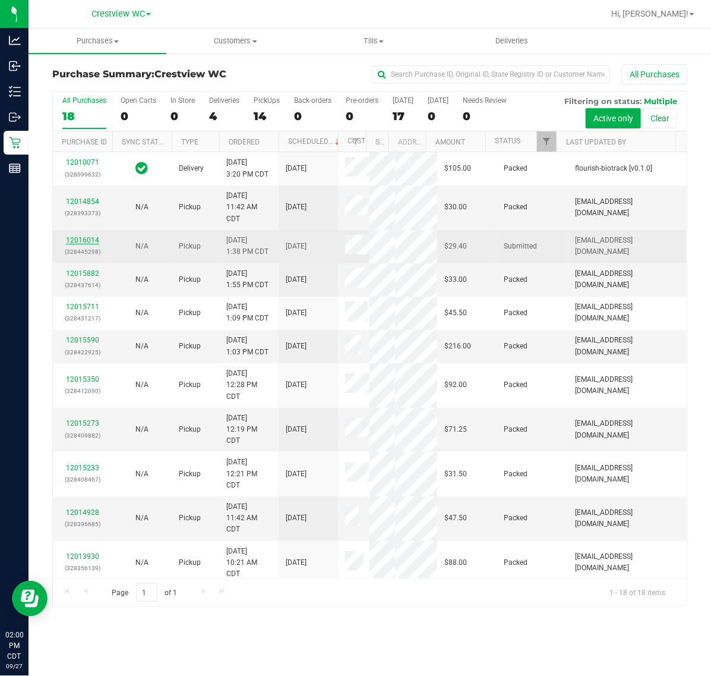
click at [84, 244] on link "12016014" at bounding box center [82, 240] width 33 height 8
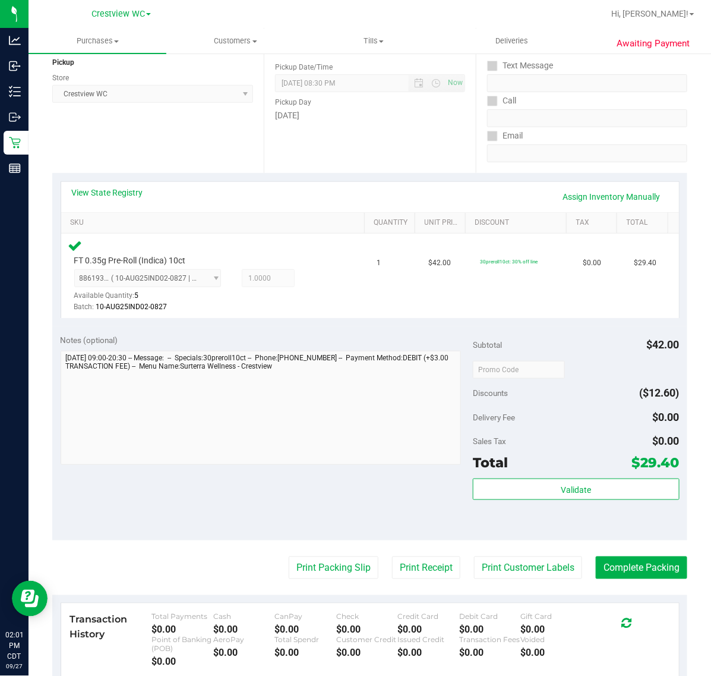
scroll to position [149, 0]
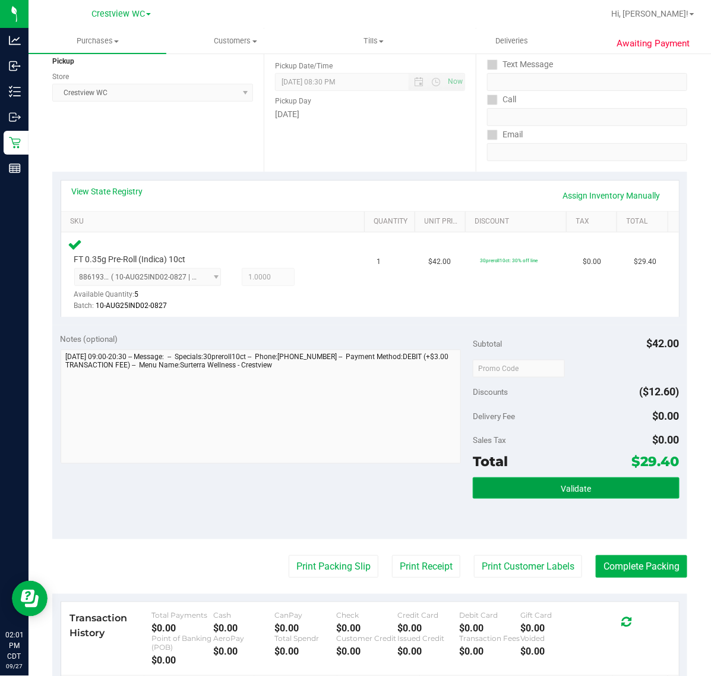
click at [545, 495] on button "Validate" at bounding box center [576, 487] width 206 height 21
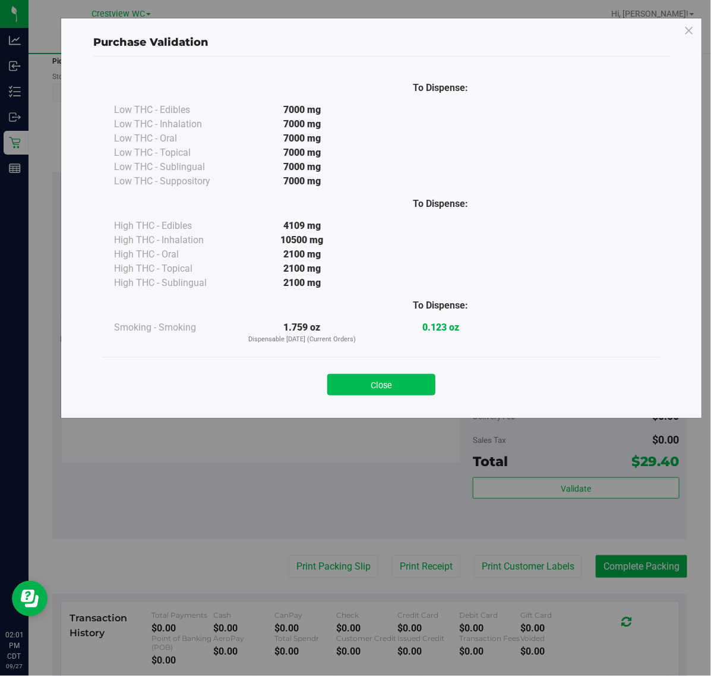
click at [425, 392] on button "Close" at bounding box center [381, 384] width 108 height 21
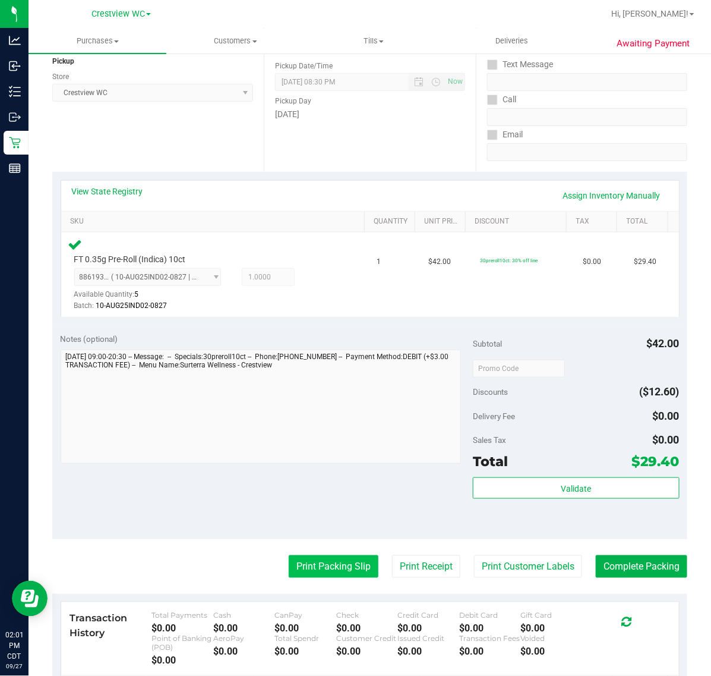
click at [336, 576] on button "Print Packing Slip" at bounding box center [334, 566] width 90 height 23
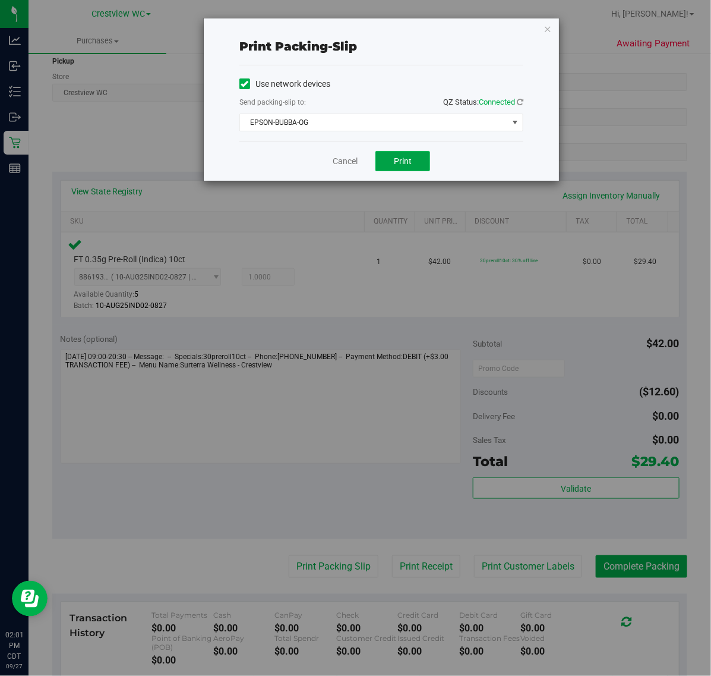
click at [404, 152] on button "Print" at bounding box center [403, 161] width 55 height 20
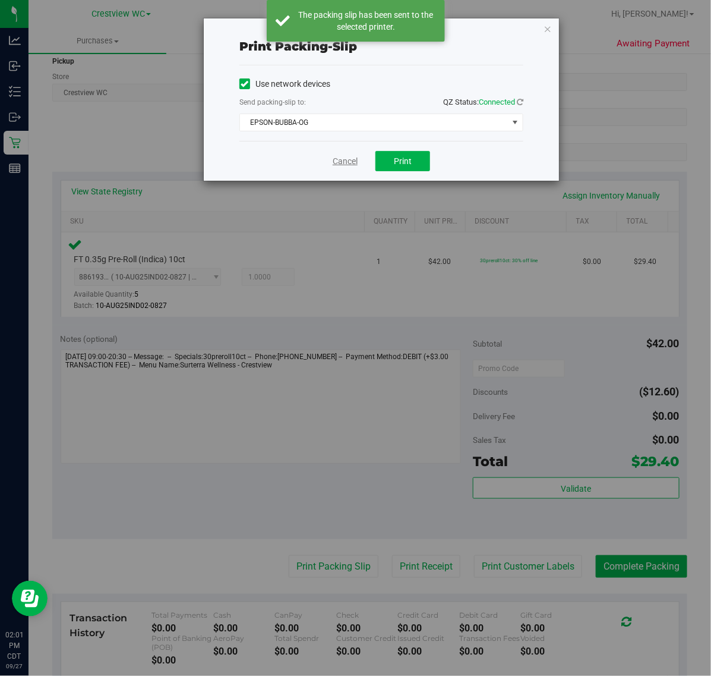
click at [352, 165] on link "Cancel" at bounding box center [345, 161] width 25 height 12
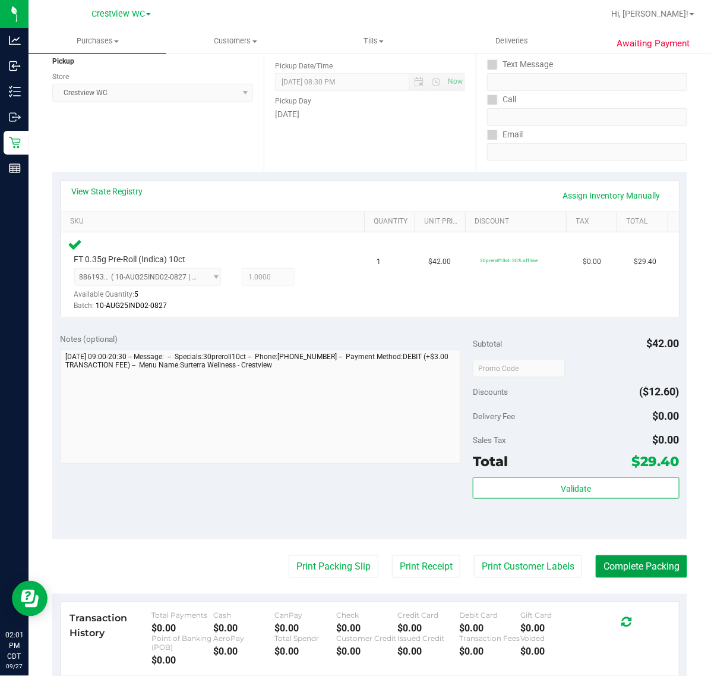
click at [616, 566] on button "Complete Packing" at bounding box center [641, 566] width 91 height 23
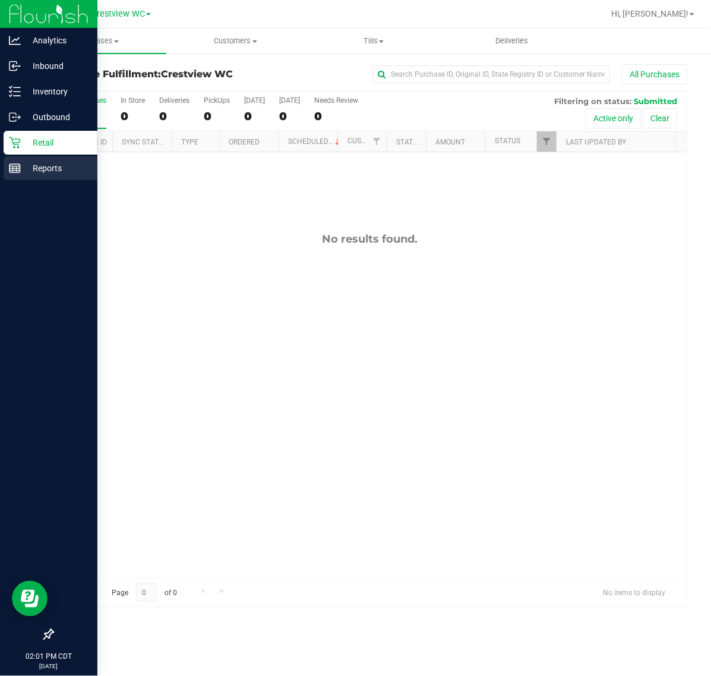
click at [18, 169] on icon at bounding box center [15, 168] width 12 height 12
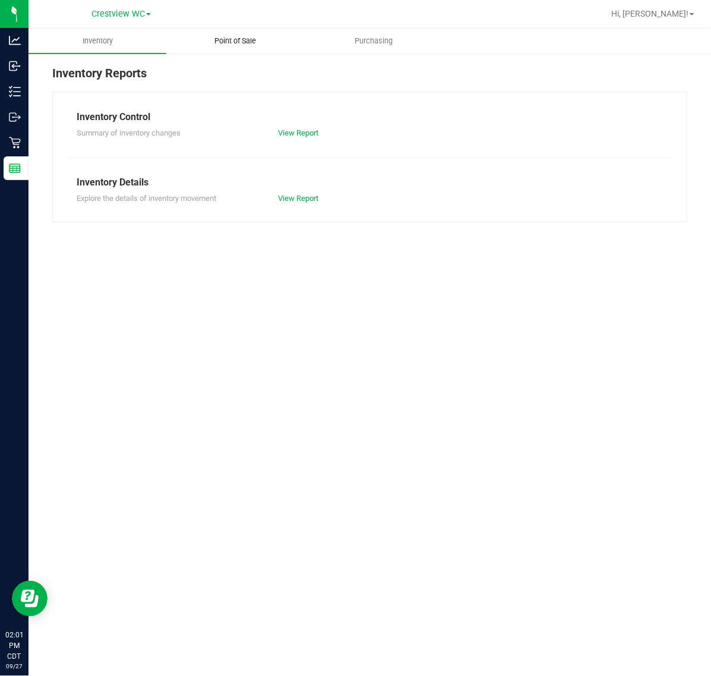
click at [251, 45] on span "Point of Sale" at bounding box center [236, 41] width 74 height 11
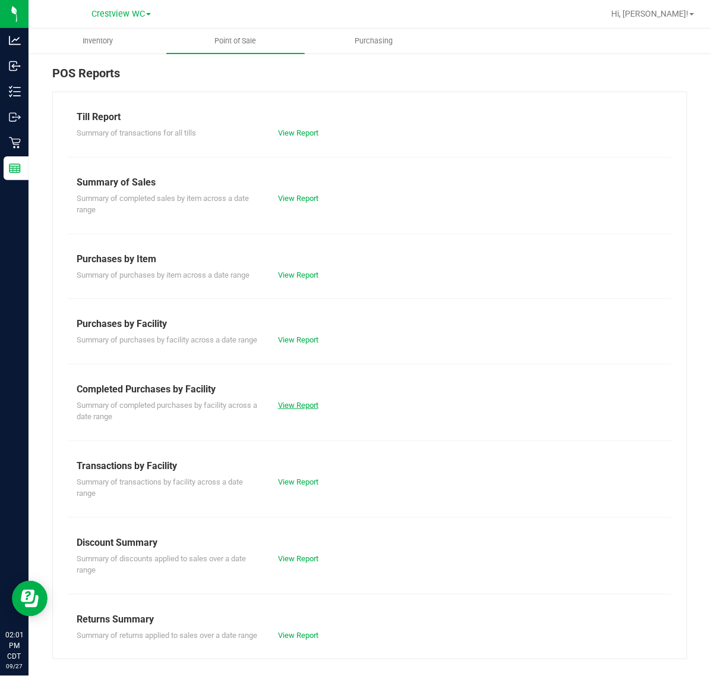
click at [286, 409] on link "View Report" at bounding box center [298, 404] width 40 height 9
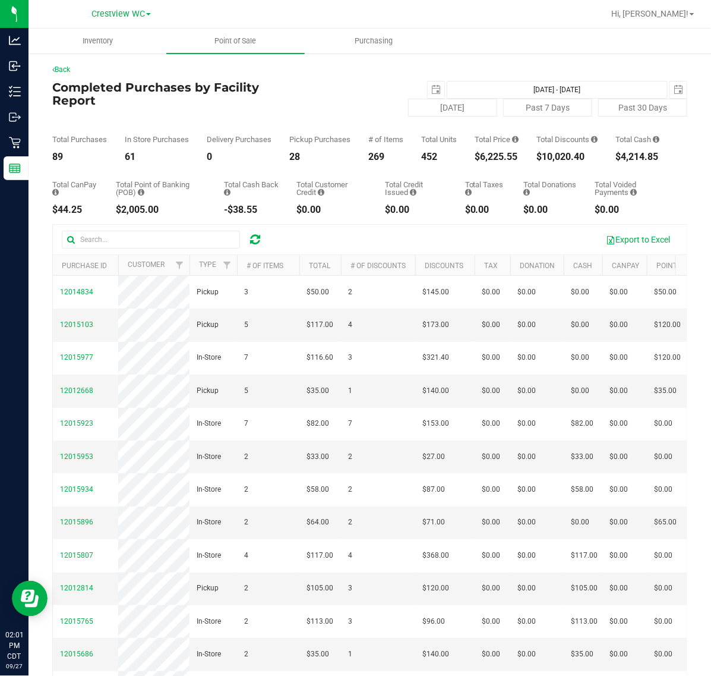
drag, startPoint x: 462, startPoint y: 168, endPoint x: 567, endPoint y: 168, distance: 105.8
click at [567, 162] on div "Total Purchases 89 In Store Purchases 61 Delivery Purchases 0 Pickup Purchases …" at bounding box center [369, 138] width 635 height 45
click at [548, 193] on div "Total Donations" at bounding box center [550, 188] width 53 height 15
click at [367, 74] on div "Back" at bounding box center [369, 69] width 635 height 11
click at [361, 74] on div "Back" at bounding box center [369, 69] width 635 height 11
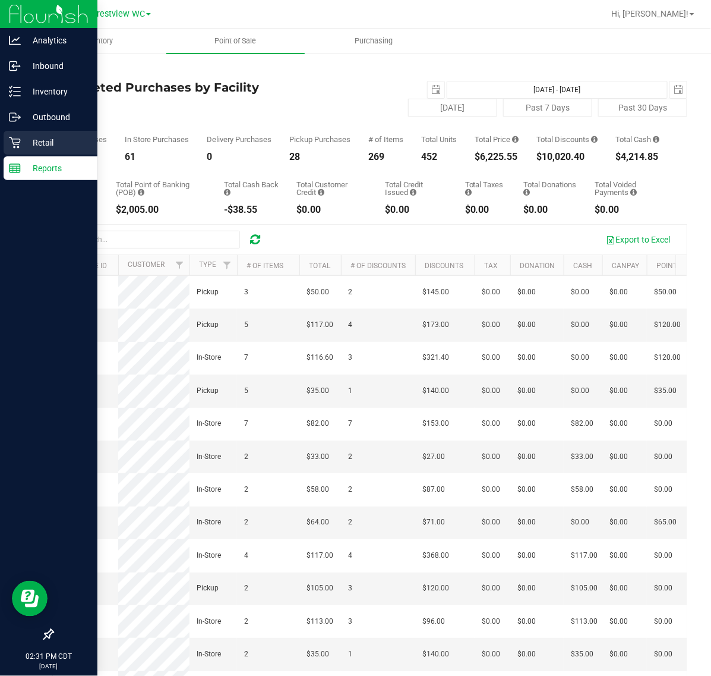
click at [16, 132] on div "Retail" at bounding box center [51, 143] width 94 height 24
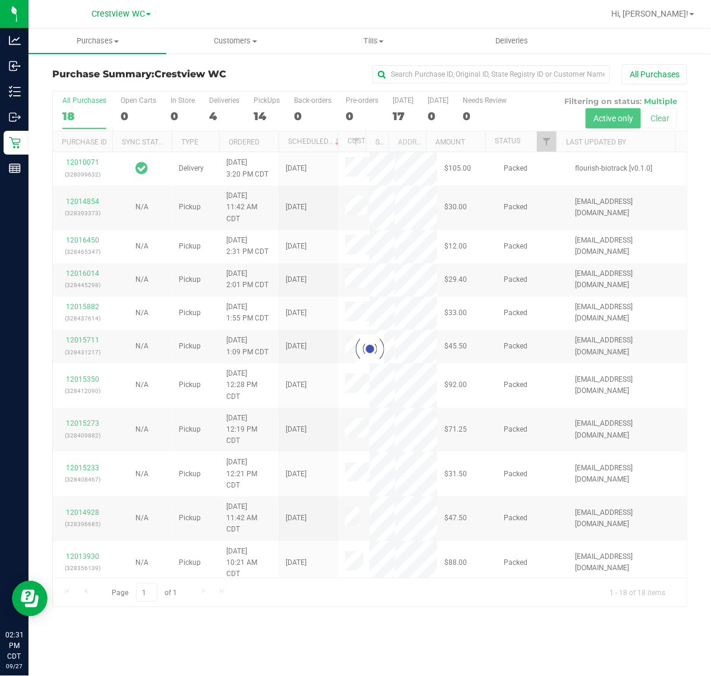
click at [265, 111] on div at bounding box center [370, 348] width 634 height 515
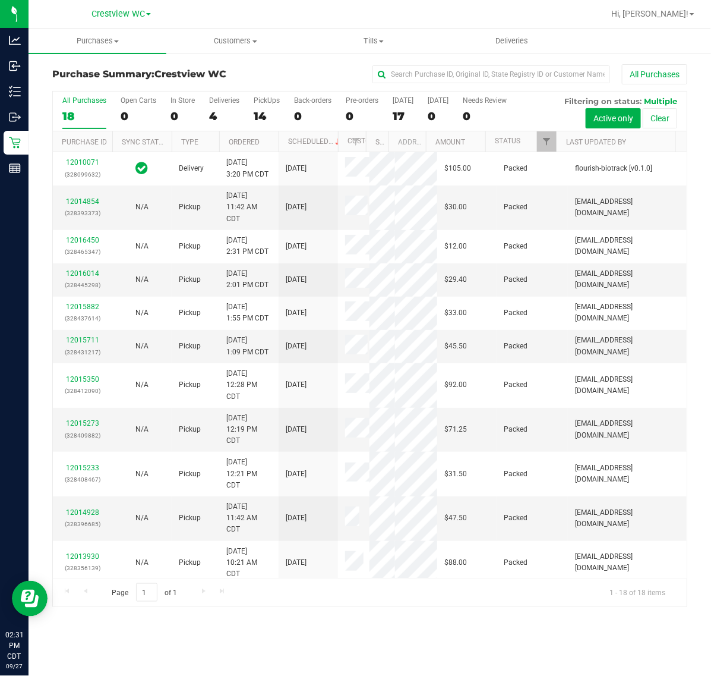
click at [265, 111] on div "14" at bounding box center [267, 116] width 26 height 14
click at [0, 0] on input "PickUps 14" at bounding box center [0, 0] width 0 height 0
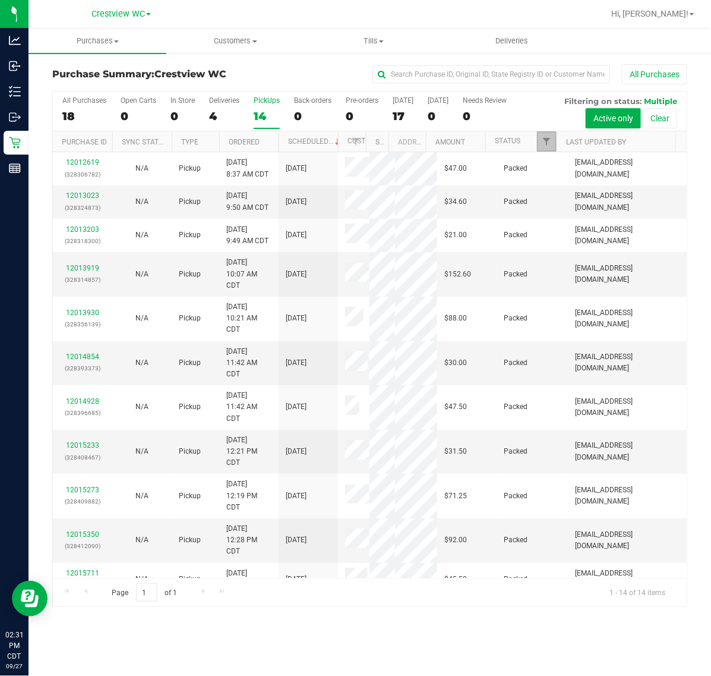
click at [541, 134] on link "Filter" at bounding box center [547, 141] width 20 height 20
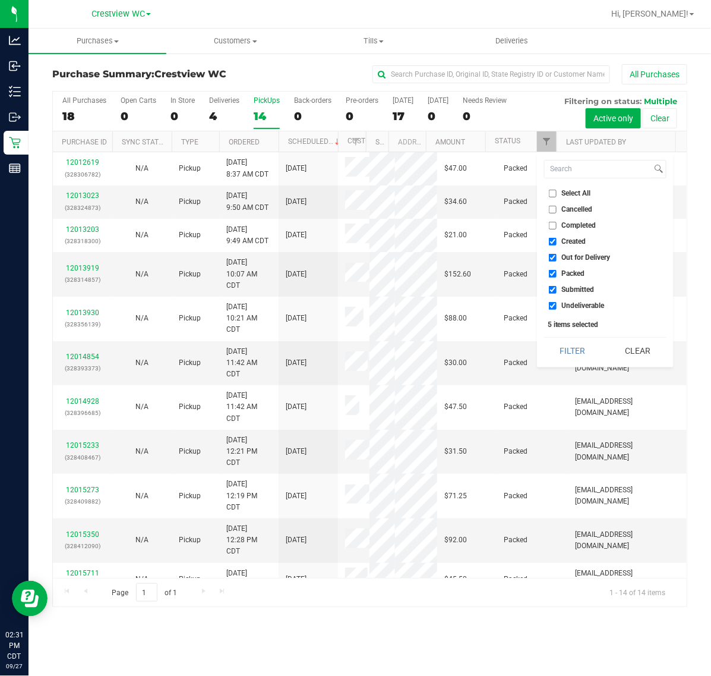
click at [567, 239] on span "Created" at bounding box center [574, 241] width 24 height 7
click at [557, 239] on input "Created" at bounding box center [553, 242] width 8 height 8
checkbox input "false"
click at [569, 254] on span "Out for Delivery" at bounding box center [586, 257] width 49 height 7
click at [557, 254] on input "Out for Delivery" at bounding box center [553, 258] width 8 height 8
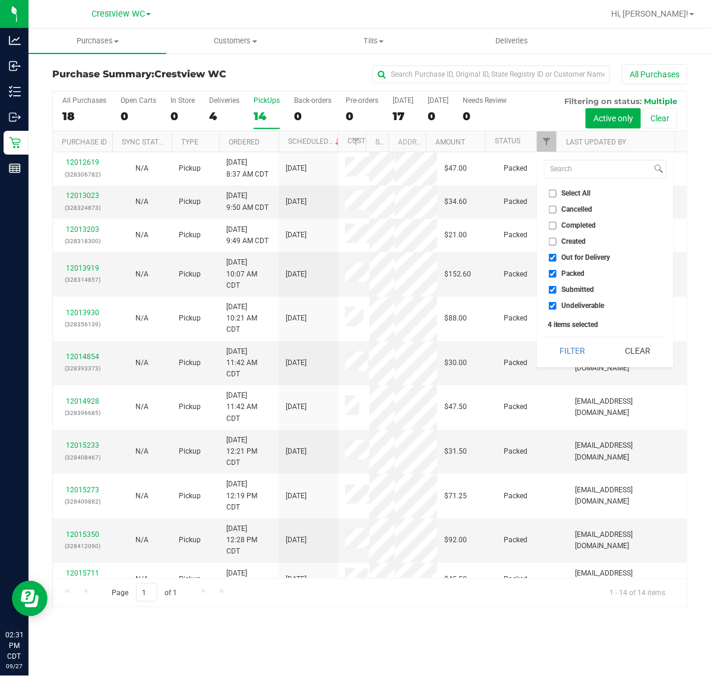
checkbox input "false"
click at [573, 271] on span "Packed" at bounding box center [573, 273] width 23 height 7
click at [557, 271] on input "Packed" at bounding box center [553, 274] width 8 height 8
checkbox input "false"
click at [572, 303] on span "Undeliverable" at bounding box center [583, 305] width 43 height 7
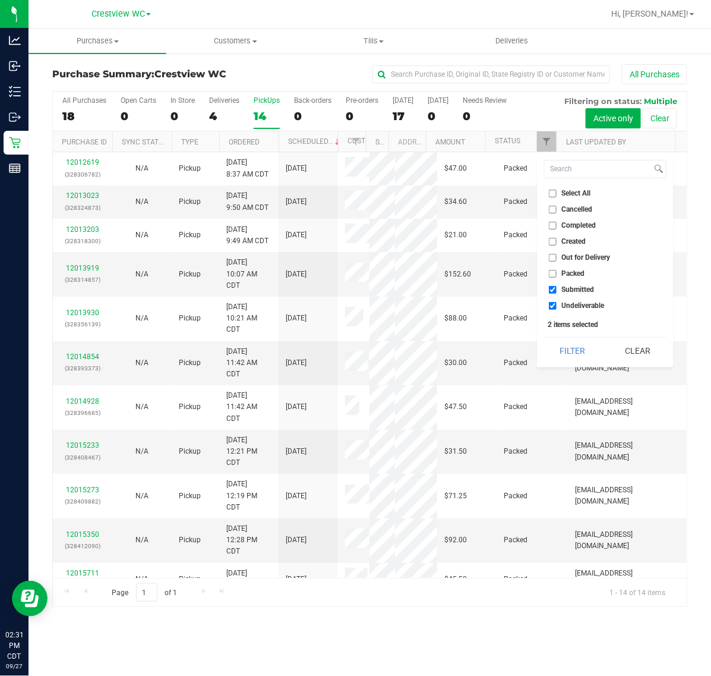
click at [557, 303] on input "Undeliverable" at bounding box center [553, 306] width 8 height 8
checkbox input "false"
click at [572, 345] on button "Filter" at bounding box center [572, 350] width 57 height 26
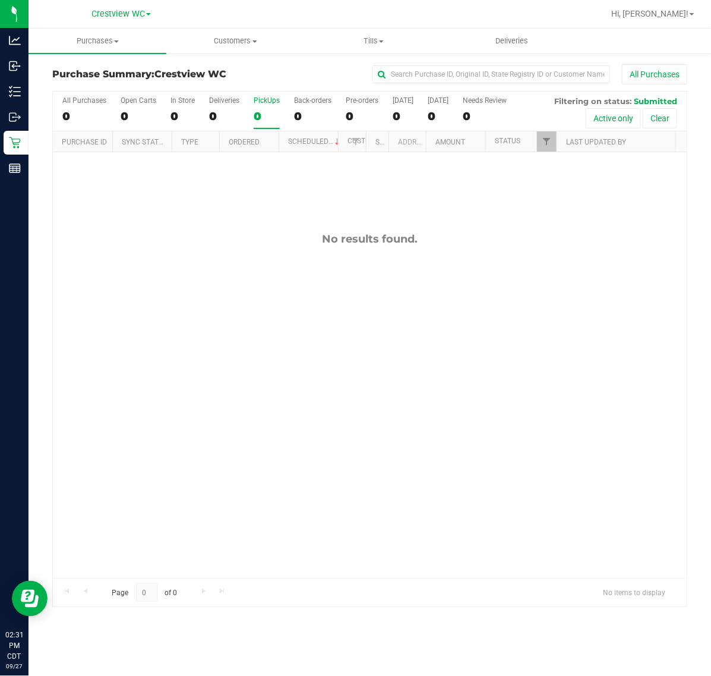
click at [273, 113] on div "0" at bounding box center [267, 116] width 26 height 14
click at [0, 0] on input "PickUps 0" at bounding box center [0, 0] width 0 height 0
checkbox input "true"
click at [542, 140] on span "Filter" at bounding box center [547, 142] width 10 height 10
click at [568, 277] on span "Packed" at bounding box center [573, 273] width 23 height 7
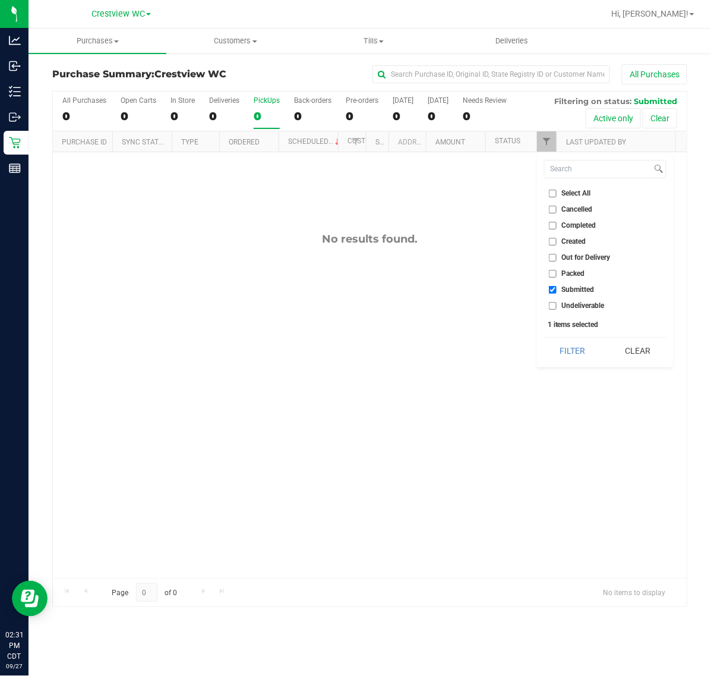
click at [557, 277] on input "Packed" at bounding box center [553, 274] width 8 height 8
checkbox input "true"
click at [566, 342] on button "Filter" at bounding box center [572, 350] width 57 height 26
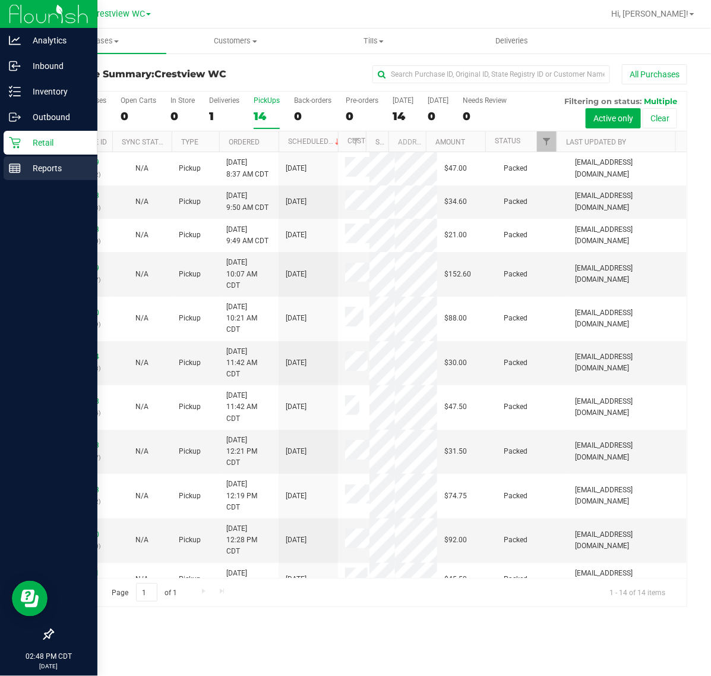
click at [18, 168] on line at bounding box center [15, 168] width 11 height 0
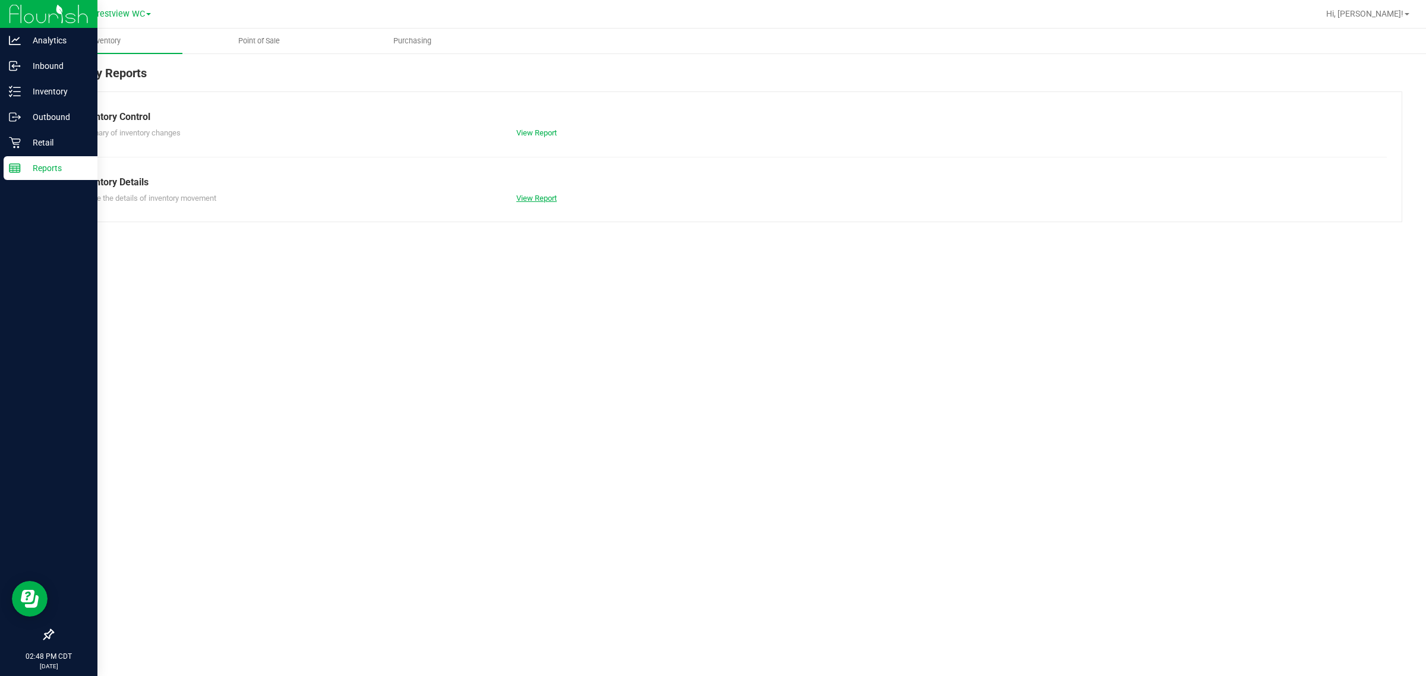
click at [551, 194] on link "View Report" at bounding box center [536, 198] width 40 height 9
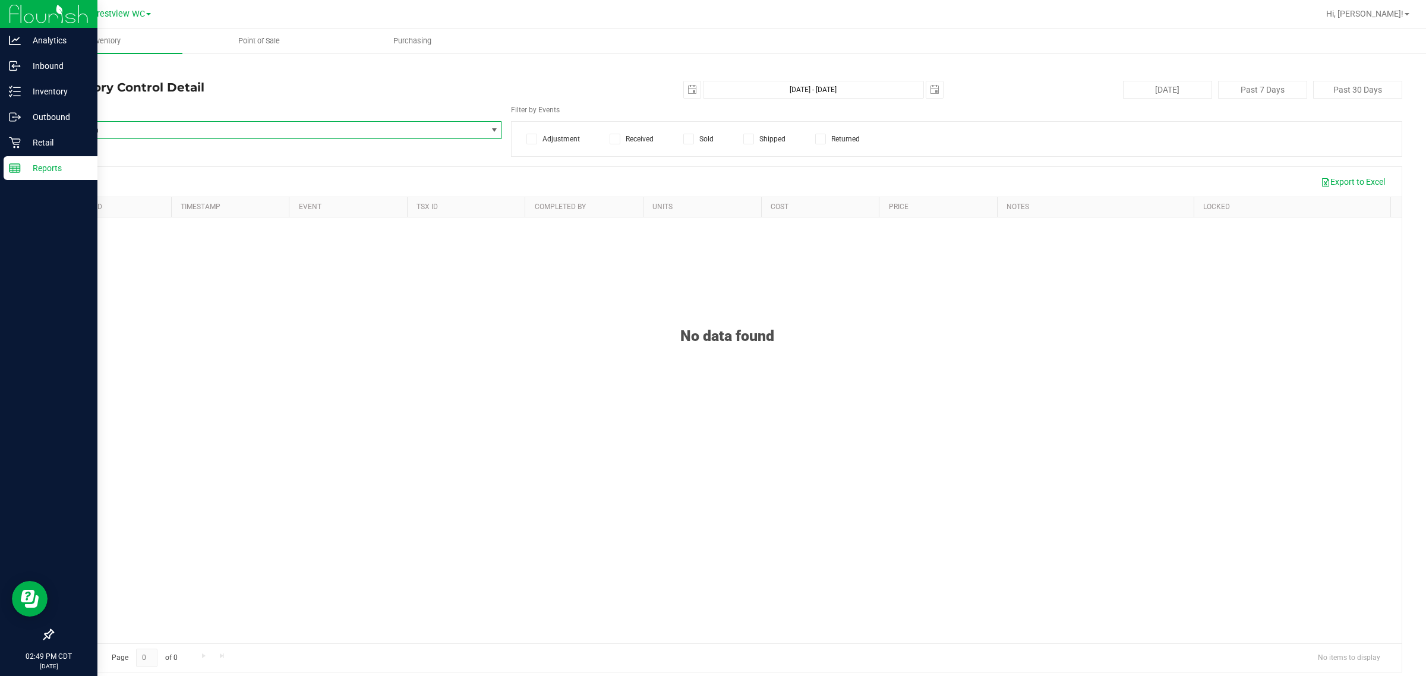
click at [214, 132] on span "Select Item" at bounding box center [270, 130] width 434 height 17
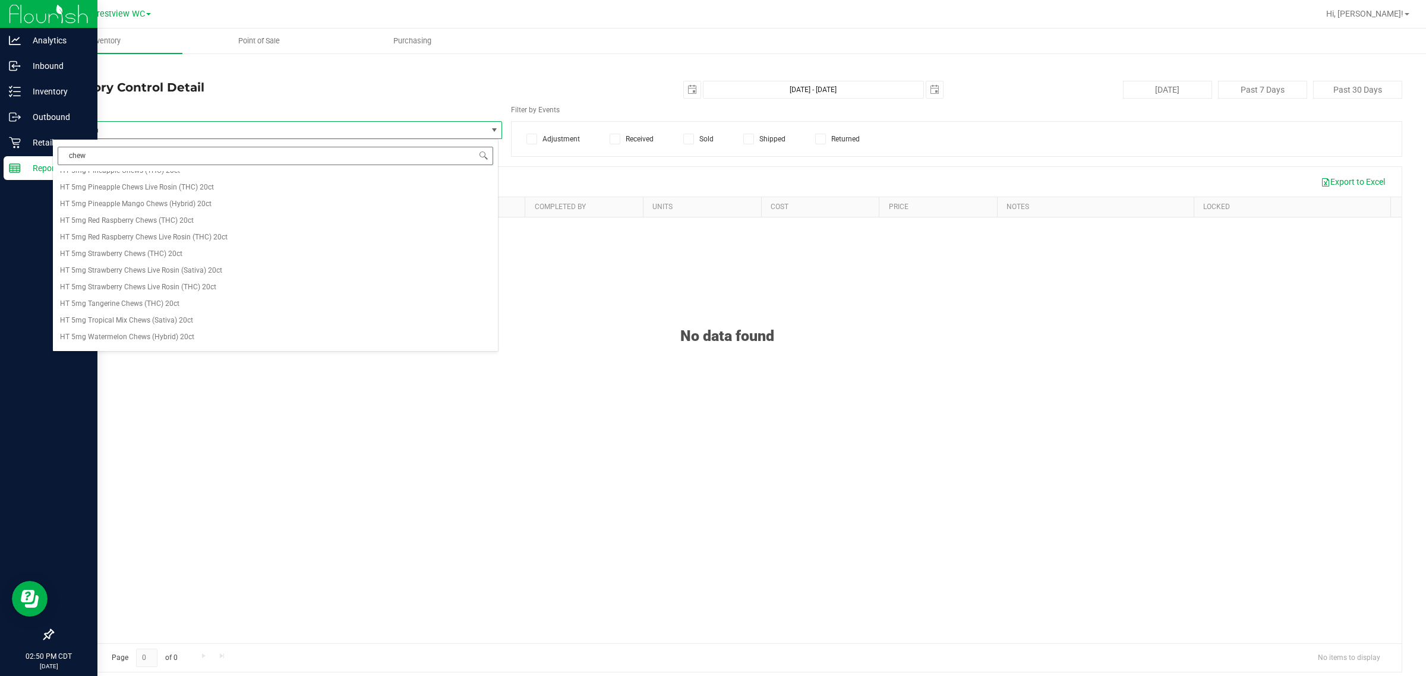
scroll to position [1040, 0]
drag, startPoint x: 141, startPoint y: 149, endPoint x: 0, endPoint y: 168, distance: 142.0
click at [0, 168] on body "Analytics Inbound Inventory Outbound Retail Reports 02:50 PM CDT 09/27/2025 09/…" at bounding box center [713, 338] width 1426 height 676
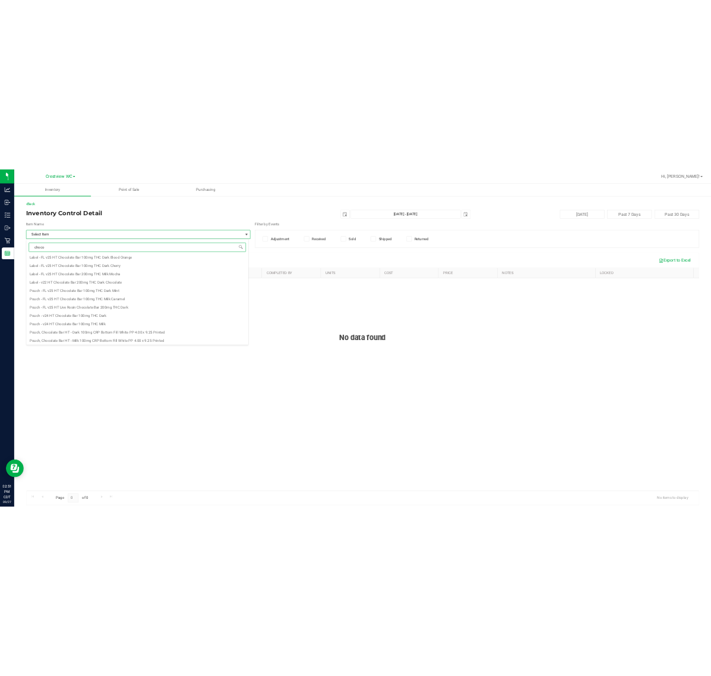
scroll to position [869, 0]
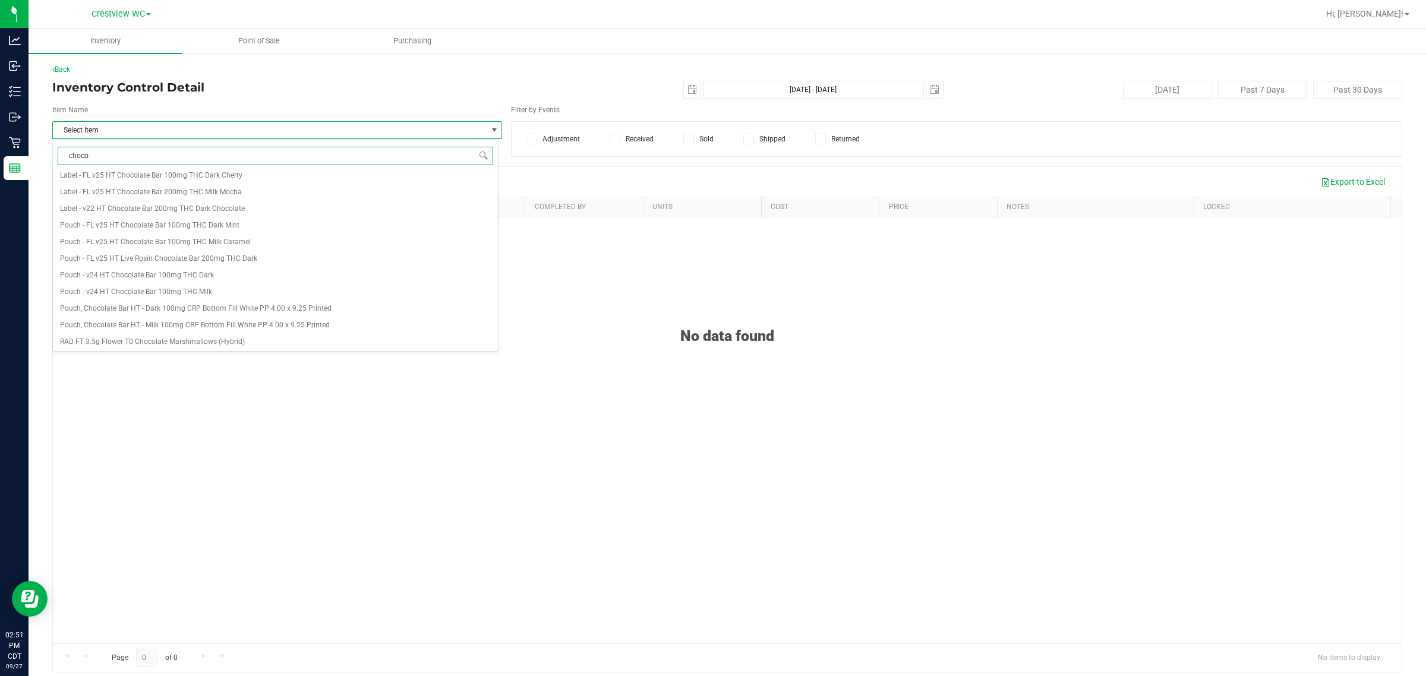
type input "choco"
click at [596, 313] on div "No data found" at bounding box center [727, 321] width 1349 height 47
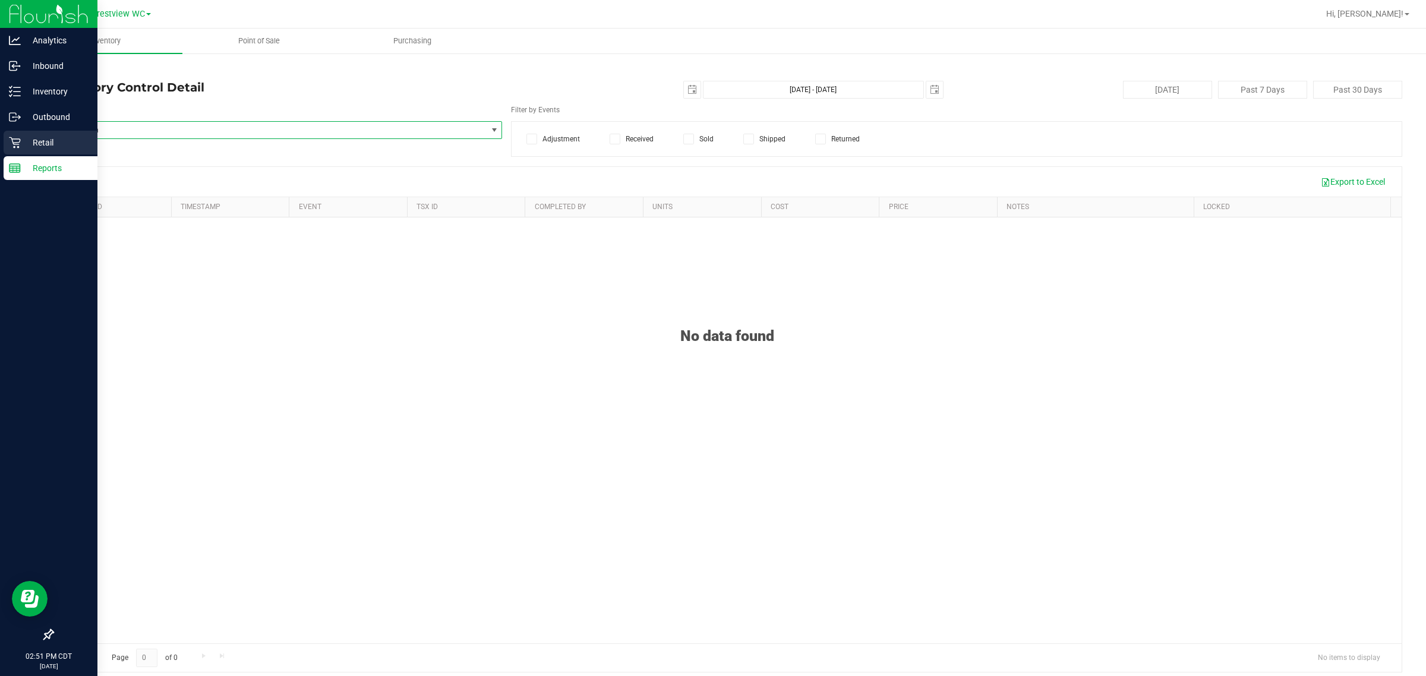
click at [26, 135] on p "Retail" at bounding box center [56, 142] width 71 height 14
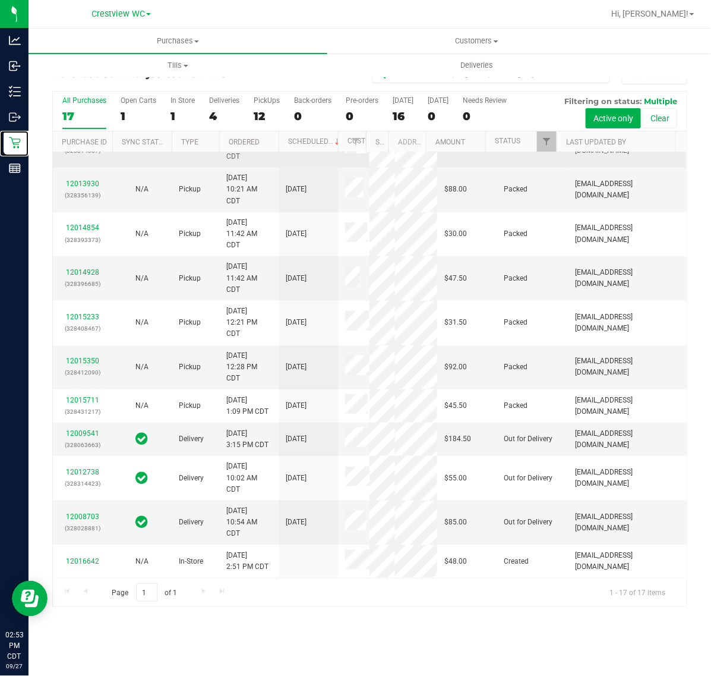
scroll to position [512, 0]
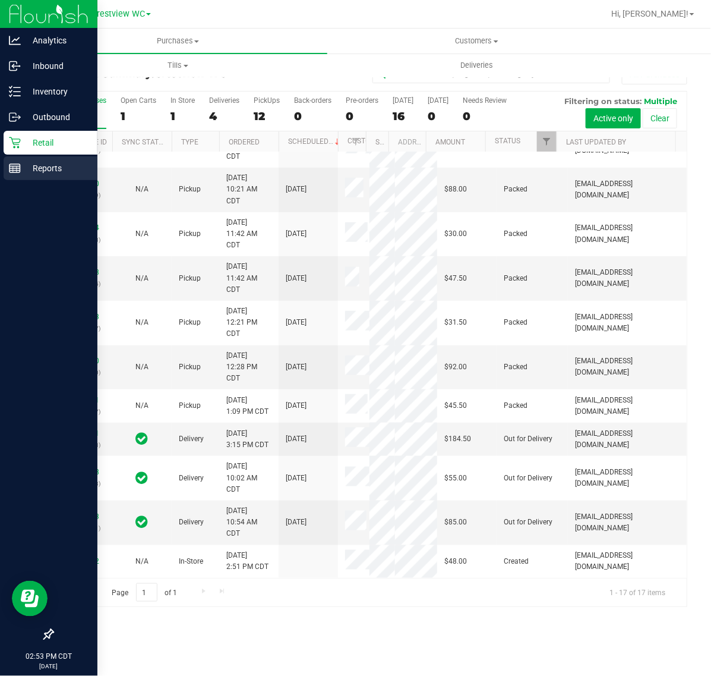
click at [51, 166] on p "Reports" at bounding box center [56, 168] width 71 height 14
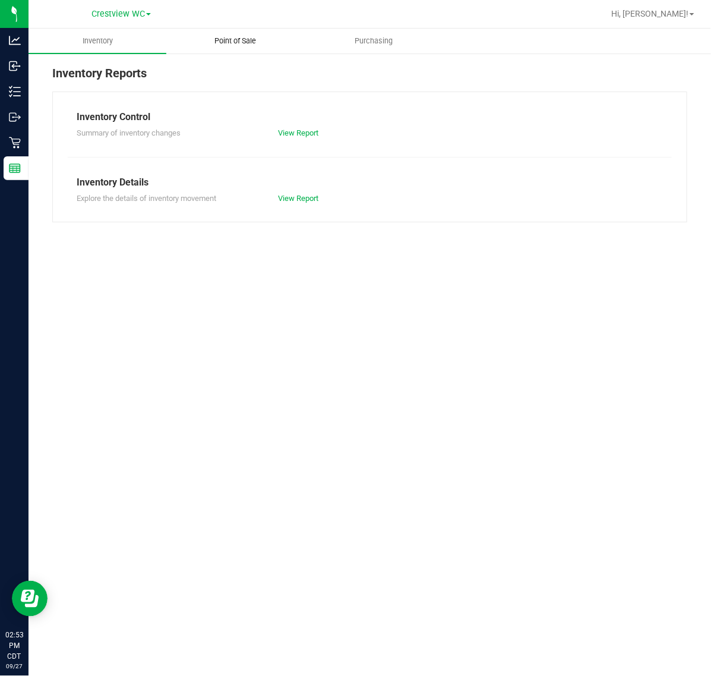
click at [239, 52] on uib-tab-heading "Point of Sale" at bounding box center [235, 41] width 137 height 24
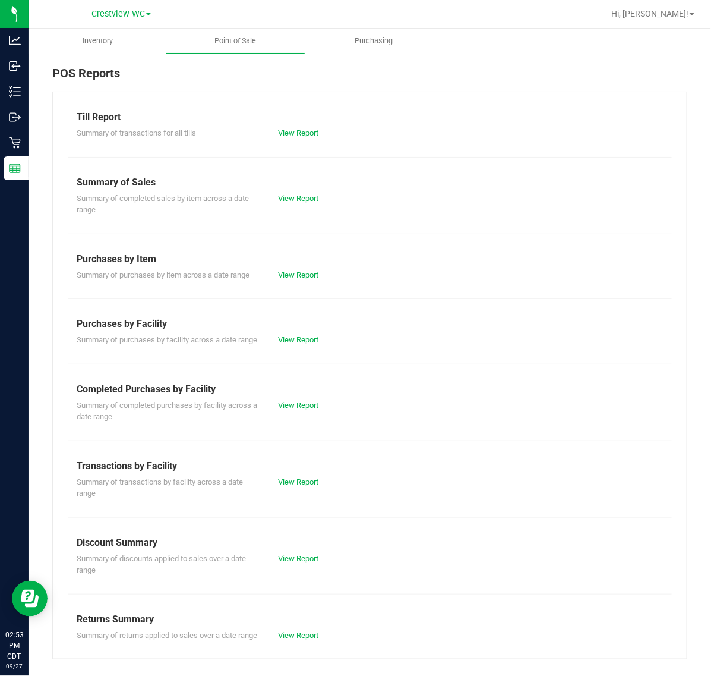
click at [295, 410] on div "Summary of completed purchases by facility across a date range View Report" at bounding box center [370, 409] width 604 height 26
click at [301, 409] on link "View Report" at bounding box center [298, 404] width 40 height 9
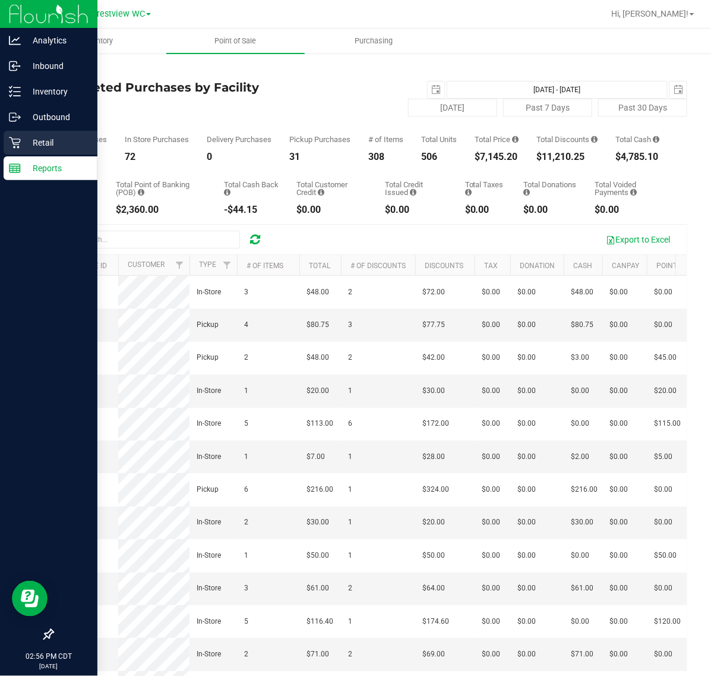
click at [21, 140] on p "Retail" at bounding box center [56, 142] width 71 height 14
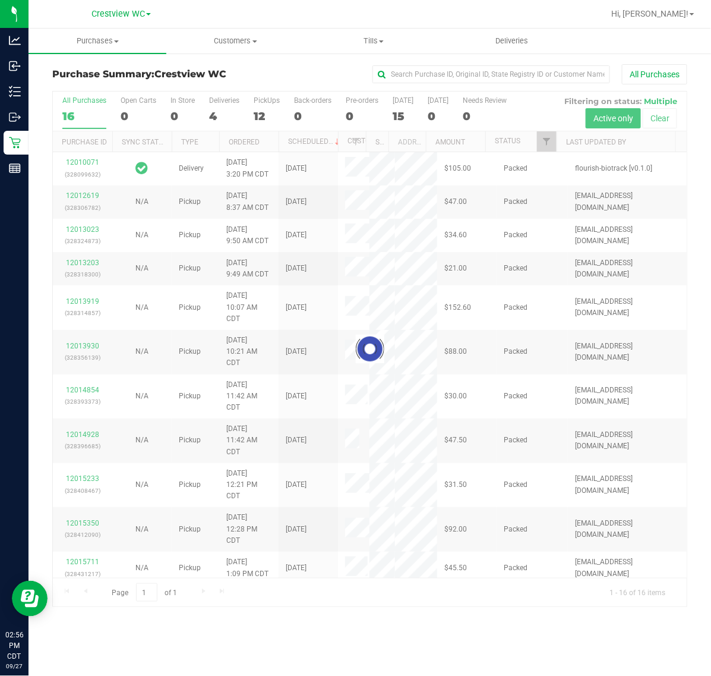
click at [263, 111] on div at bounding box center [370, 348] width 634 height 515
click at [265, 111] on div "12" at bounding box center [267, 116] width 26 height 14
click at [0, 0] on input "PickUps 12" at bounding box center [0, 0] width 0 height 0
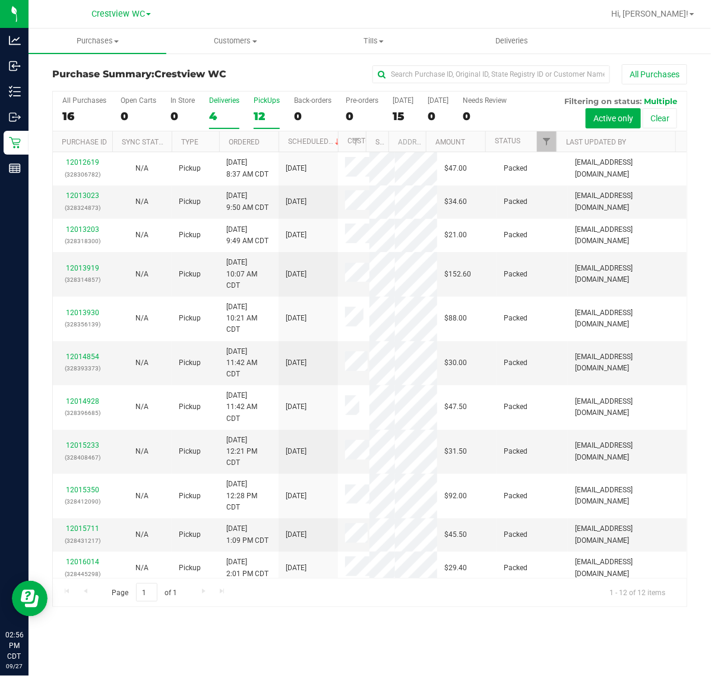
click at [222, 114] on div "4" at bounding box center [224, 116] width 30 height 14
click at [0, 0] on input "Deliveries 4" at bounding box center [0, 0] width 0 height 0
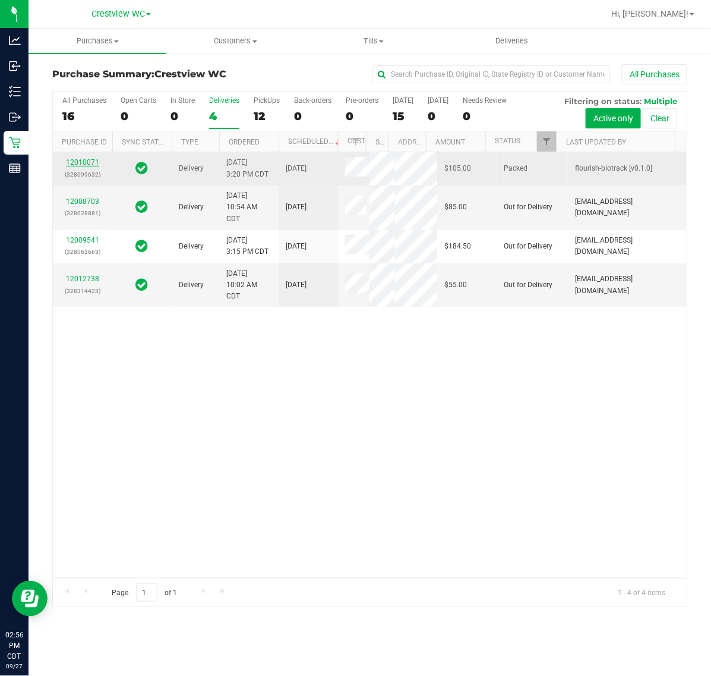
click at [87, 166] on link "12010071" at bounding box center [82, 162] width 33 height 8
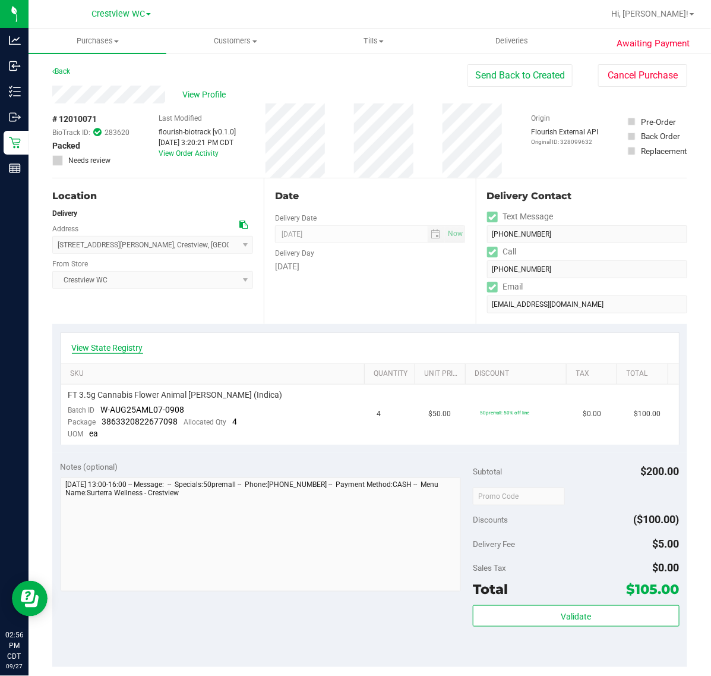
click at [137, 348] on link "View State Registry" at bounding box center [107, 348] width 71 height 12
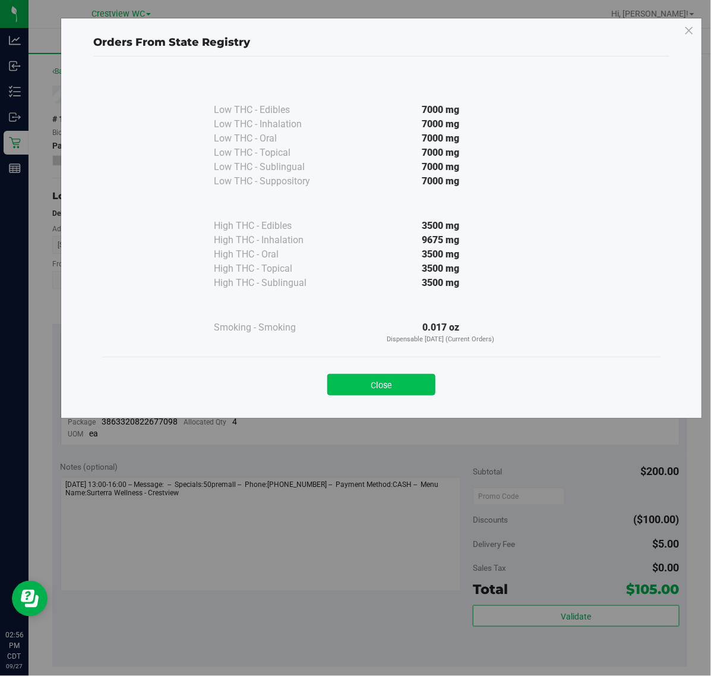
click at [351, 387] on button "Close" at bounding box center [381, 384] width 108 height 21
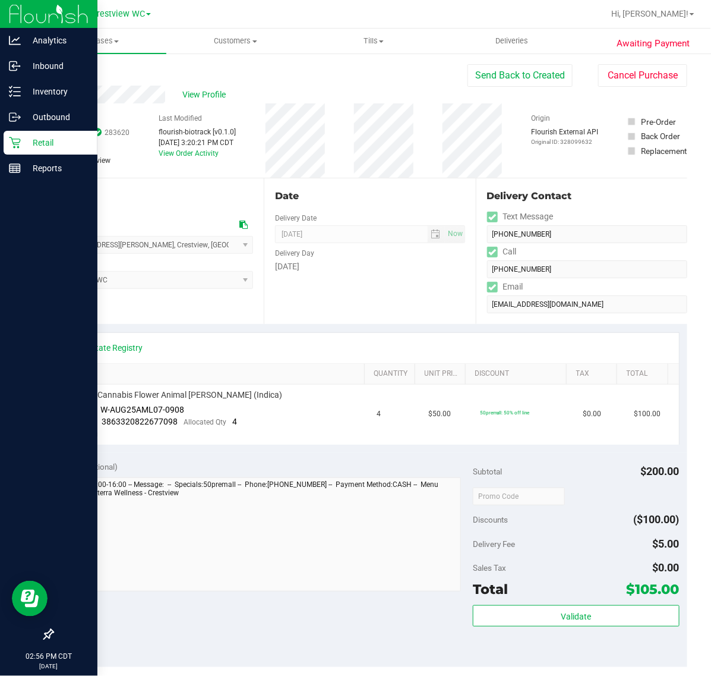
click at [19, 137] on icon at bounding box center [15, 143] width 12 height 12
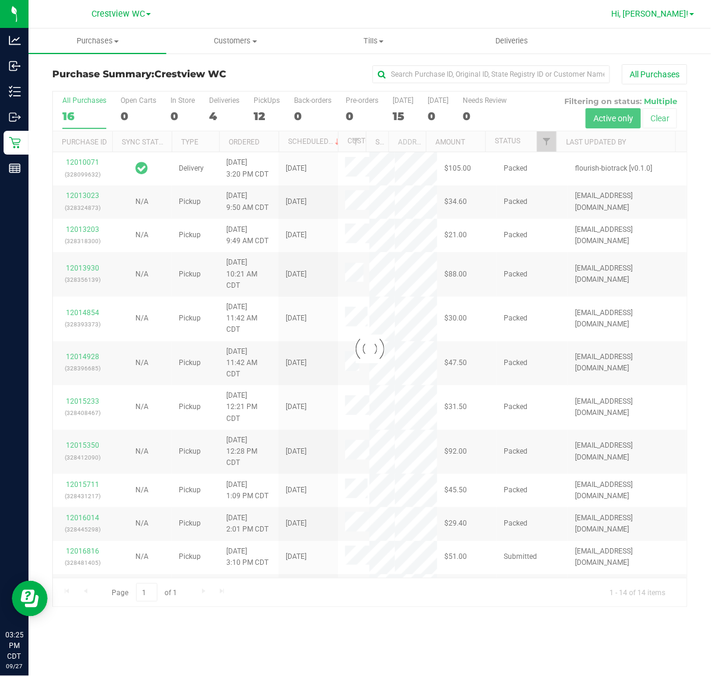
click at [692, 14] on span at bounding box center [692, 14] width 5 height 2
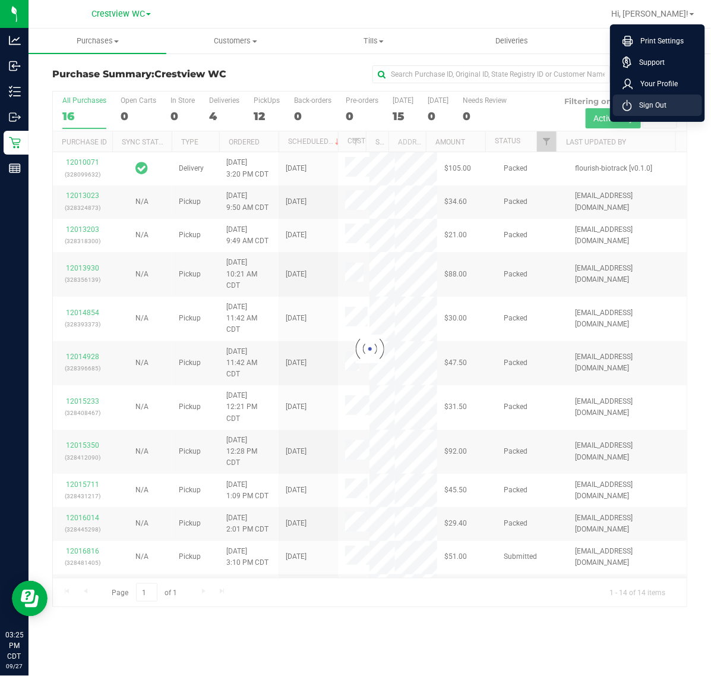
click at [655, 105] on span "Sign Out" at bounding box center [649, 105] width 34 height 12
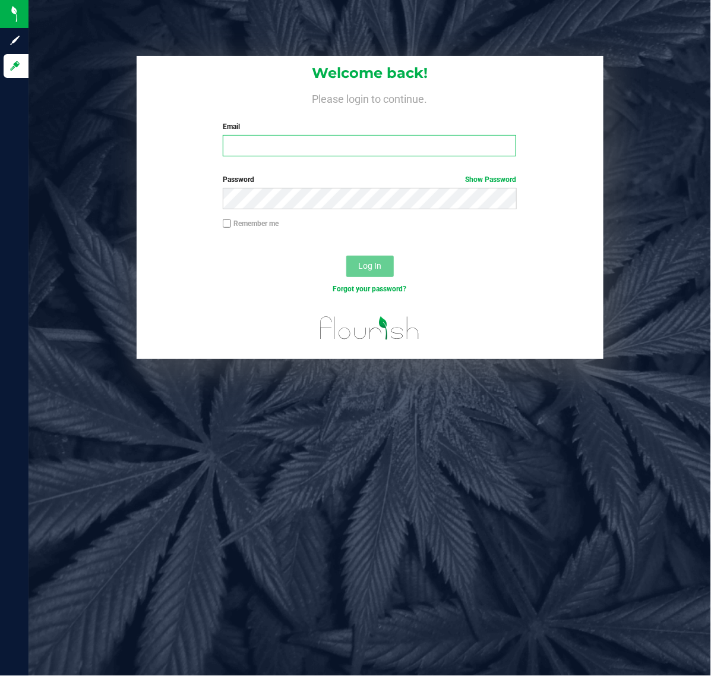
click at [452, 146] on input "Email" at bounding box center [370, 145] width 294 height 21
click at [339, 144] on input "jmcdougald@liveparallele.com" at bounding box center [370, 145] width 294 height 21
type input "jmcdougald@liveparallel.com"
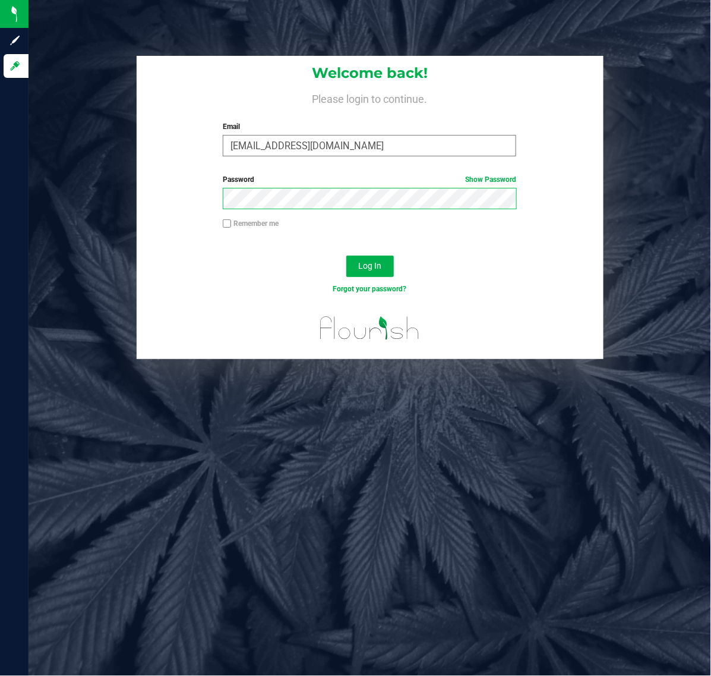
click at [346, 255] on button "Log In" at bounding box center [370, 265] width 48 height 21
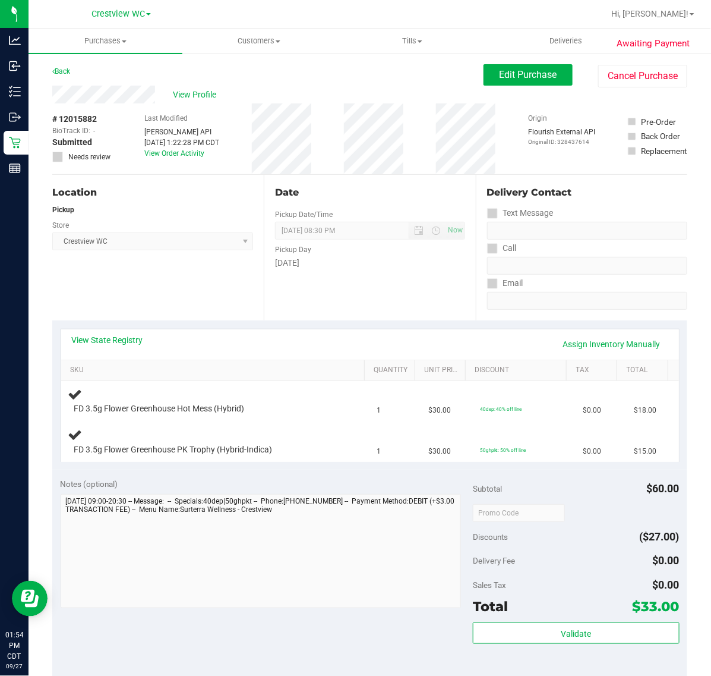
click at [266, 329] on div "View State Registry Assign Inventory Manually" at bounding box center [370, 344] width 618 height 30
click at [209, 302] on div "Location Pickup Store Crestview WC Select Store [PERSON_NAME][GEOGRAPHIC_DATA] …" at bounding box center [158, 248] width 212 height 146
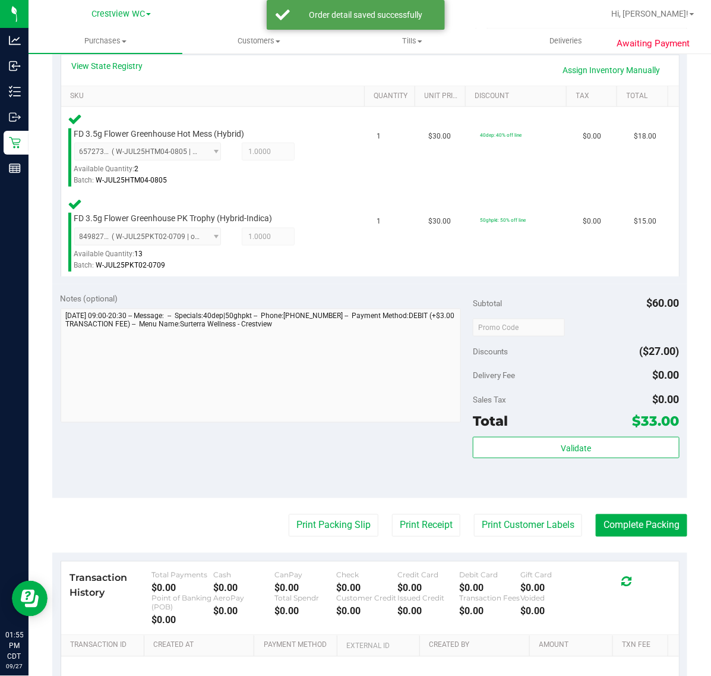
scroll to position [403, 0]
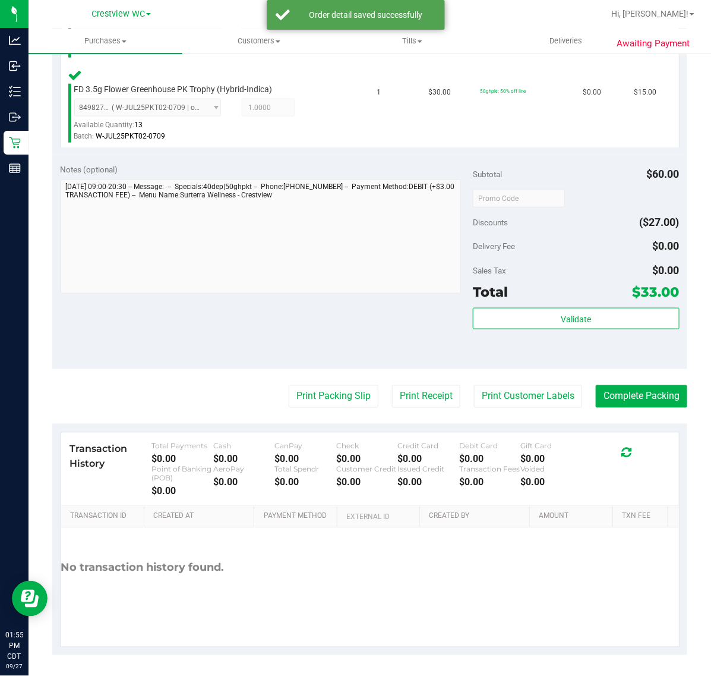
click at [537, 305] on div "Subtotal $60.00 Discounts ($27.00) Delivery Fee $0.00 Sales Tax $0.00 Total $33…" at bounding box center [576, 262] width 206 height 198
click at [539, 313] on button "Validate" at bounding box center [576, 318] width 206 height 21
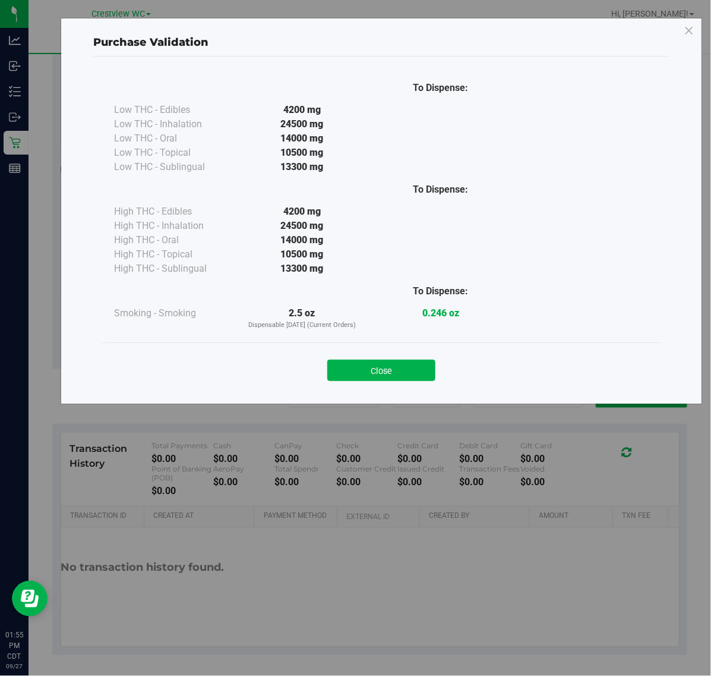
click at [411, 384] on div "Close" at bounding box center [381, 366] width 558 height 48
click at [388, 381] on div "Close" at bounding box center [381, 366] width 558 height 48
click at [388, 369] on button "Close" at bounding box center [381, 369] width 108 height 21
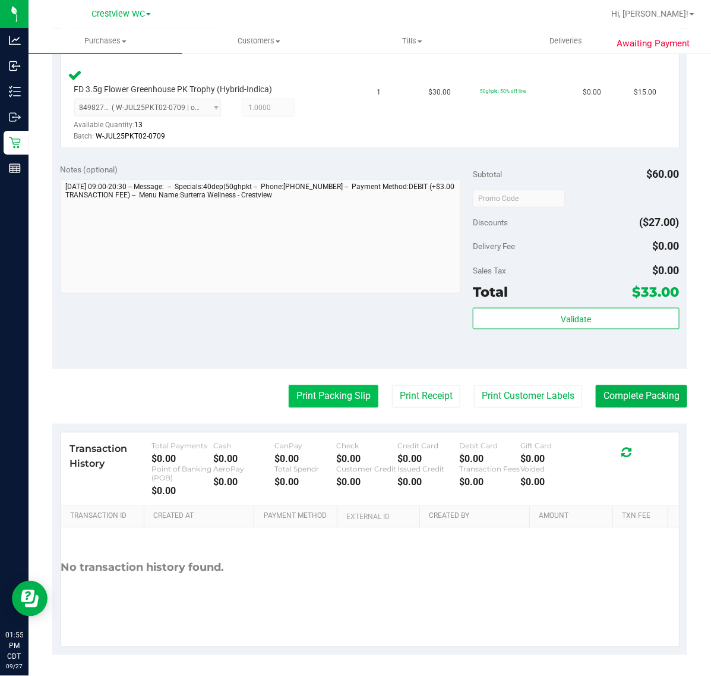
click at [313, 390] on button "Print Packing Slip" at bounding box center [334, 396] width 90 height 23
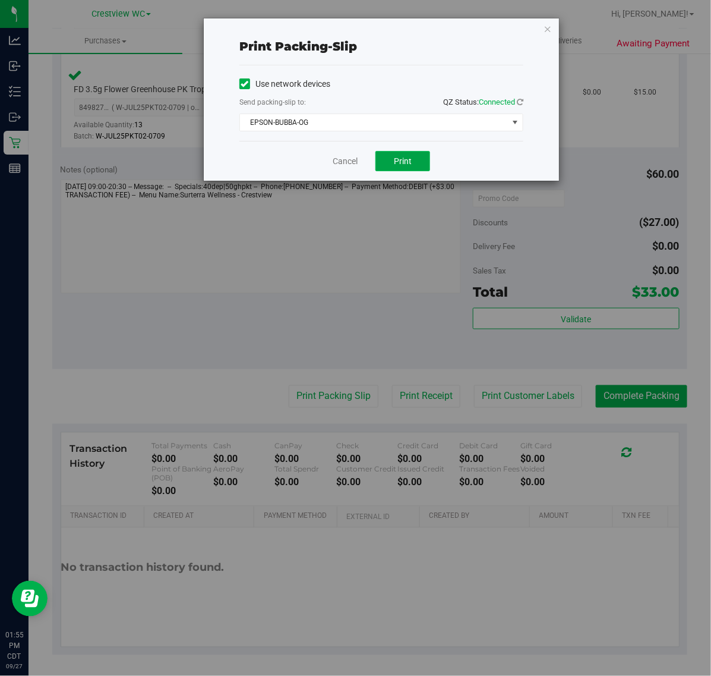
click at [402, 161] on span "Print" at bounding box center [403, 161] width 18 height 10
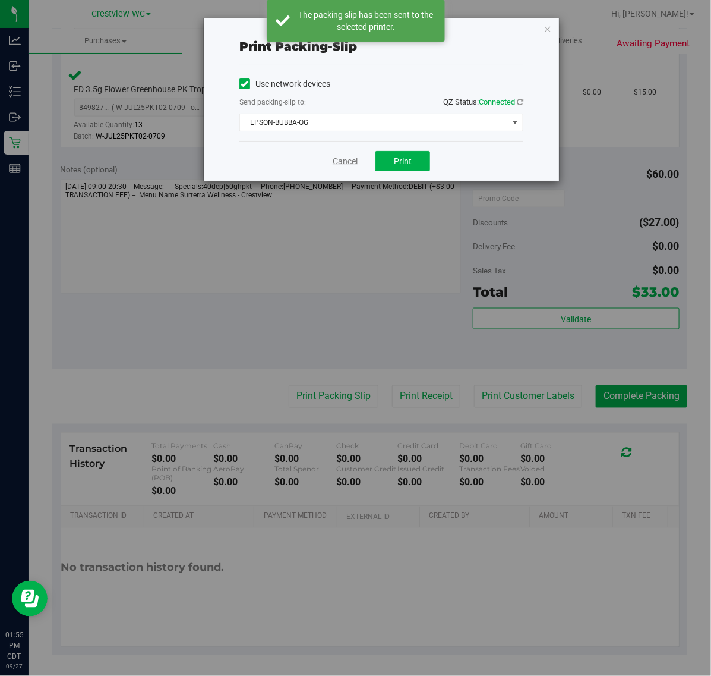
click at [354, 160] on link "Cancel" at bounding box center [345, 161] width 25 height 12
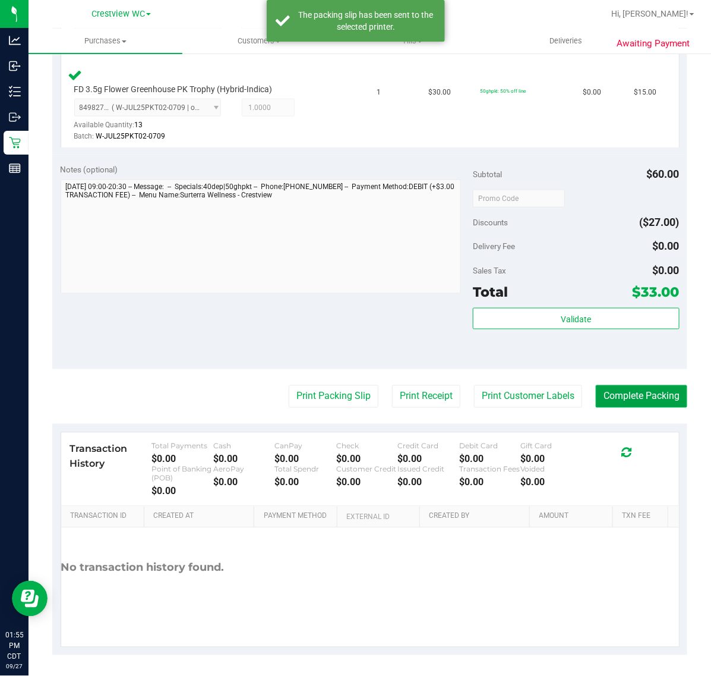
click at [654, 399] on button "Complete Packing" at bounding box center [641, 396] width 91 height 23
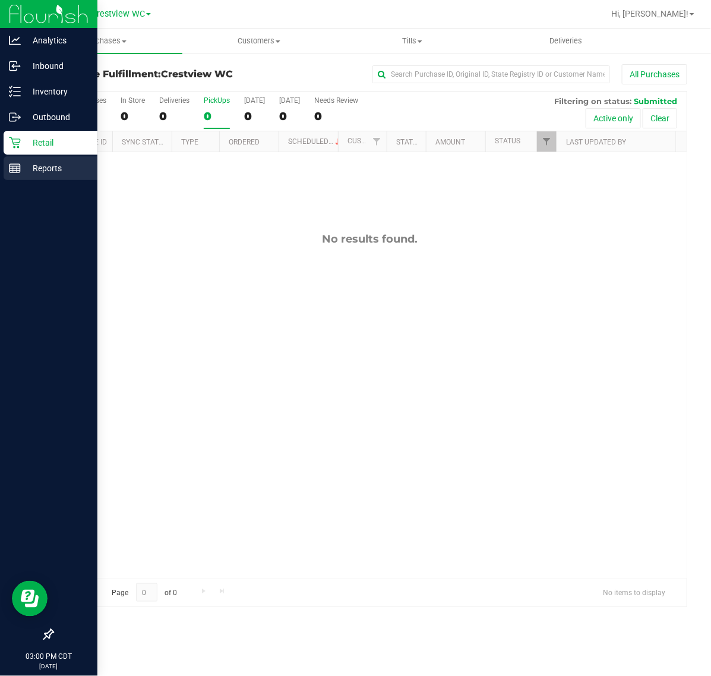
click at [18, 177] on div "Reports" at bounding box center [51, 168] width 94 height 24
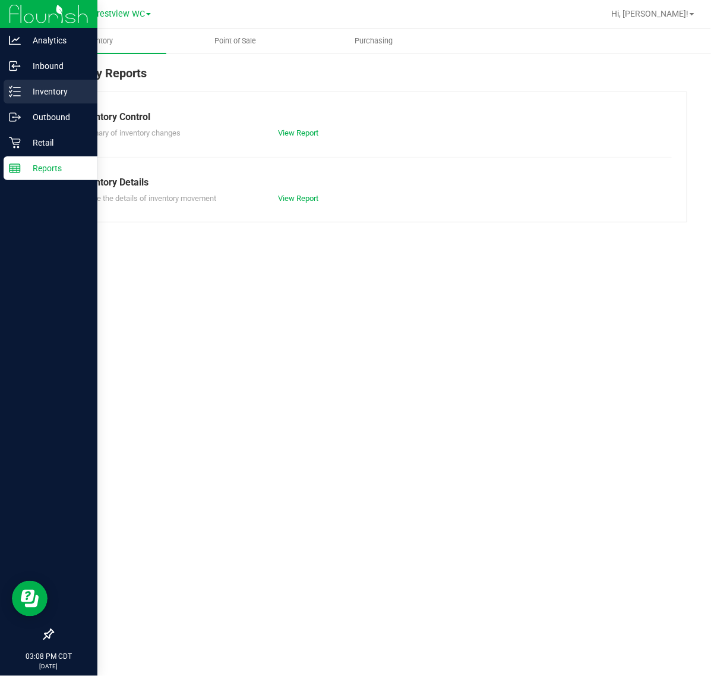
click at [21, 90] on p "Inventory" at bounding box center [56, 91] width 71 height 14
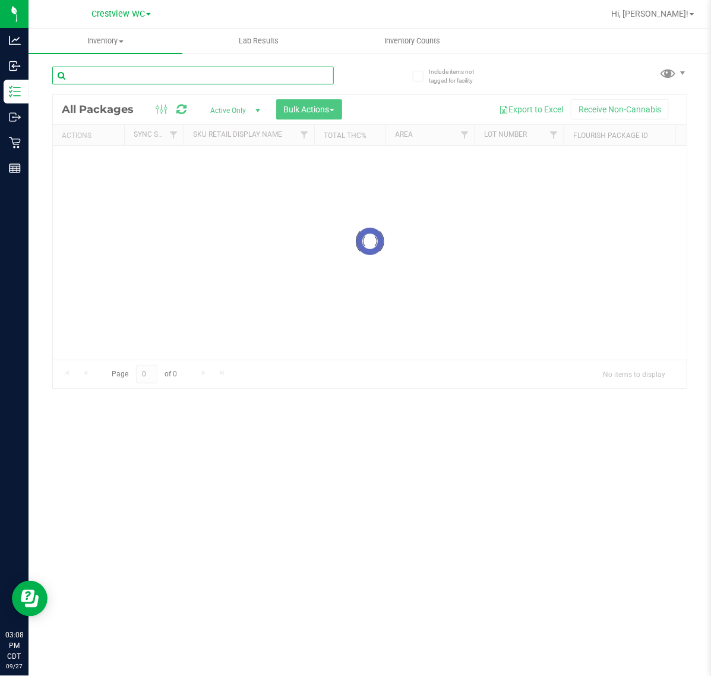
click at [125, 78] on input "text" at bounding box center [193, 76] width 282 height 18
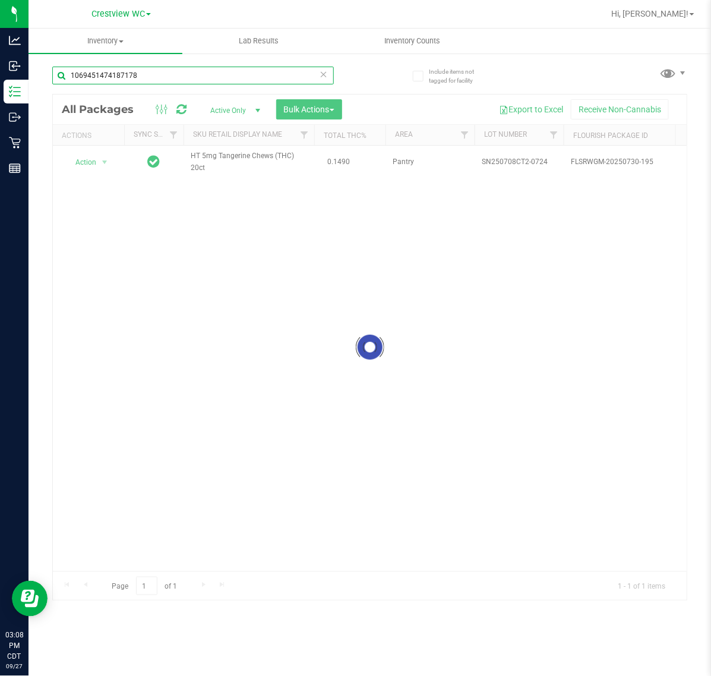
type input "1069451474187178"
click at [101, 163] on div at bounding box center [370, 346] width 634 height 505
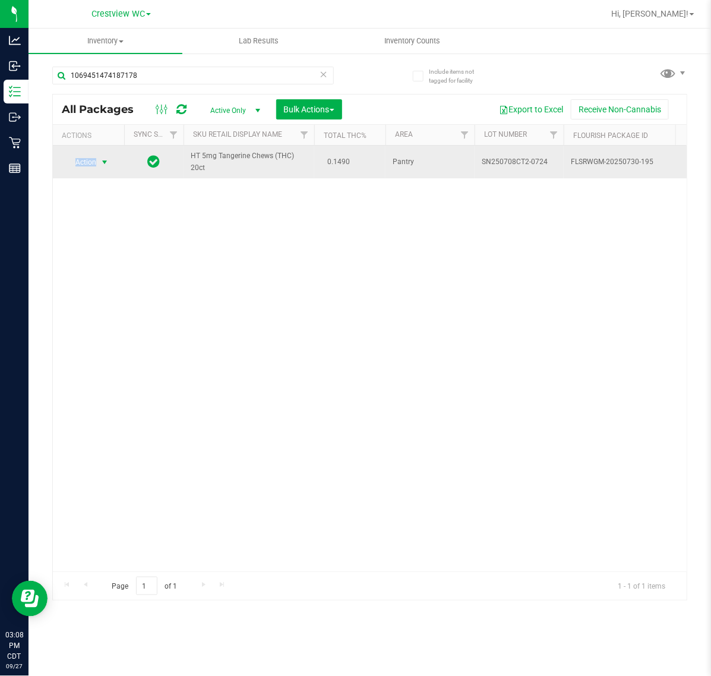
click at [91, 166] on span "Action" at bounding box center [81, 162] width 32 height 17
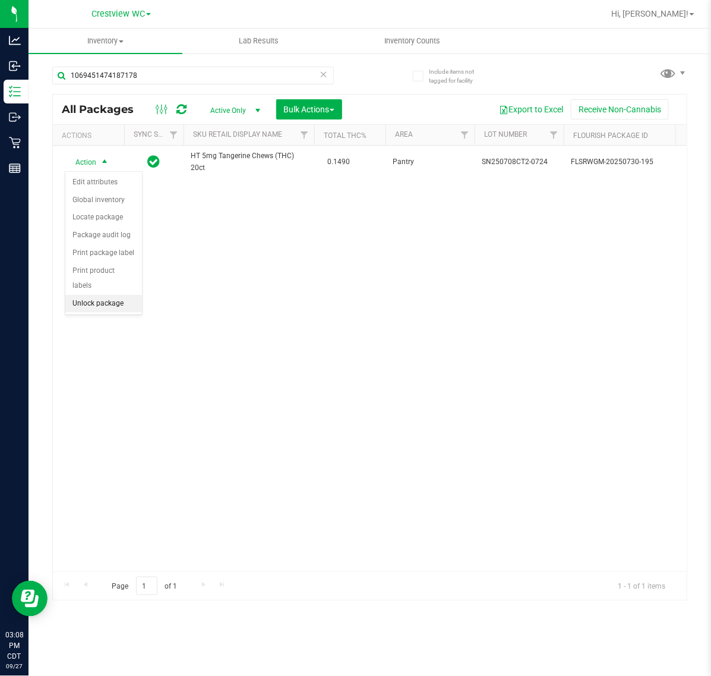
click at [102, 295] on li "Unlock package" at bounding box center [103, 304] width 77 height 18
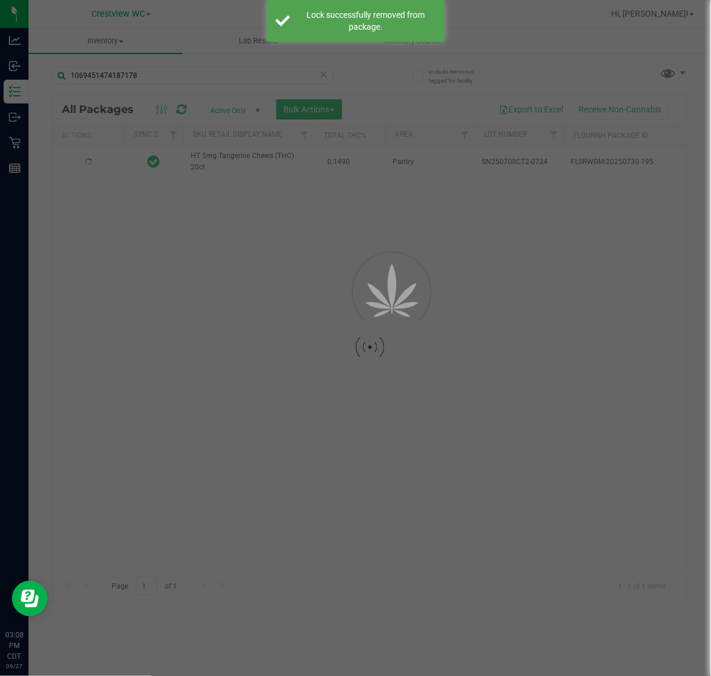
type input "[DATE]"
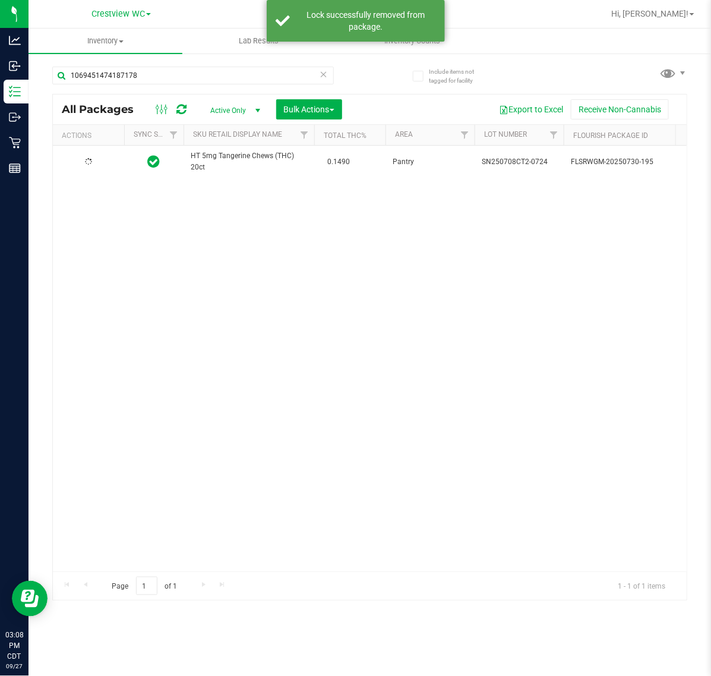
click at [97, 165] on div at bounding box center [88, 161] width 57 height 11
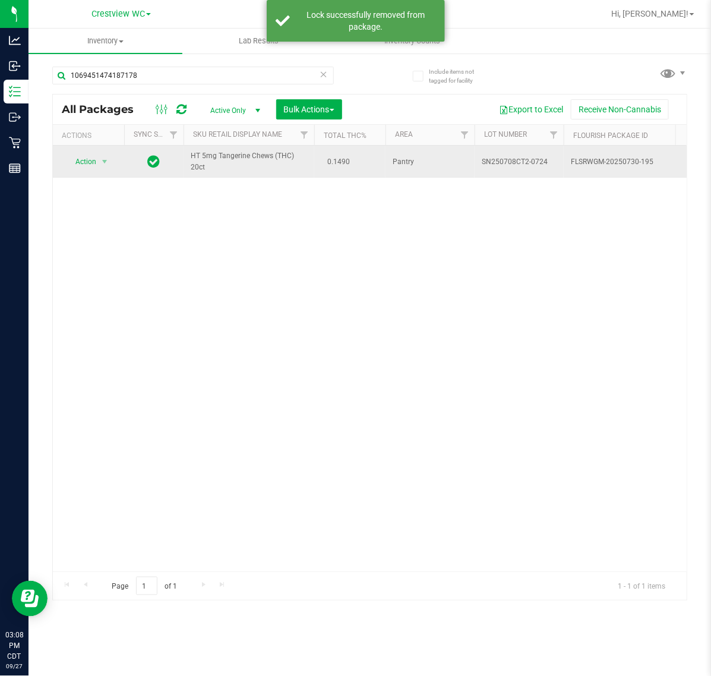
drag, startPoint x: 80, startPoint y: 150, endPoint x: 84, endPoint y: 159, distance: 9.6
click at [81, 152] on td "Action Action Adjust qty Create package Edit attributes Global inventory Locate…" at bounding box center [88, 162] width 71 height 32
click at [85, 160] on span "Action" at bounding box center [81, 161] width 32 height 17
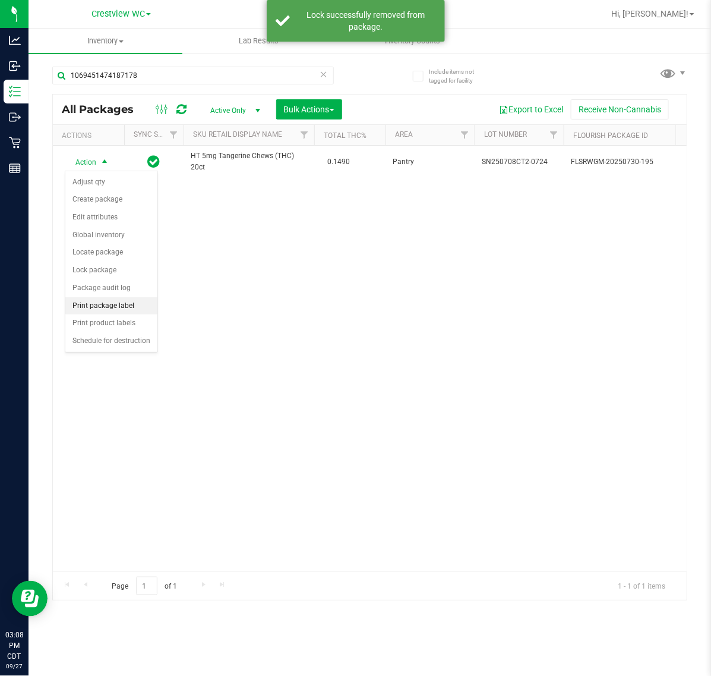
click at [109, 307] on li "Print package label" at bounding box center [111, 306] width 92 height 18
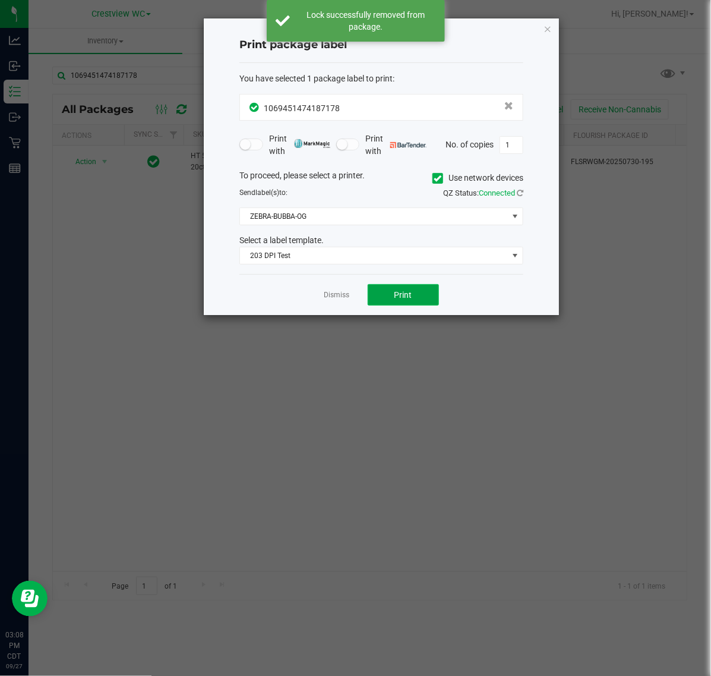
click at [417, 299] on button "Print" at bounding box center [403, 294] width 71 height 21
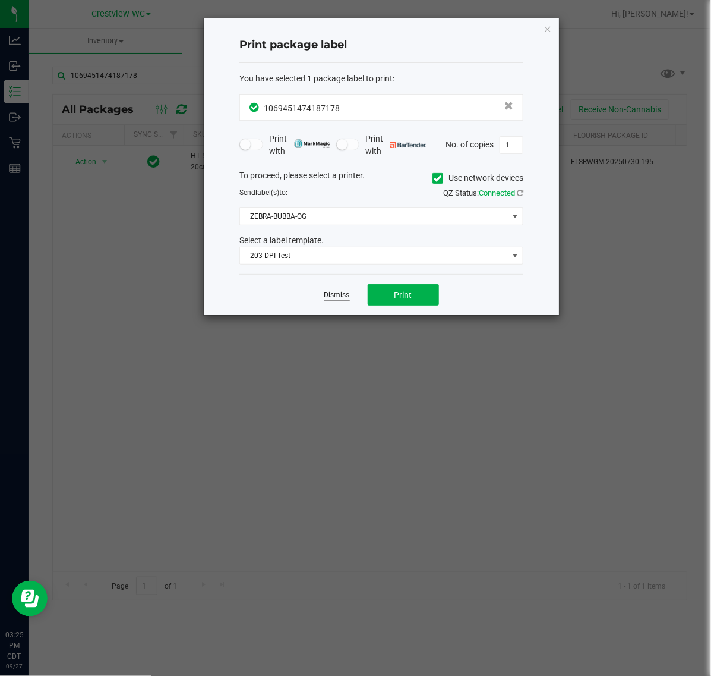
click at [337, 292] on link "Dismiss" at bounding box center [337, 295] width 26 height 10
